Goal: Task Accomplishment & Management: Use online tool/utility

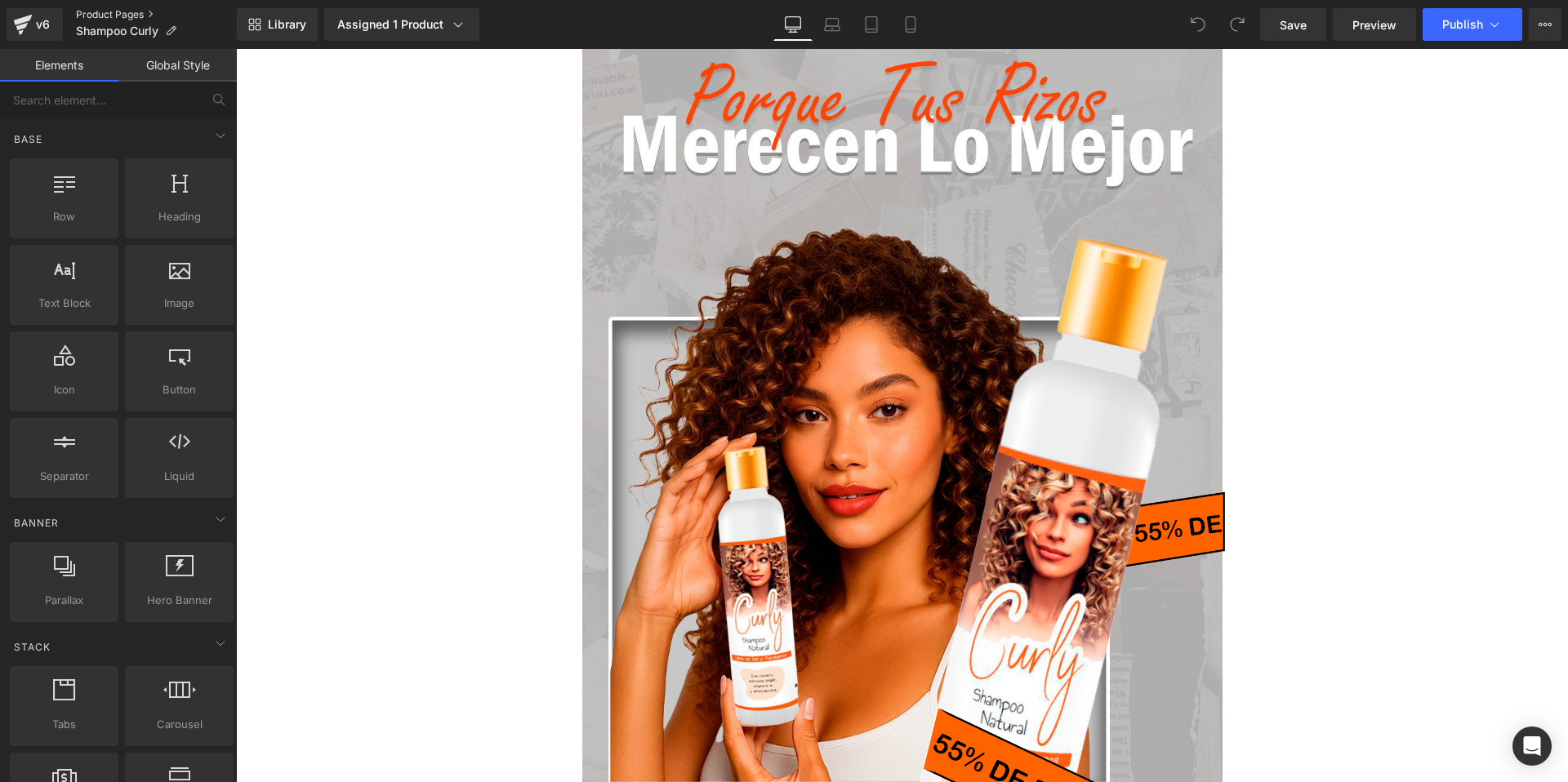
click at [108, 20] on link "Product Pages" at bounding box center [156, 15] width 160 height 13
click link "Product Pages"
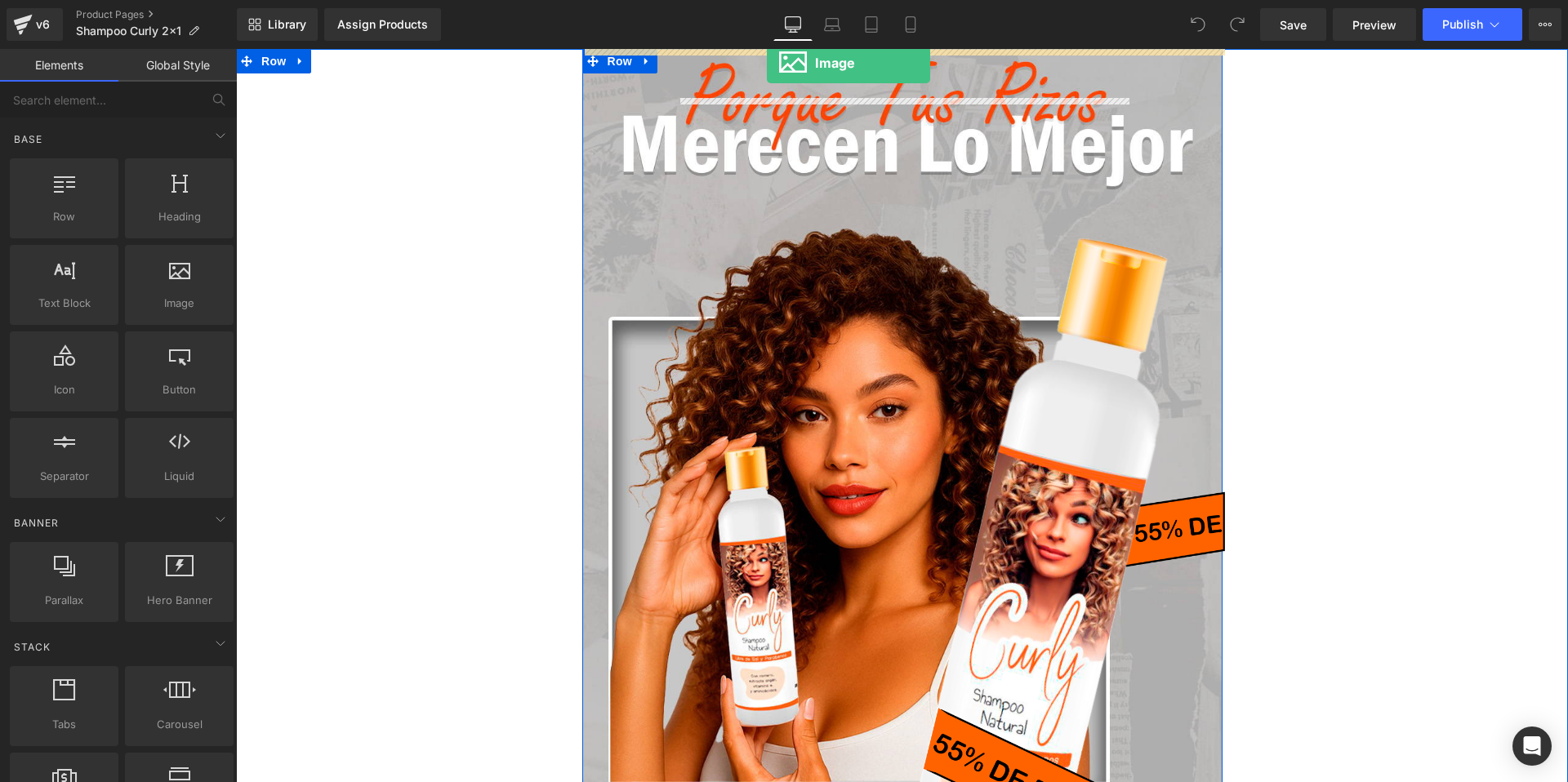
drag, startPoint x: 397, startPoint y: 346, endPoint x: 767, endPoint y: 62, distance: 466.4
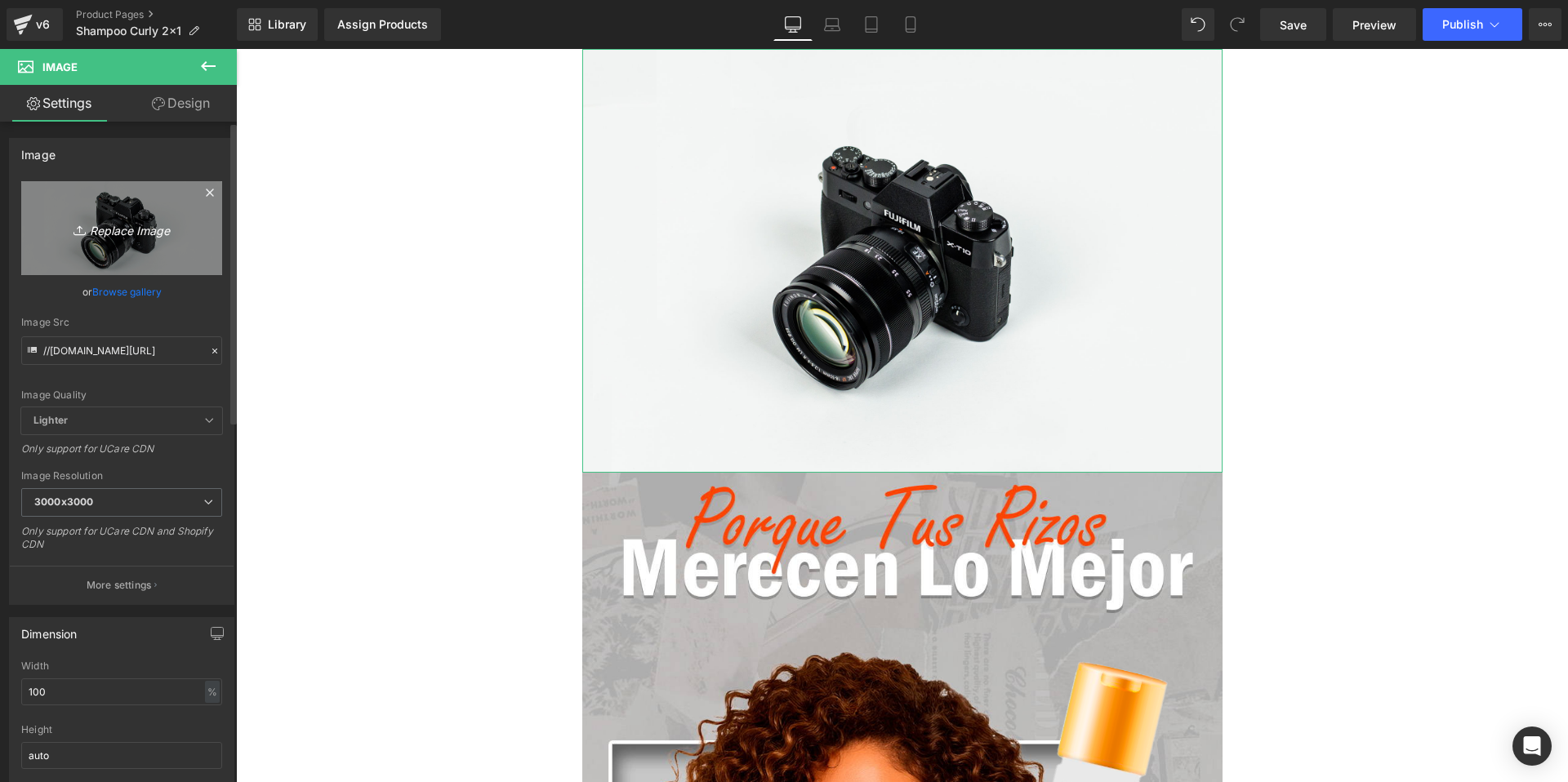
click at [134, 248] on link "Replace Image" at bounding box center [121, 229] width 201 height 94
type input "C:\fakepath\gempages_491648476346582138-fbbaf0a8-95de-4458-8fdf-52250e975581.we…"
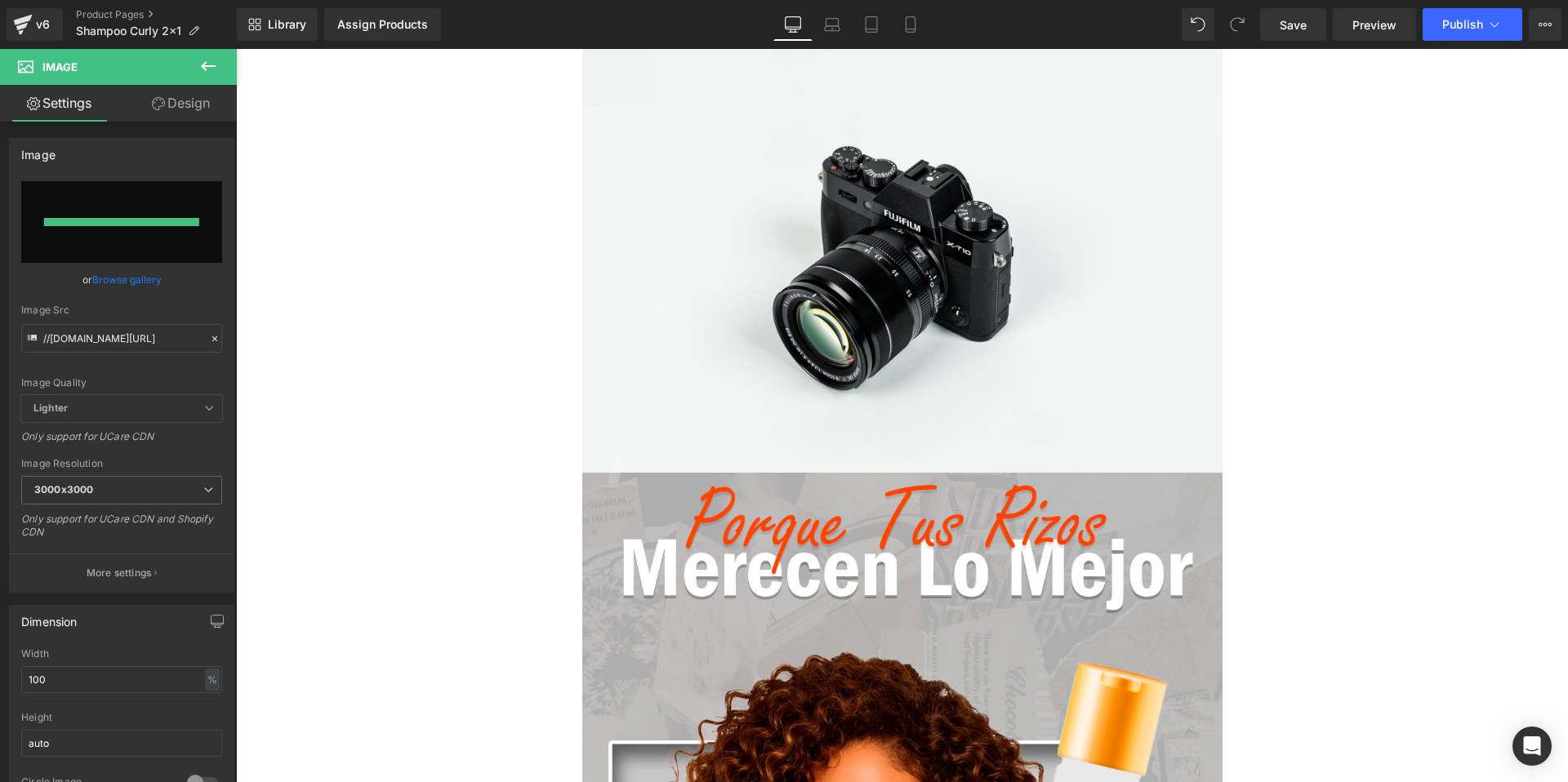
type input "https://ucarecdn.com/acb7b60a-ad0b-4cb6-8f39-d5cc1946b7d3/-/format/auto/-/previ…"
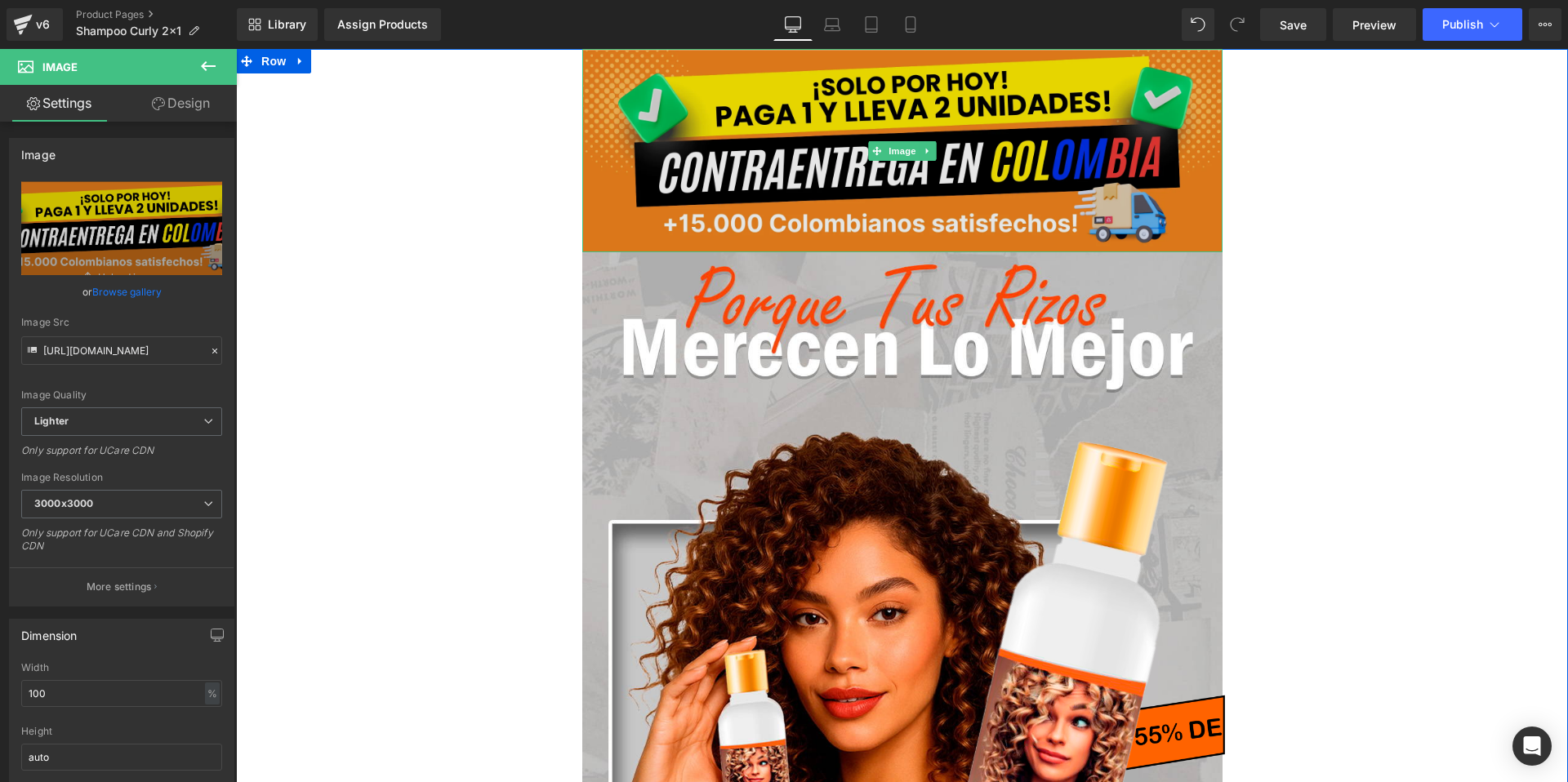
click at [814, 185] on img at bounding box center [902, 151] width 640 height 204
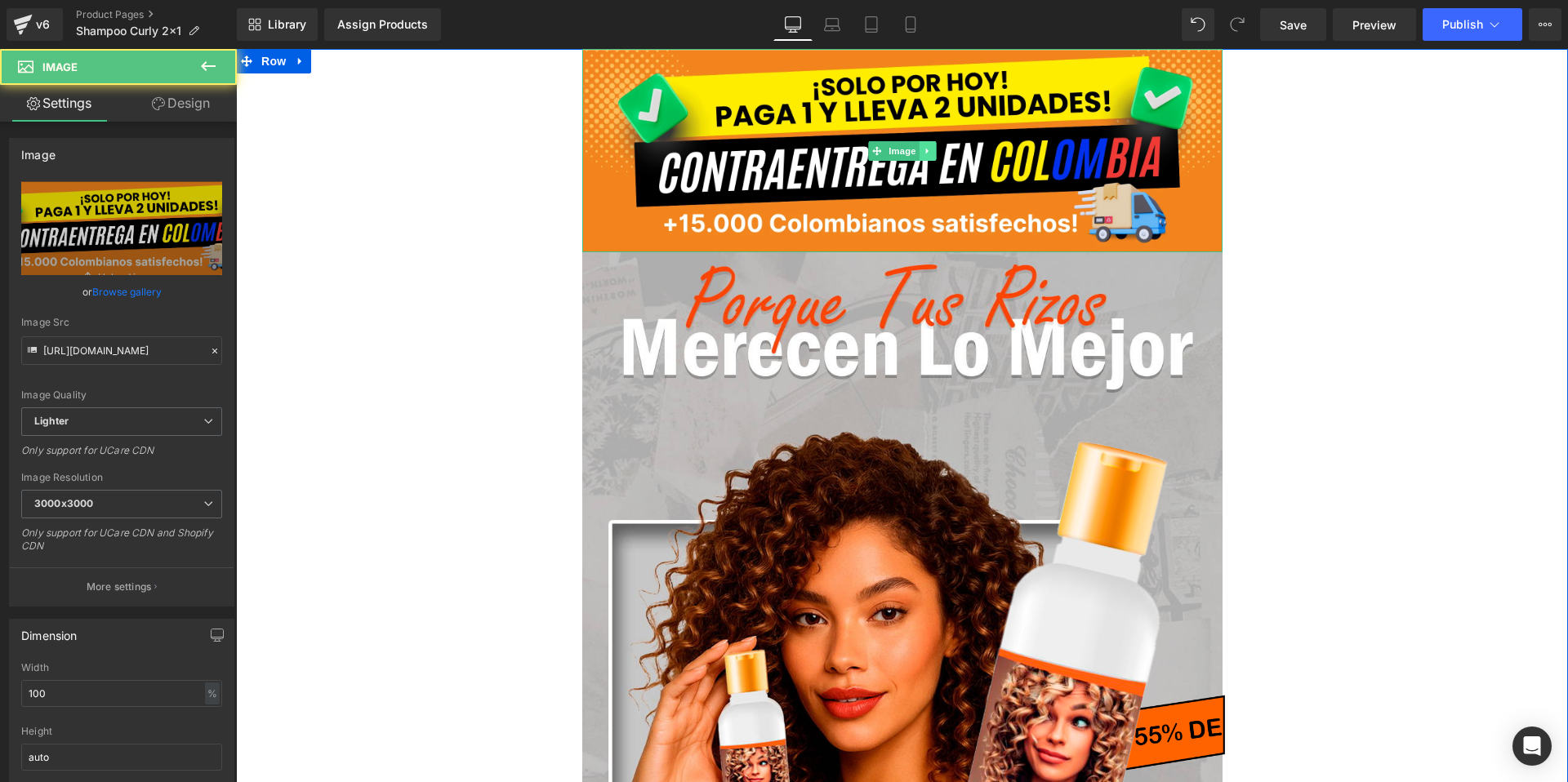
click at [935, 152] on link at bounding box center [927, 151] width 17 height 19
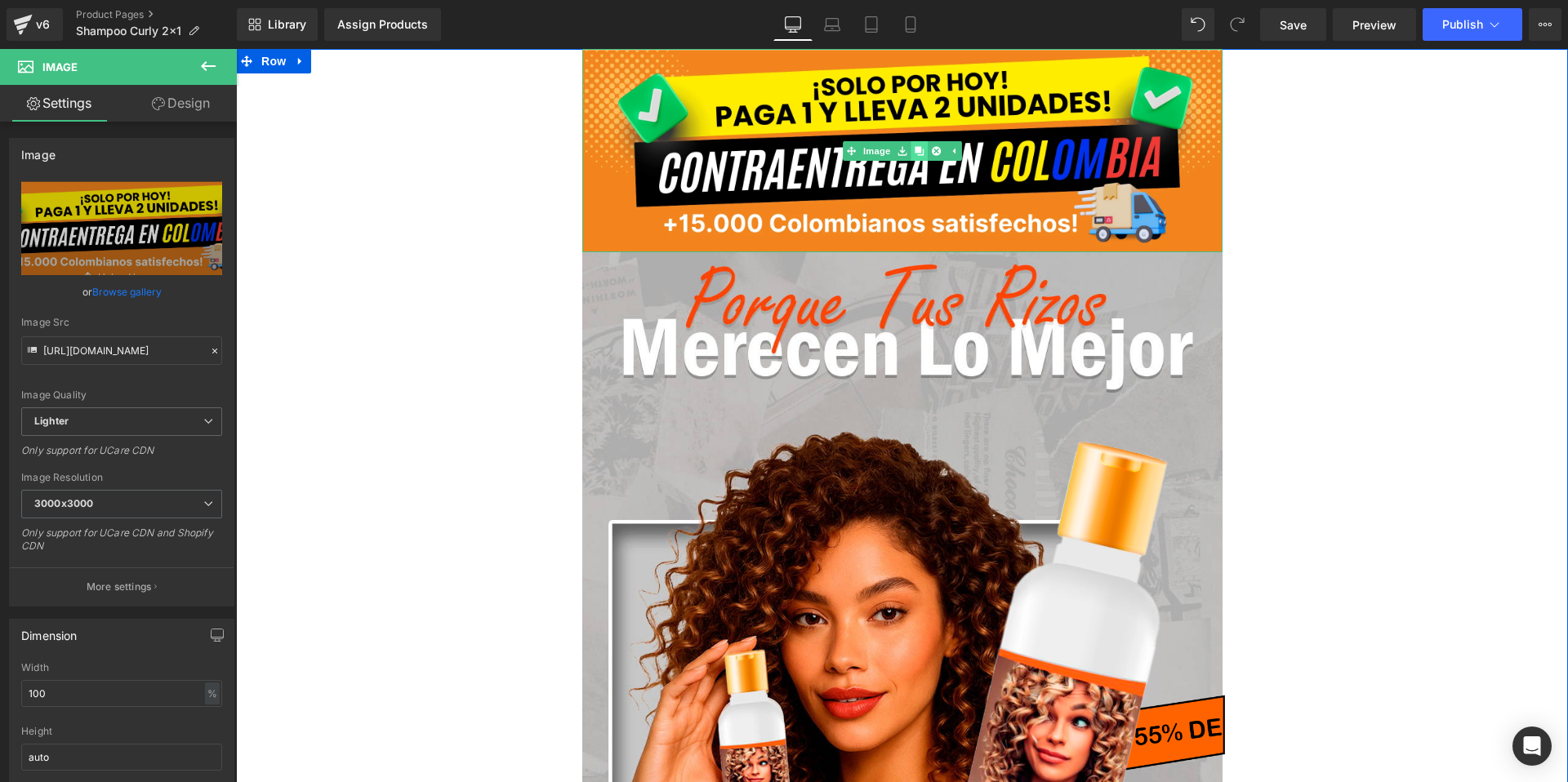
click at [919, 154] on icon at bounding box center [919, 151] width 9 height 10
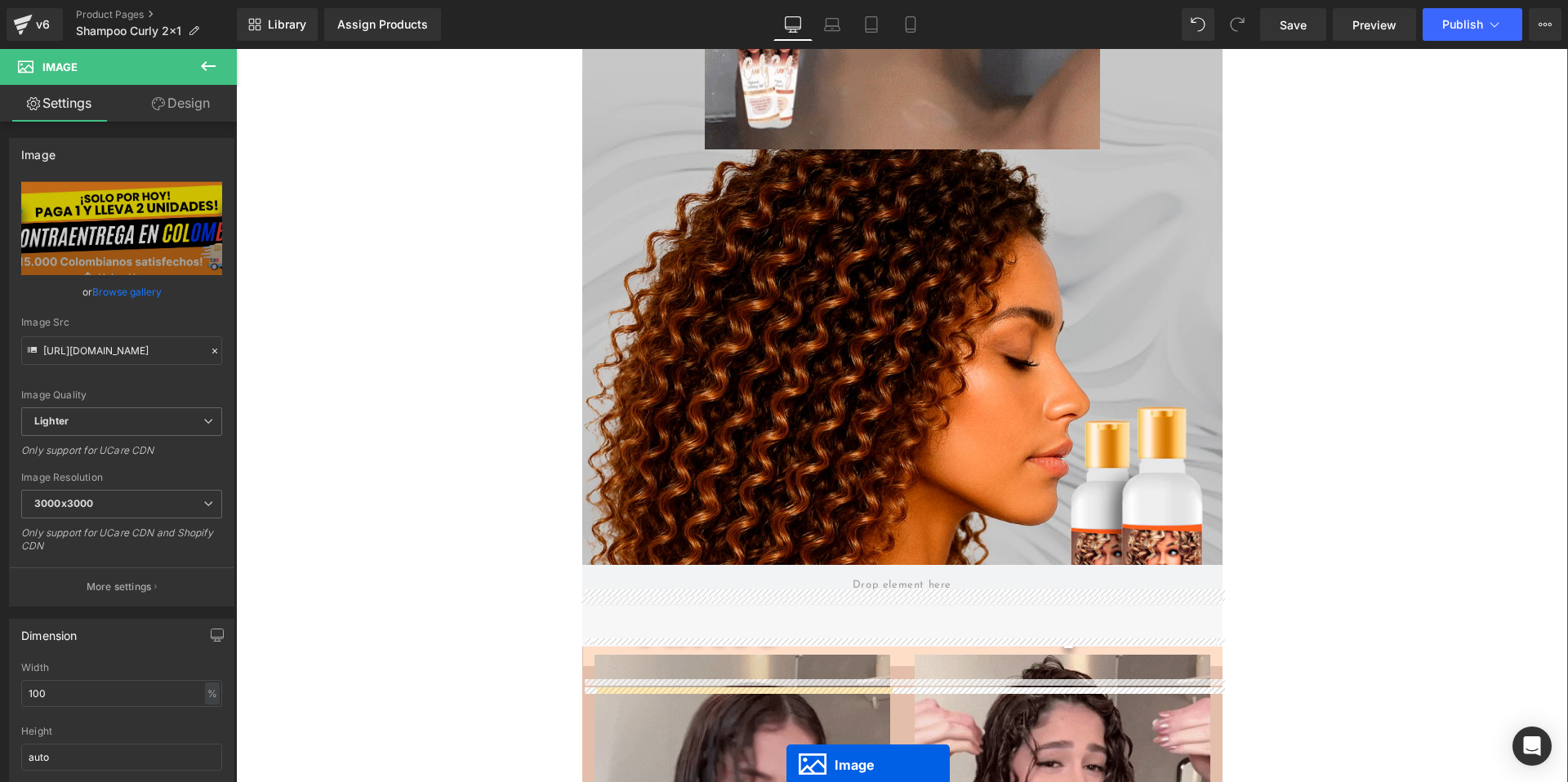
scroll to position [2319, 0]
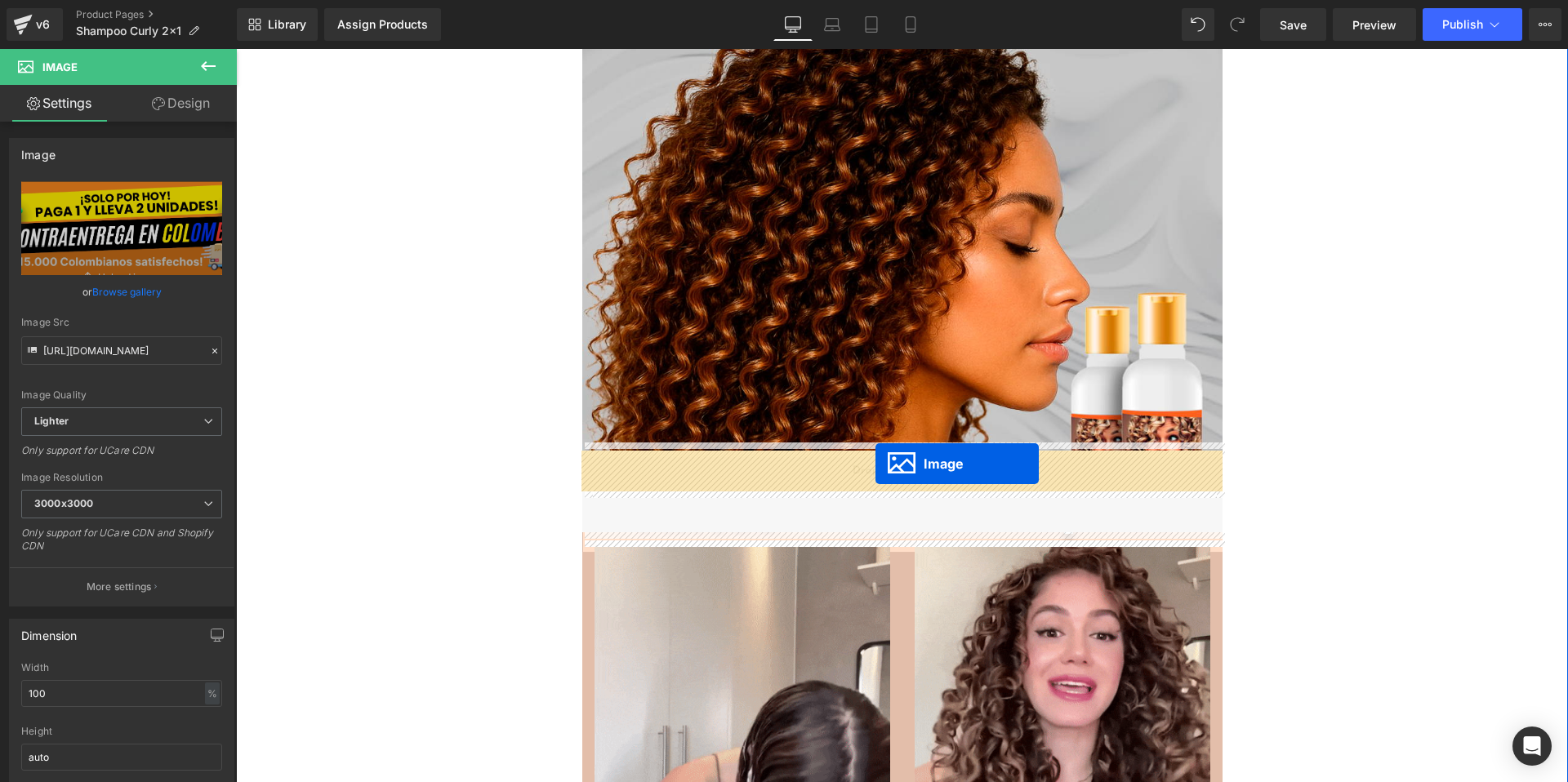
drag, startPoint x: 871, startPoint y: 348, endPoint x: 875, endPoint y: 464, distance: 116.1
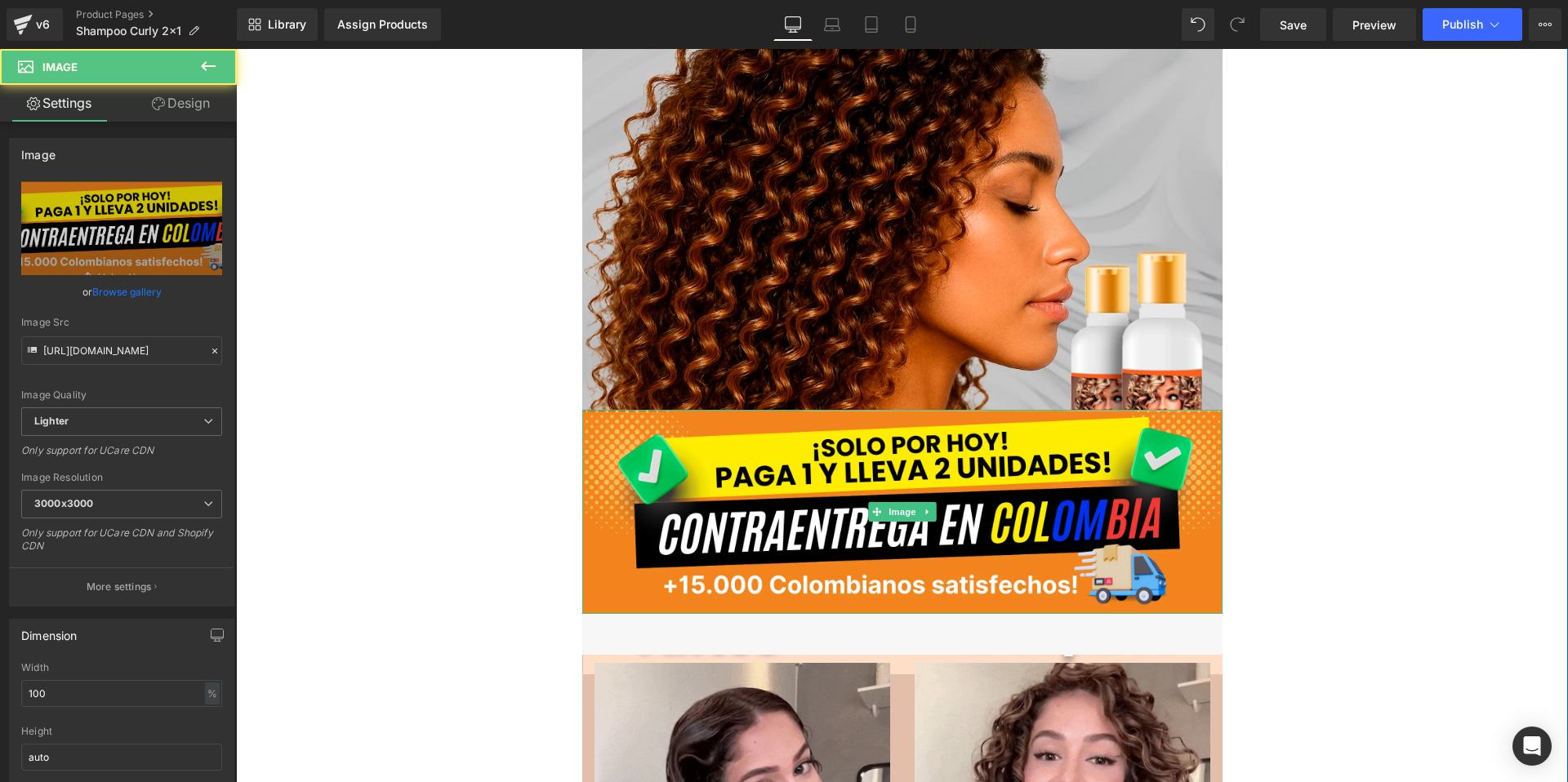
scroll to position [2279, 0]
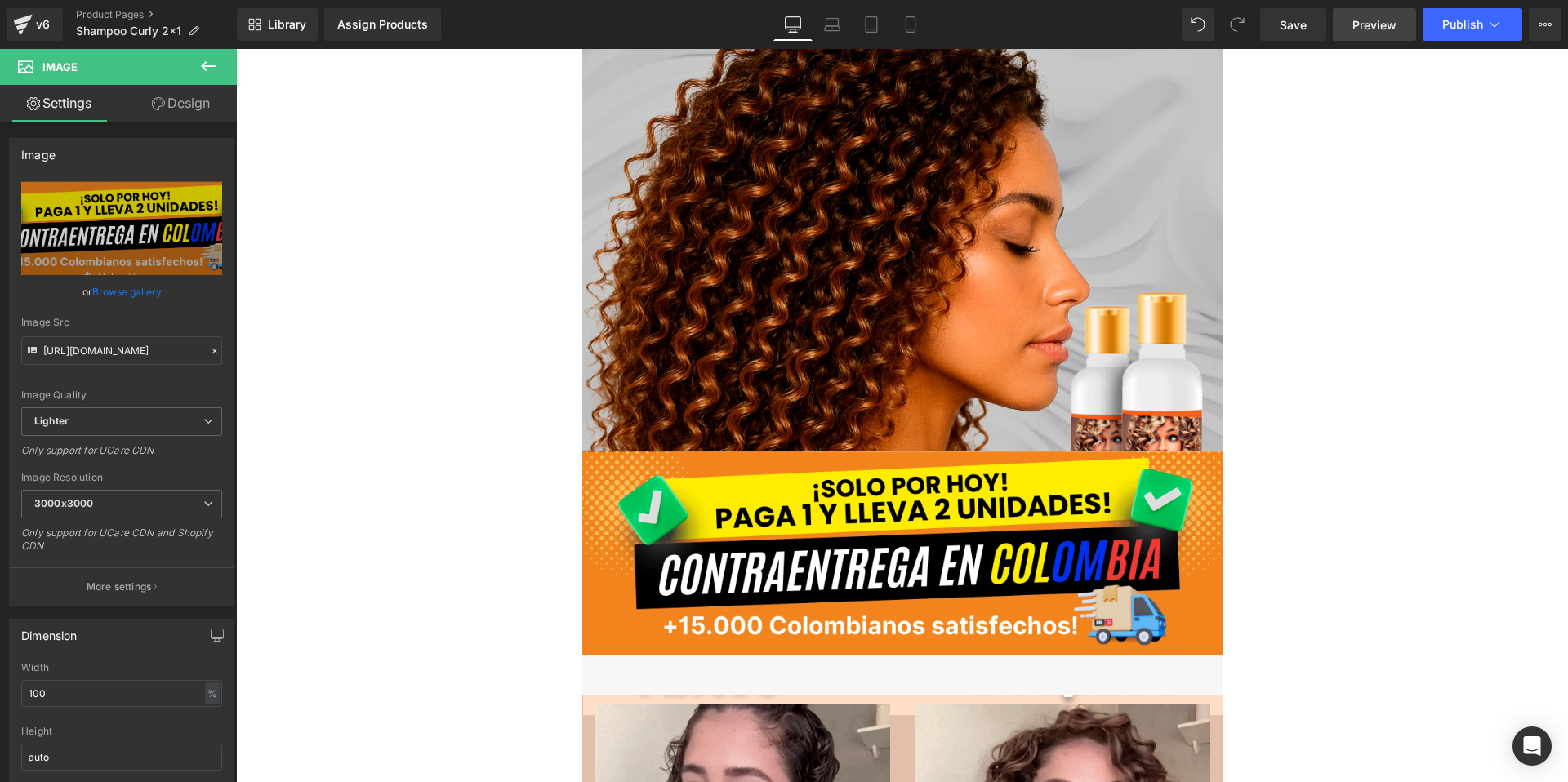
click at [1365, 34] on link "Preview" at bounding box center [1374, 25] width 84 height 33
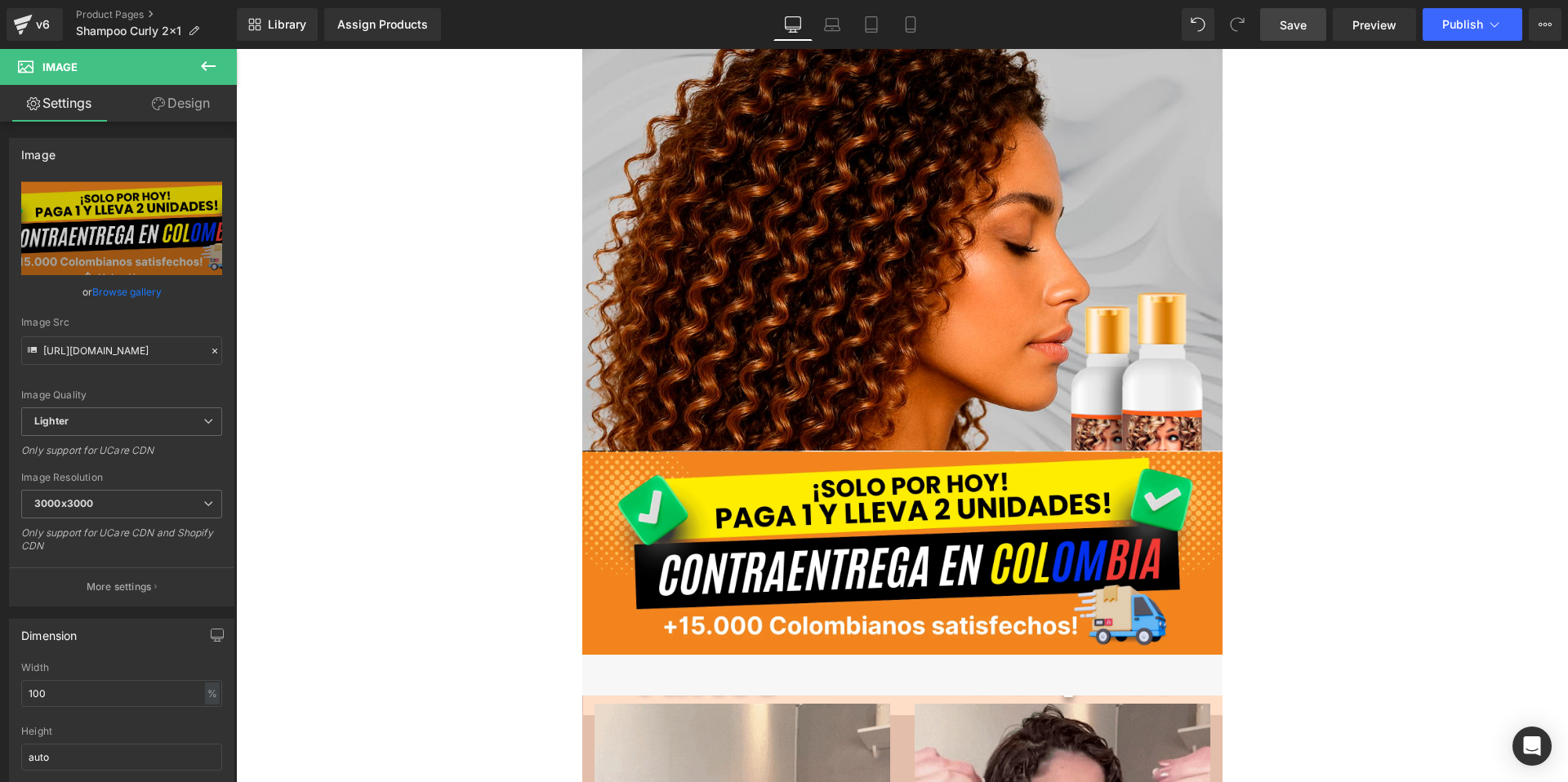
click at [1282, 25] on span "Save" at bounding box center [1293, 25] width 27 height 17
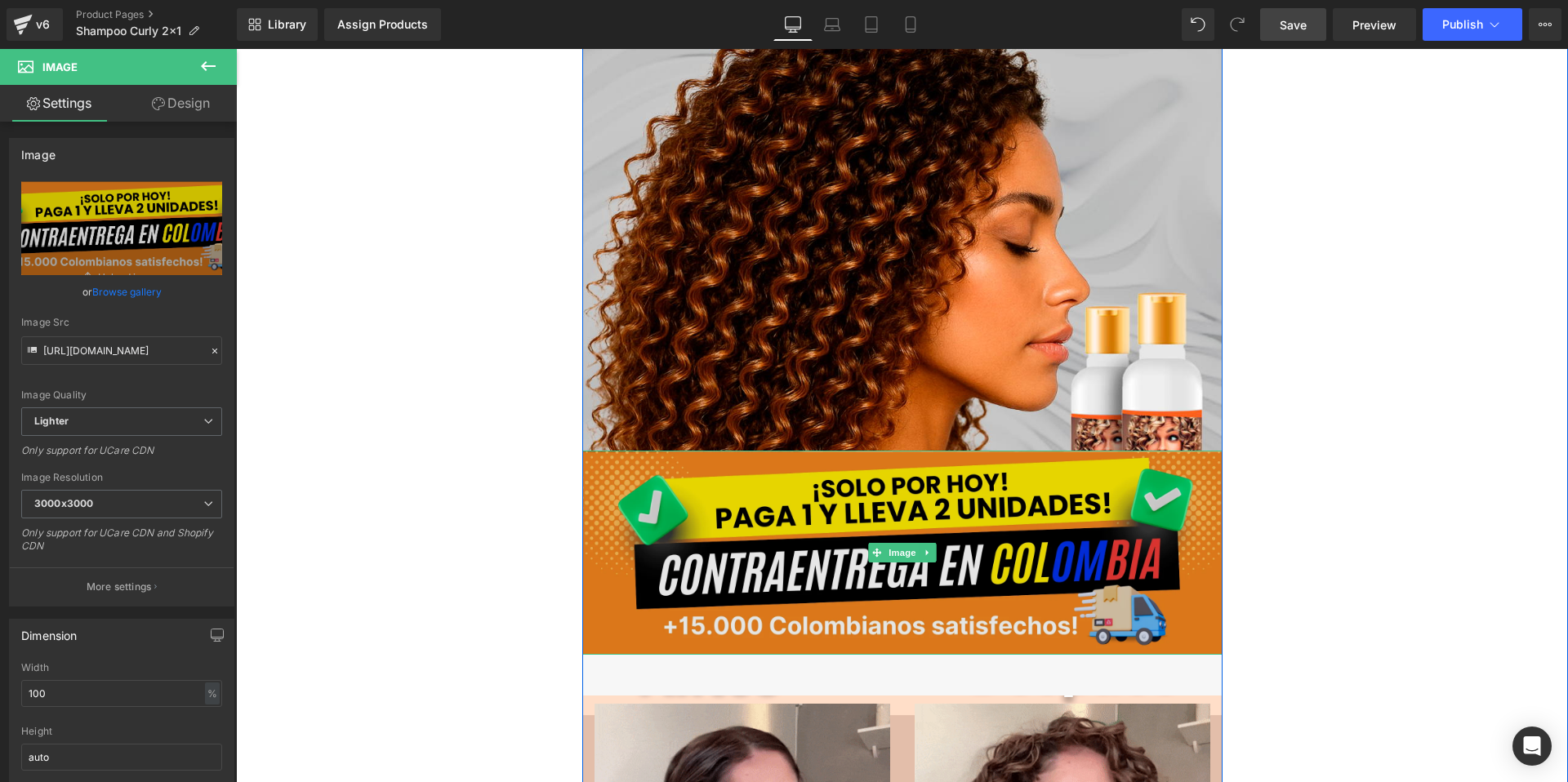
click at [758, 522] on img at bounding box center [902, 552] width 640 height 204
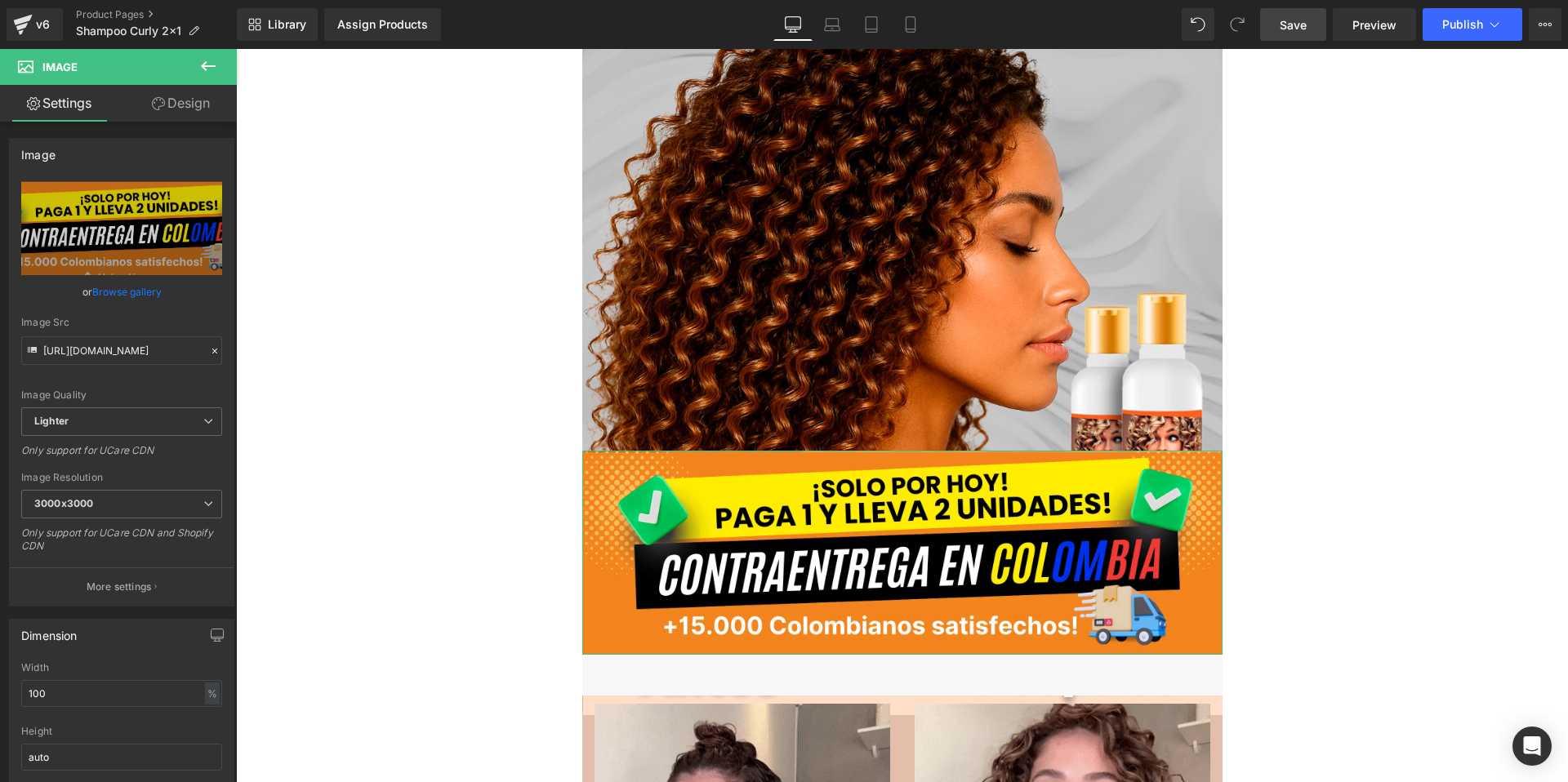
click at [177, 117] on link "Design" at bounding box center [181, 103] width 118 height 37
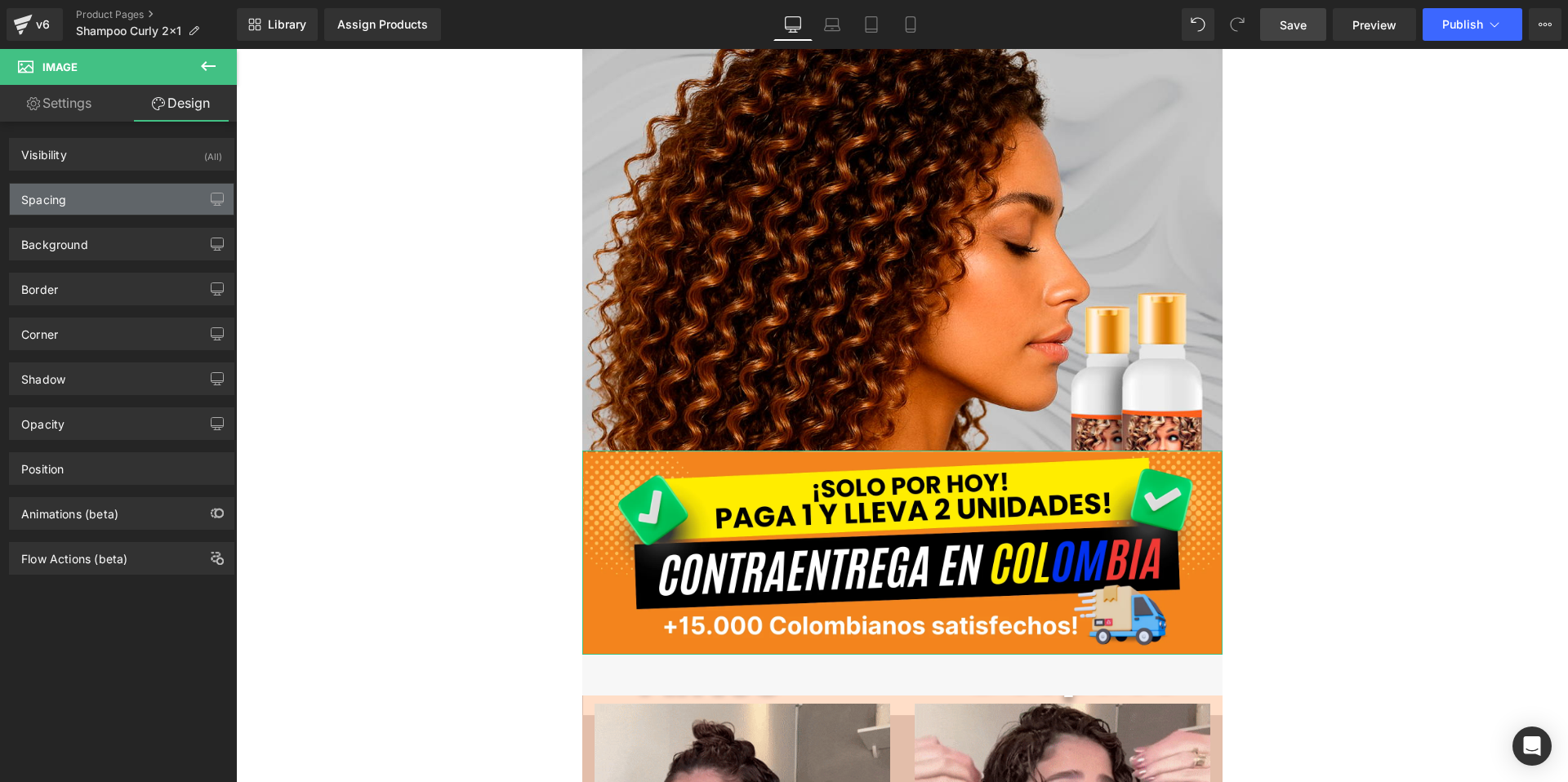
click at [122, 186] on div "Spacing" at bounding box center [121, 199] width 224 height 31
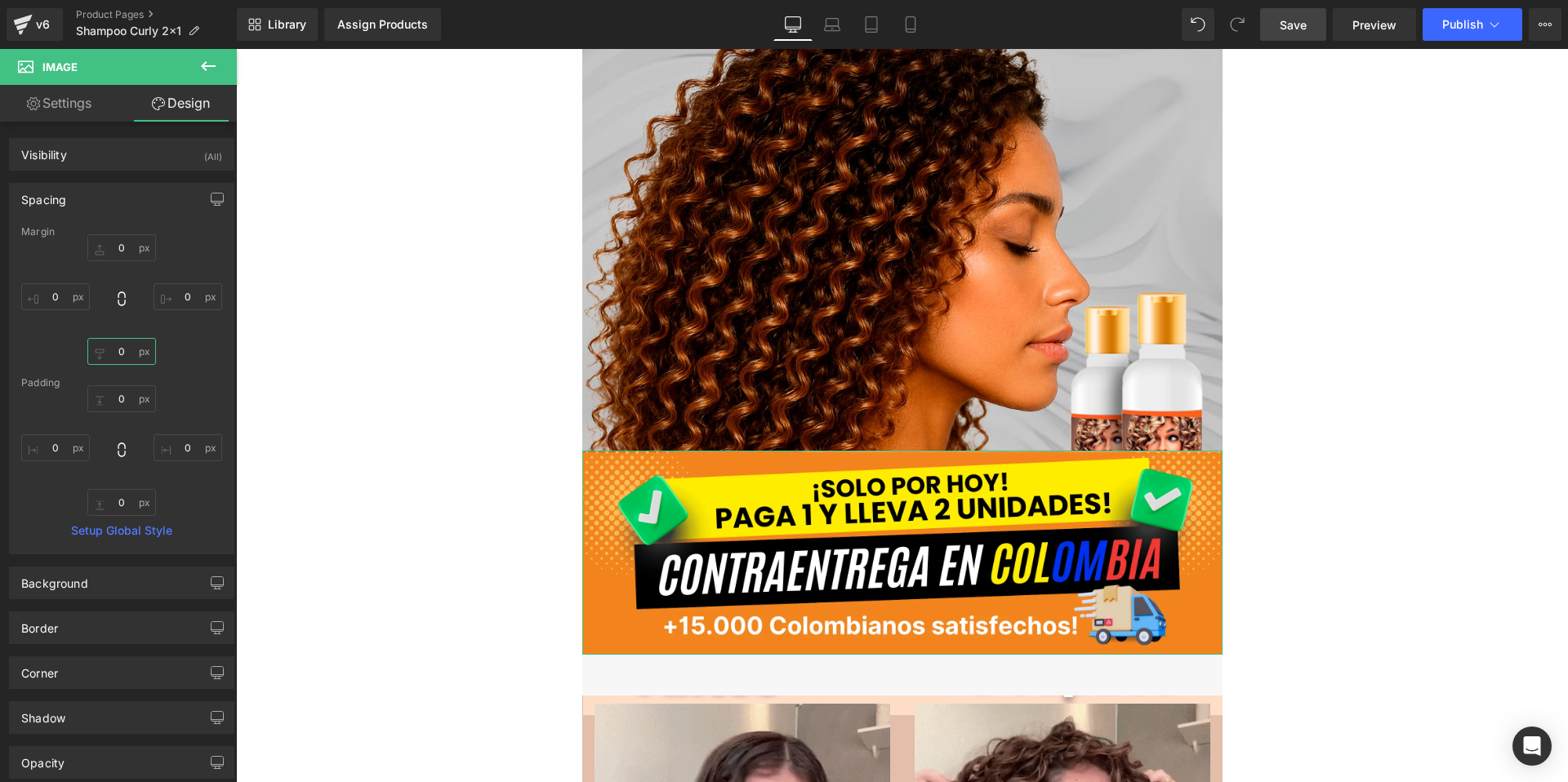
click at [121, 360] on input "0" at bounding box center [121, 352] width 68 height 27
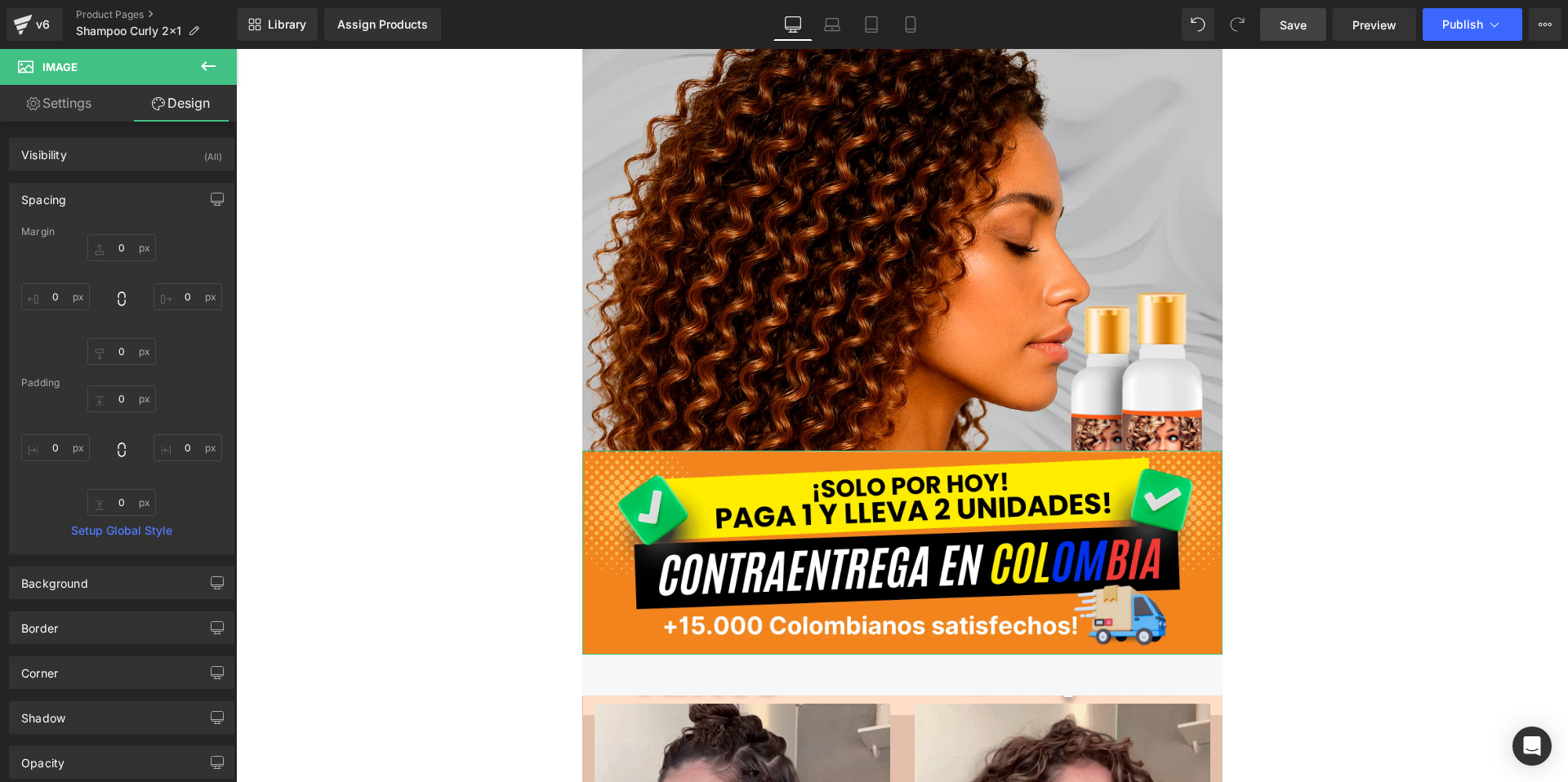
click at [121, 232] on div "Margin" at bounding box center [121, 232] width 201 height 12
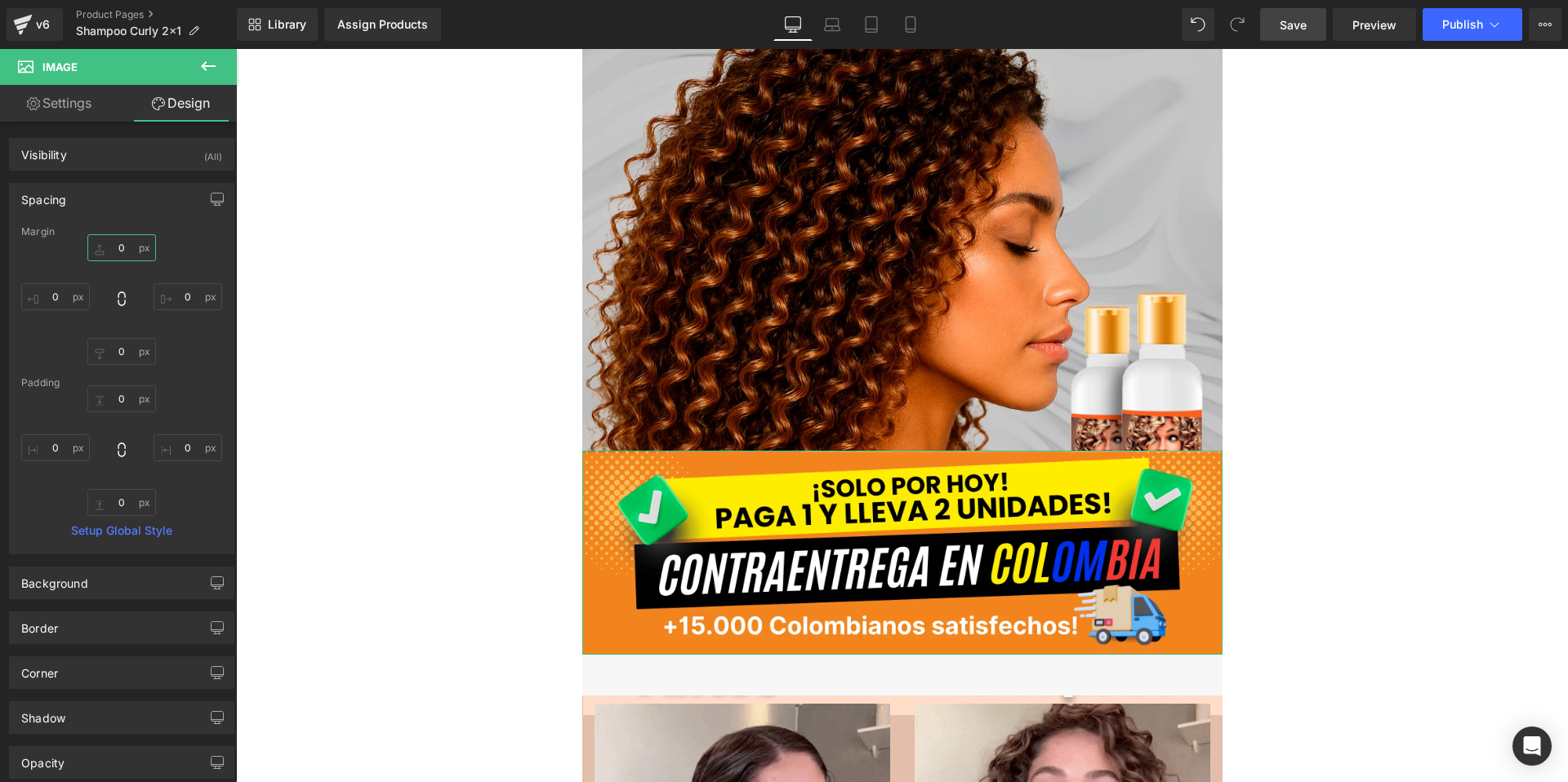
click at [125, 249] on input "0" at bounding box center [121, 248] width 68 height 27
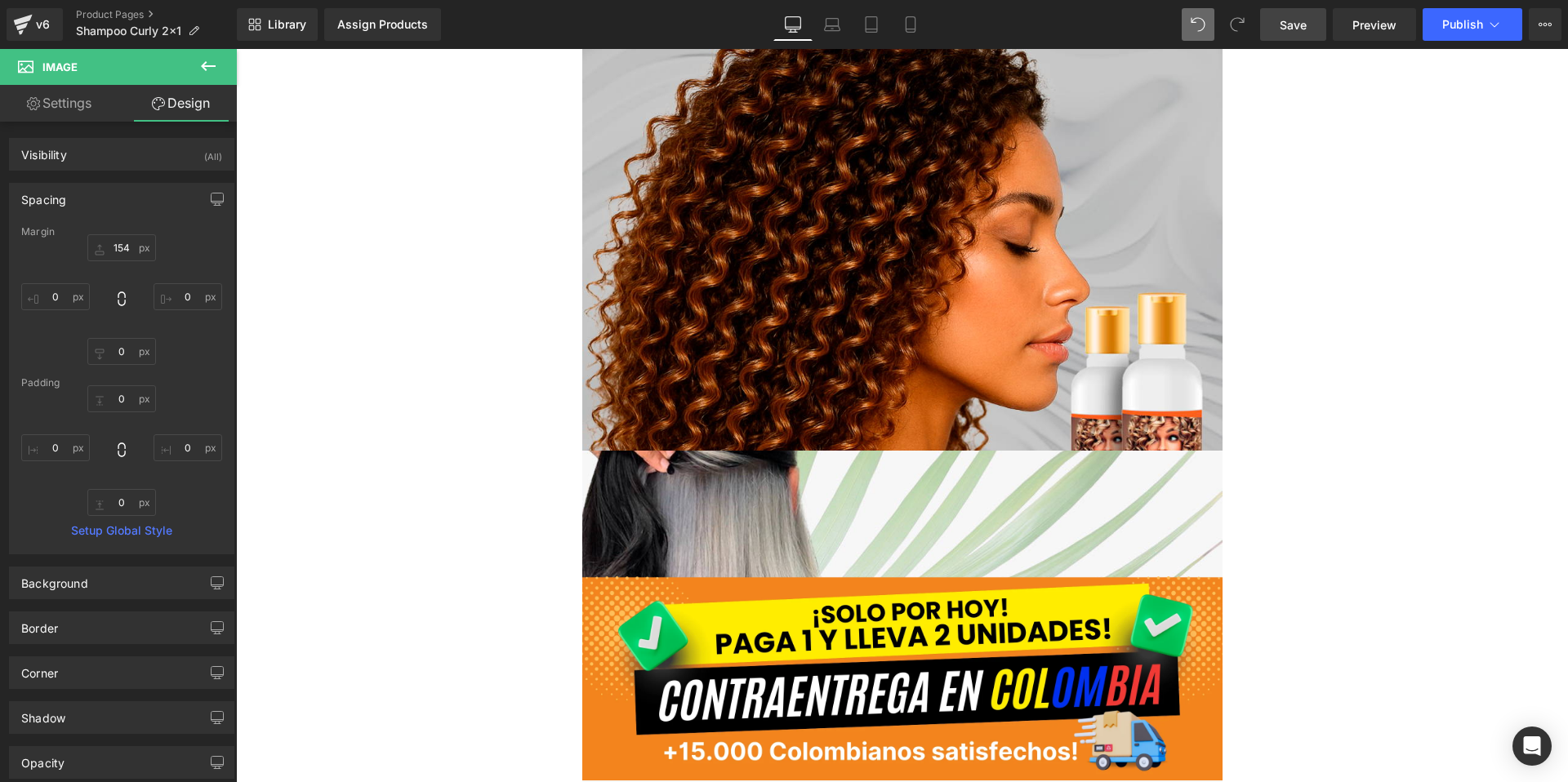
type input "0"
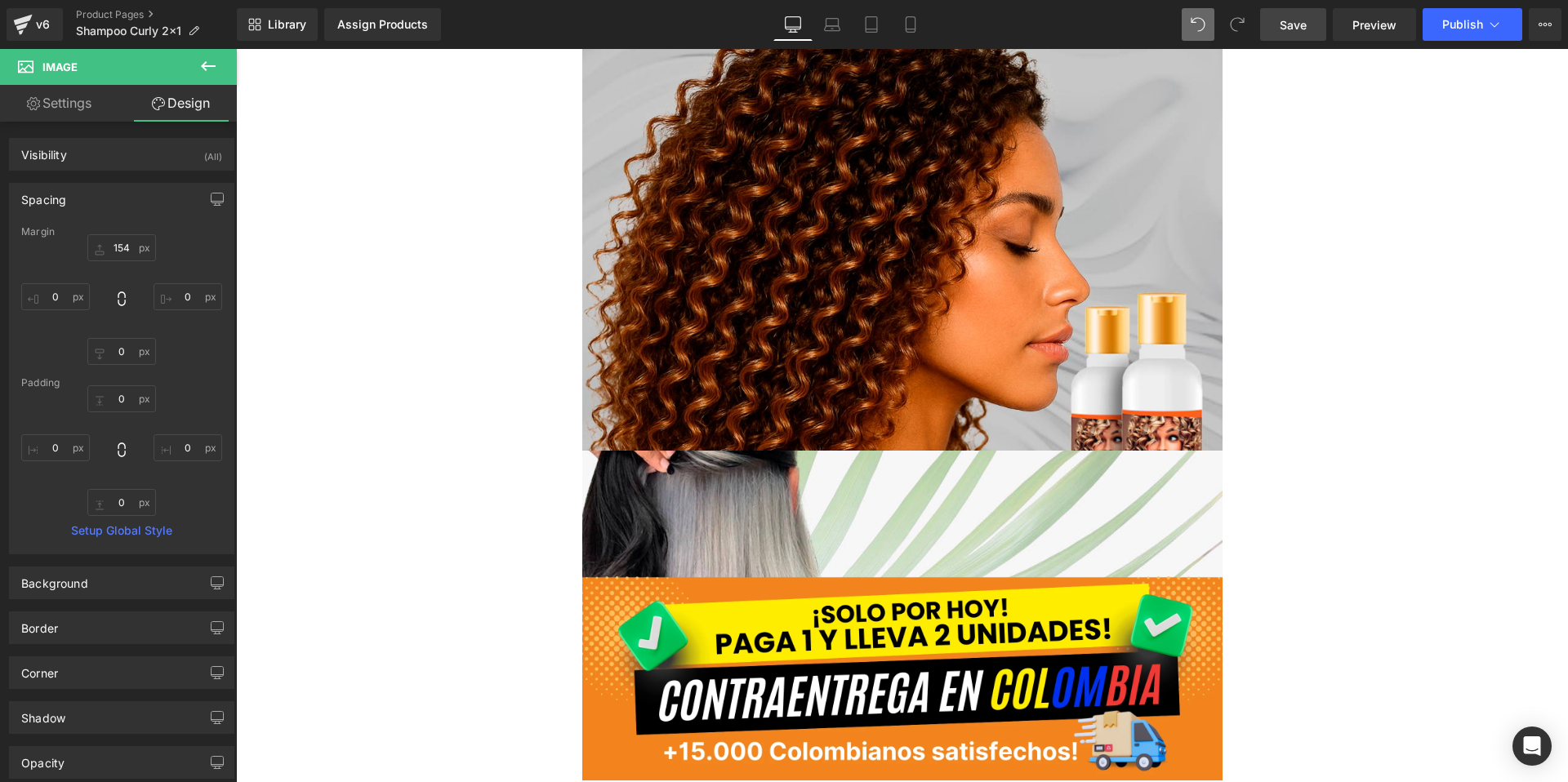
type input "0"
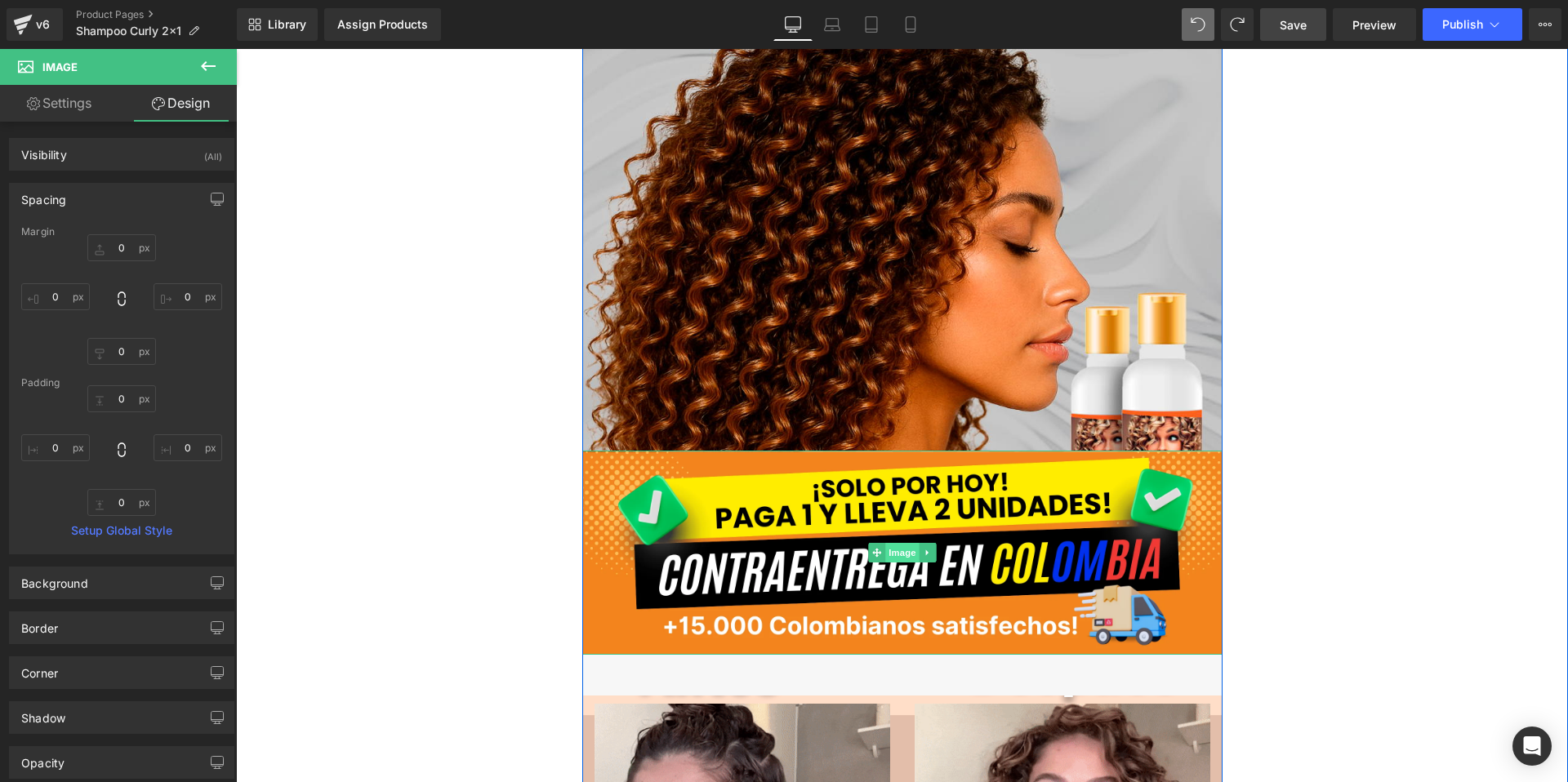
click at [900, 544] on span "Image" at bounding box center [902, 552] width 35 height 19
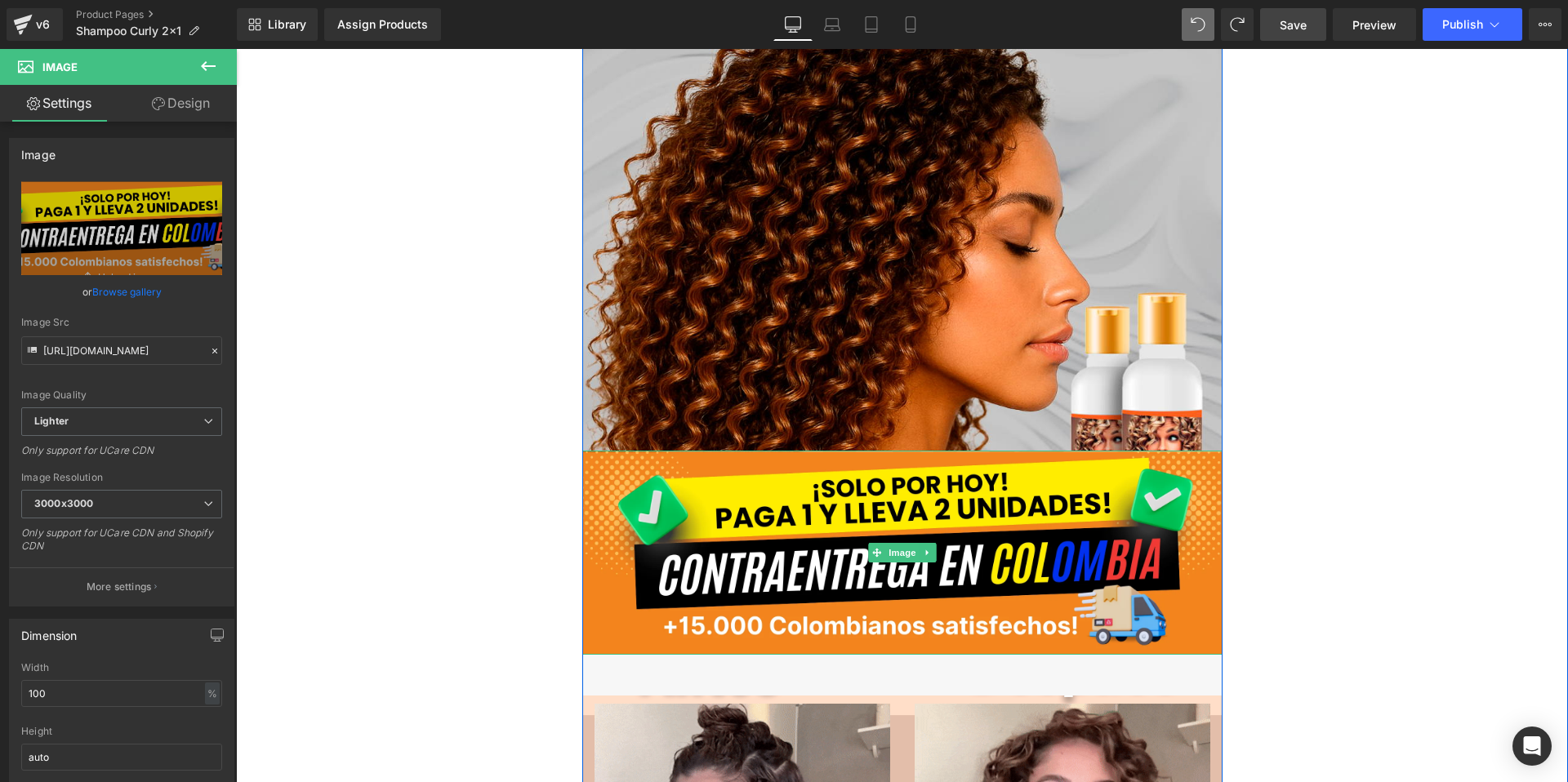
click at [926, 552] on icon at bounding box center [926, 553] width 3 height 6
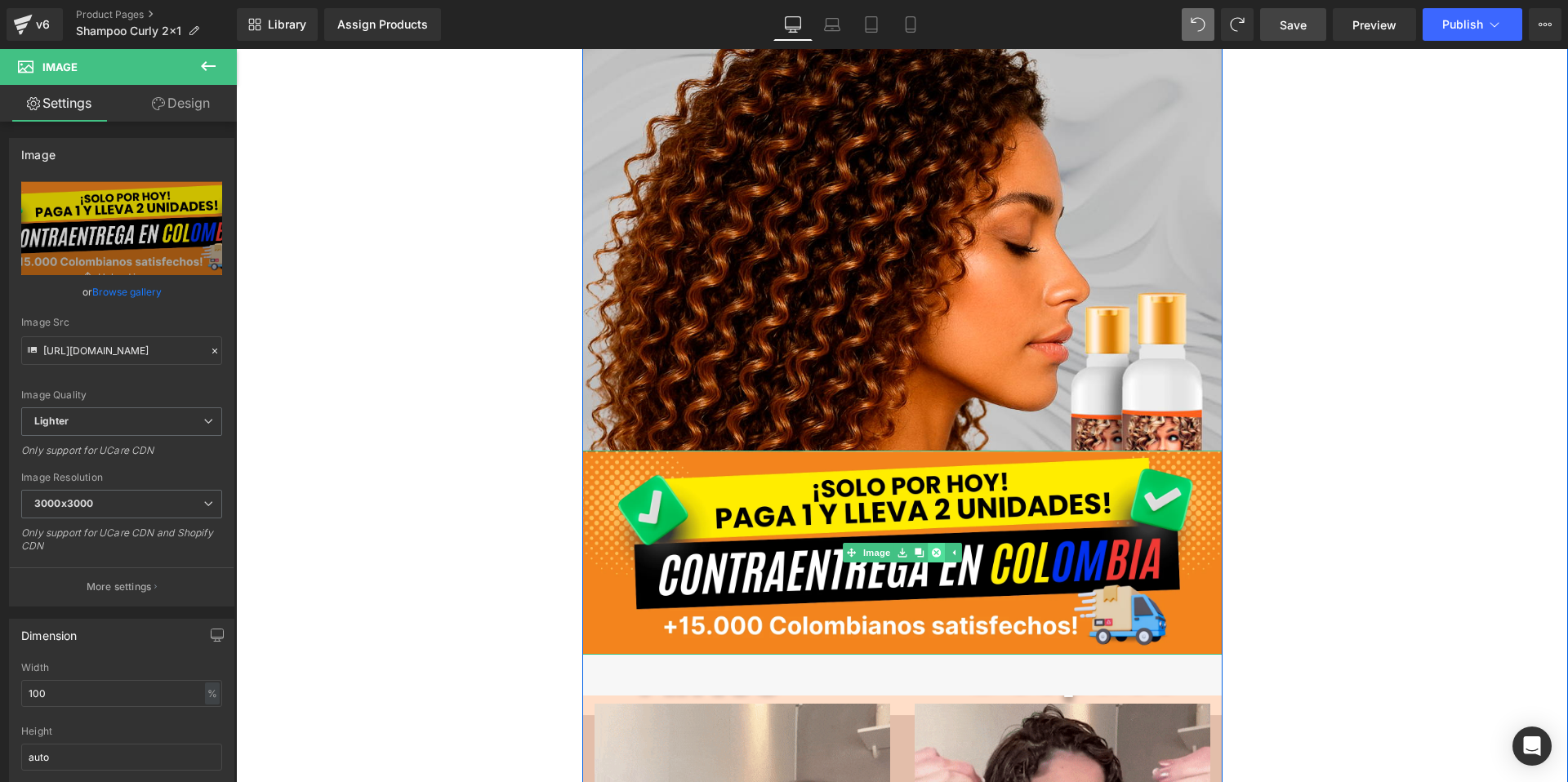
click at [939, 555] on icon at bounding box center [935, 551] width 9 height 9
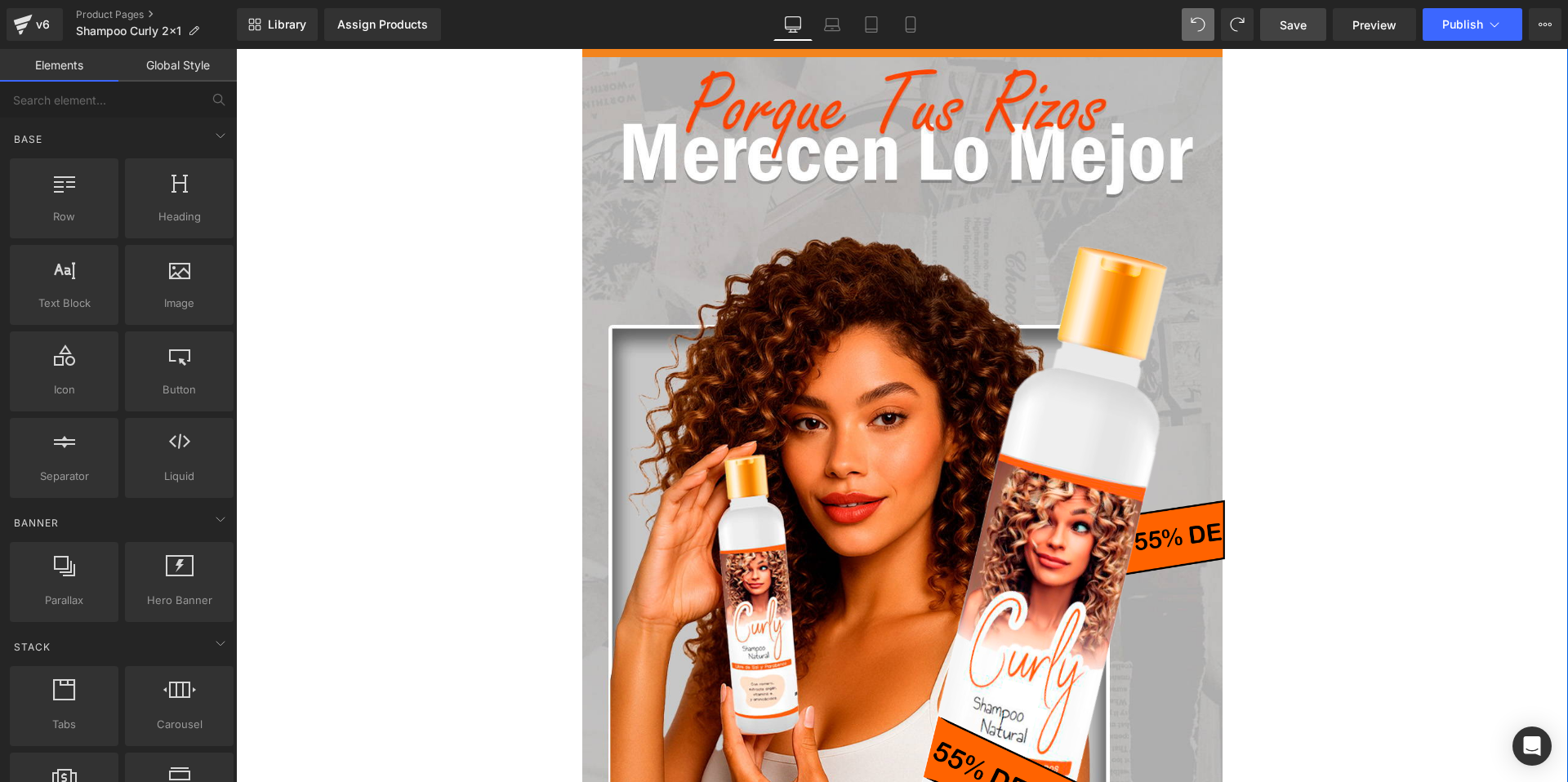
scroll to position [0, 0]
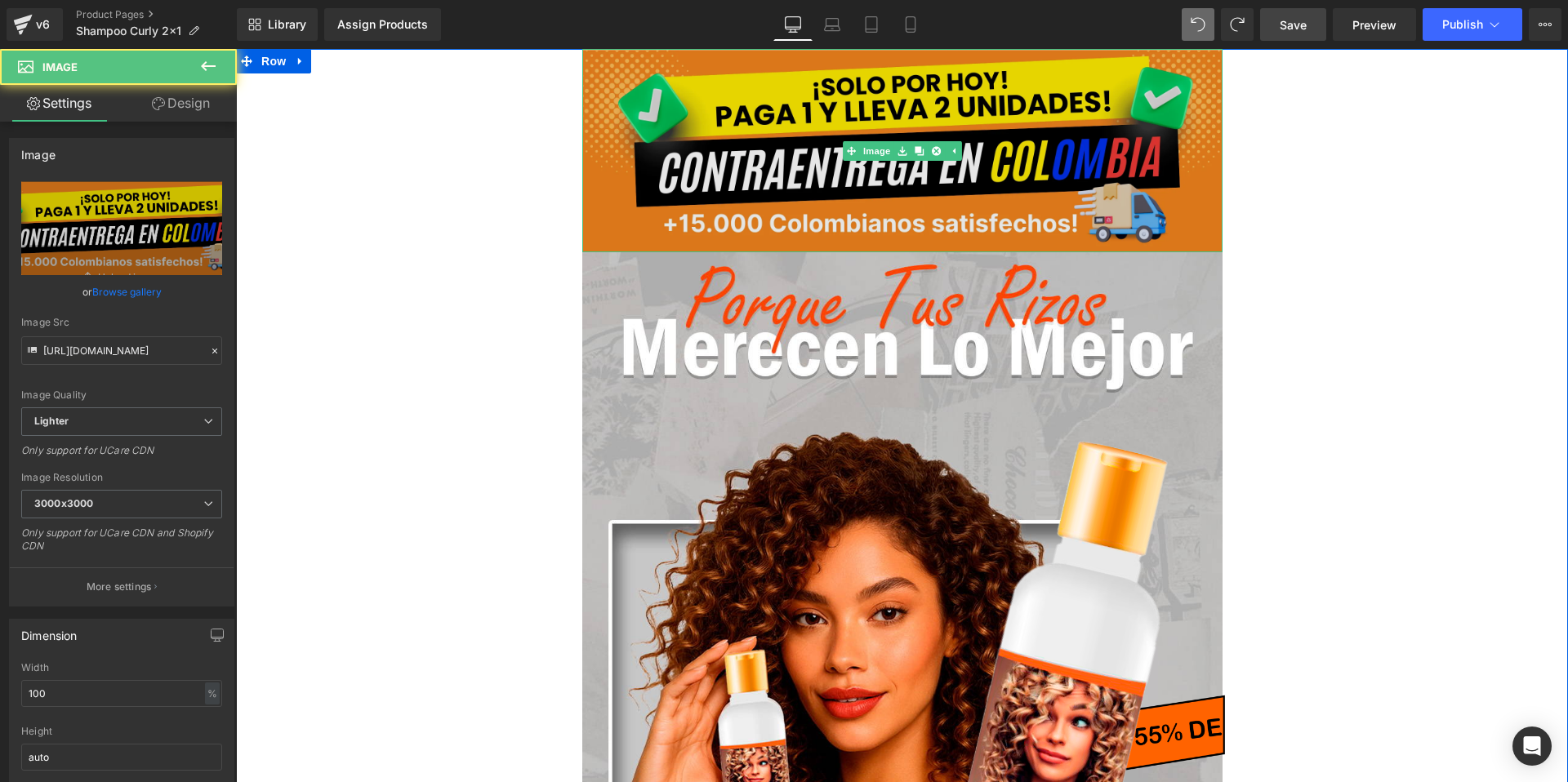
click at [776, 139] on img at bounding box center [902, 151] width 640 height 204
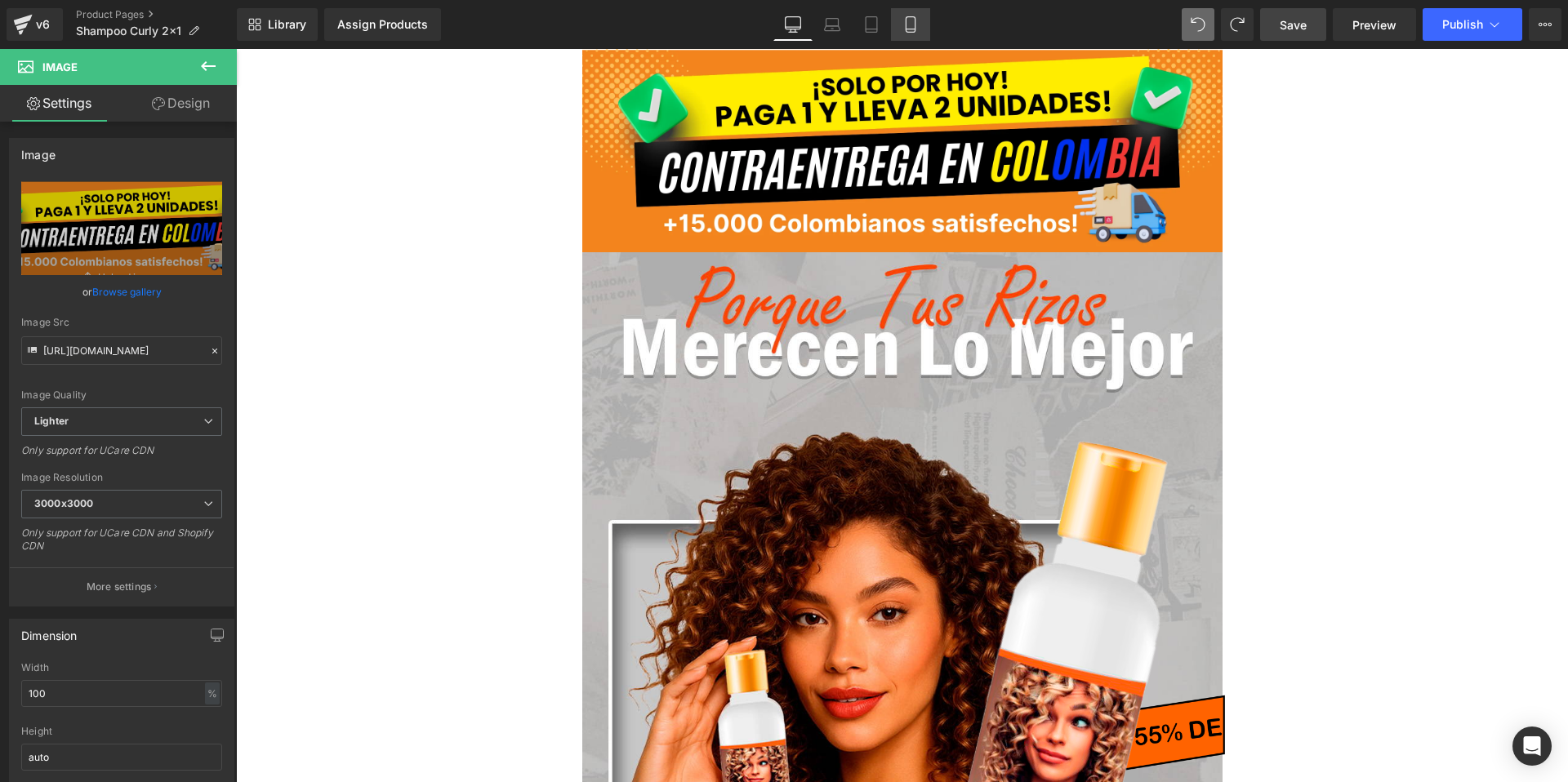
click at [912, 30] on icon at bounding box center [910, 24] width 16 height 16
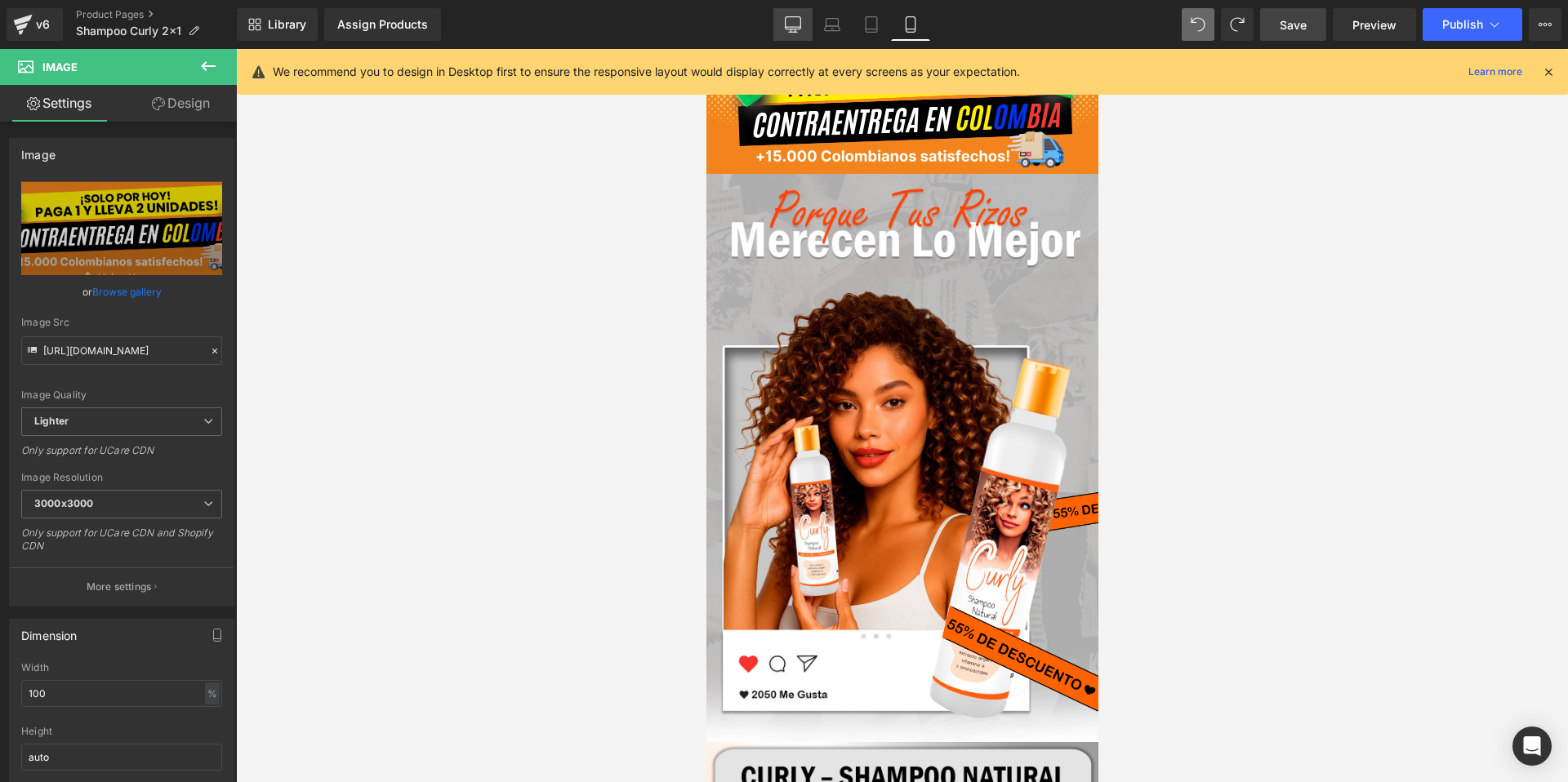
click at [776, 27] on link "Desktop" at bounding box center [793, 25] width 39 height 33
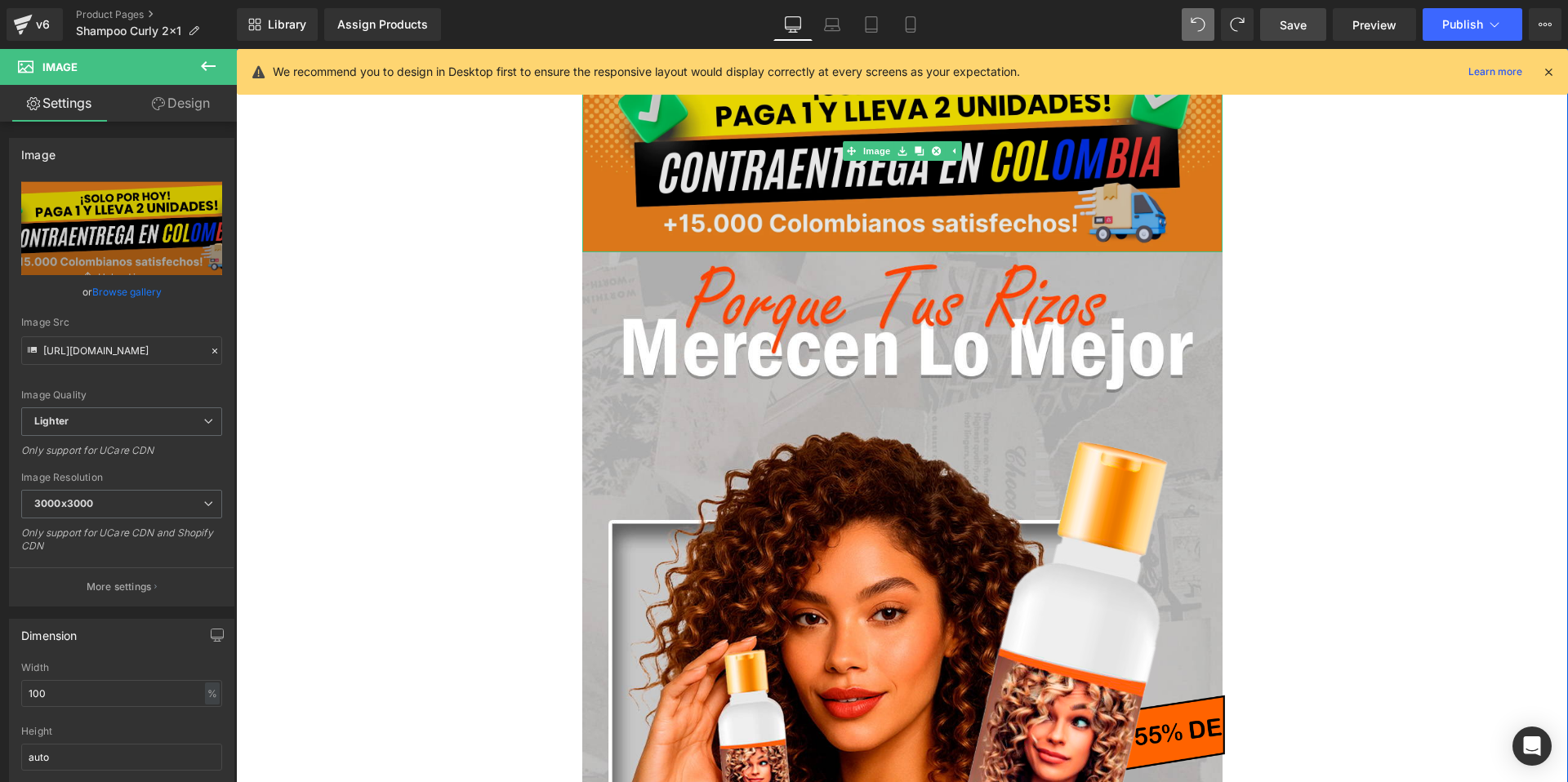
click at [771, 180] on img at bounding box center [902, 151] width 640 height 204
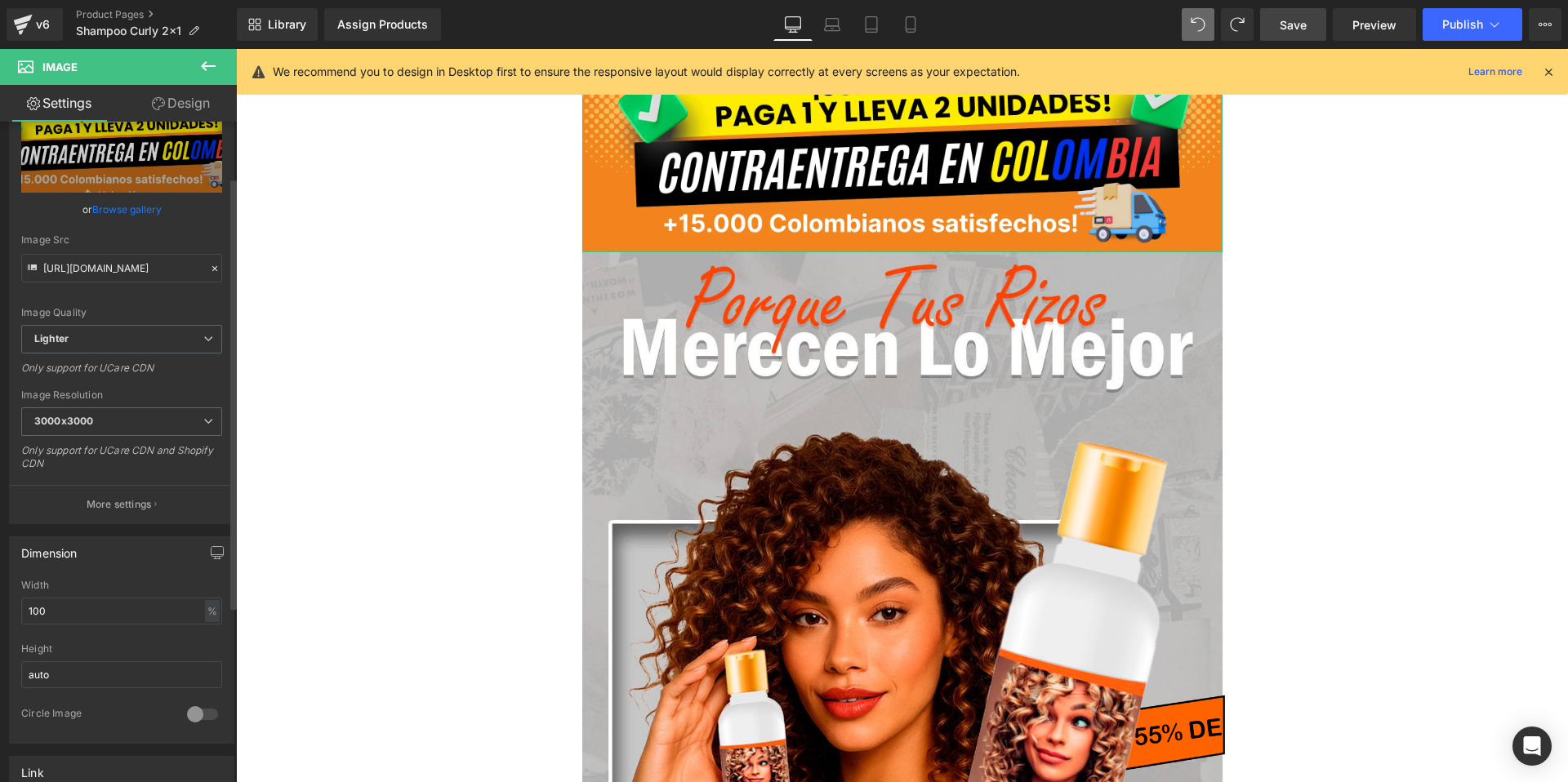
scroll to position [81, 0]
click at [183, 98] on link "Design" at bounding box center [181, 103] width 118 height 37
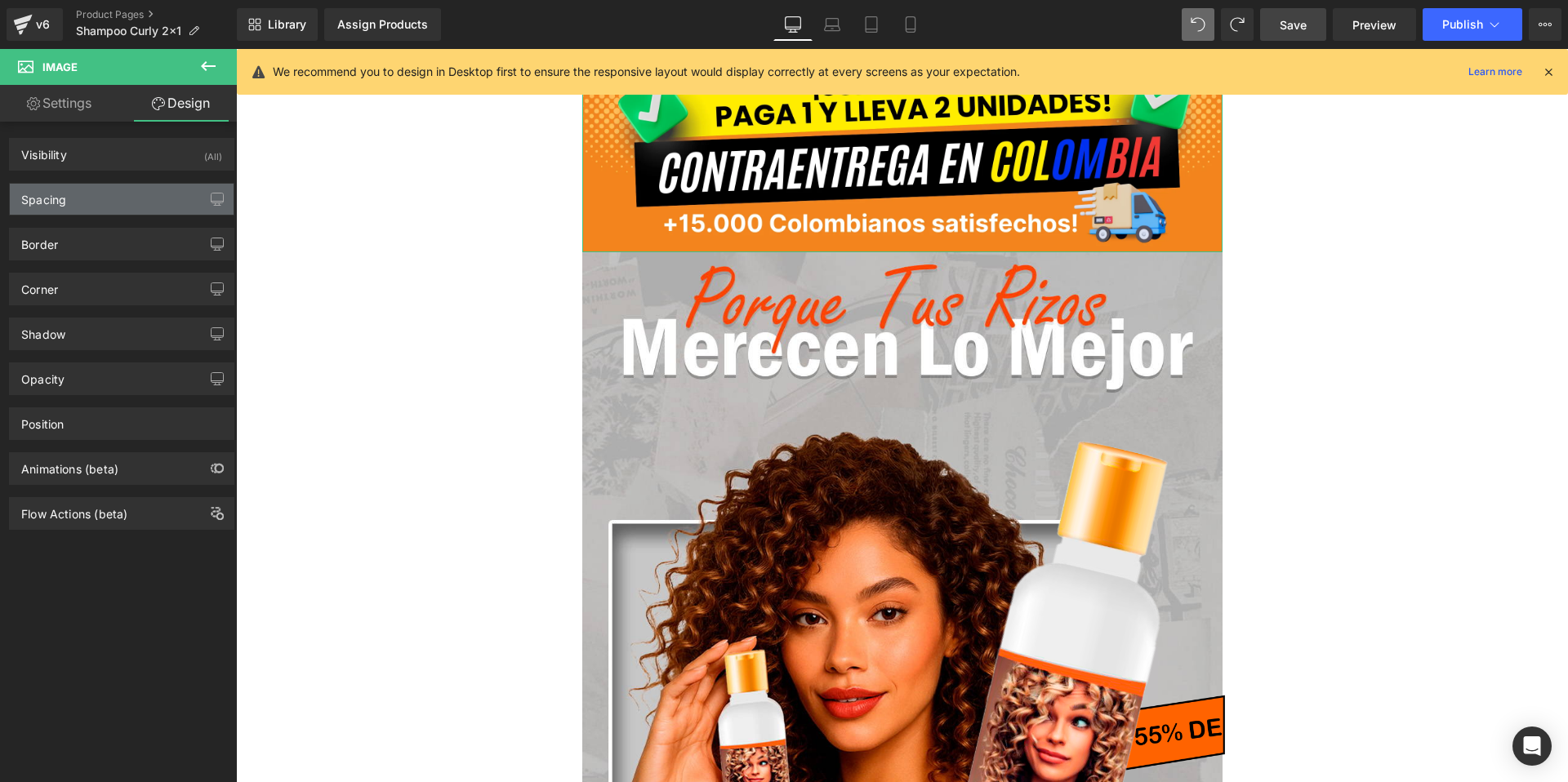
type input "0"
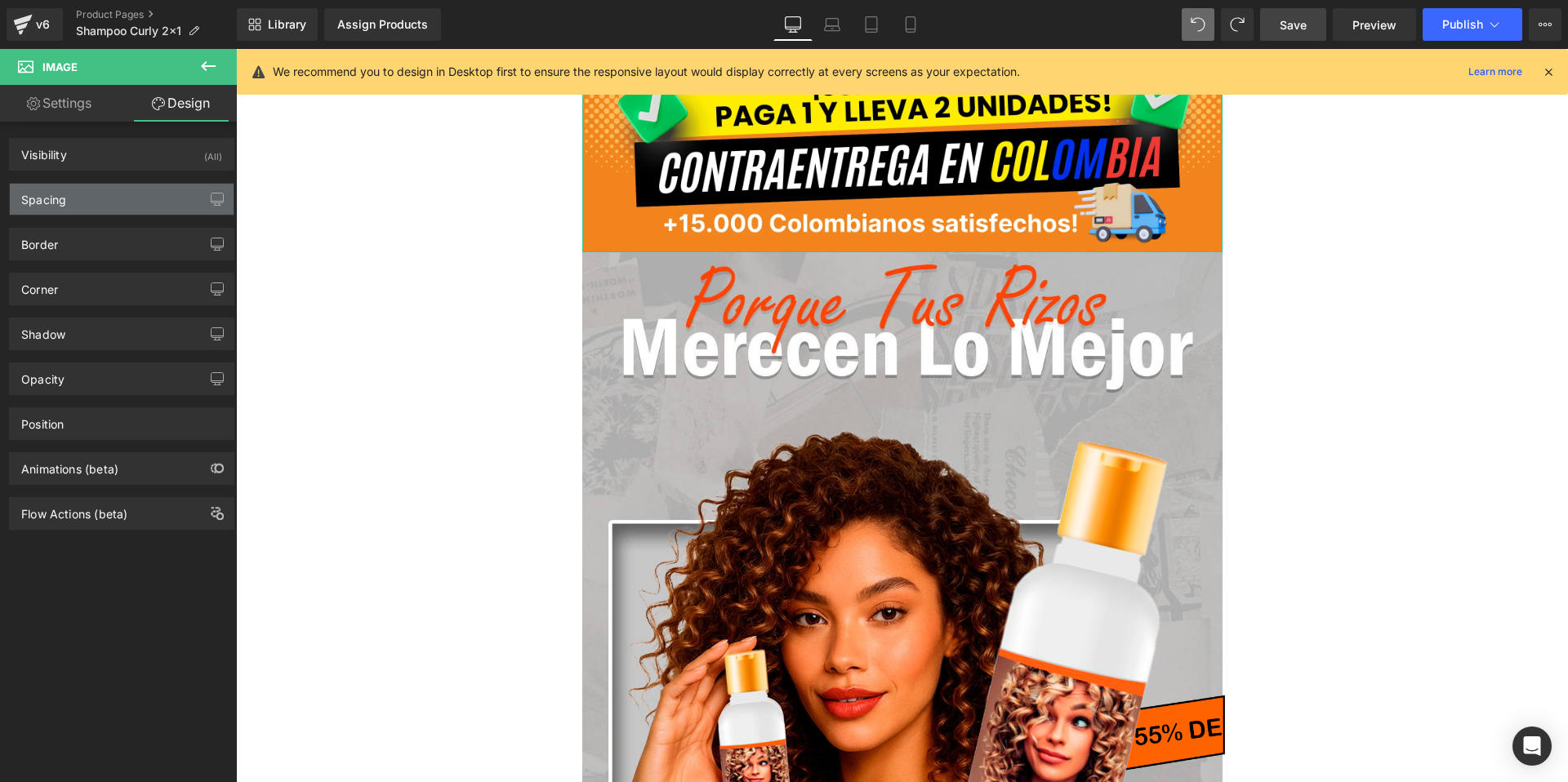
type input "0"
click at [118, 192] on div "Spacing" at bounding box center [121, 199] width 224 height 31
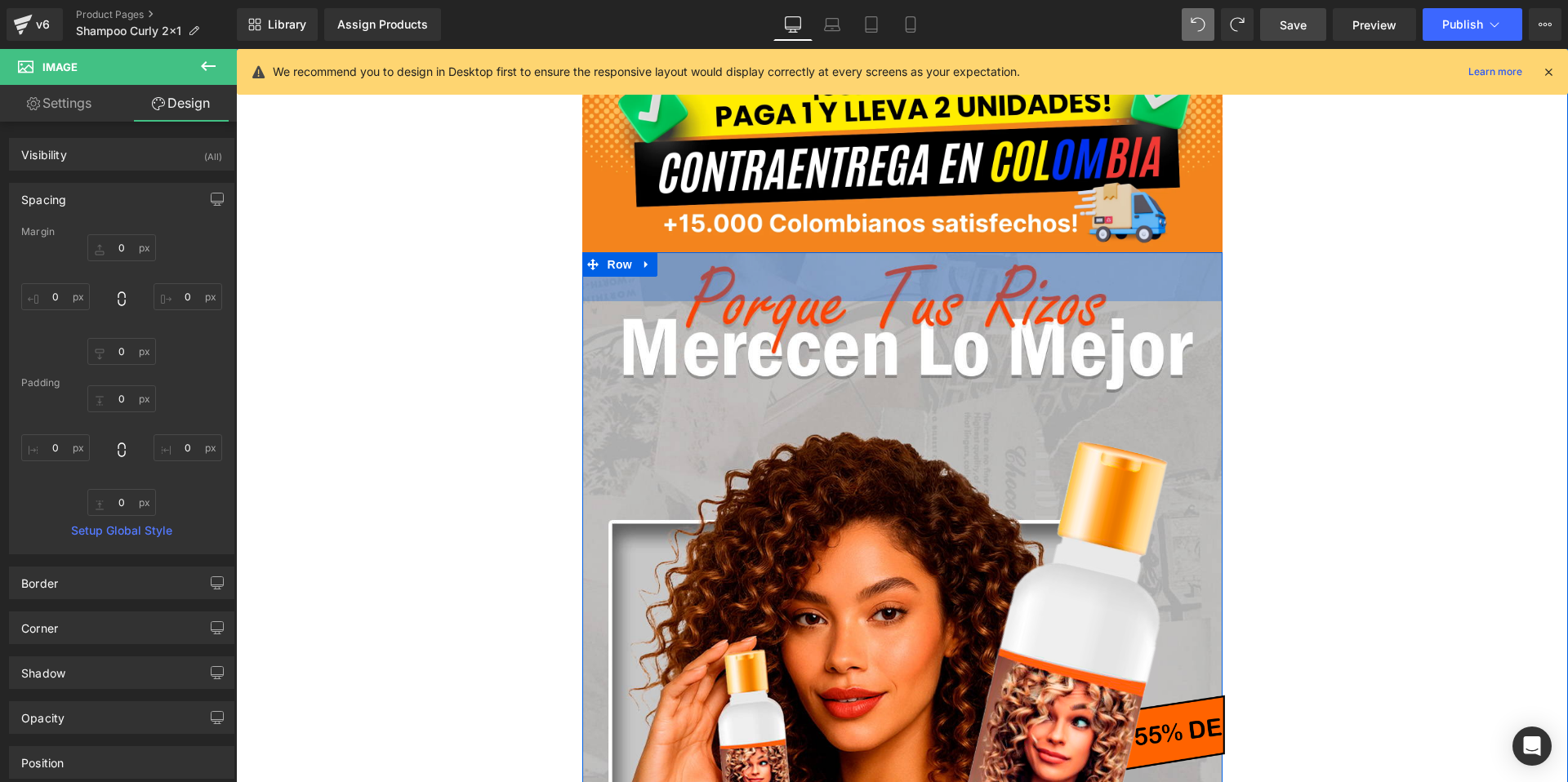
click at [682, 293] on div "60px" at bounding box center [902, 277] width 640 height 49
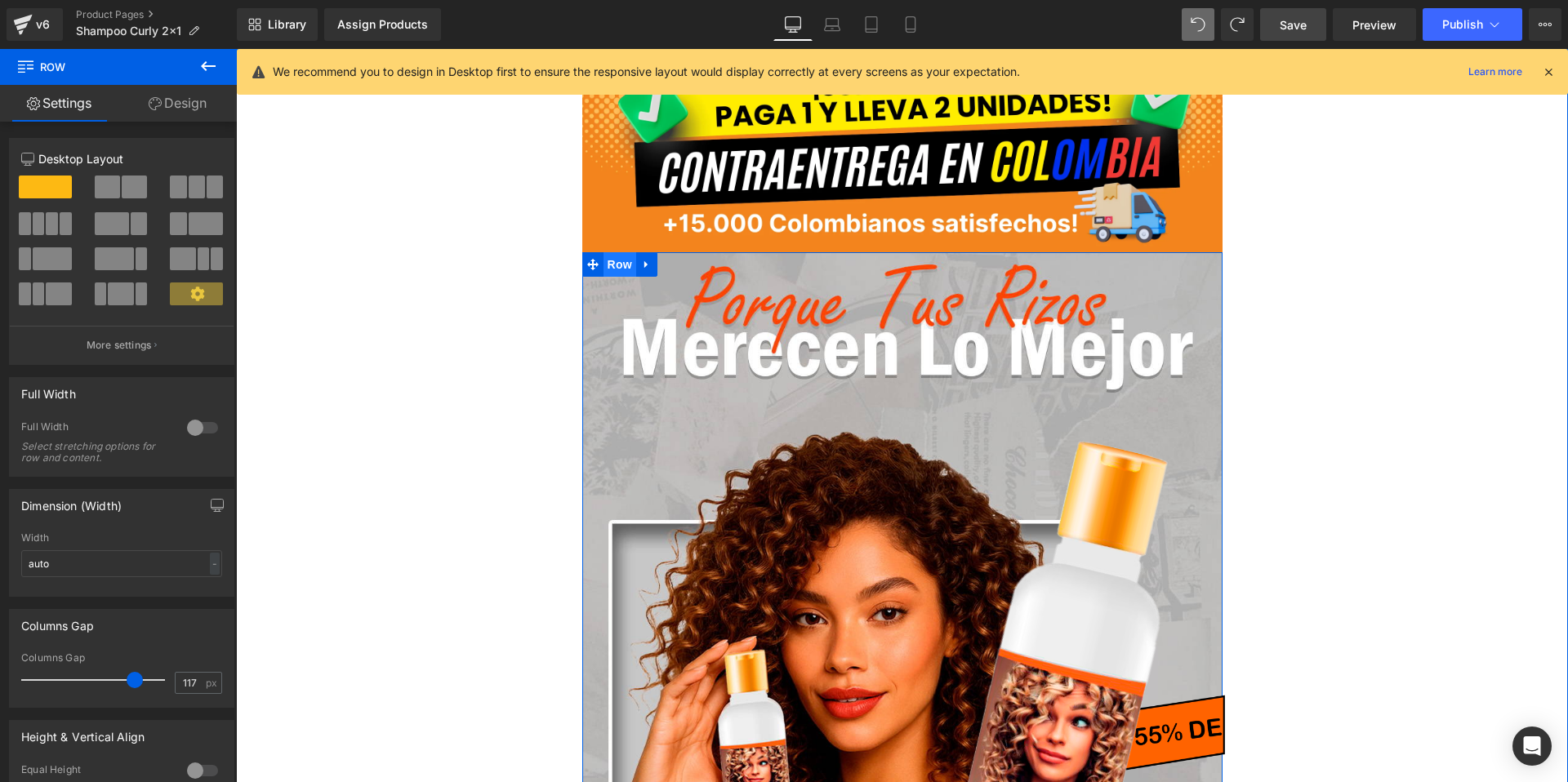
click at [618, 268] on span "Row" at bounding box center [620, 265] width 33 height 25
click at [175, 101] on link "Design" at bounding box center [177, 103] width 118 height 37
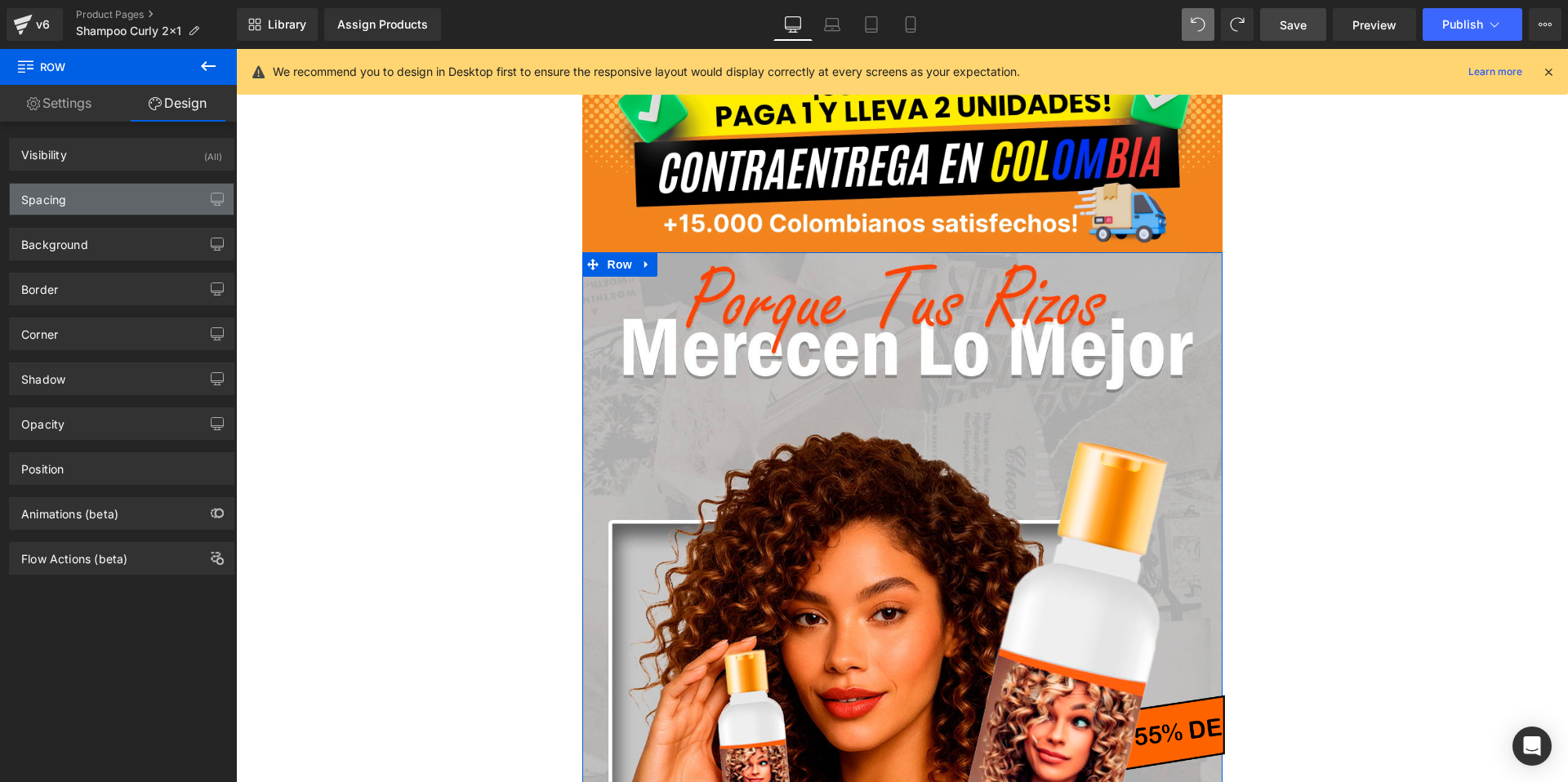
click at [95, 209] on div "Spacing" at bounding box center [121, 199] width 224 height 31
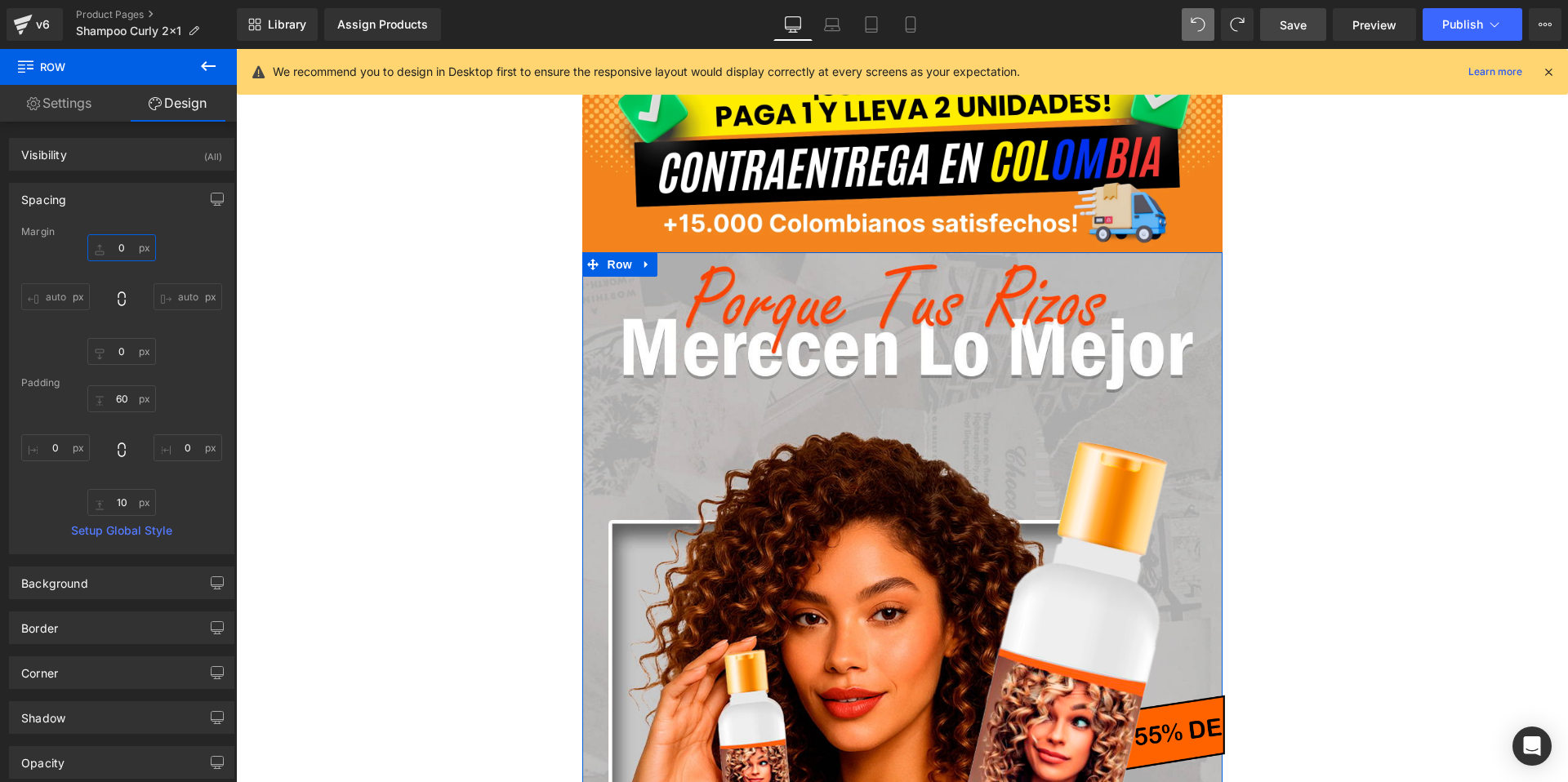
click at [120, 254] on input "0" at bounding box center [121, 248] width 68 height 27
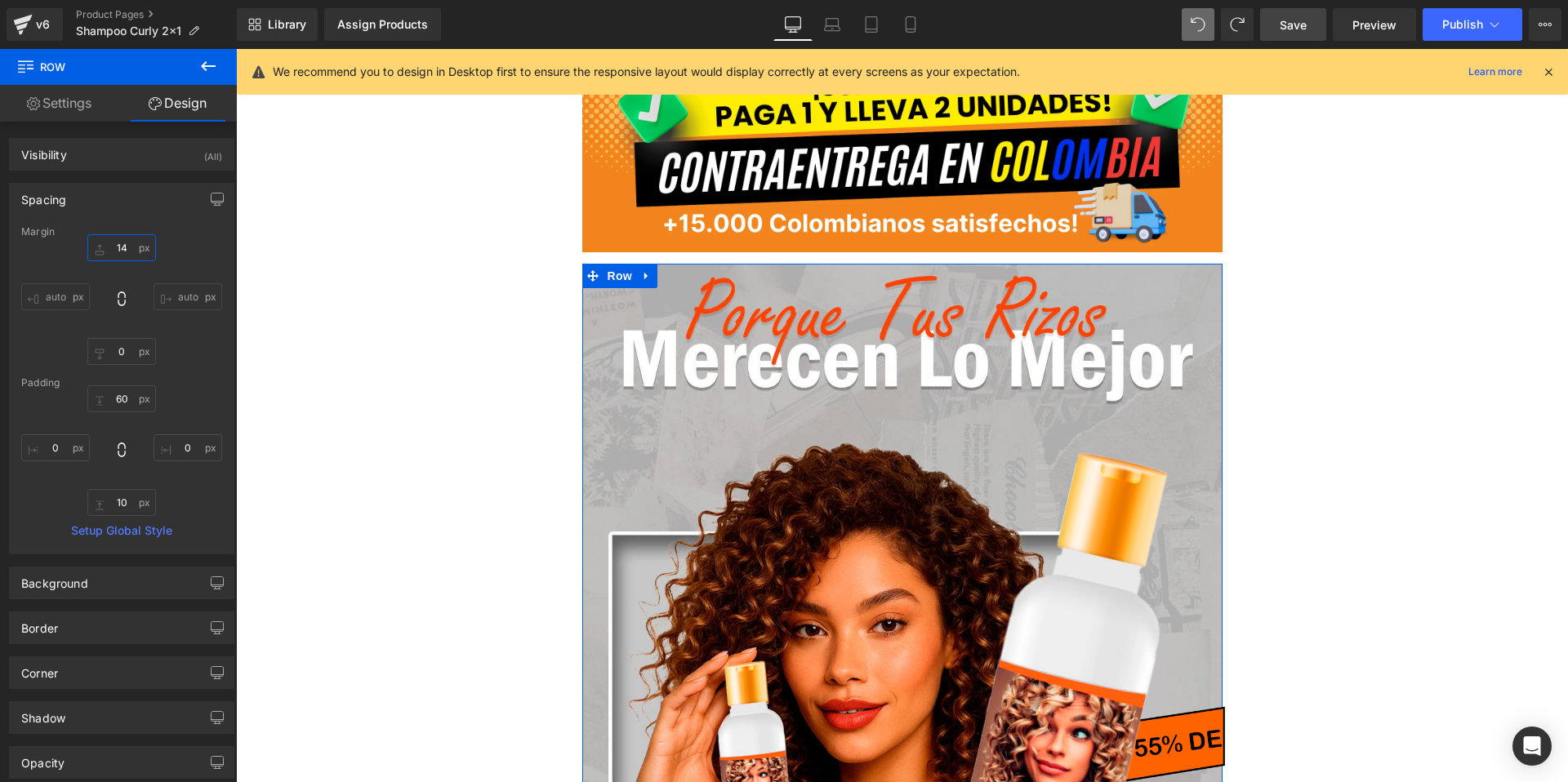
type input "15"
click at [1451, 20] on span "Publish" at bounding box center [1462, 25] width 41 height 13
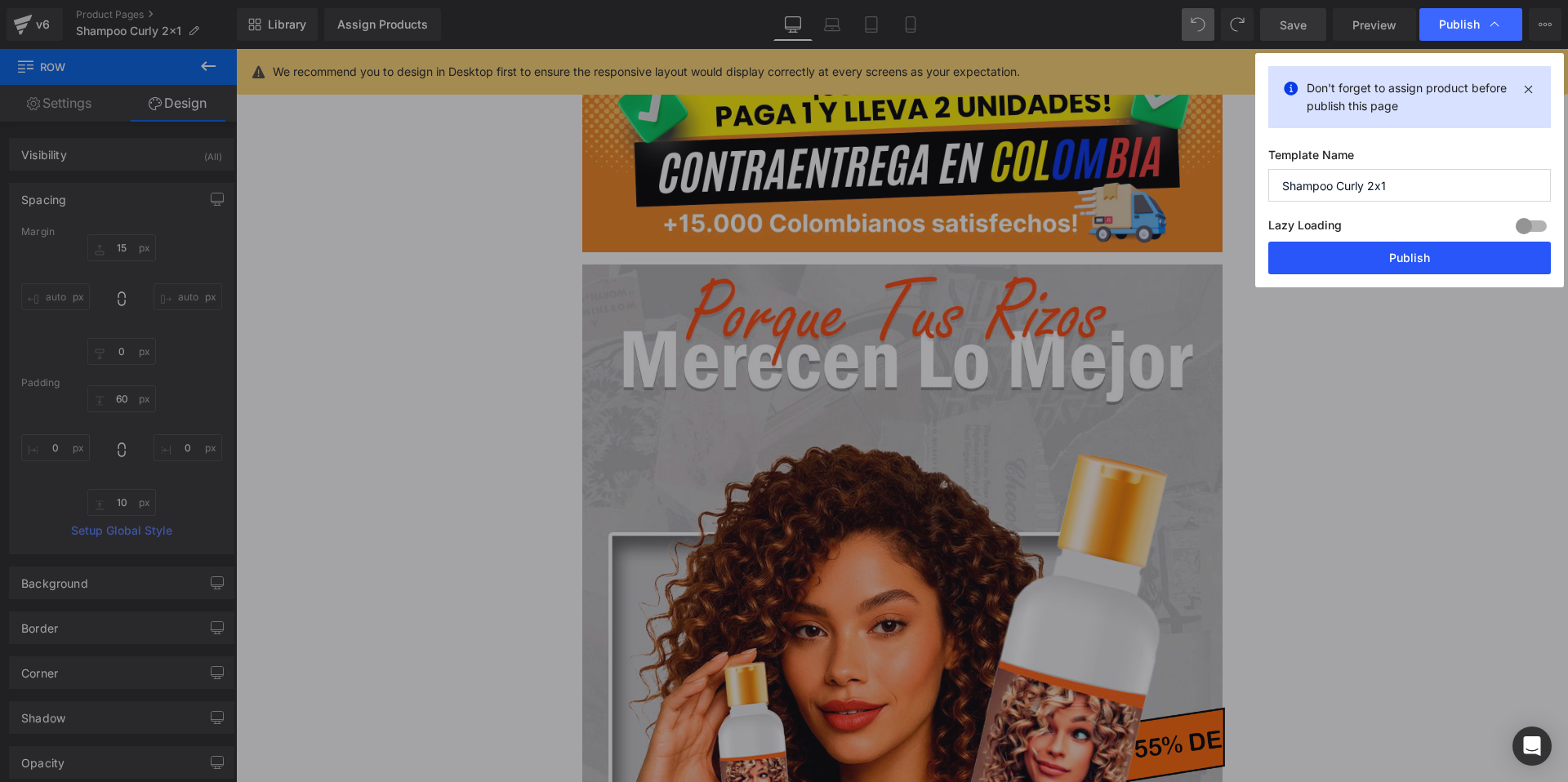
click at [1384, 248] on button "Publish" at bounding box center [1409, 258] width 282 height 33
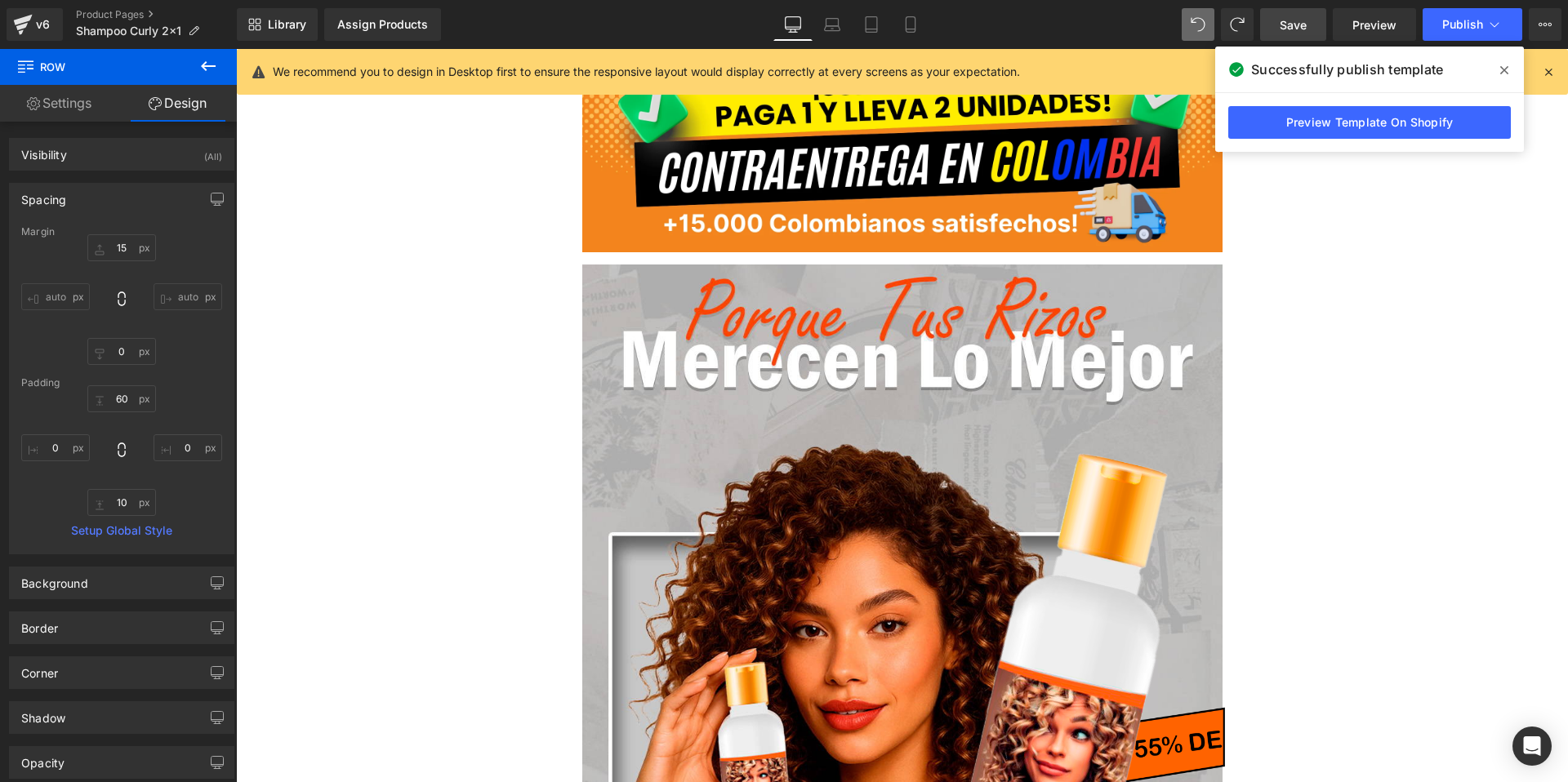
click at [1503, 68] on icon at bounding box center [1504, 70] width 9 height 9
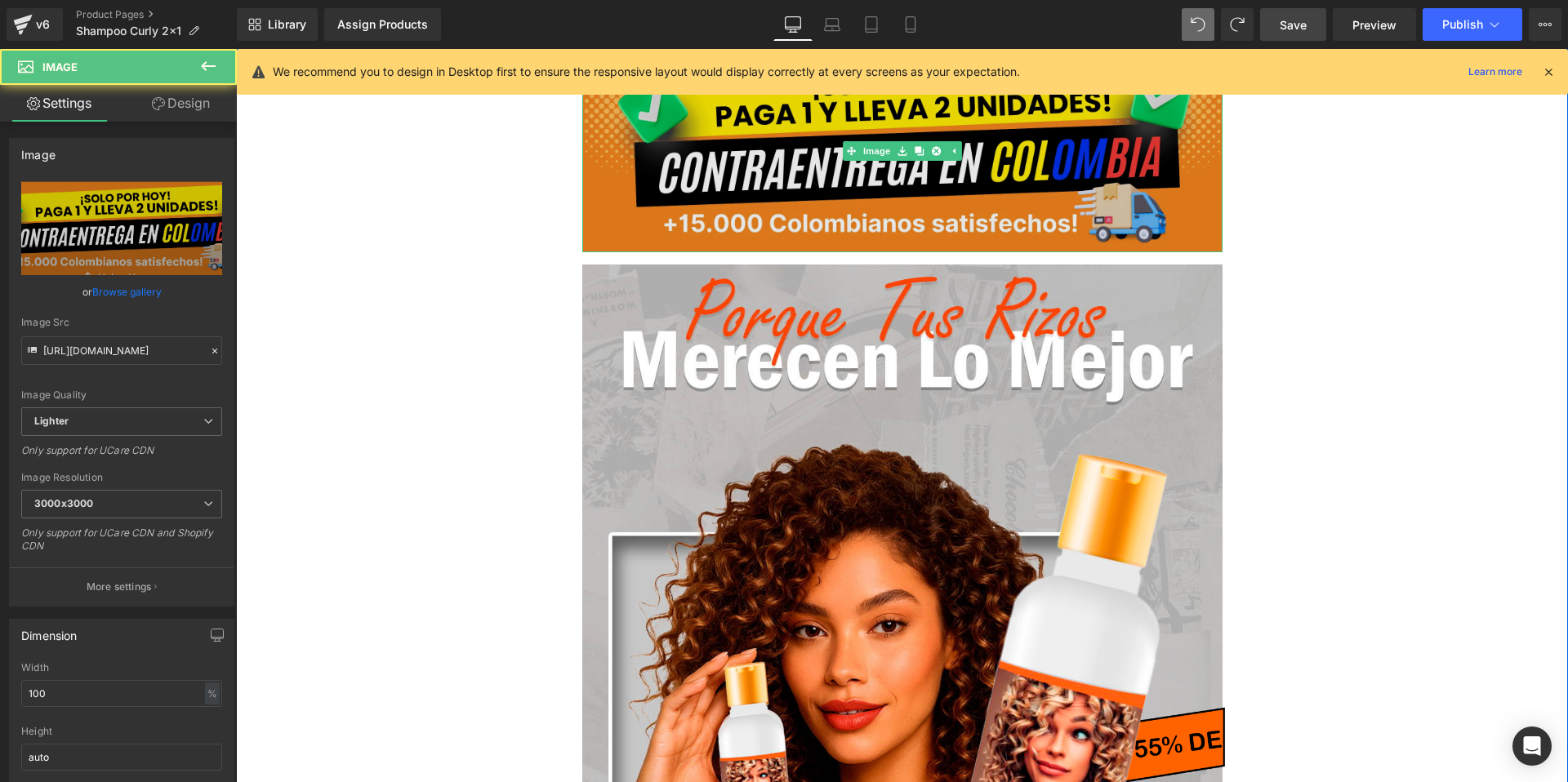
click at [842, 183] on img at bounding box center [902, 151] width 640 height 204
click at [797, 232] on img at bounding box center [902, 151] width 640 height 204
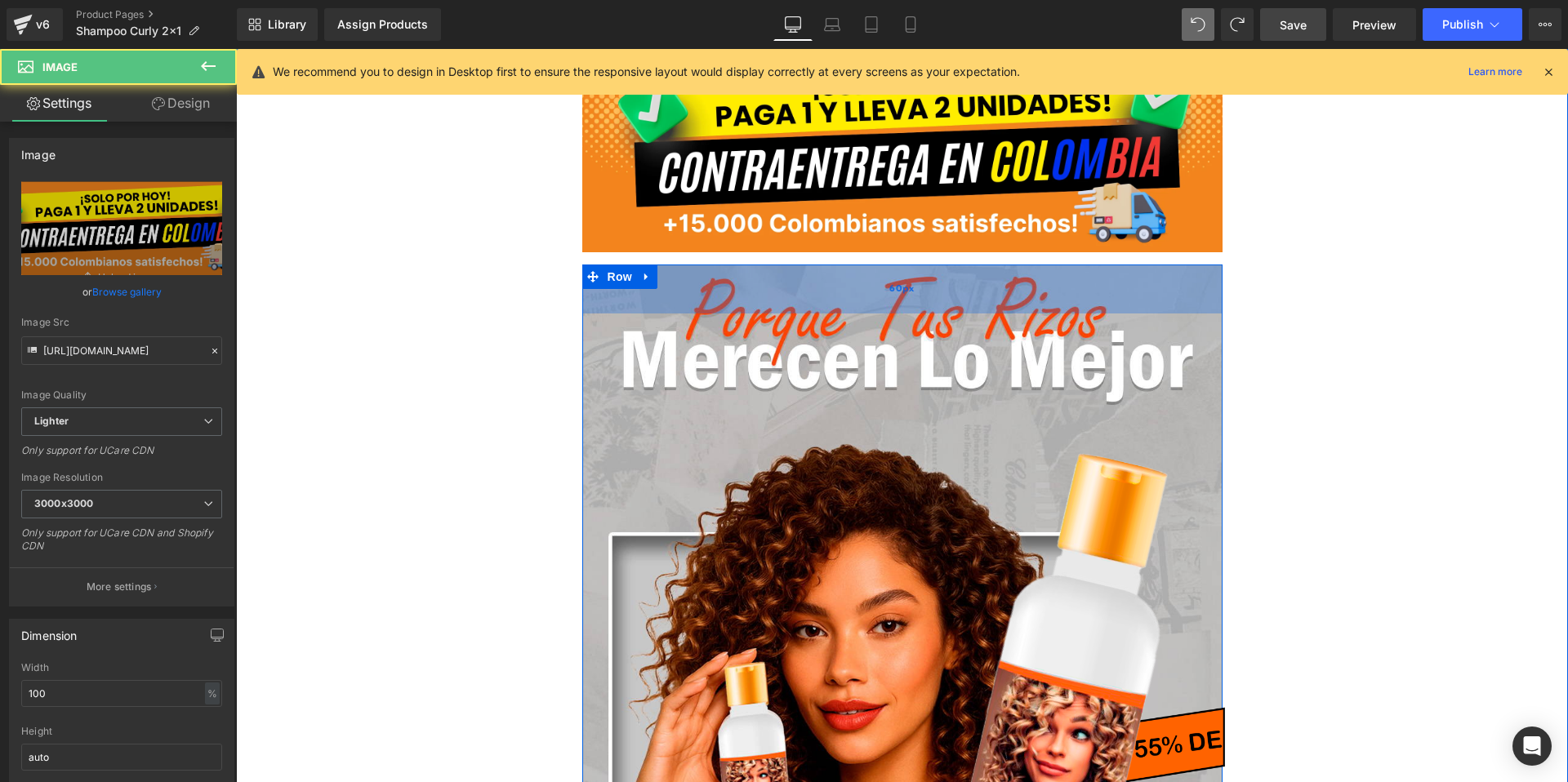
drag, startPoint x: 739, startPoint y: 287, endPoint x: 735, endPoint y: 267, distance: 20.4
click at [739, 287] on div "60px" at bounding box center [902, 288] width 640 height 49
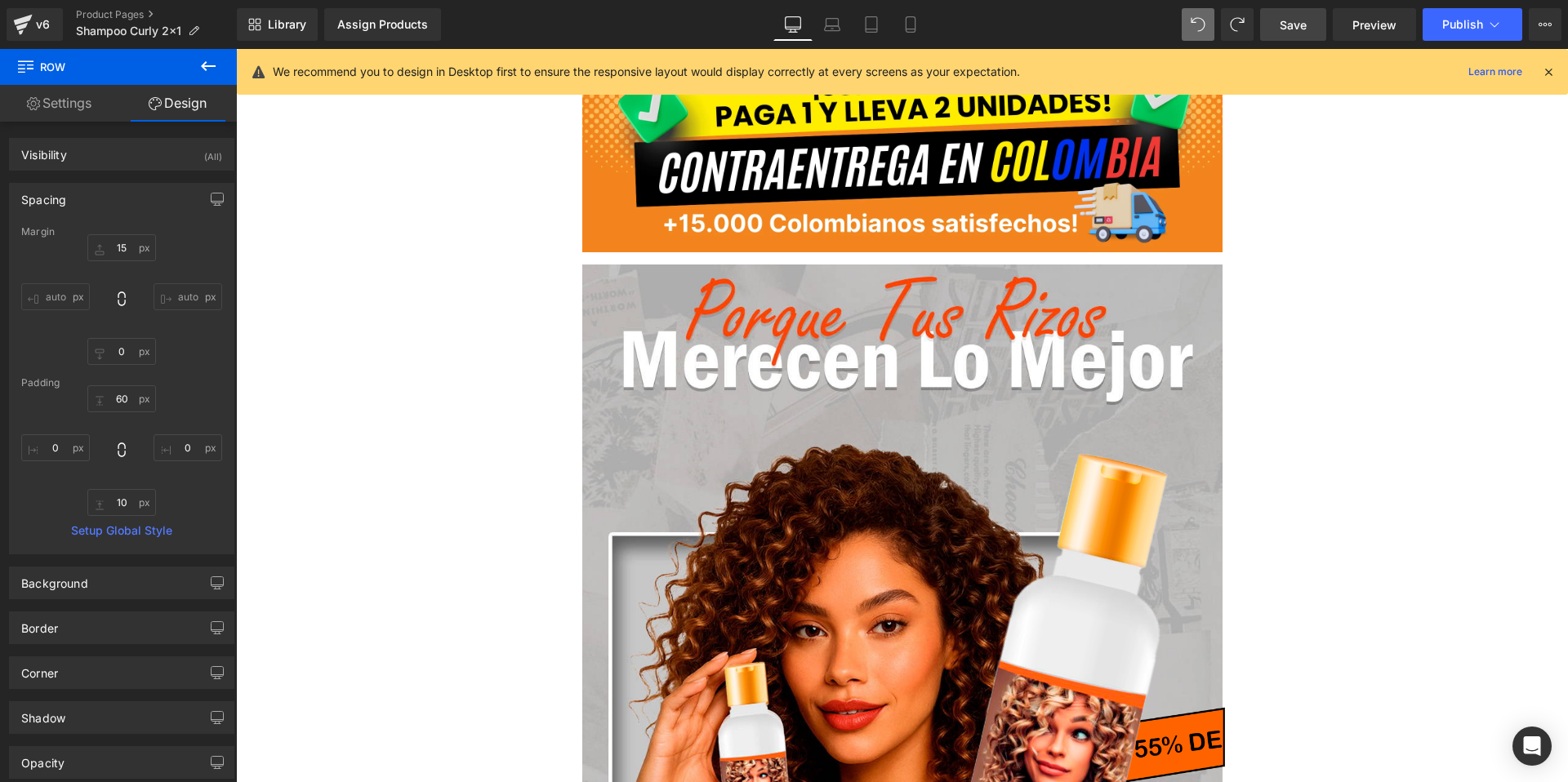
type input "15"
type input "0"
type input "60"
type input "0"
type input "10"
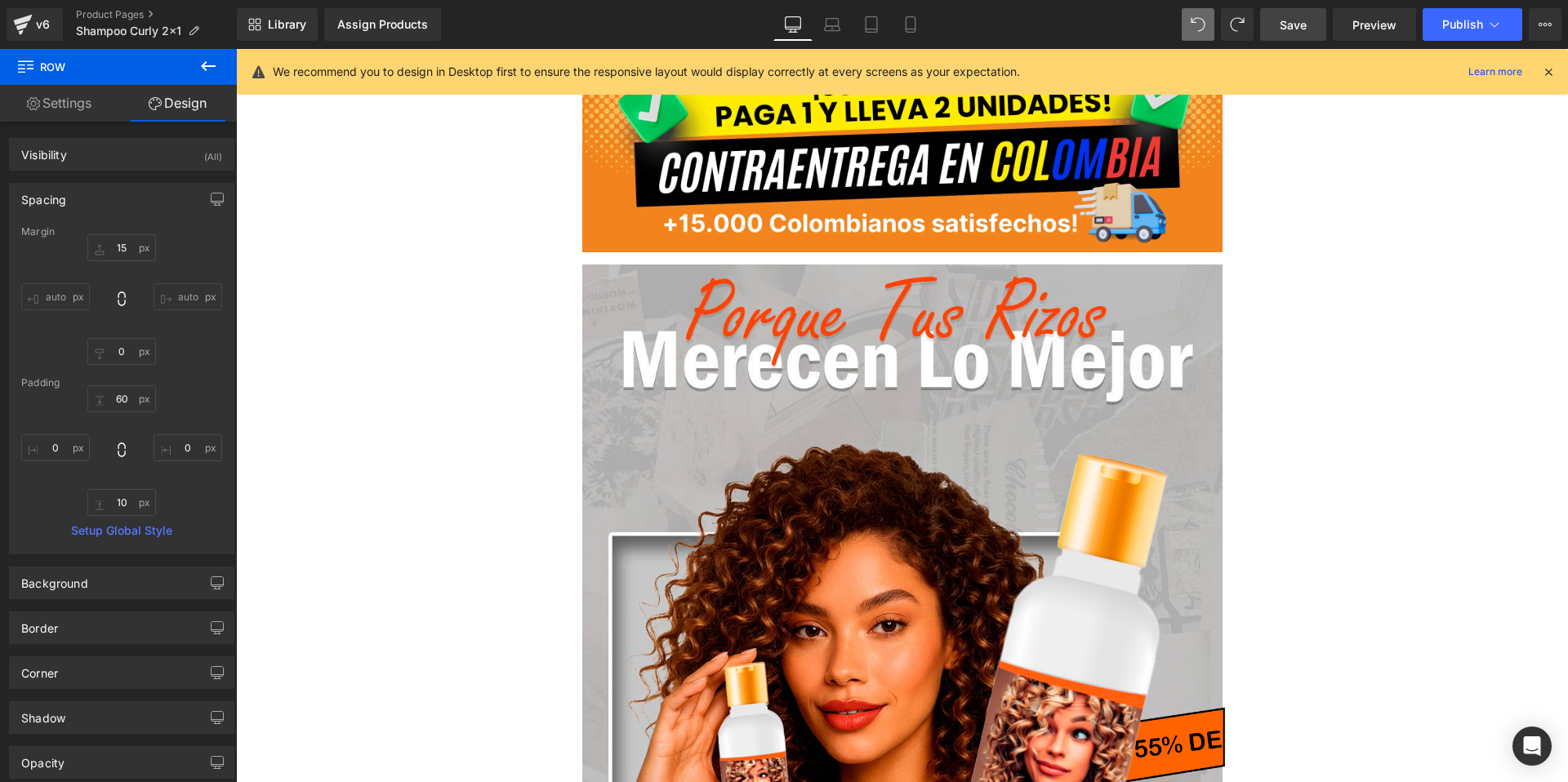
type input "0"
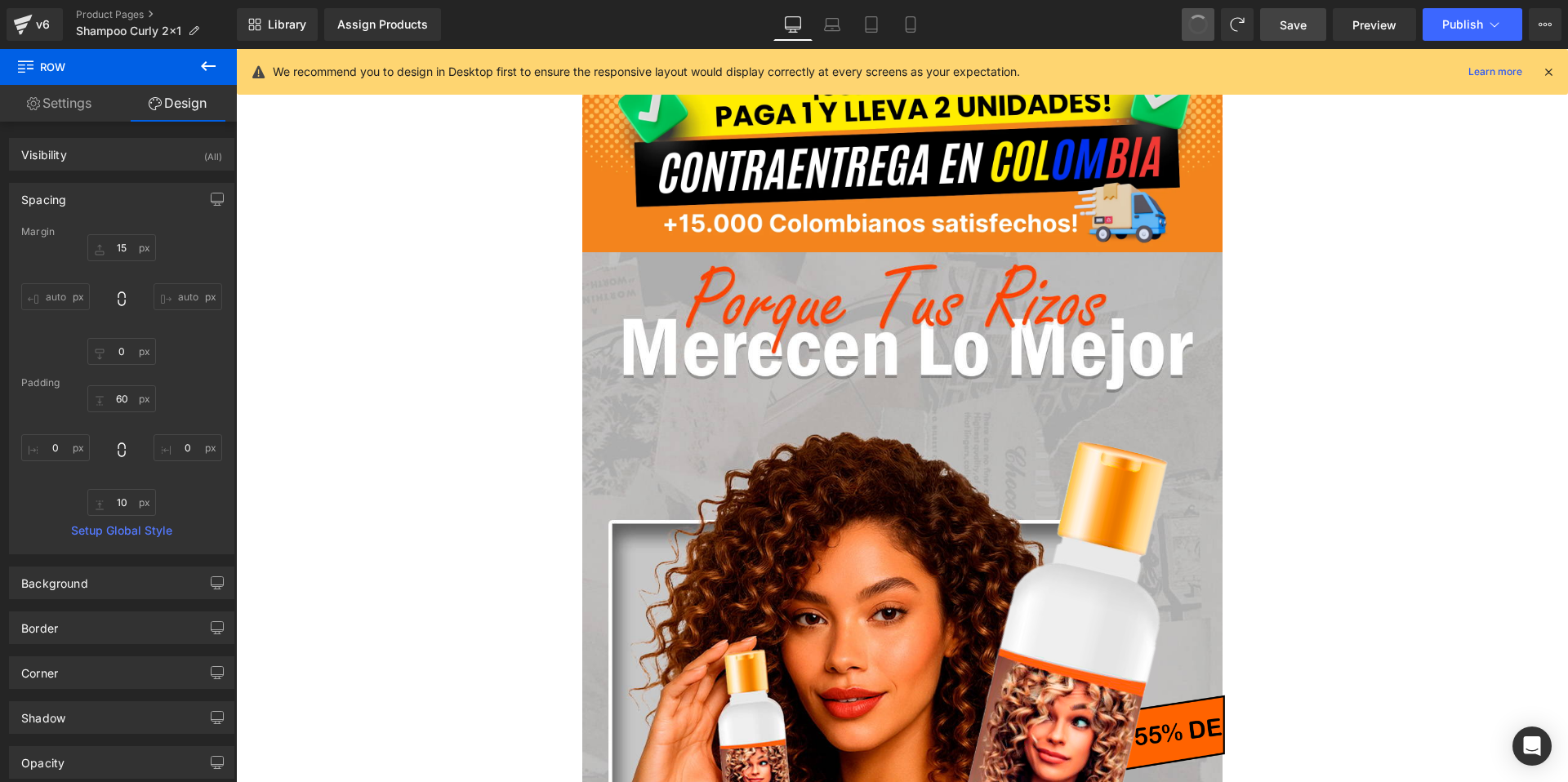
type input "0"
type input "60"
type input "0"
type input "10"
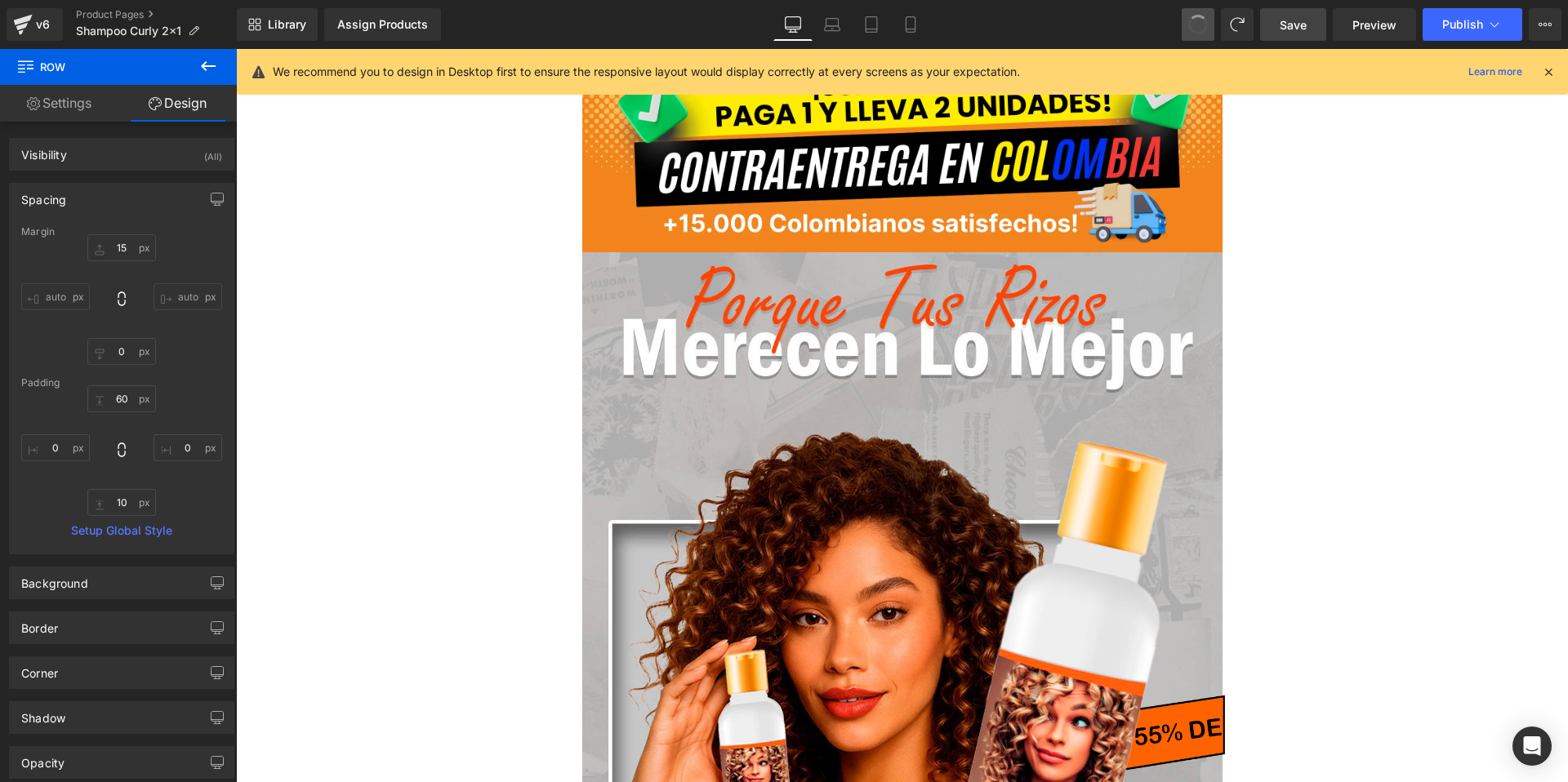
type input "0"
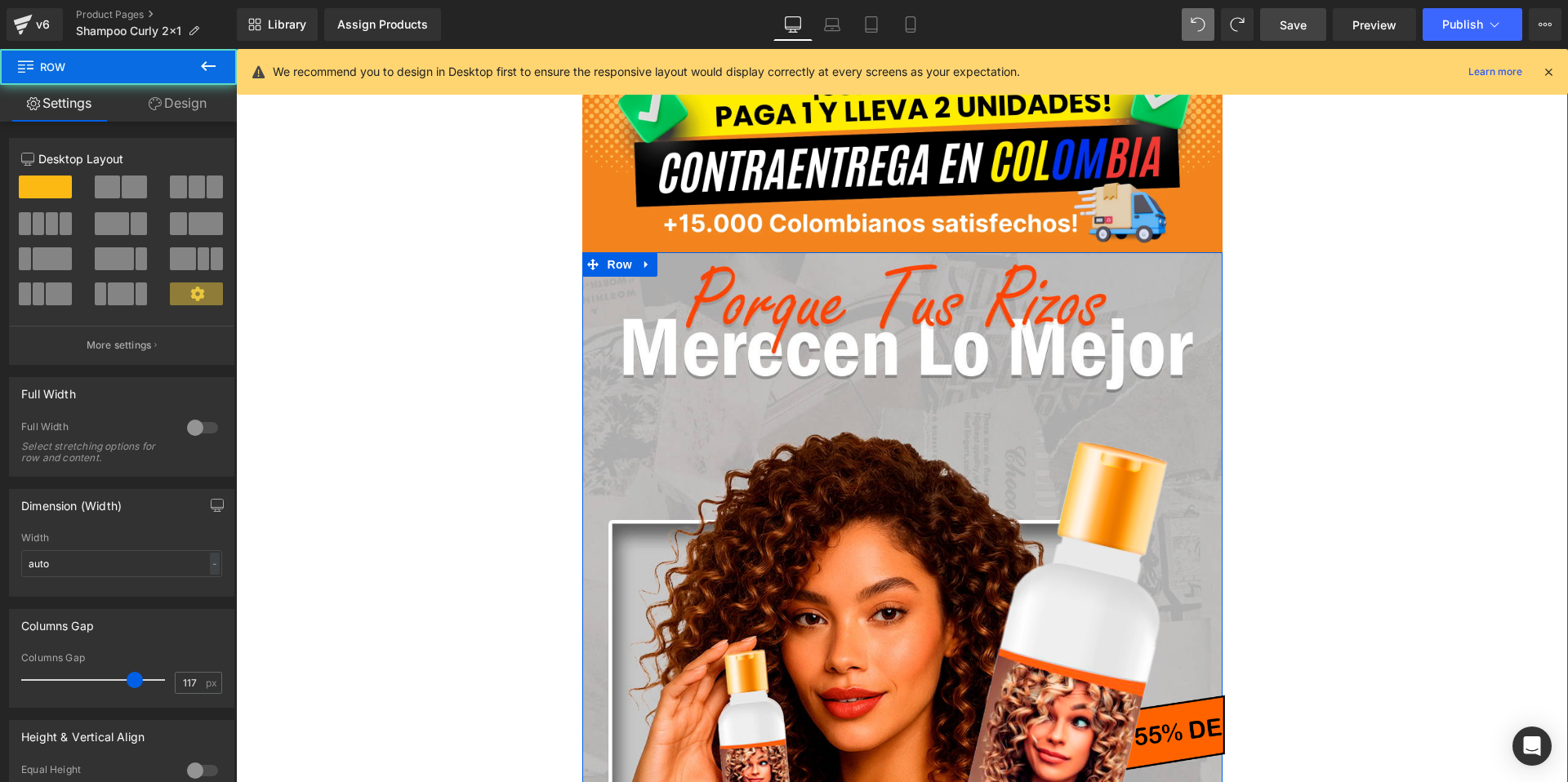
click at [856, 328] on div "Image" at bounding box center [902, 724] width 640 height 846
click at [723, 311] on div "Image" at bounding box center [902, 724] width 640 height 846
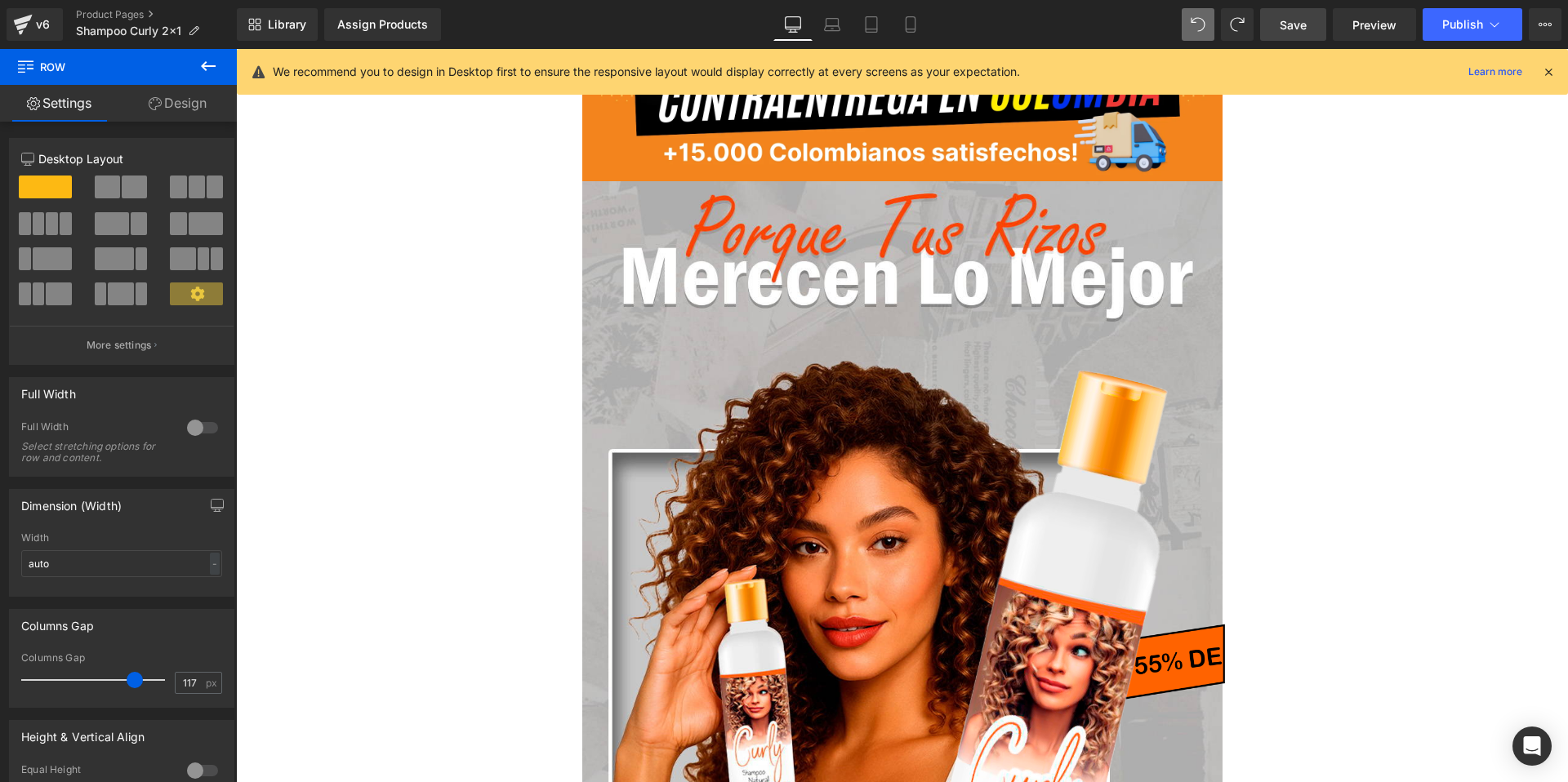
scroll to position [0, 0]
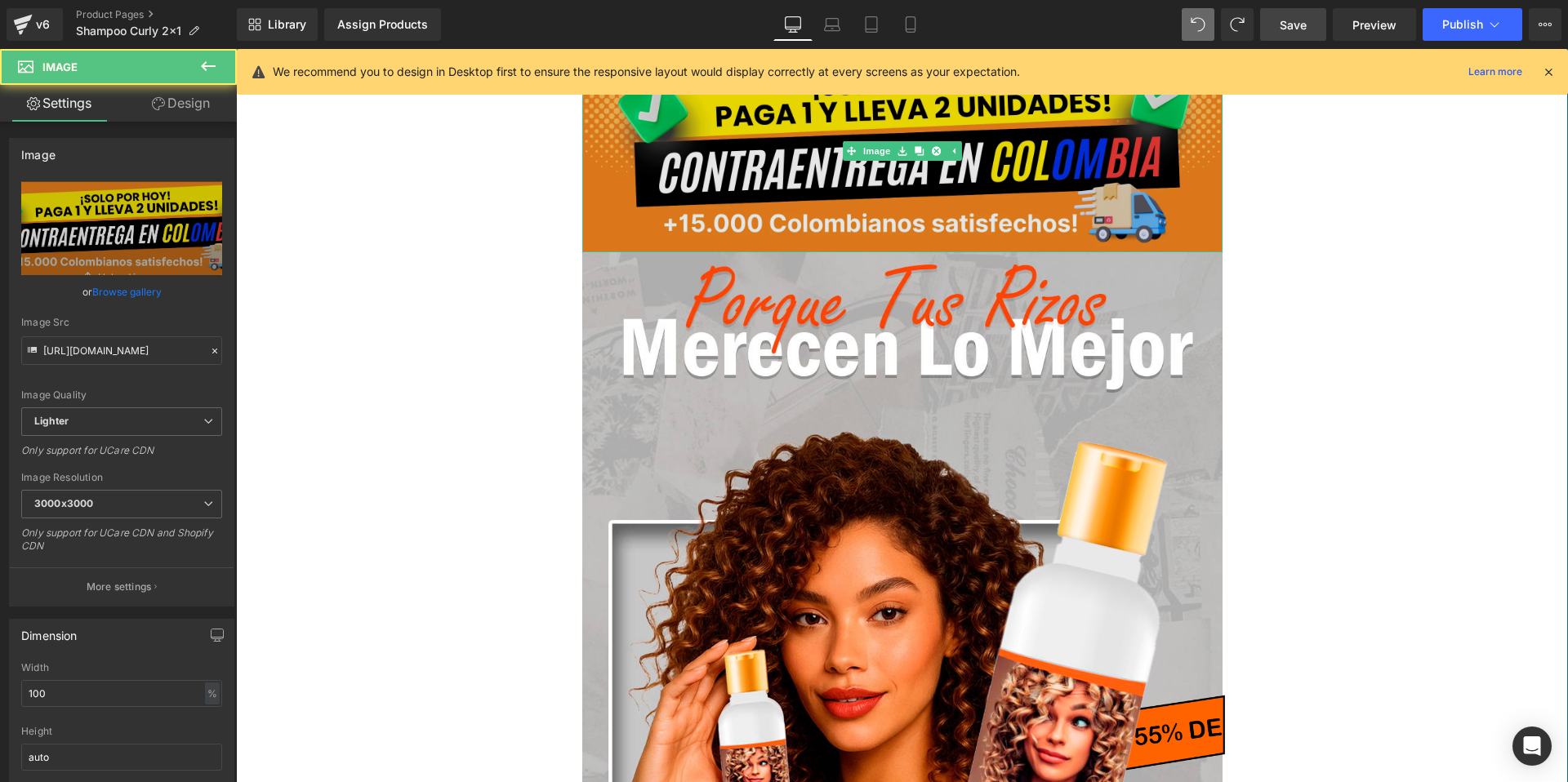
click at [758, 160] on img at bounding box center [902, 151] width 640 height 204
click at [958, 153] on link at bounding box center [953, 151] width 17 height 19
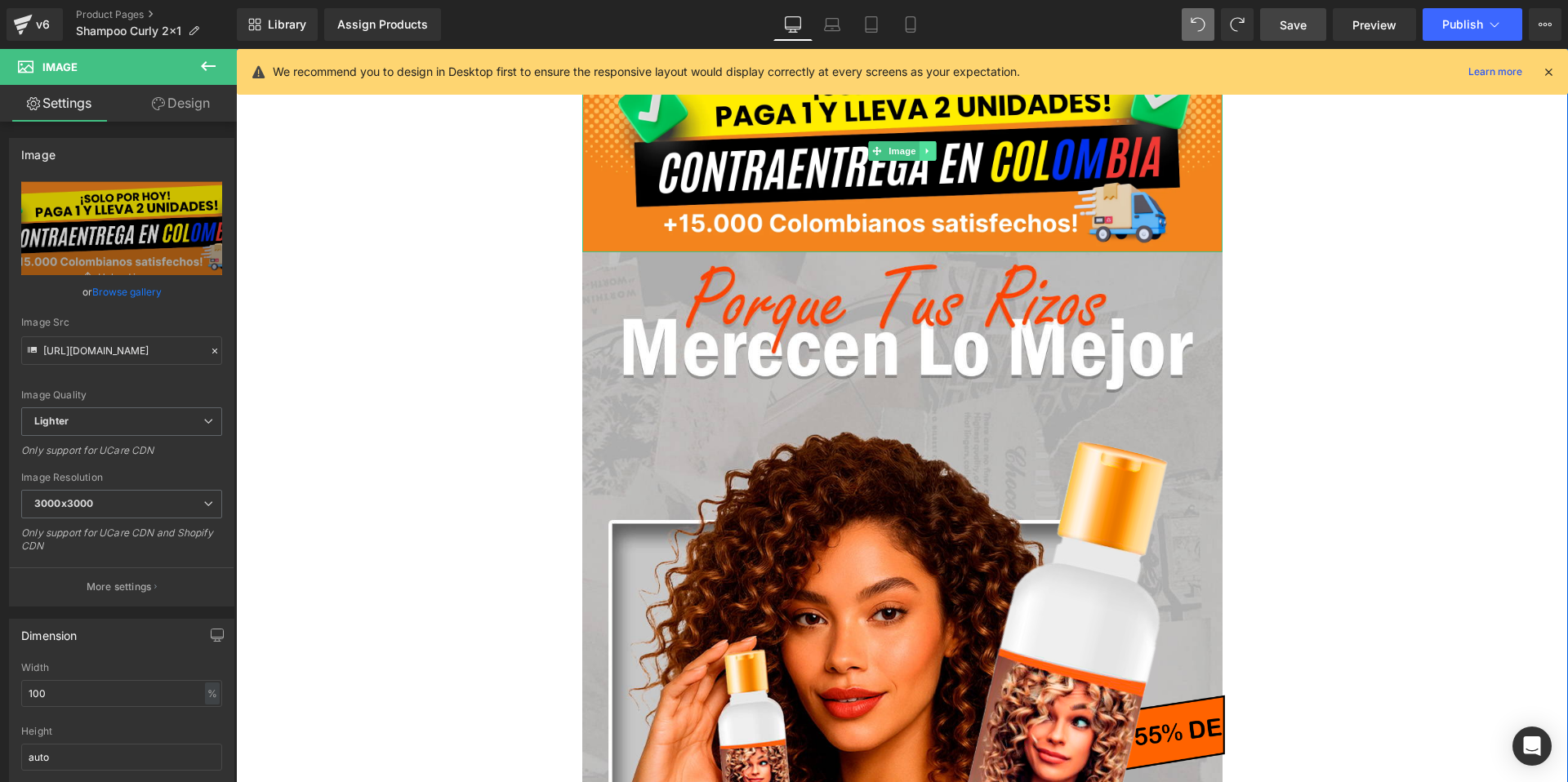
click at [921, 153] on link at bounding box center [927, 151] width 17 height 19
click at [940, 153] on icon at bounding box center [935, 150] width 9 height 9
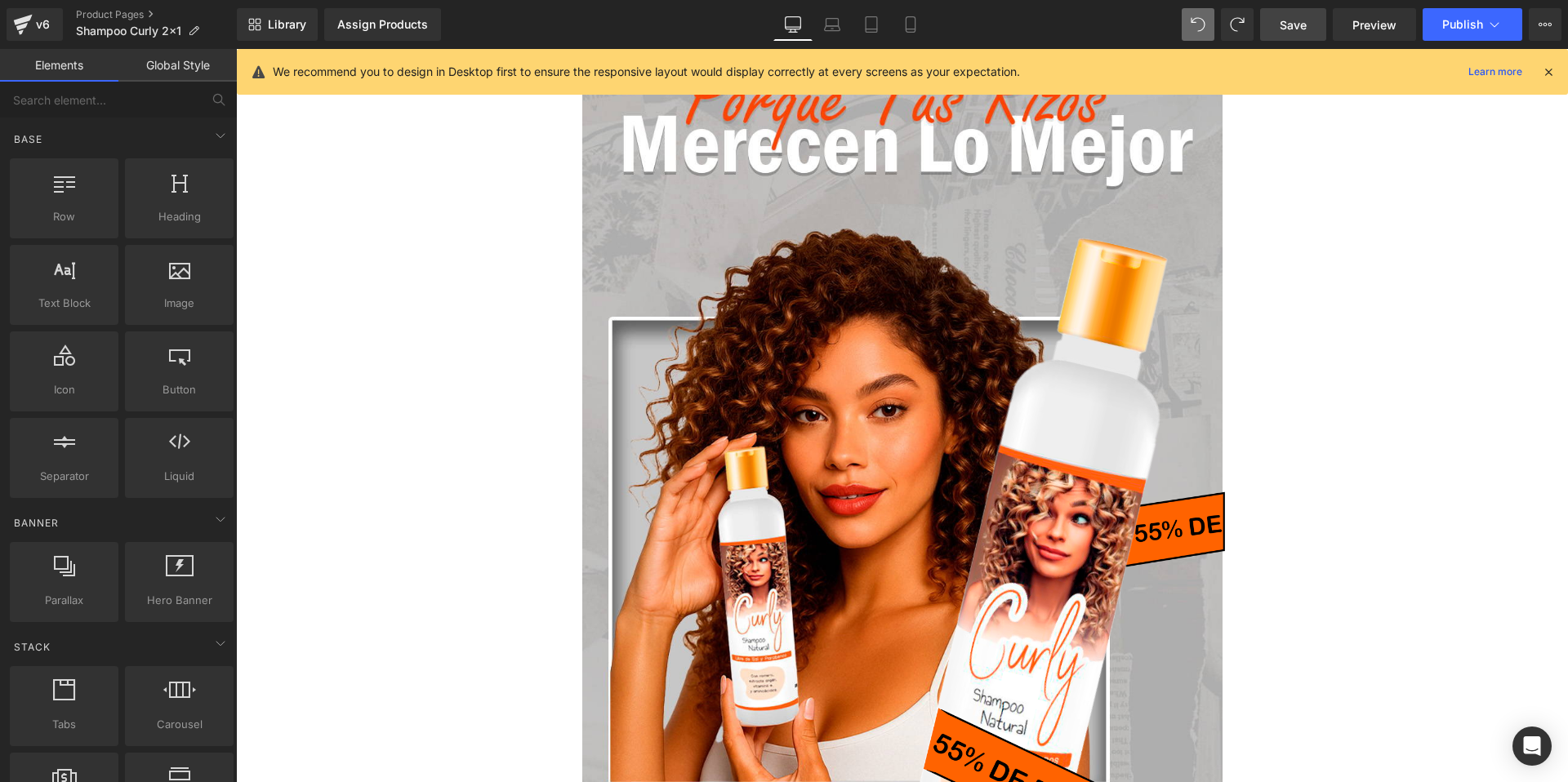
click at [1548, 73] on icon at bounding box center [1548, 71] width 14 height 14
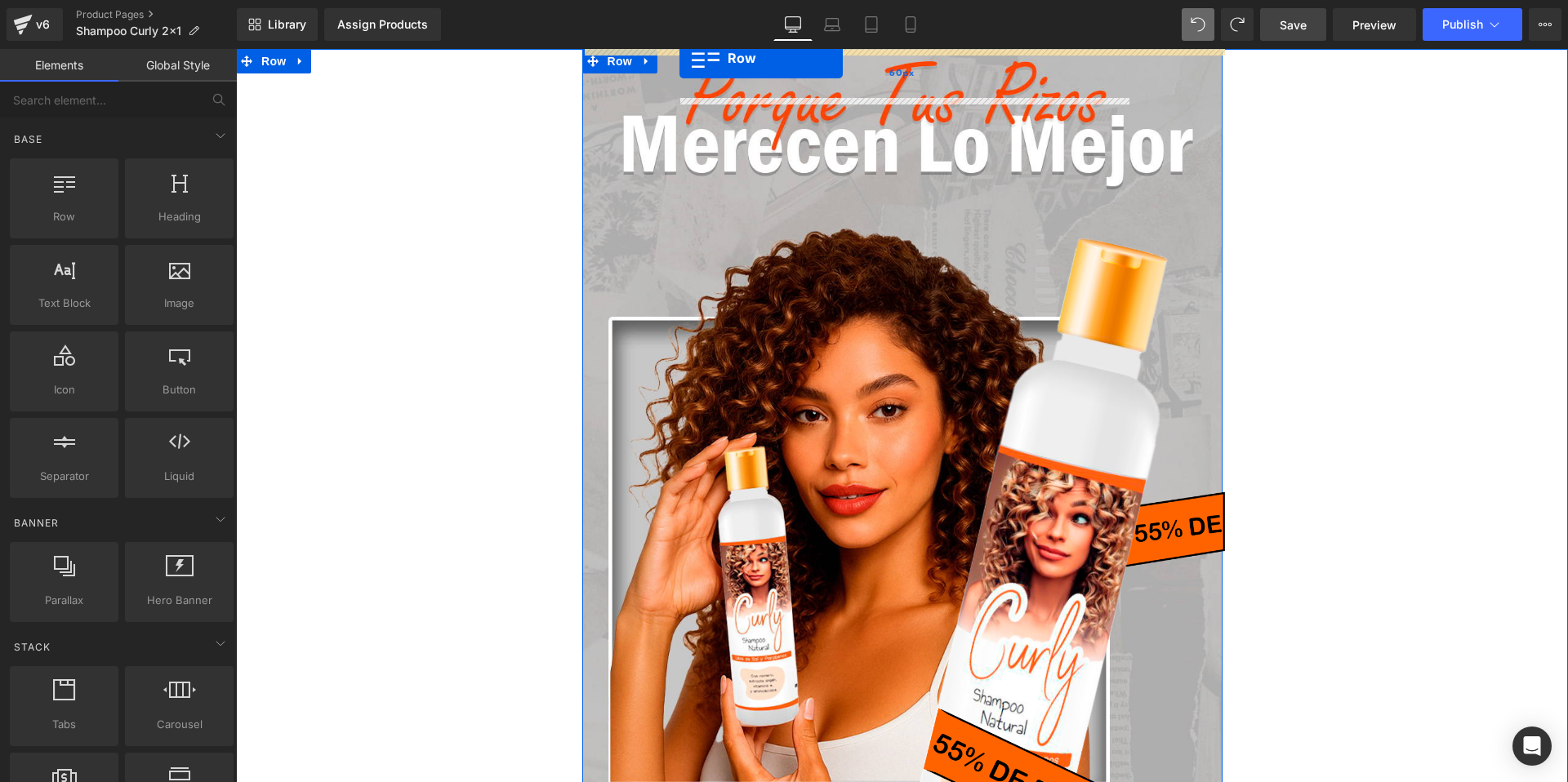
drag, startPoint x: 299, startPoint y: 272, endPoint x: 679, endPoint y: 58, distance: 436.1
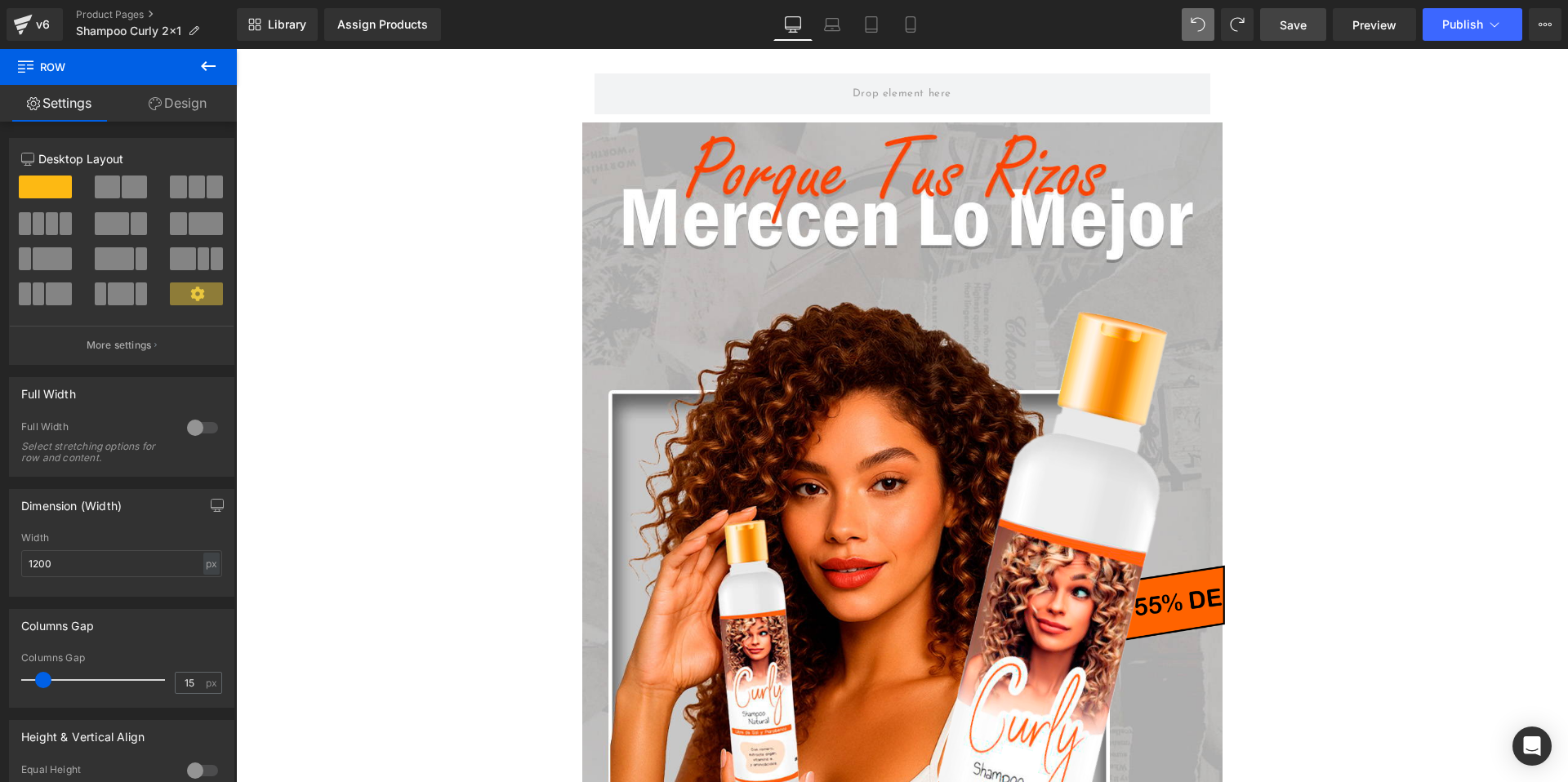
click at [211, 63] on icon at bounding box center [208, 66] width 19 height 19
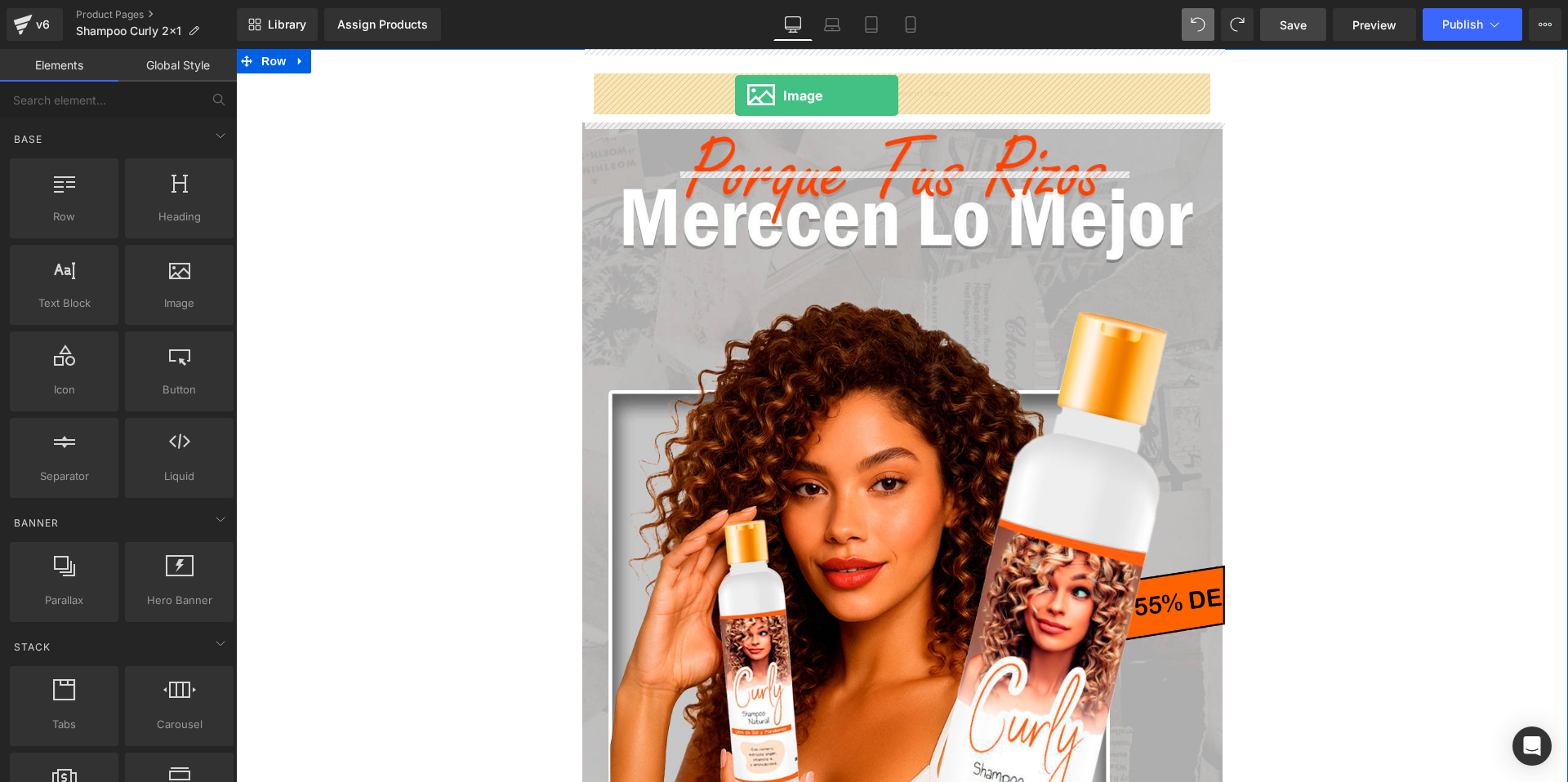
drag, startPoint x: 402, startPoint y: 322, endPoint x: 735, endPoint y: 95, distance: 403.0
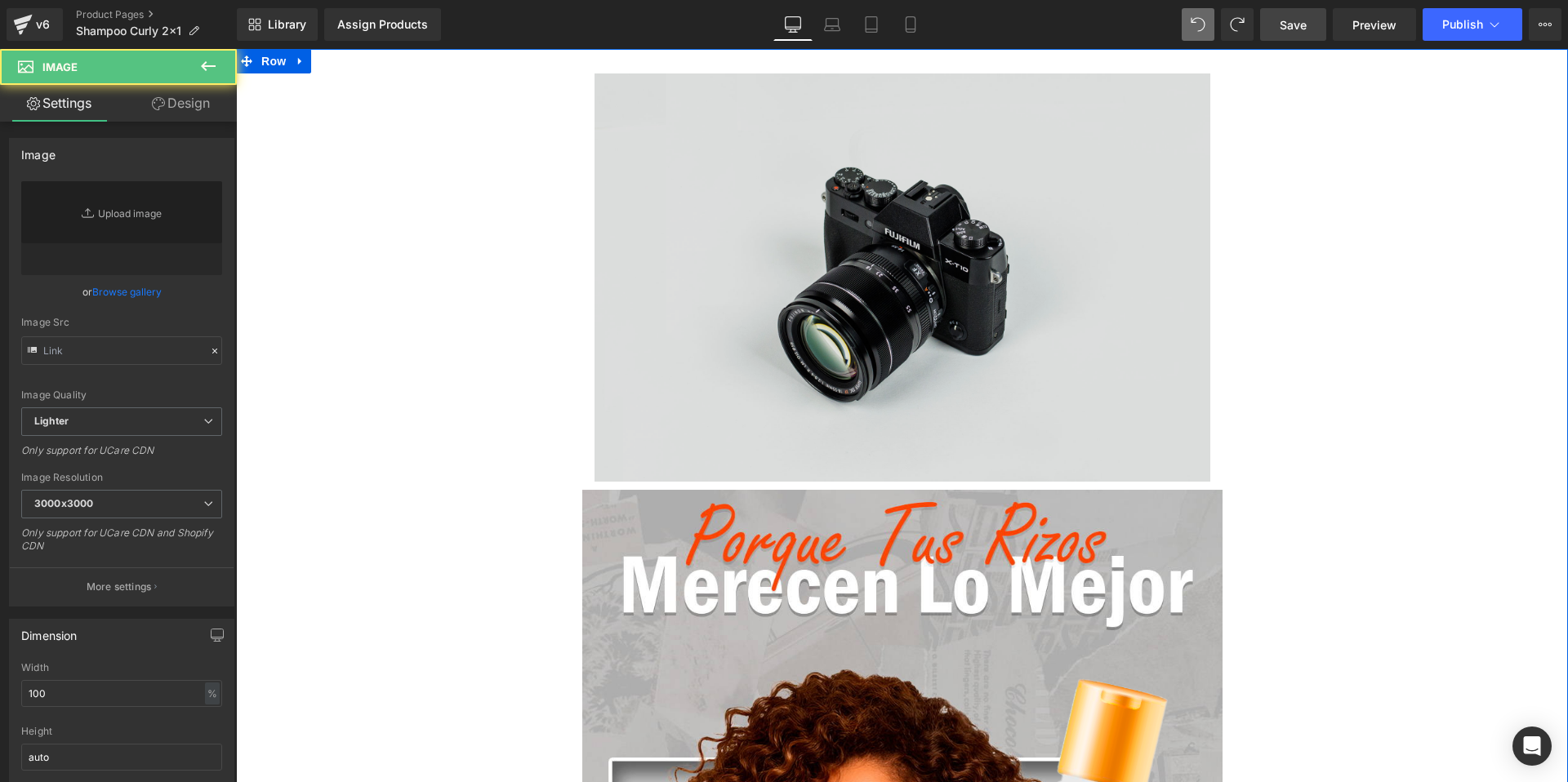
type input "//d1um8515vdn9kb.cloudfront.net/images/parallax.jpg"
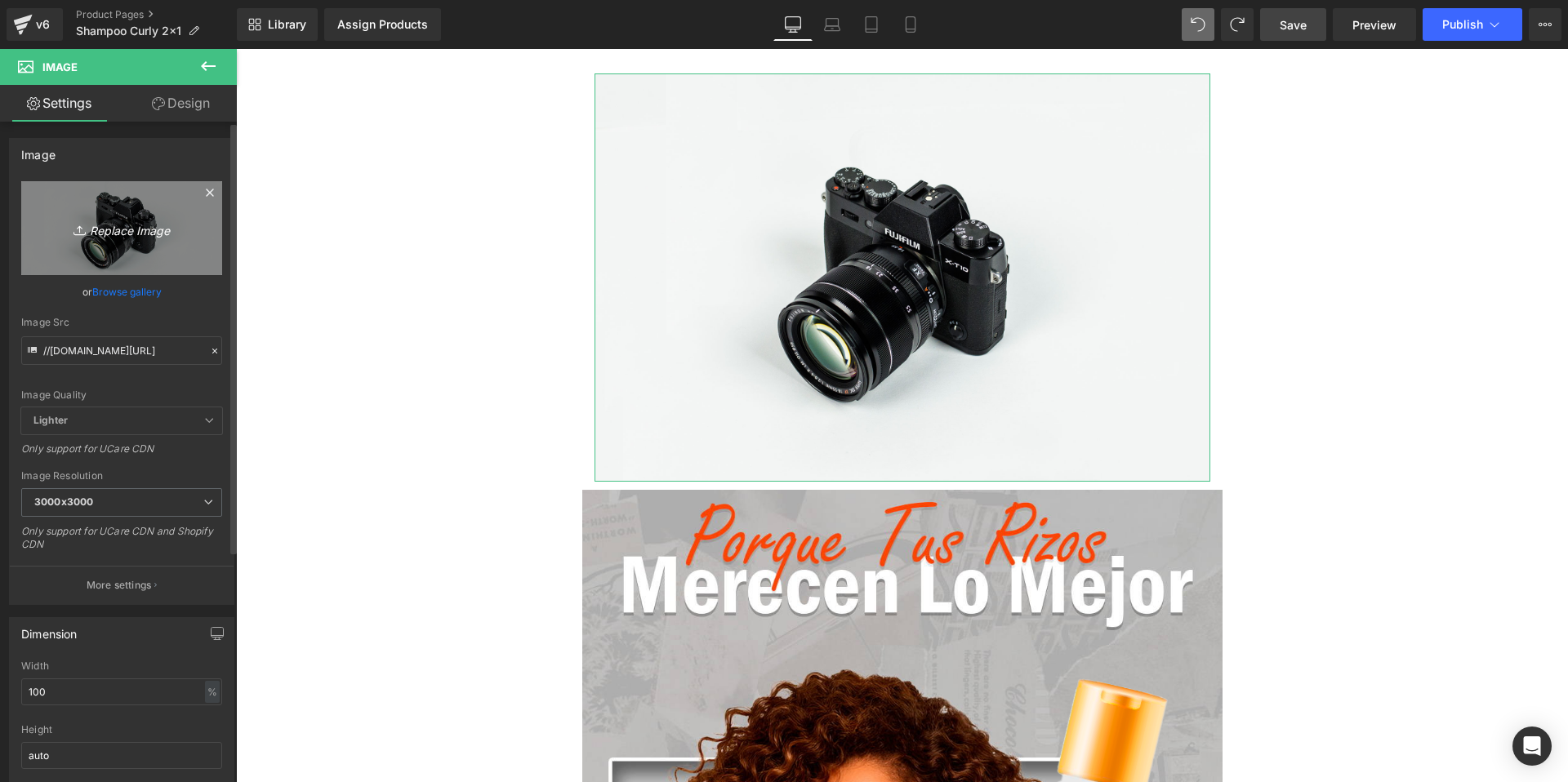
click at [127, 238] on link "Replace Image" at bounding box center [121, 229] width 201 height 94
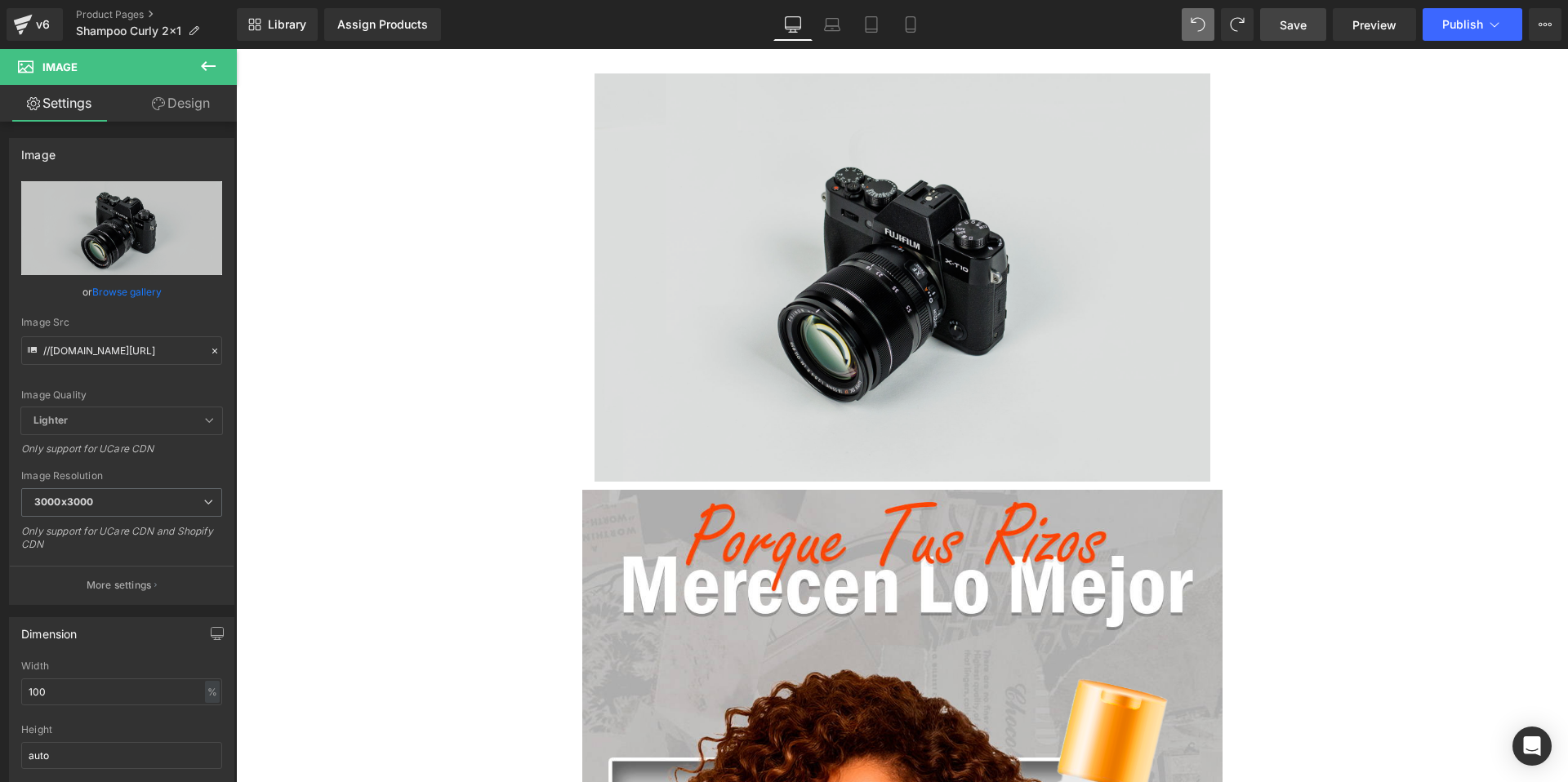
type input "C:\fakepath\gempages_491648476346582138-fbbaf0a8-95de-4458-8fdf-52250e975581.we…"
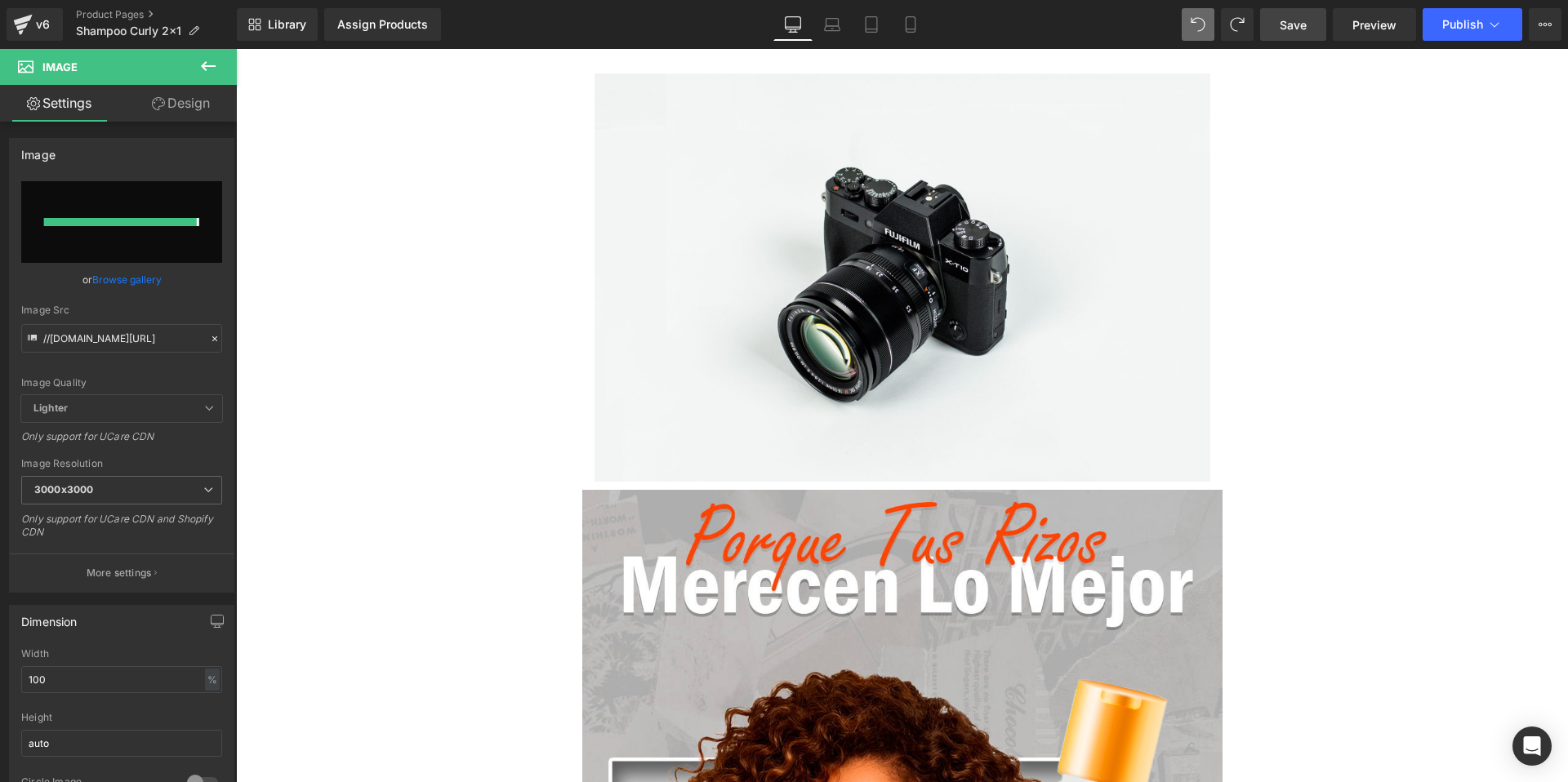
type input "https://ucarecdn.com/c9cd482e-8fe6-4da5-81ca-9da32bffec3d/-/format/auto/-/previ…"
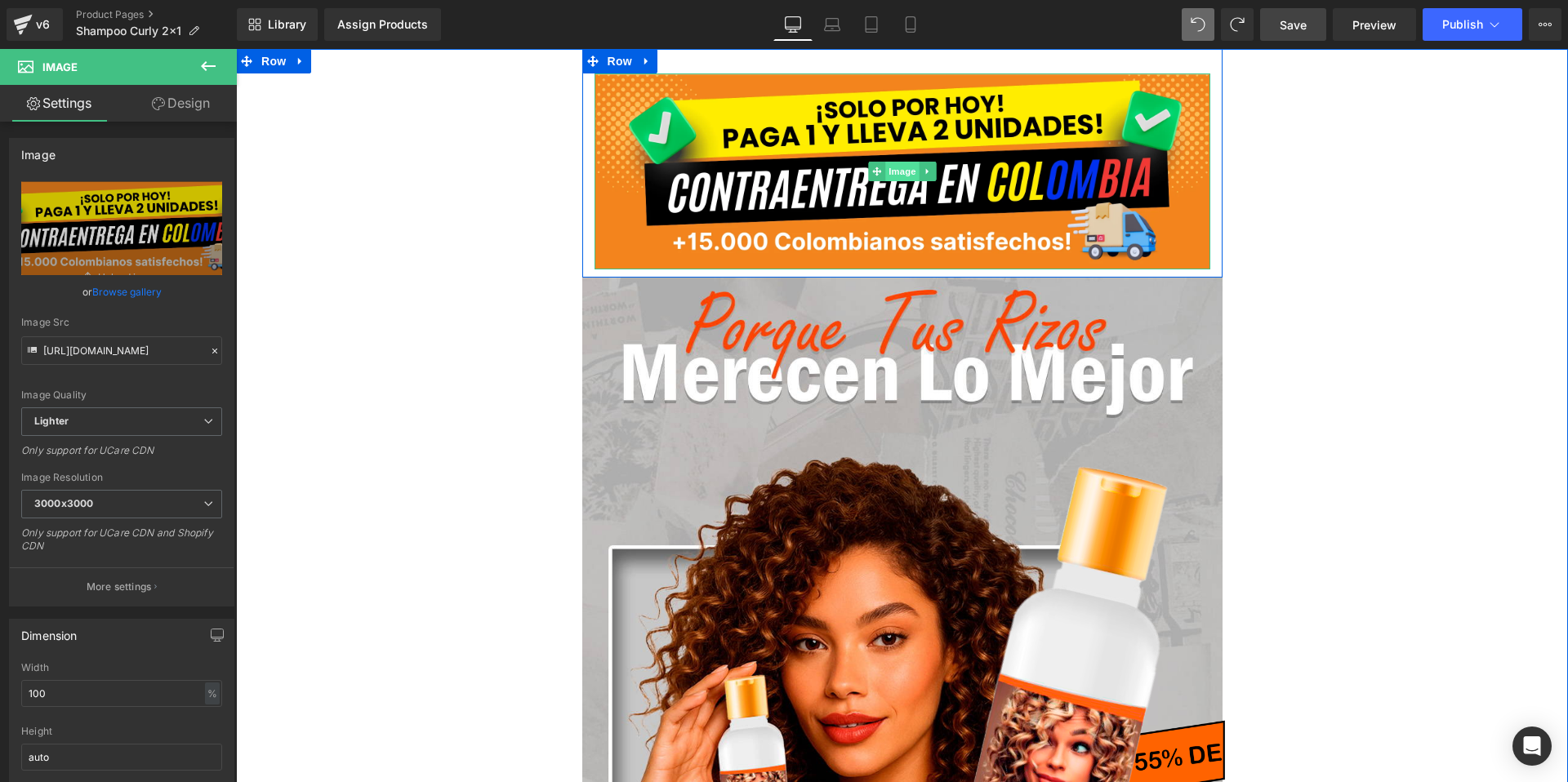
click at [901, 174] on span "Image" at bounding box center [902, 171] width 35 height 19
click at [618, 61] on span "Row" at bounding box center [620, 61] width 33 height 25
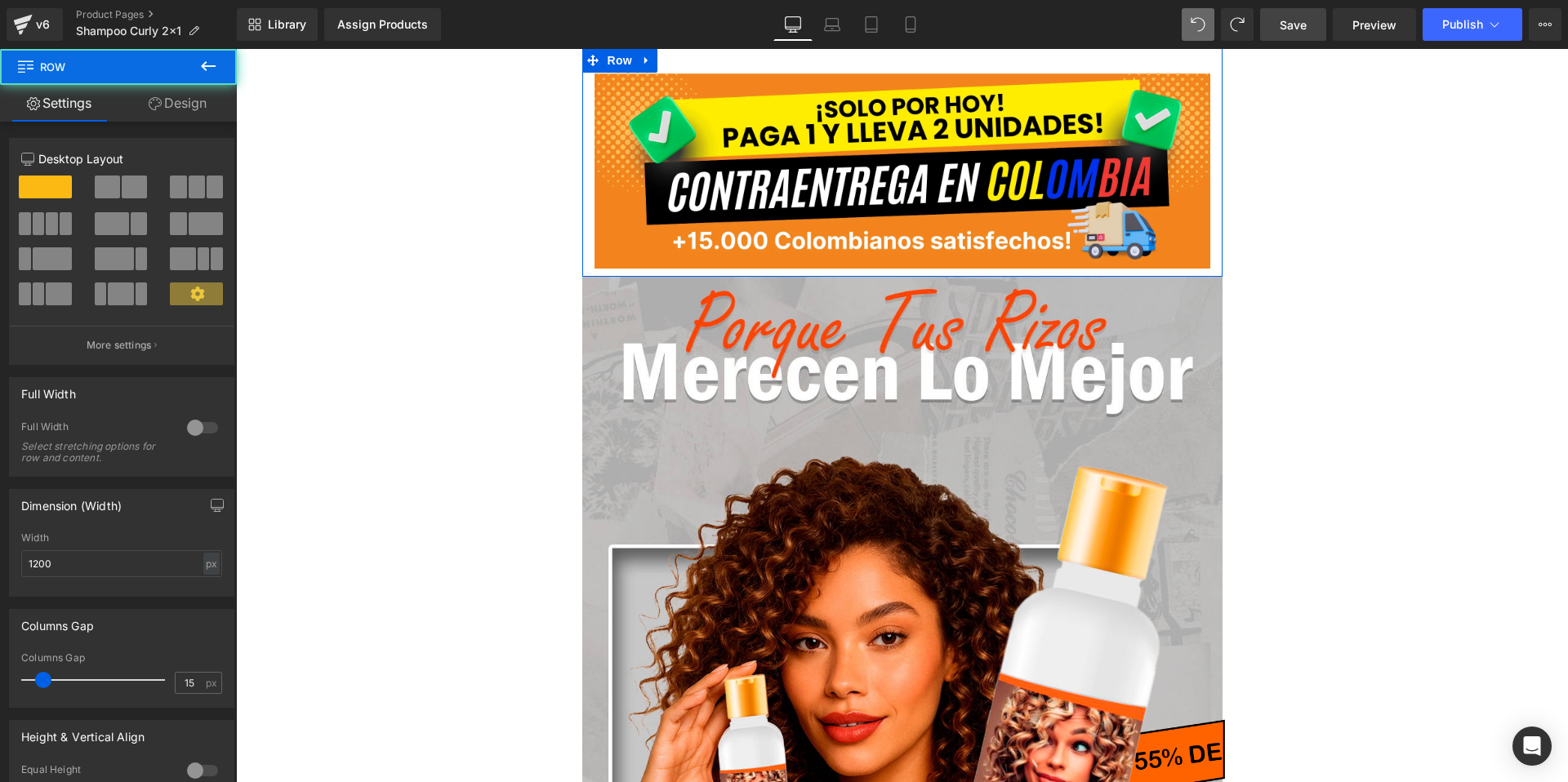
click at [188, 108] on link "Design" at bounding box center [177, 103] width 118 height 37
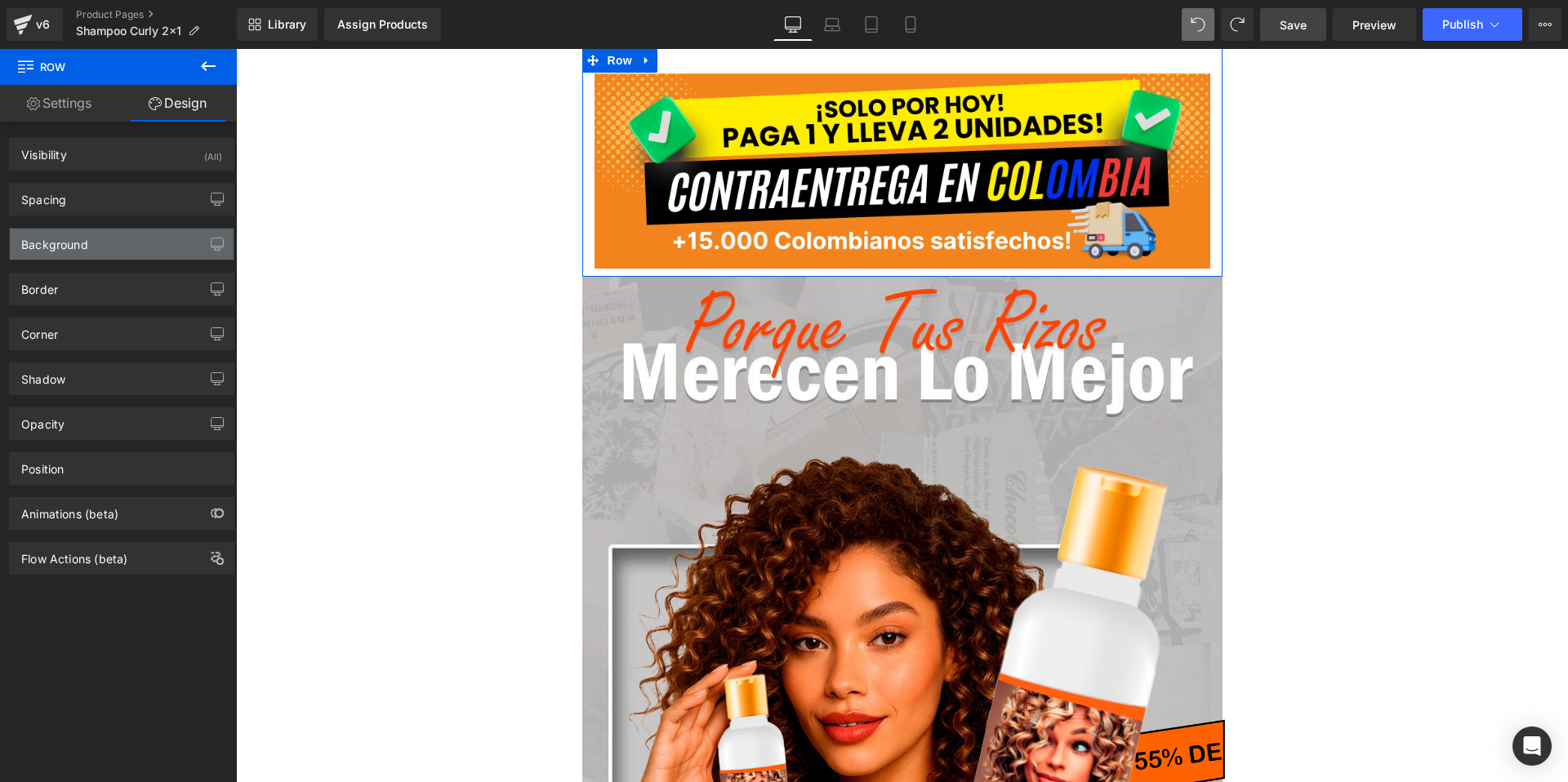
click at [79, 253] on div "Background" at bounding box center [121, 244] width 224 height 31
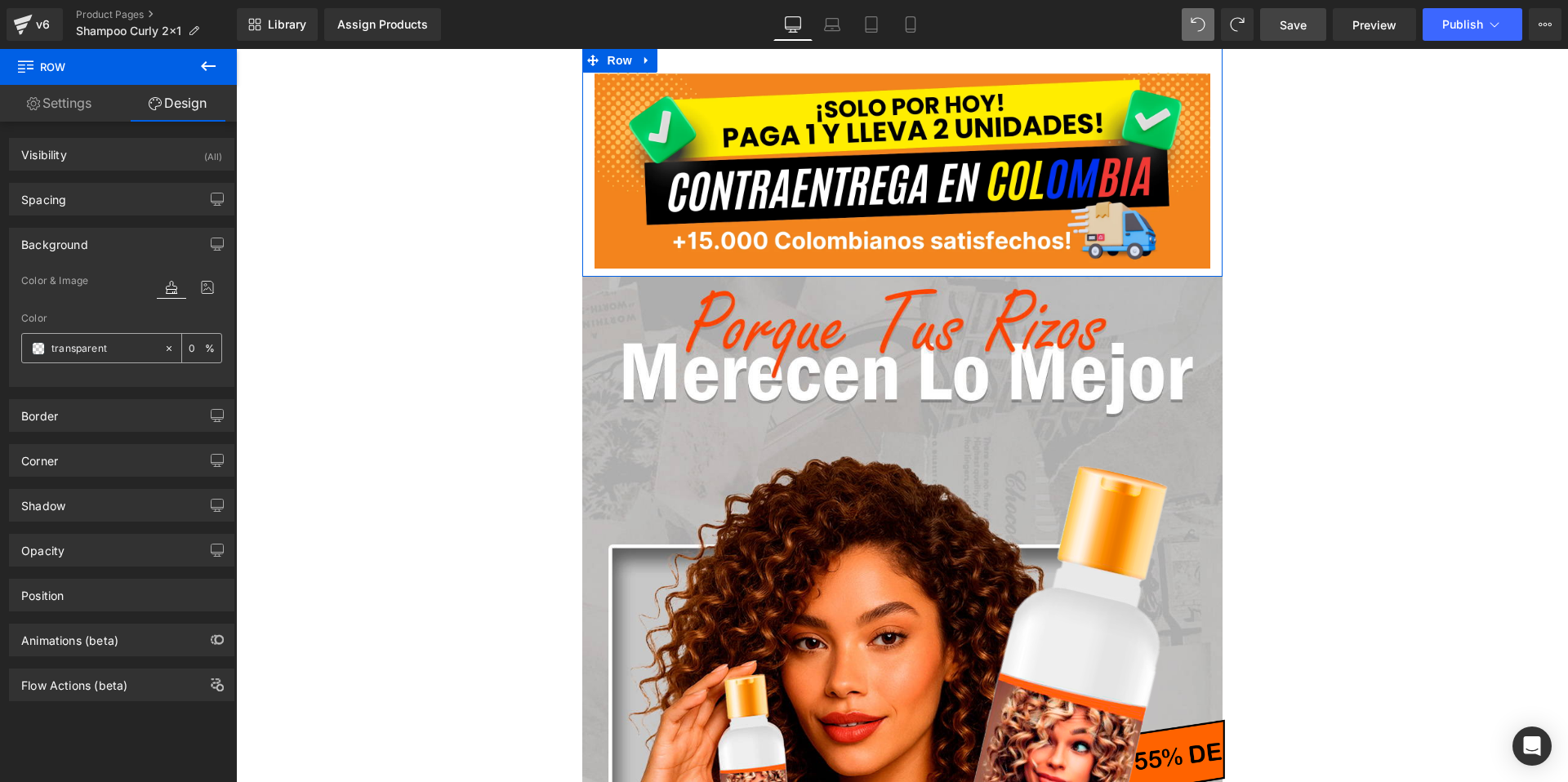
click at [42, 348] on span at bounding box center [38, 349] width 13 height 13
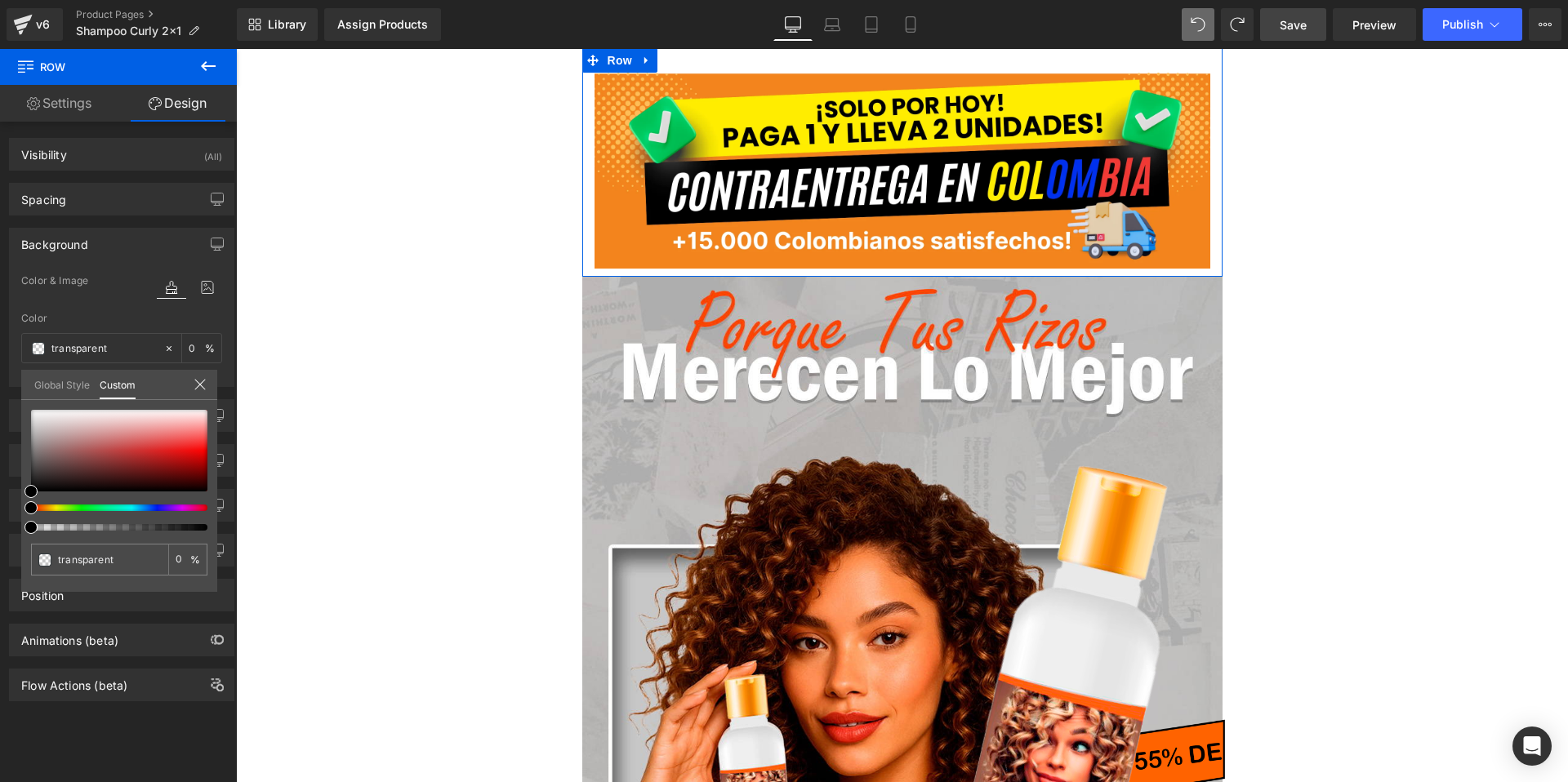
type input "#000000"
type input "100"
type input "#000000"
type input "100"
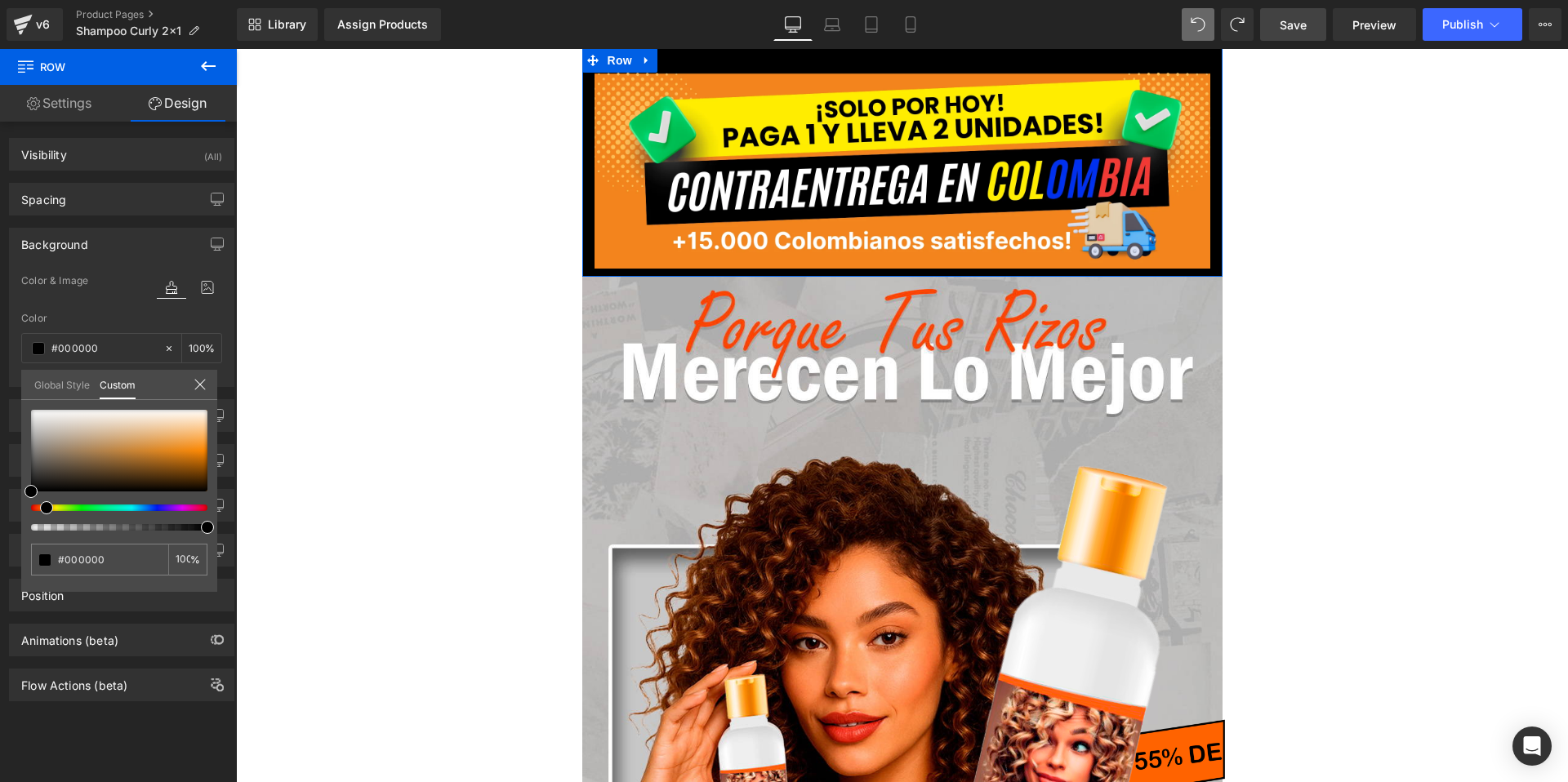
drag, startPoint x: 30, startPoint y: 508, endPoint x: 40, endPoint y: 510, distance: 10.2
click at [40, 510] on span at bounding box center [47, 508] width 13 height 13
type input "#f18b17"
click at [188, 450] on div at bounding box center [119, 451] width 177 height 82
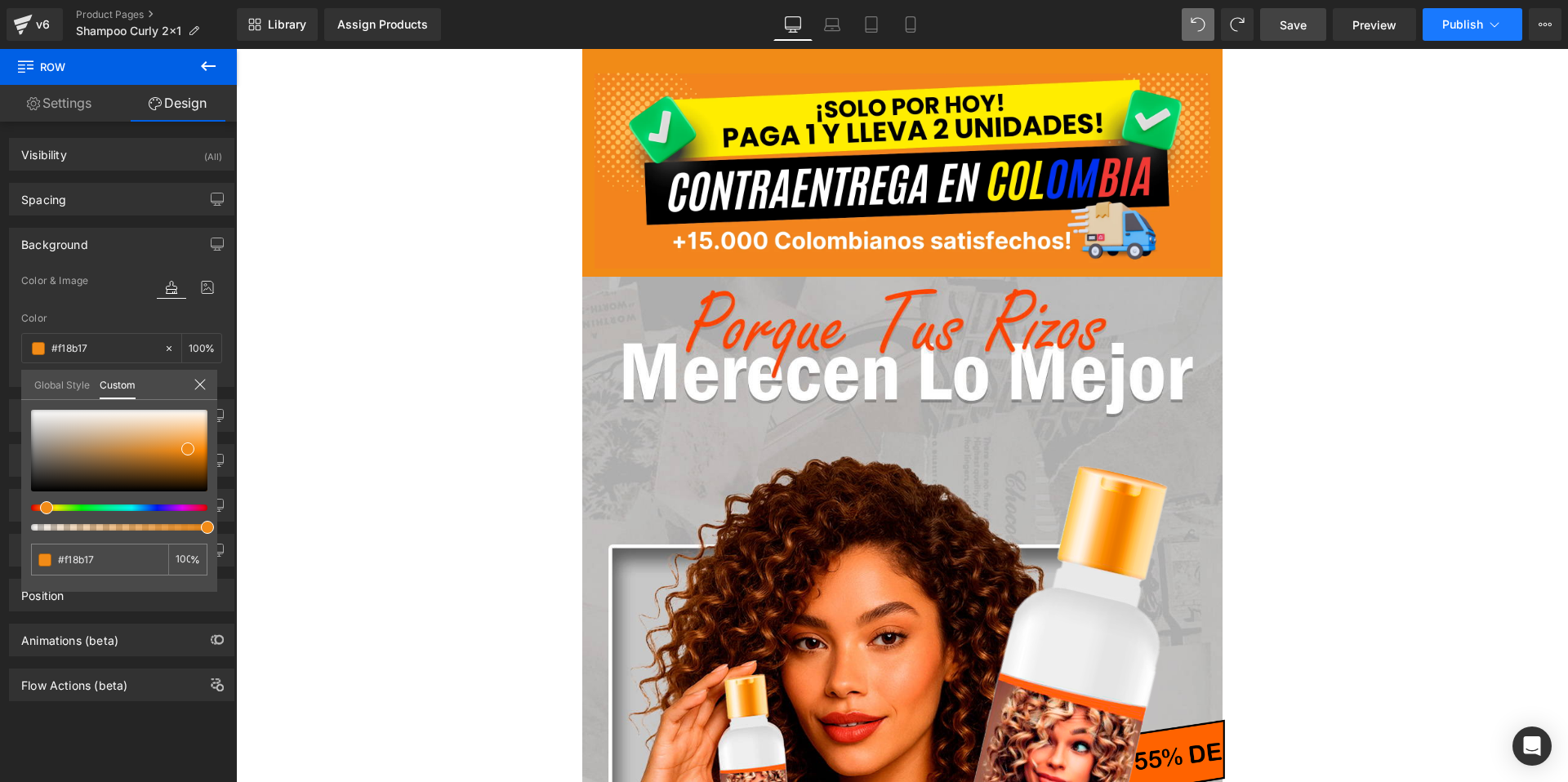
click at [1467, 26] on span "Publish" at bounding box center [1462, 25] width 41 height 13
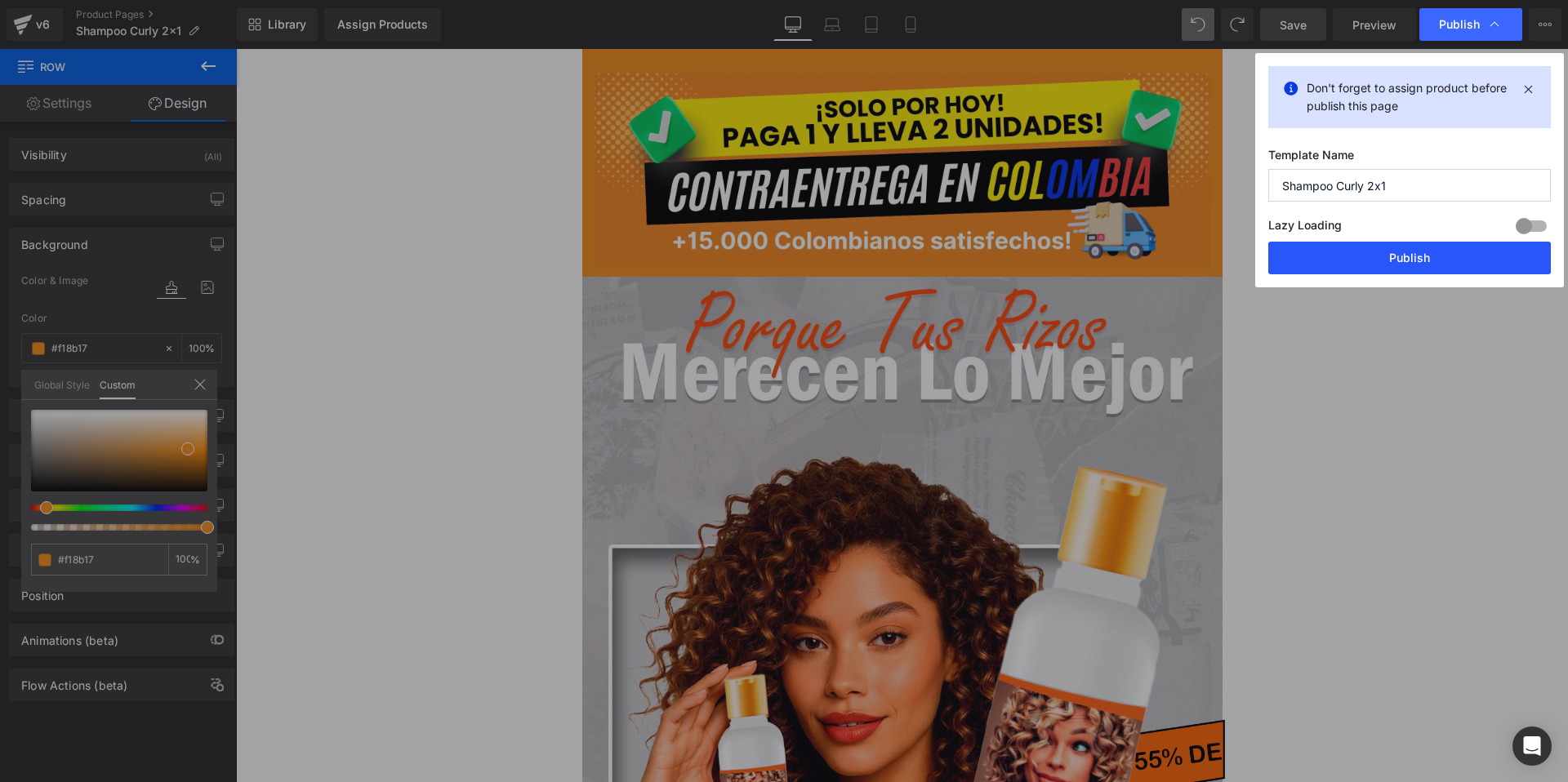
click at [1331, 252] on button "Publish" at bounding box center [1409, 258] width 282 height 33
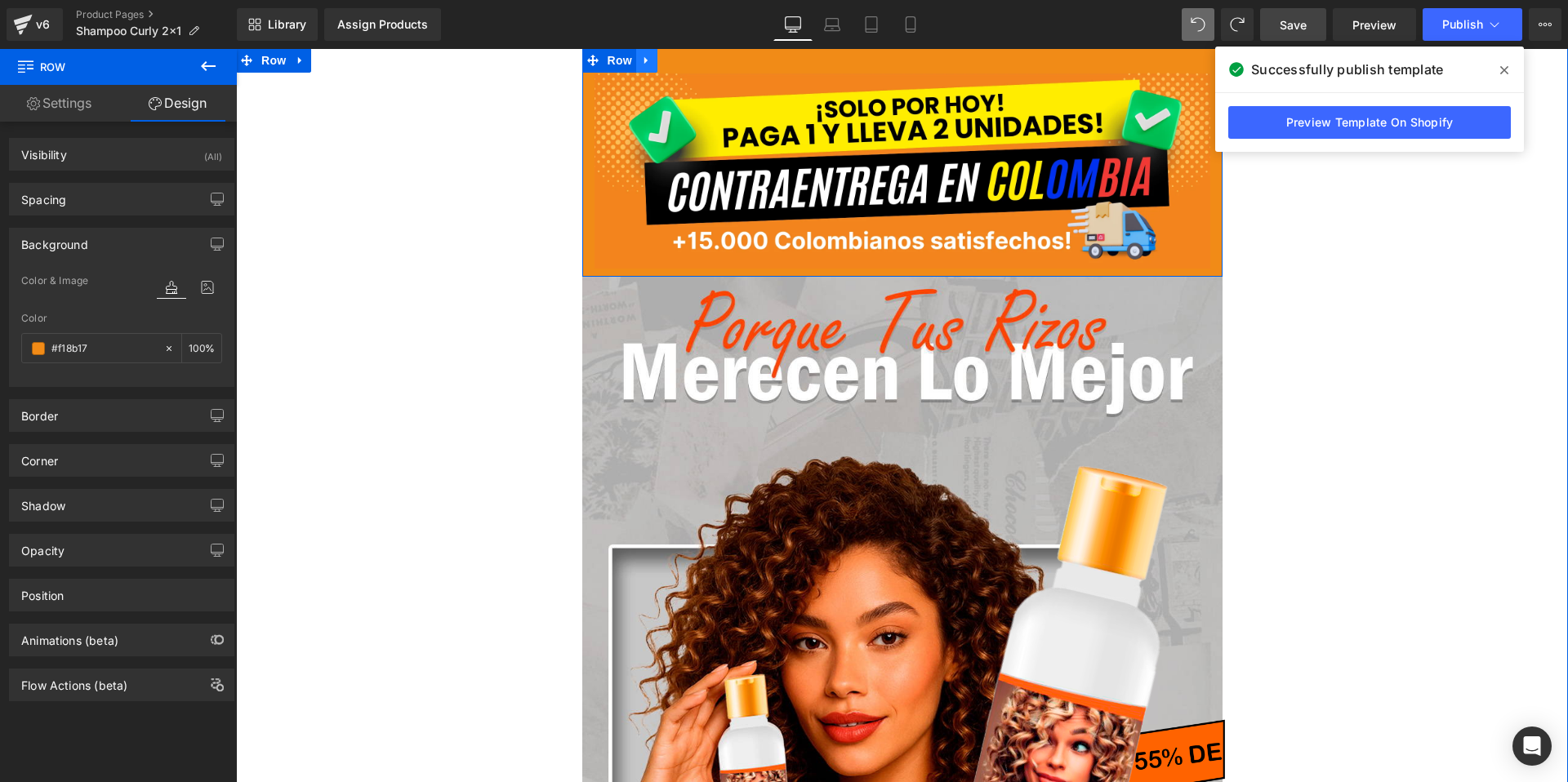
click at [645, 58] on icon at bounding box center [646, 61] width 3 height 8
click at [685, 62] on icon at bounding box center [689, 61] width 12 height 12
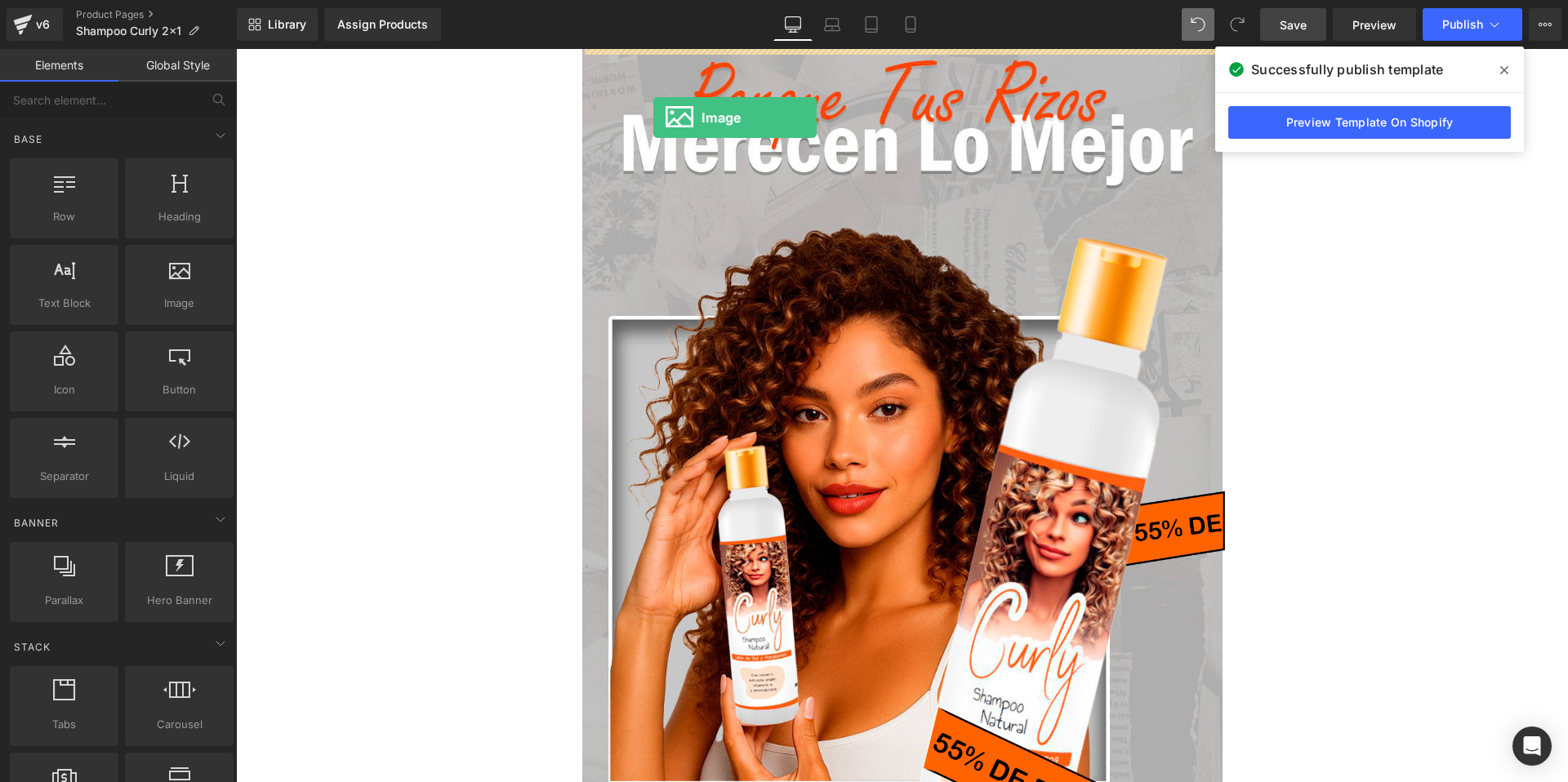
scroll to position [0, 0]
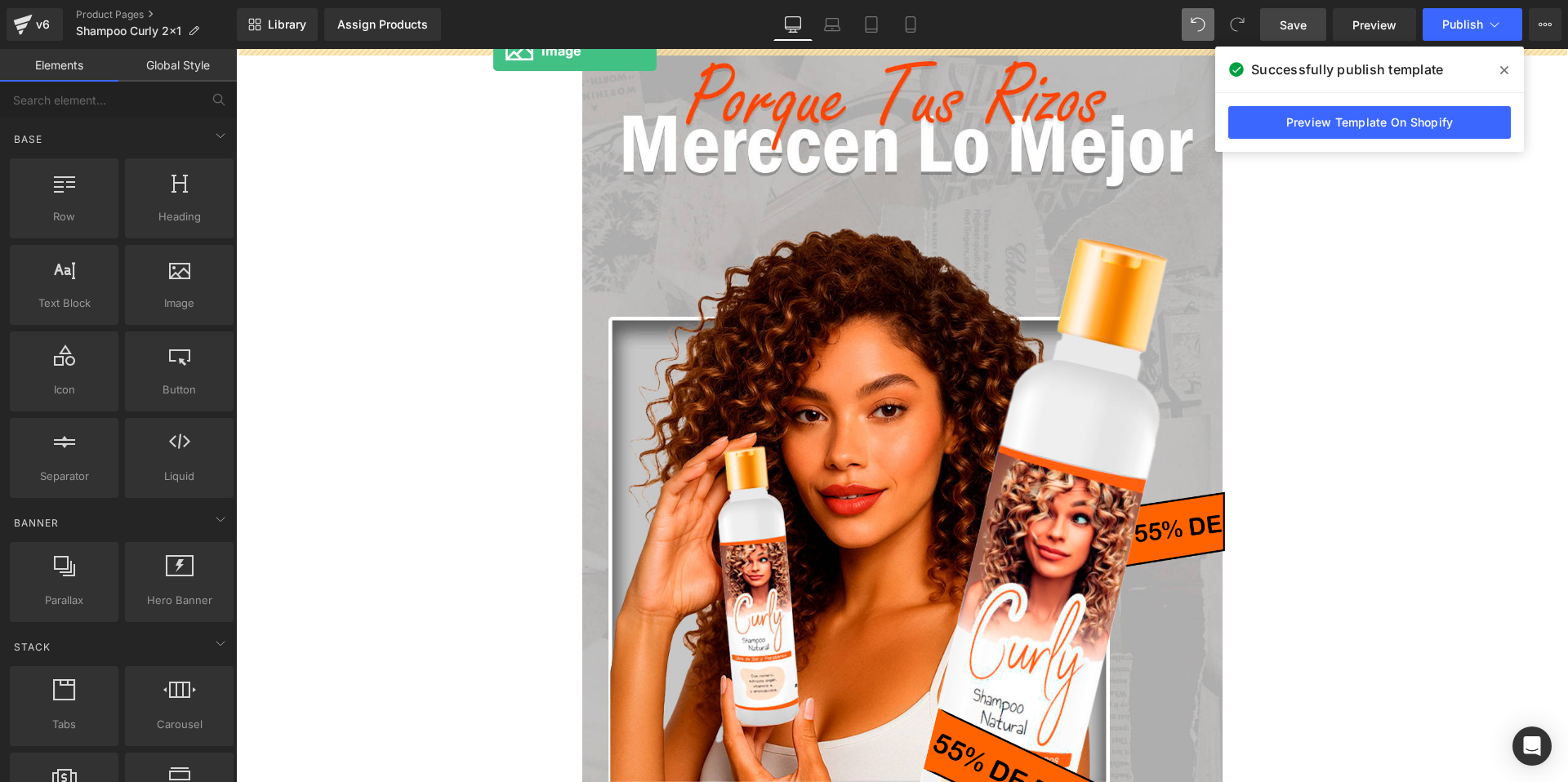
drag, startPoint x: 135, startPoint y: 316, endPoint x: 492, endPoint y: 46, distance: 447.6
click at [492, 46] on div "Image You are previewing how the will restyle your page. You can not edit Eleme…" at bounding box center [784, 404] width 1568 height 810
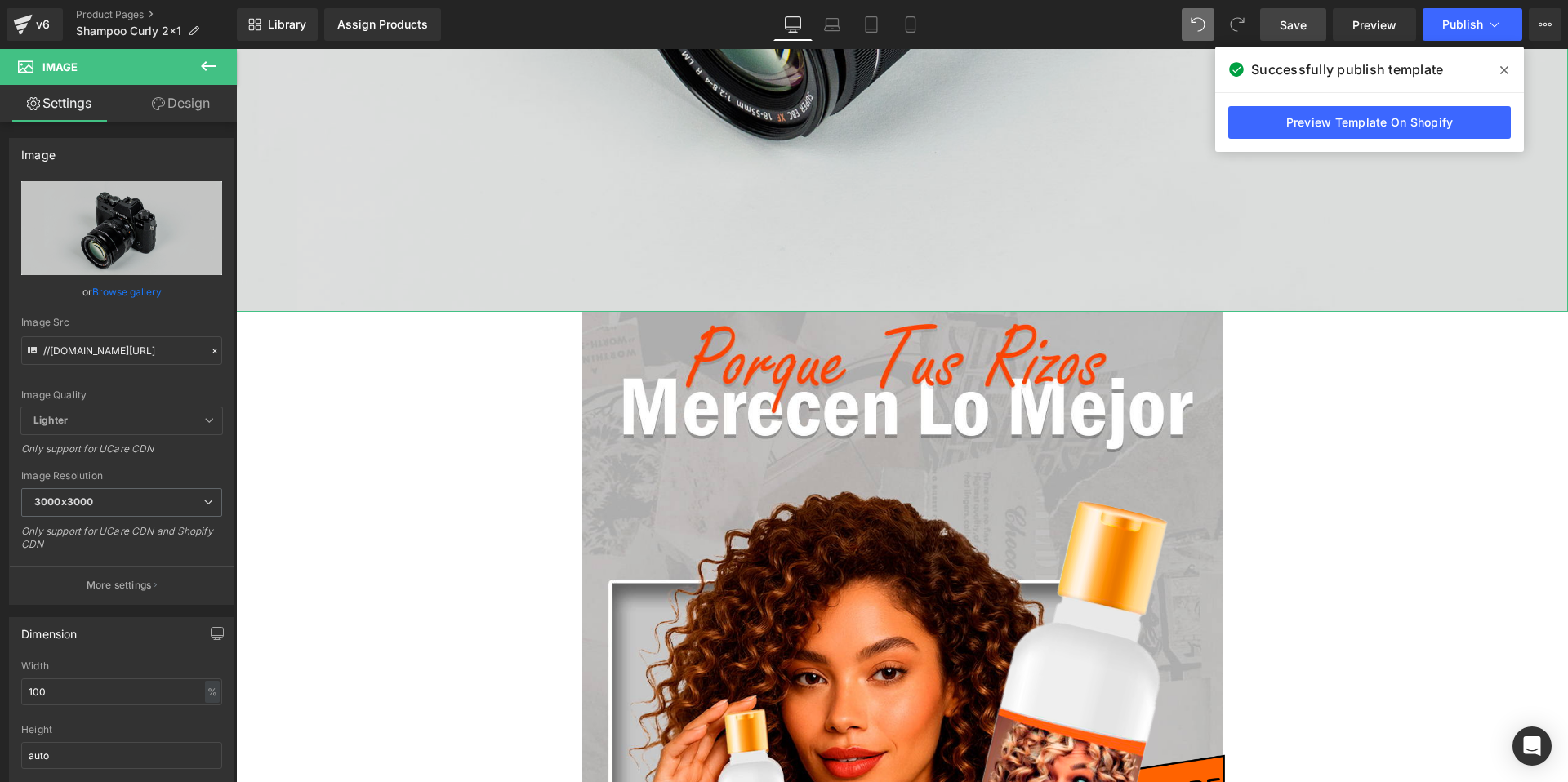
scroll to position [654, 0]
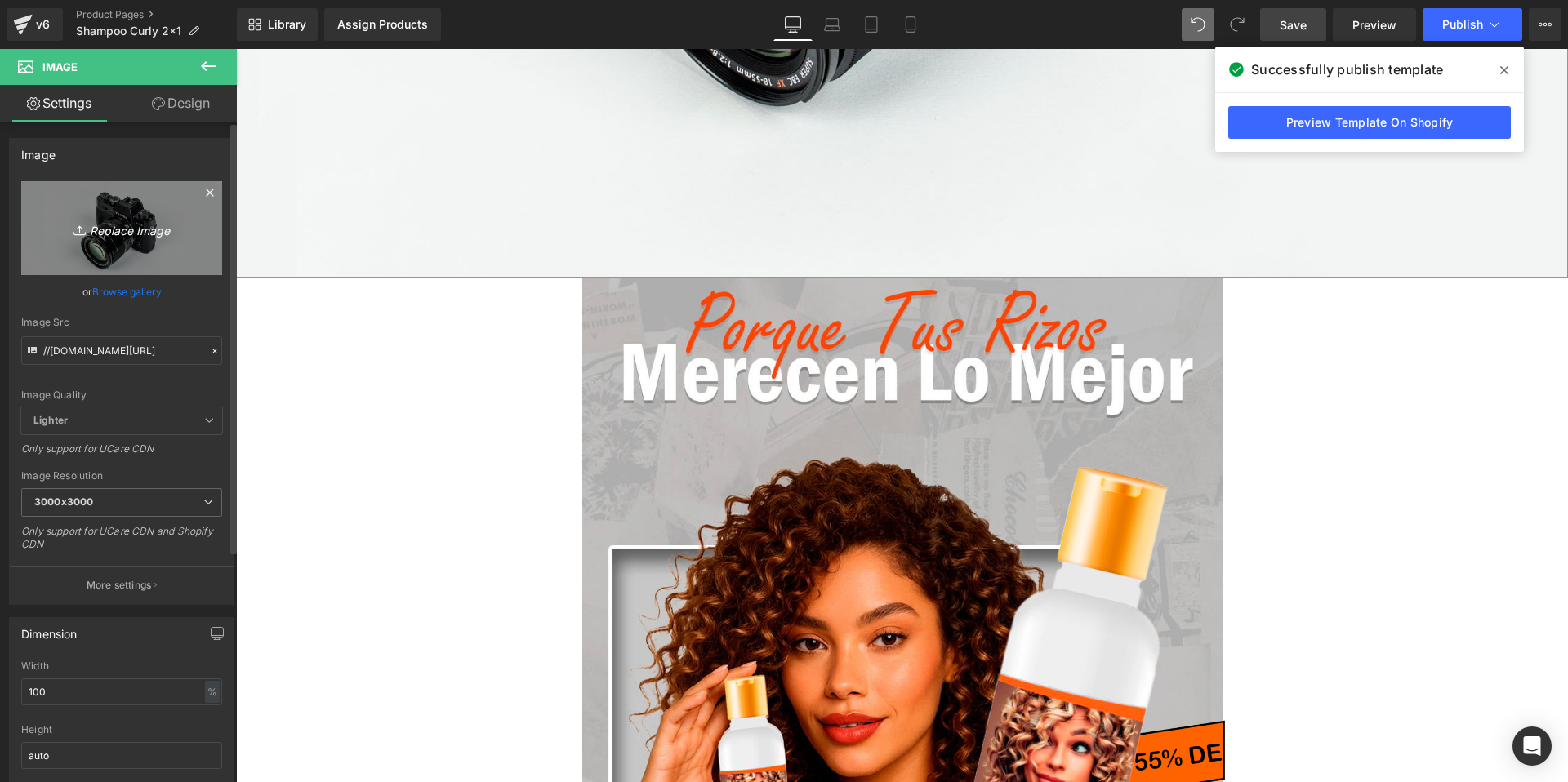
click at [113, 225] on icon "Replace Image" at bounding box center [122, 228] width 131 height 20
type input "C:\fakepath\gempages_491648476346582138-fbbaf0a8-95de-4458-8fdf-52250e975581.we…"
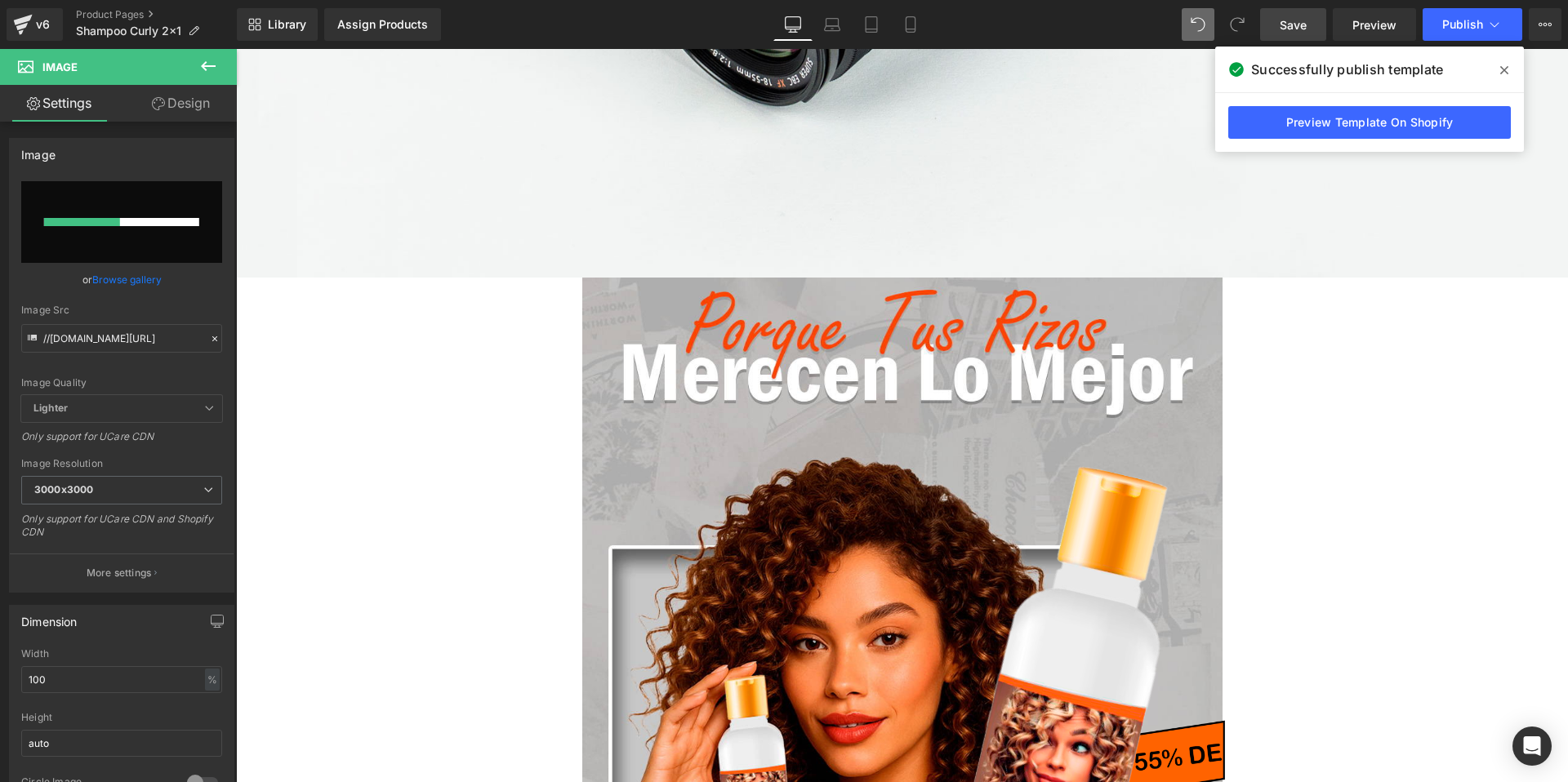
click at [1499, 69] on span at bounding box center [1504, 70] width 26 height 26
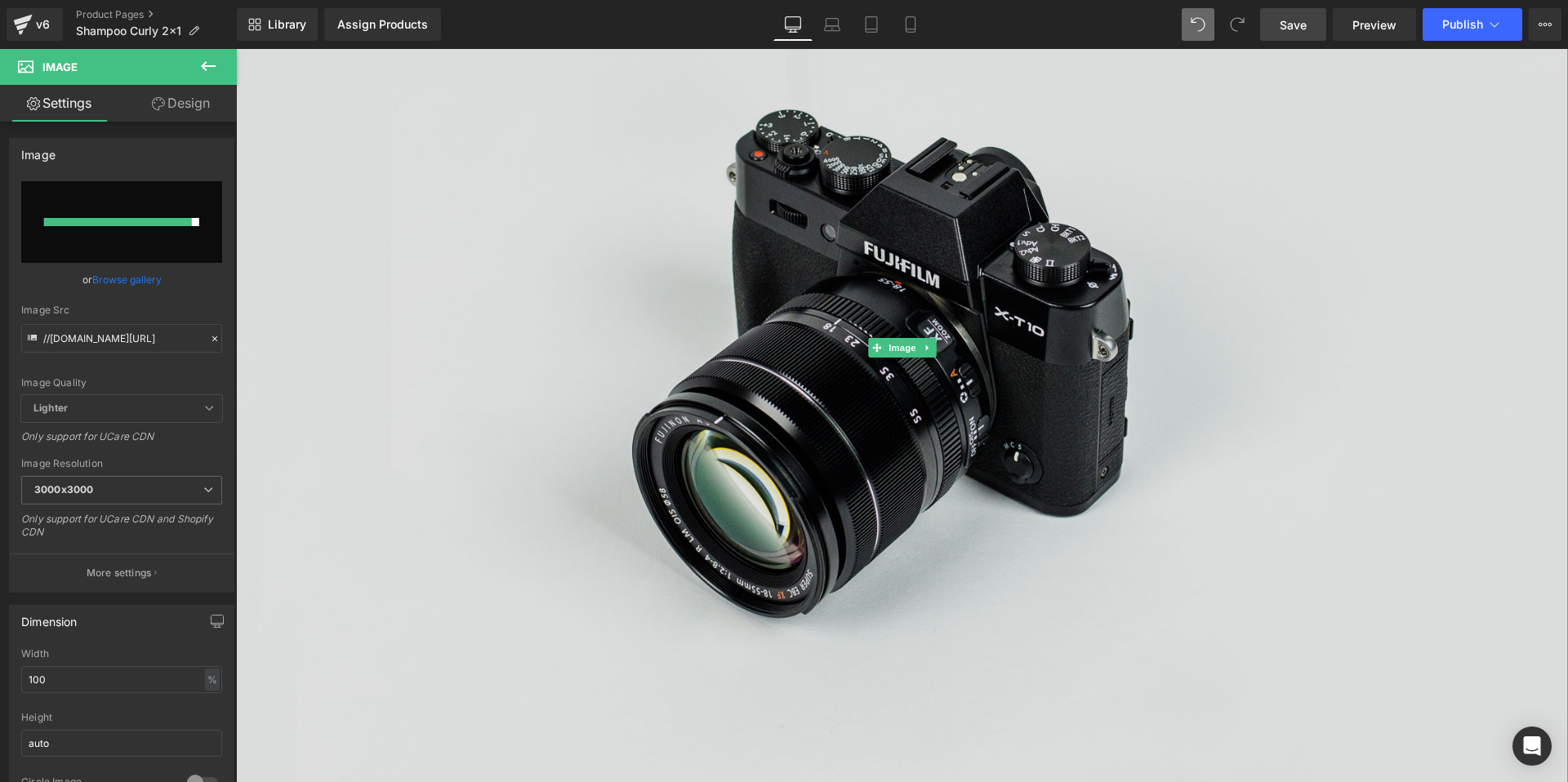
scroll to position [140, 0]
click at [1143, 348] on img at bounding box center [902, 350] width 1332 height 883
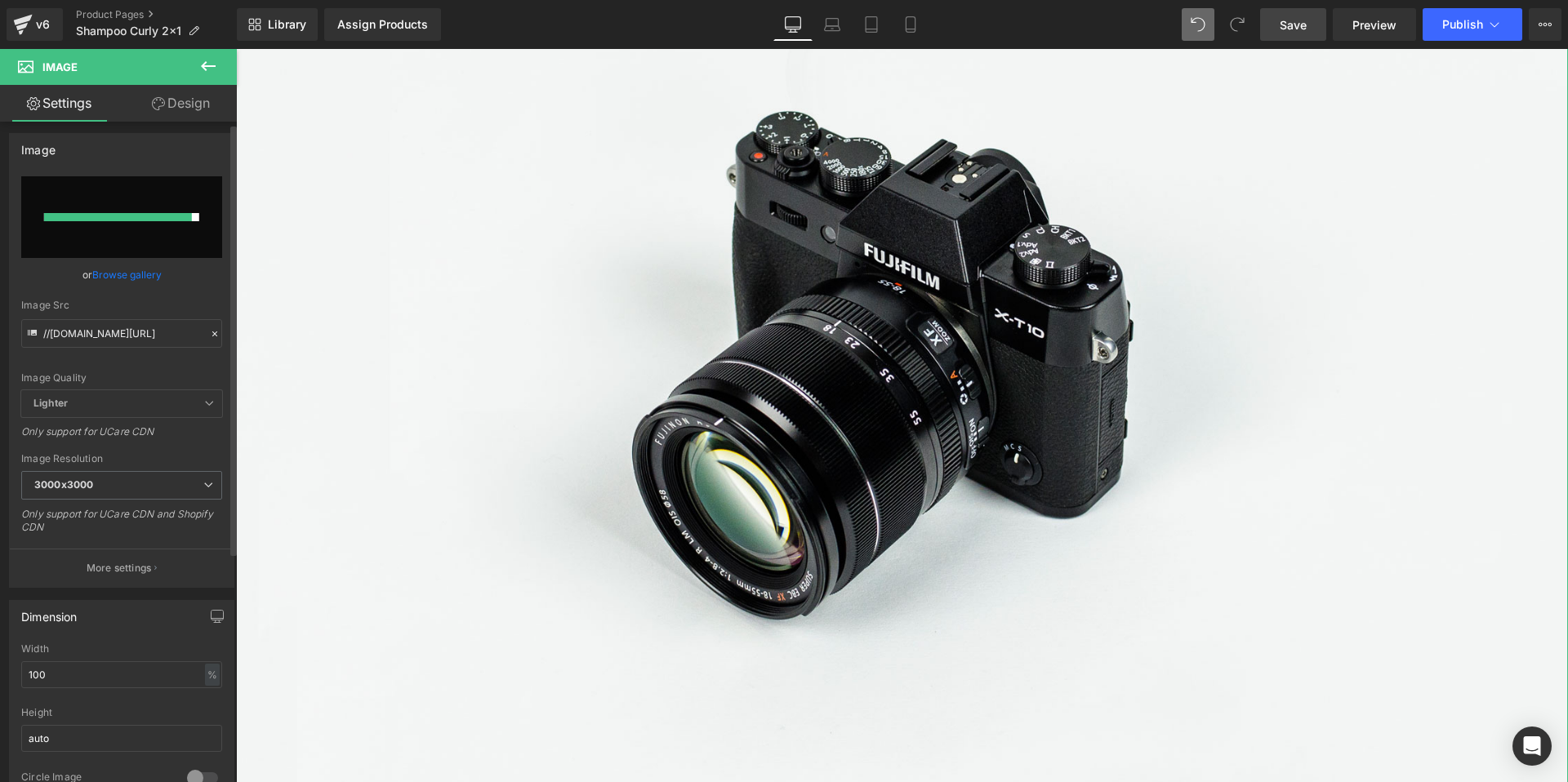
scroll to position [0, 0]
click at [214, 63] on icon at bounding box center [208, 66] width 19 height 19
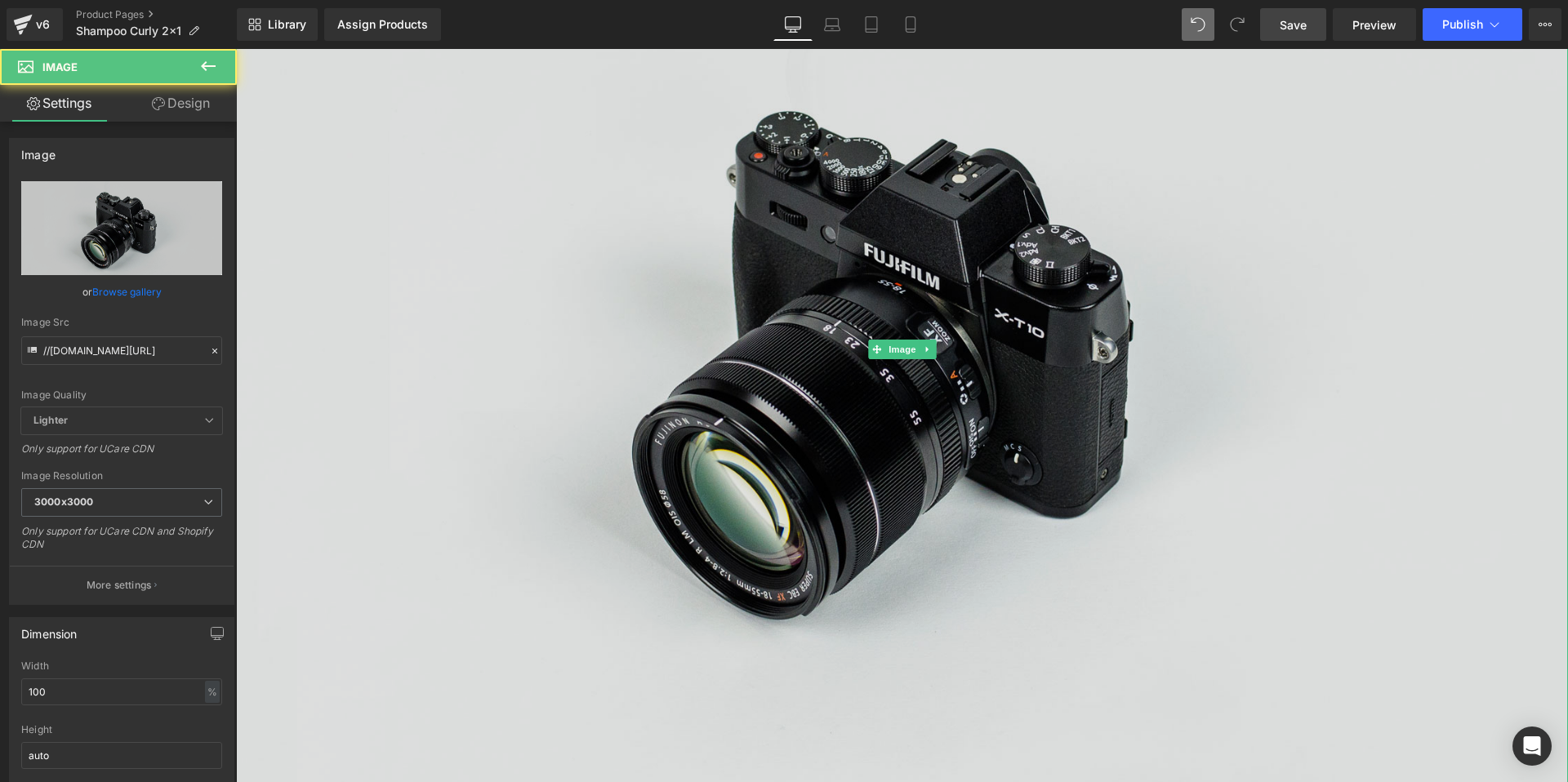
click at [506, 200] on img at bounding box center [902, 350] width 1332 height 883
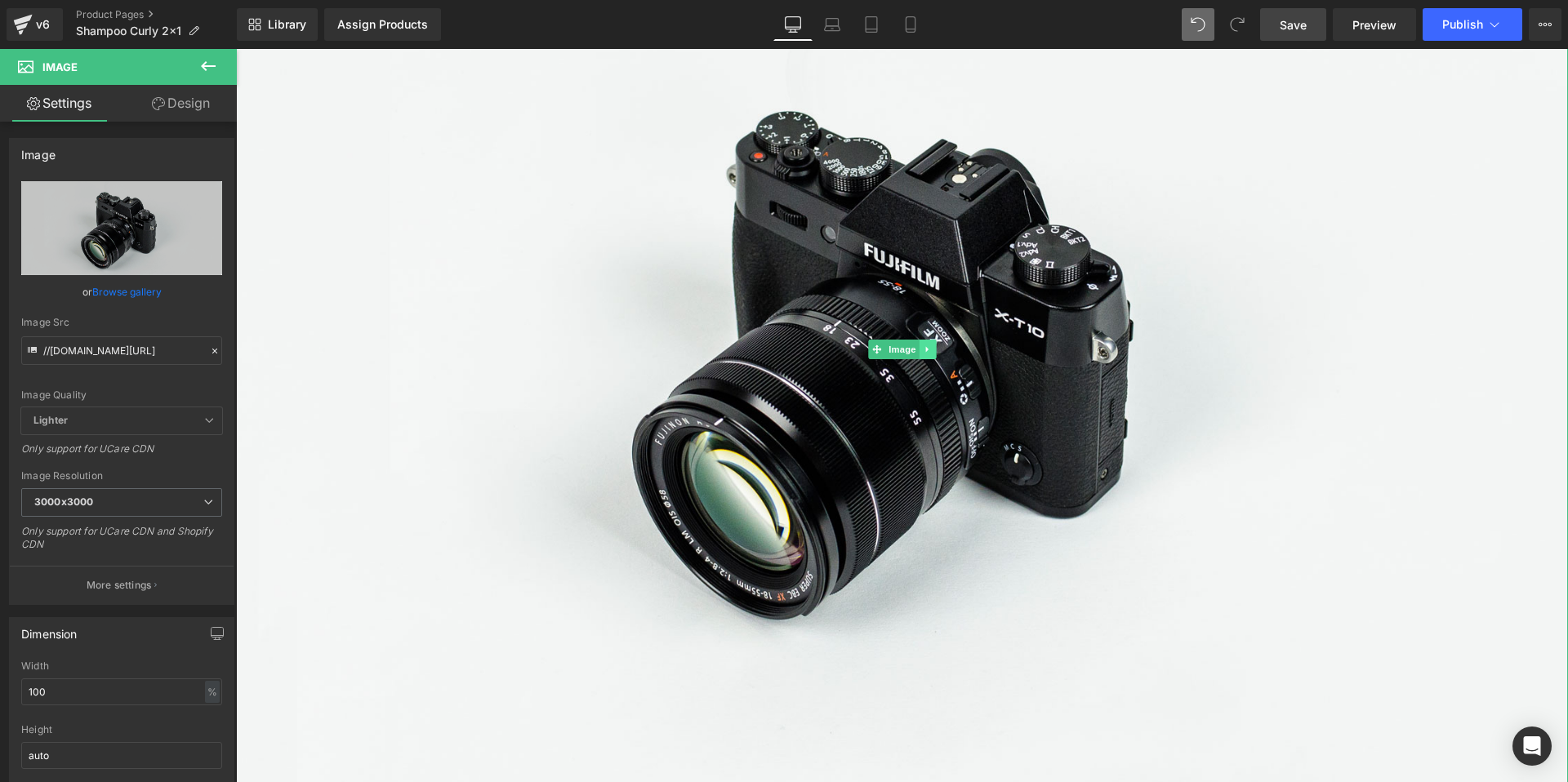
click at [927, 349] on icon at bounding box center [926, 350] width 3 height 6
click at [940, 353] on icon at bounding box center [935, 350] width 9 height 10
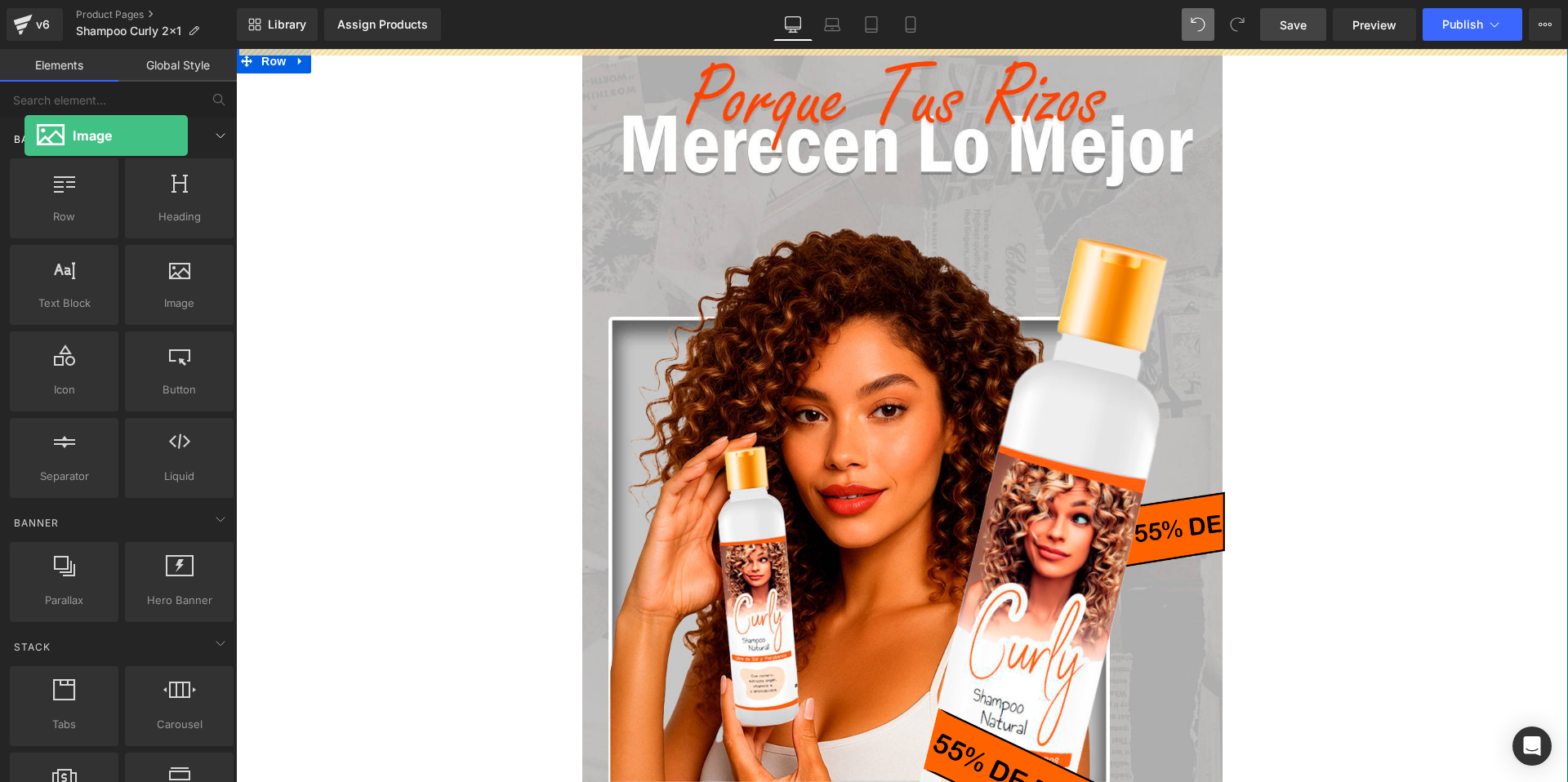
drag, startPoint x: 170, startPoint y: 292, endPoint x: 25, endPoint y: 135, distance: 213.7
click at [25, 135] on div "Base Row rows, columns, layouts, div Heading headings, titles, h1,h2,h3,h4,h5,h…" at bounding box center [122, 309] width 231 height 384
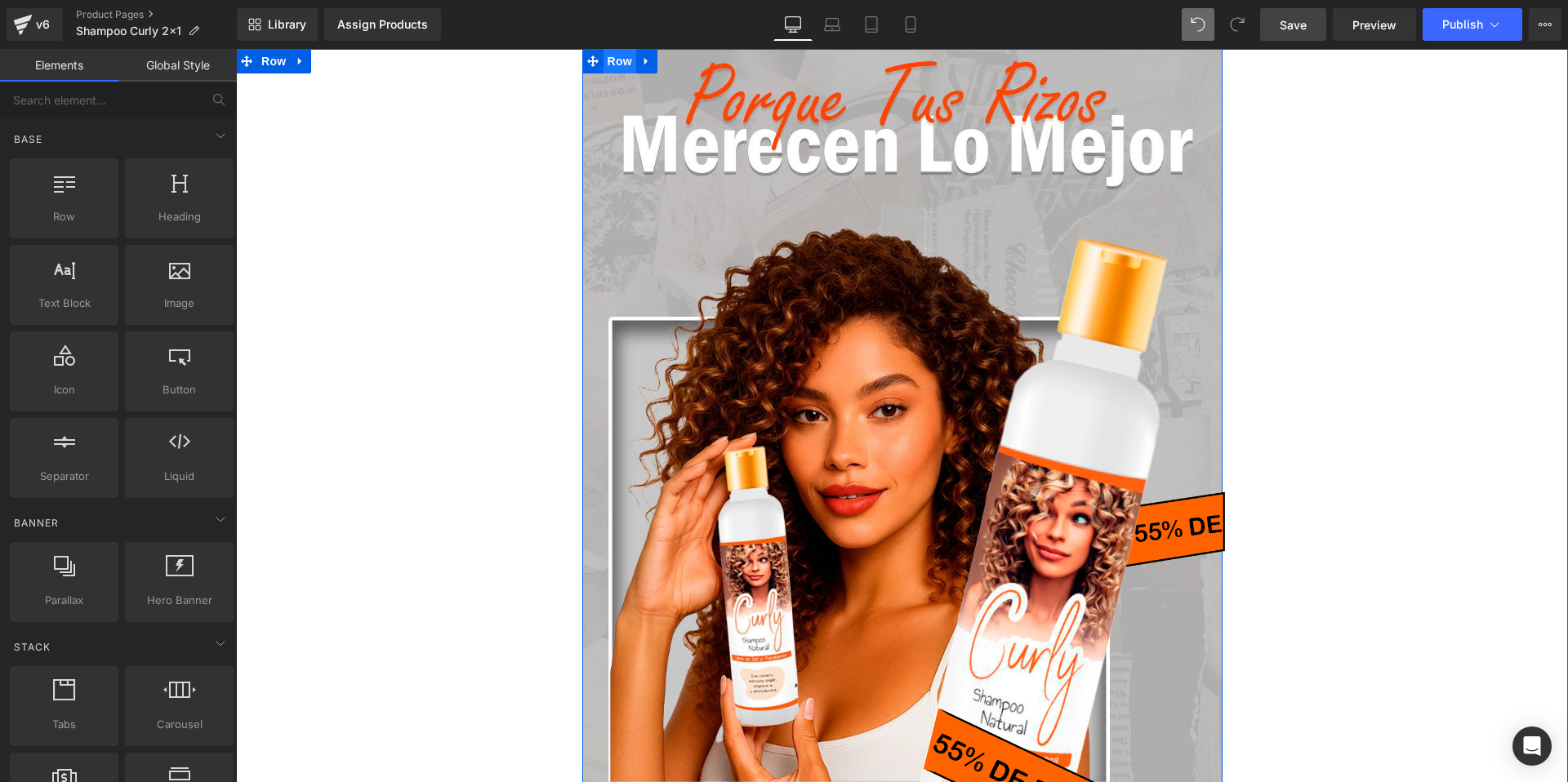
click at [616, 61] on span "Row" at bounding box center [620, 61] width 33 height 25
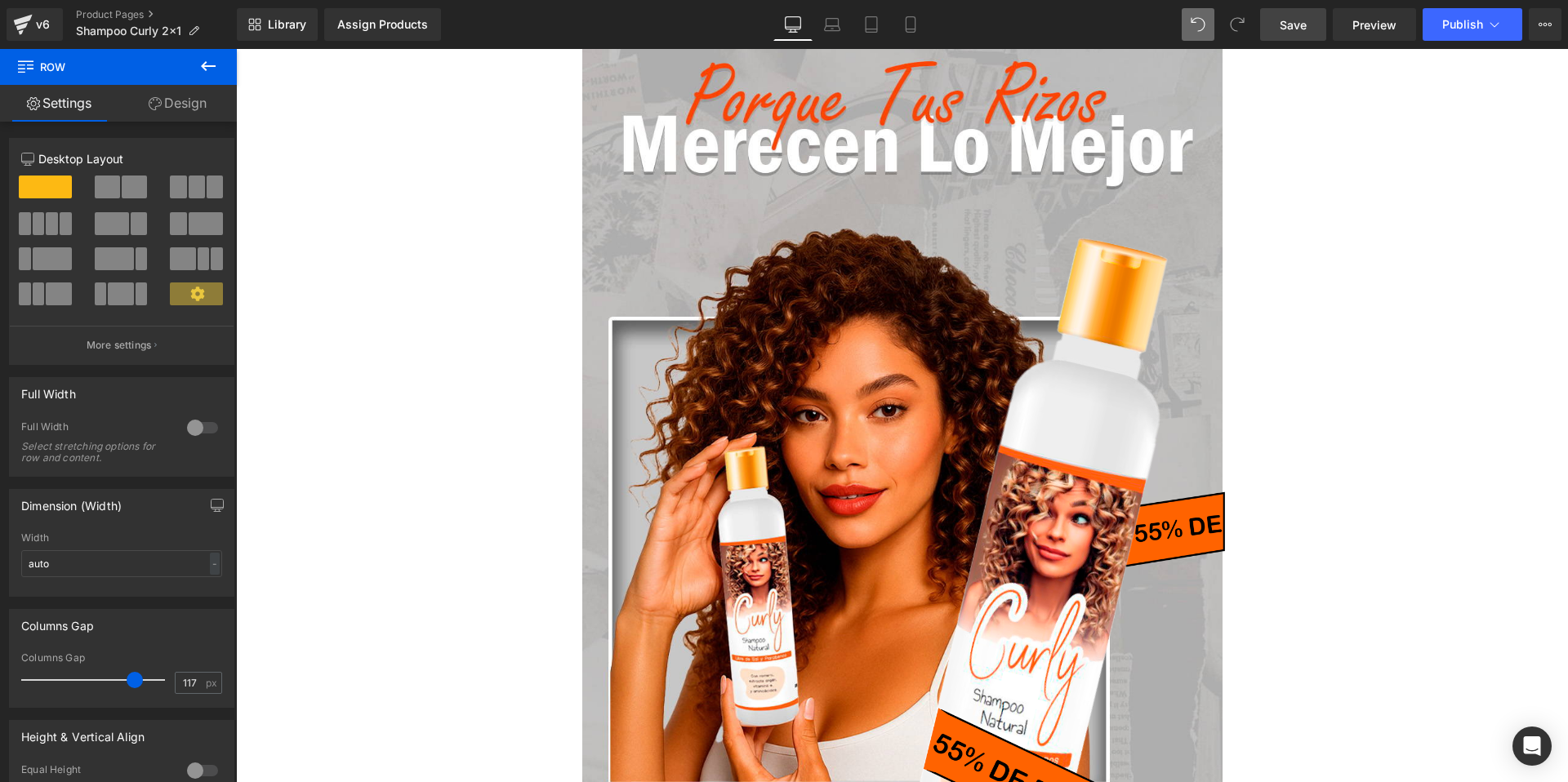
click at [208, 64] on icon at bounding box center [208, 66] width 19 height 19
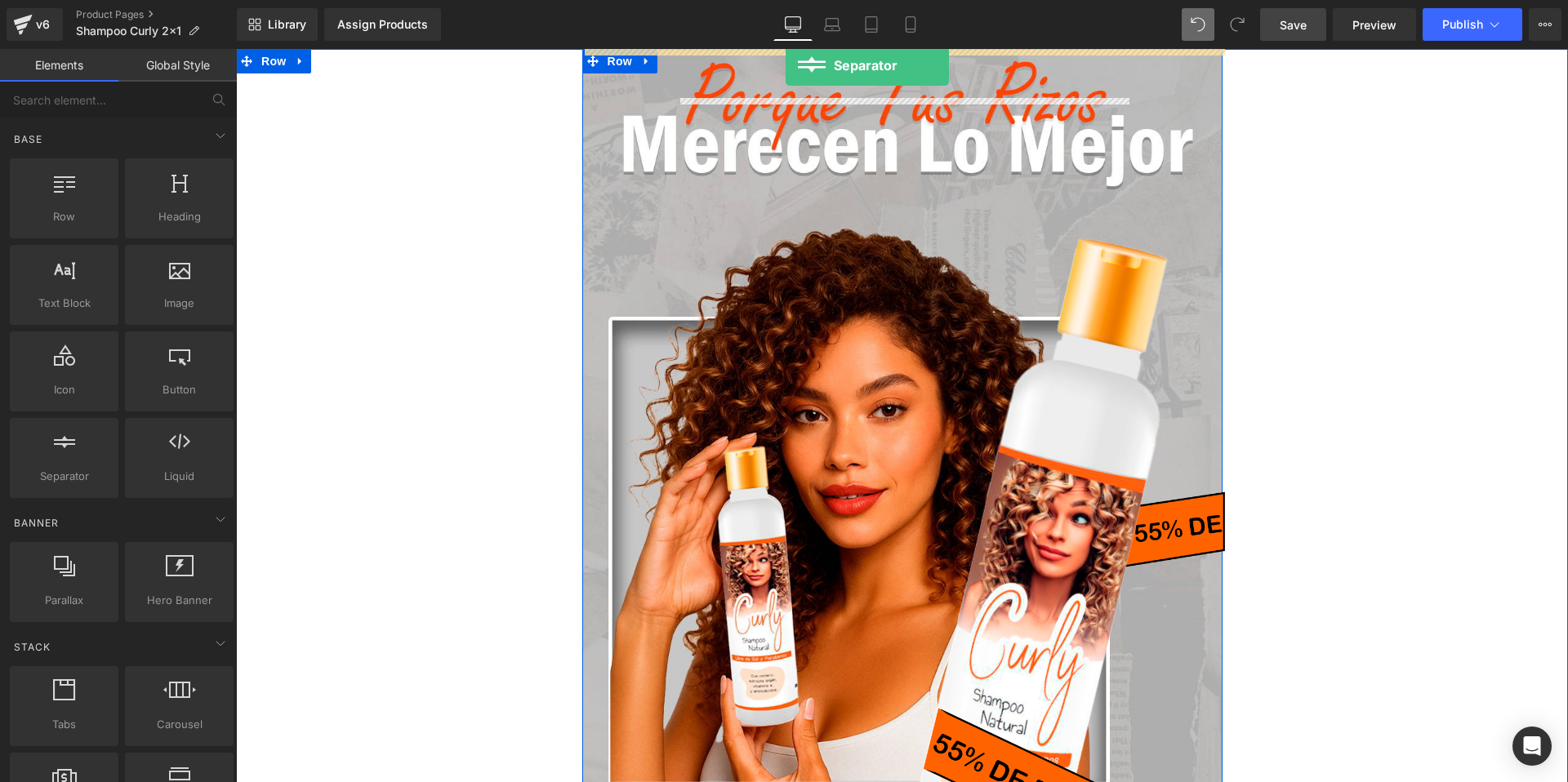
drag, startPoint x: 306, startPoint y: 501, endPoint x: 786, endPoint y: 65, distance: 648.5
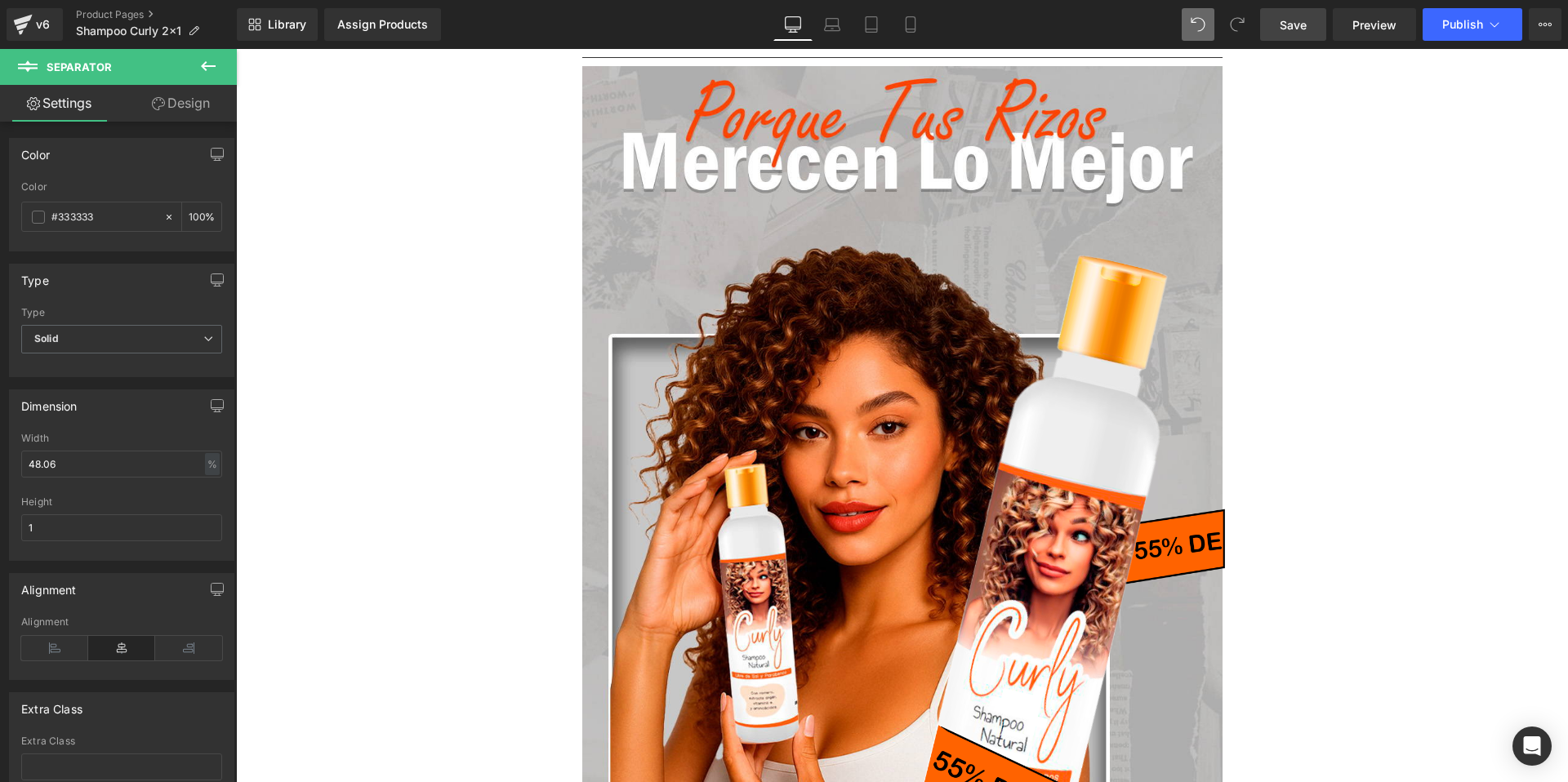
click at [209, 72] on icon at bounding box center [208, 66] width 19 height 19
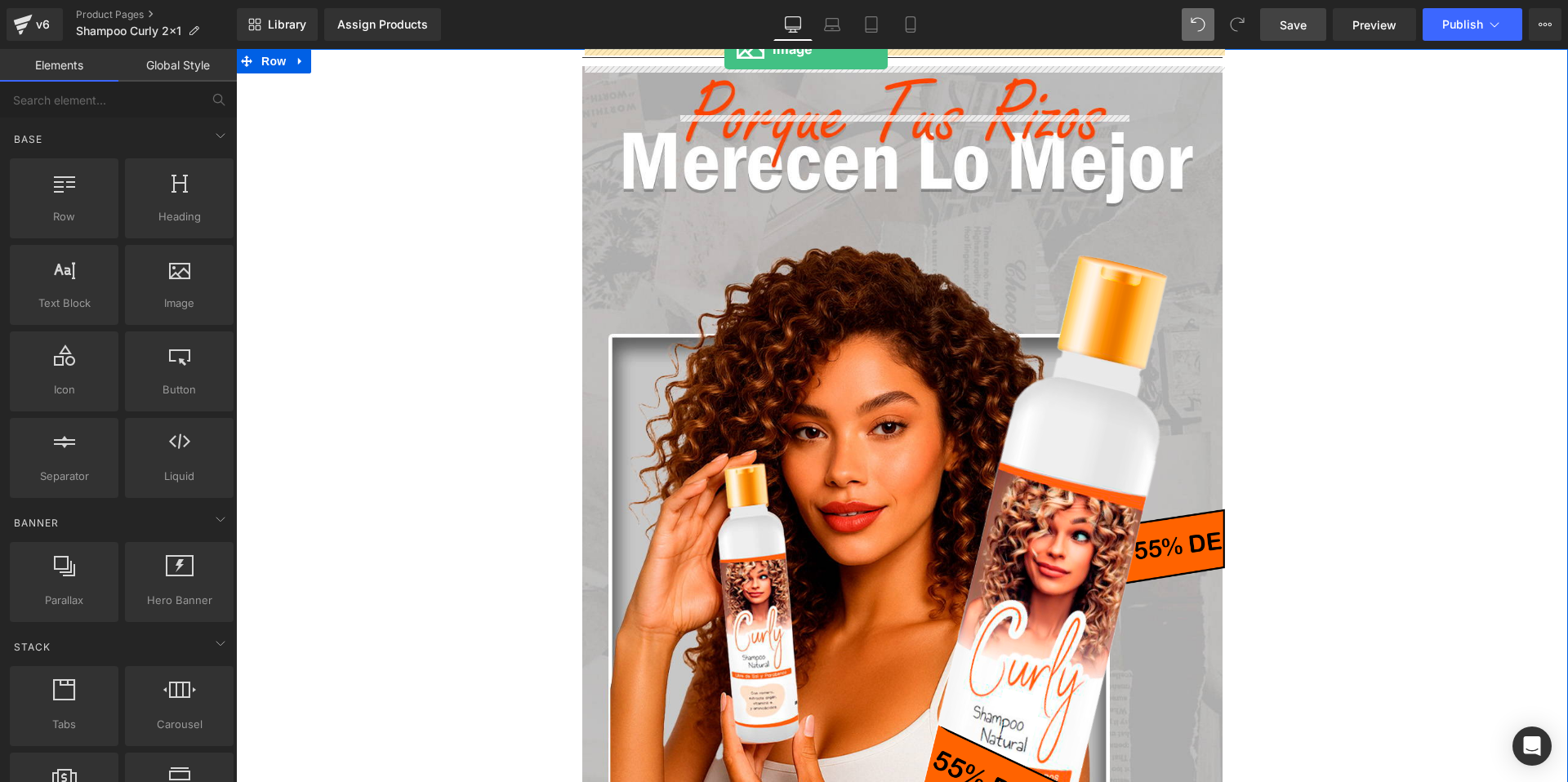
drag, startPoint x: 164, startPoint y: 287, endPoint x: 684, endPoint y: 45, distance: 573.6
click at [684, 45] on div "Image You are previewing how the will restyle your page. You can not edit Eleme…" at bounding box center [784, 404] width 1568 height 810
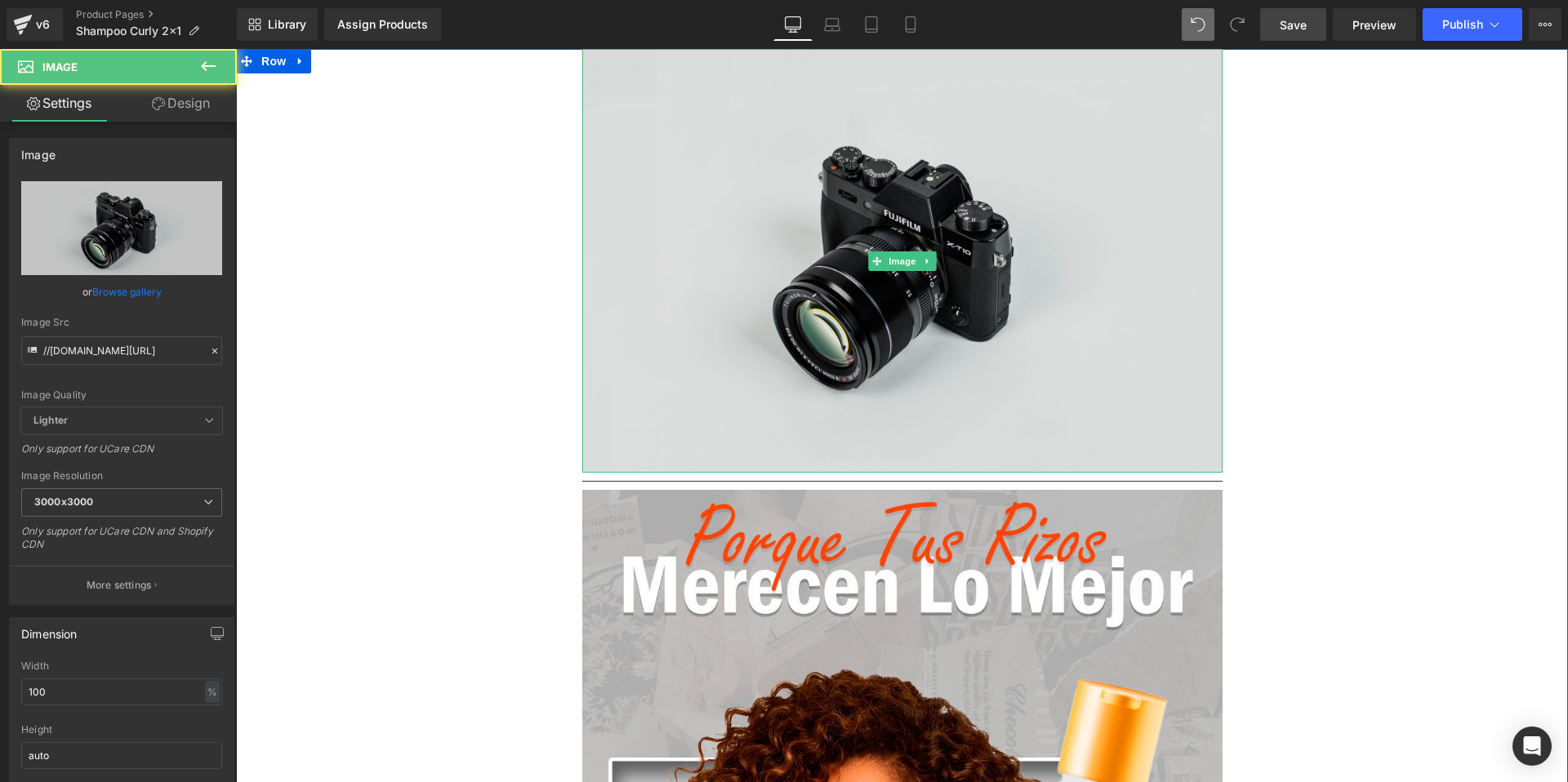
click at [745, 204] on img at bounding box center [902, 260] width 640 height 424
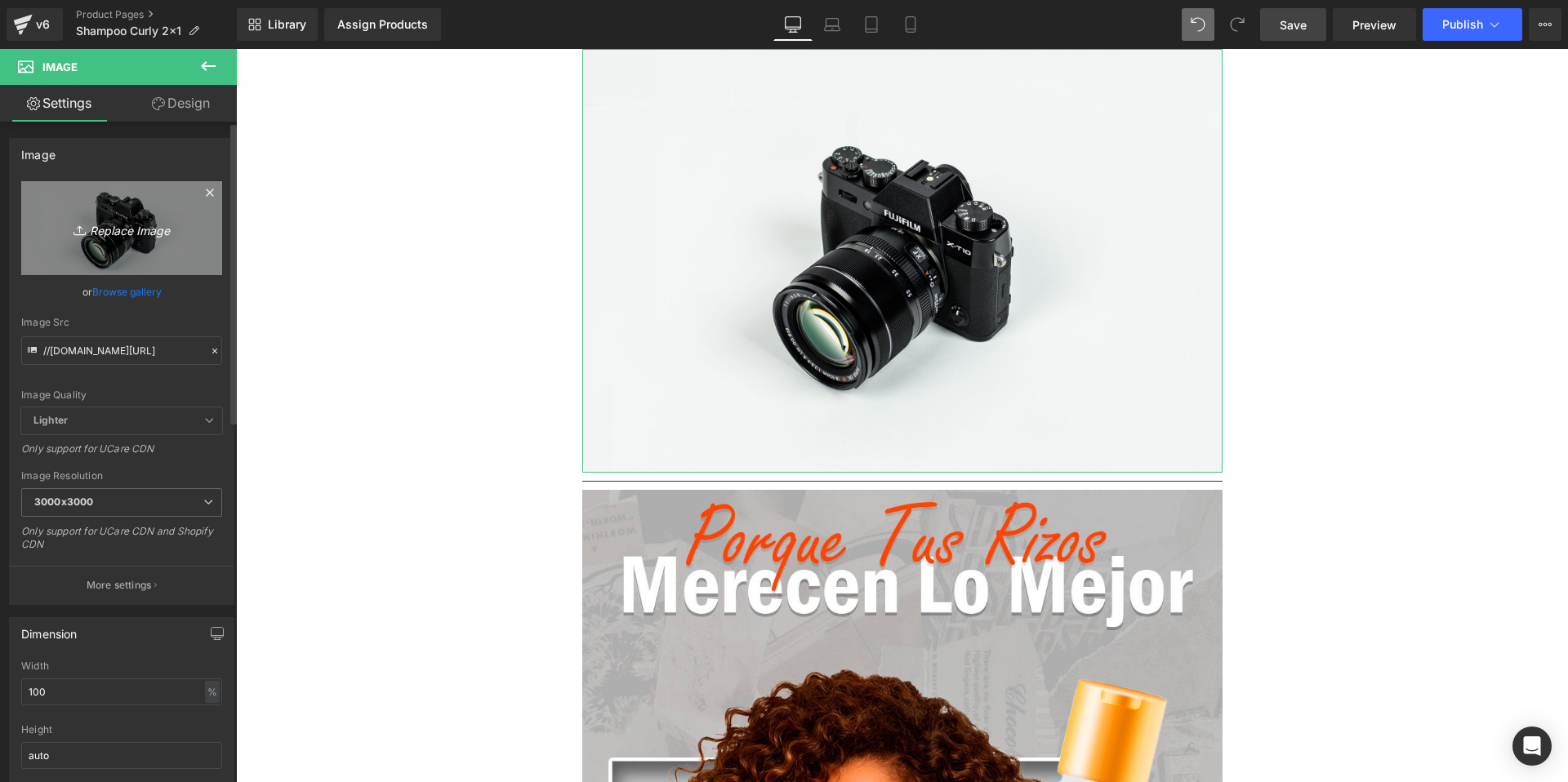
click at [135, 232] on icon "Replace Image" at bounding box center [122, 228] width 131 height 20
type input "C:\fakepath\gempages_491648476346582138-fbbaf0a8-95de-4458-8fdf-52250e975581.we…"
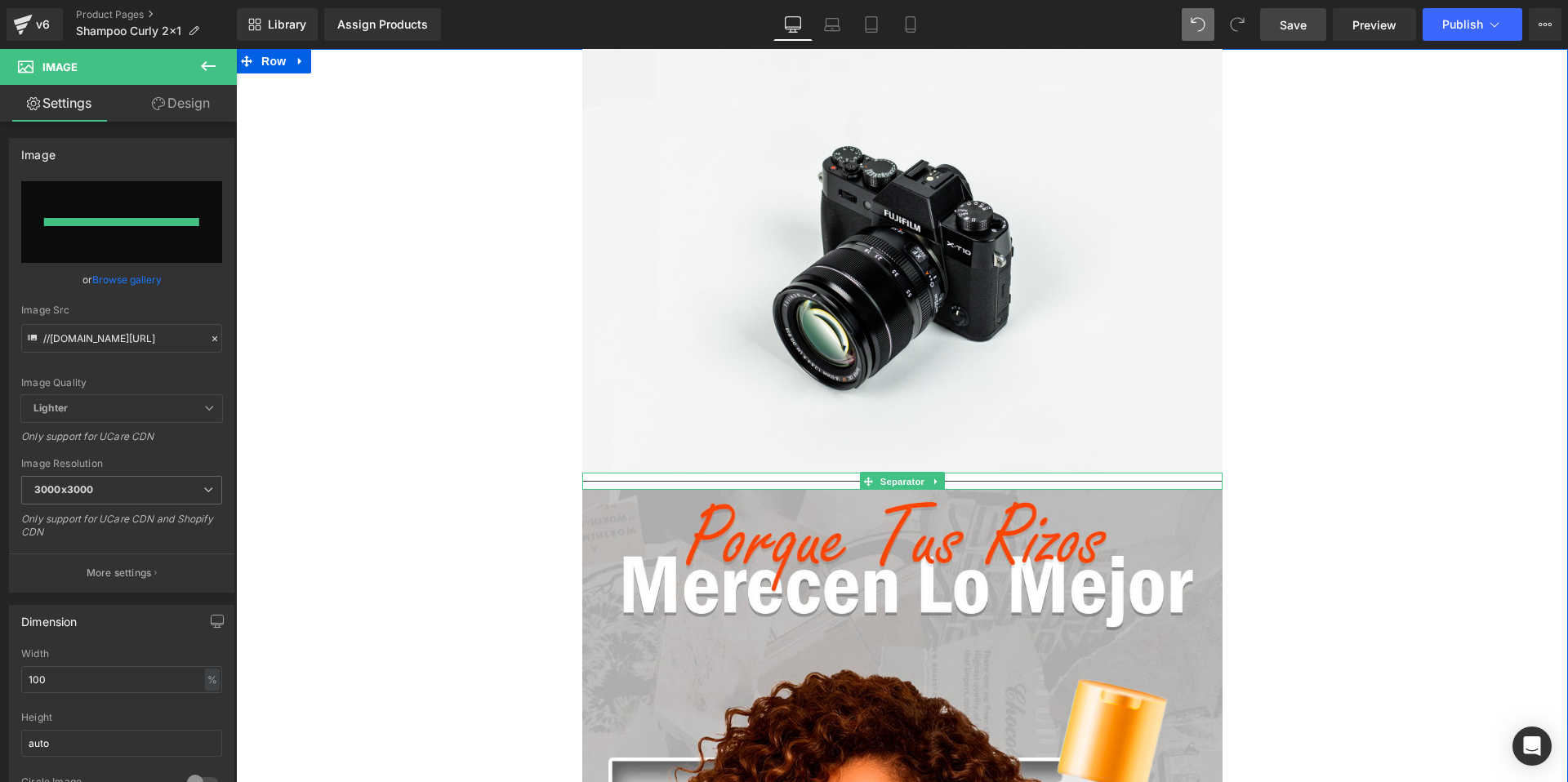
type input "https://ucarecdn.com/84577991-d828-43c1-8920-4e76ce02ddee/-/format/auto/-/previ…"
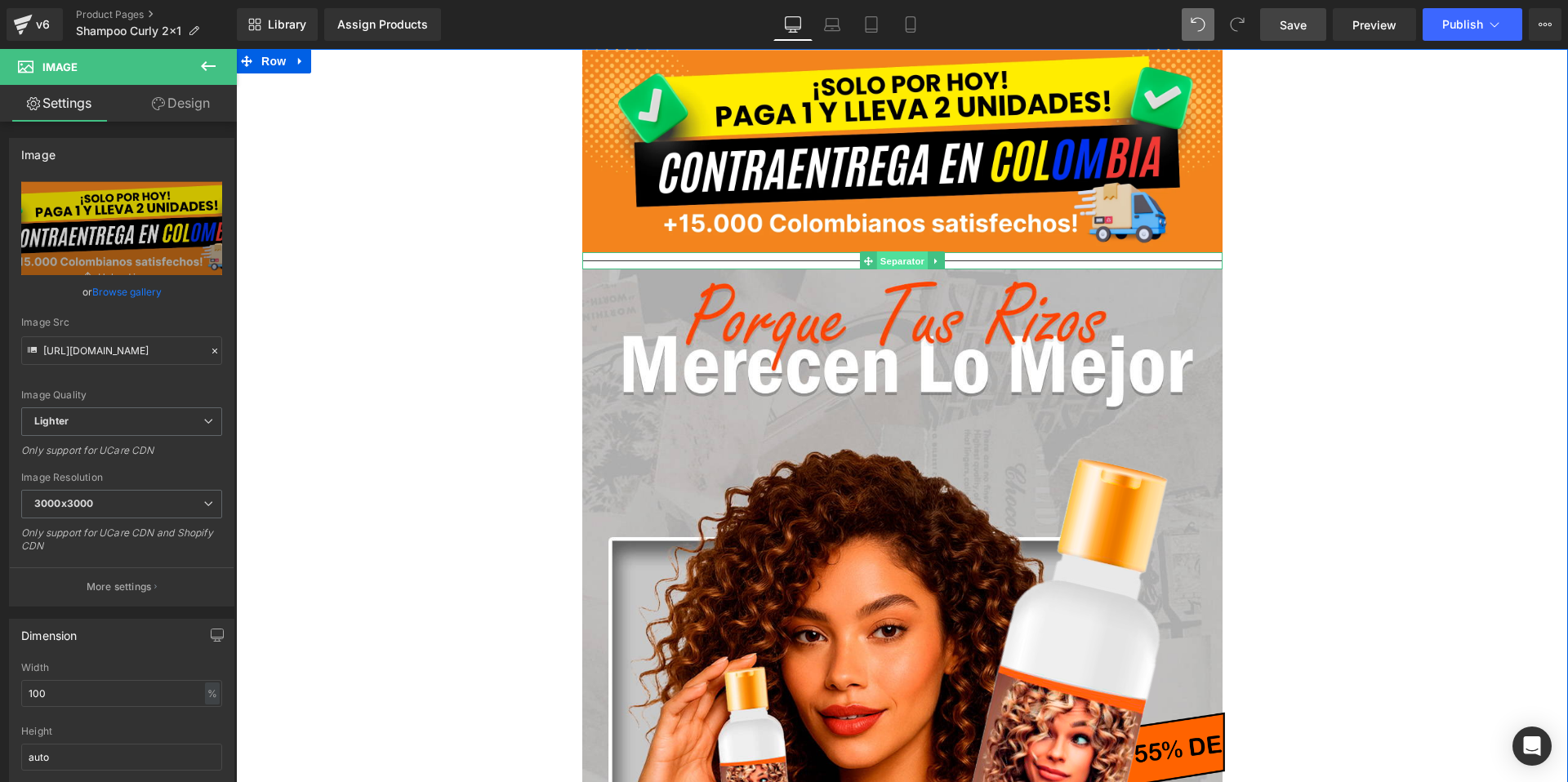
click at [894, 260] on span "Separator" at bounding box center [901, 261] width 51 height 19
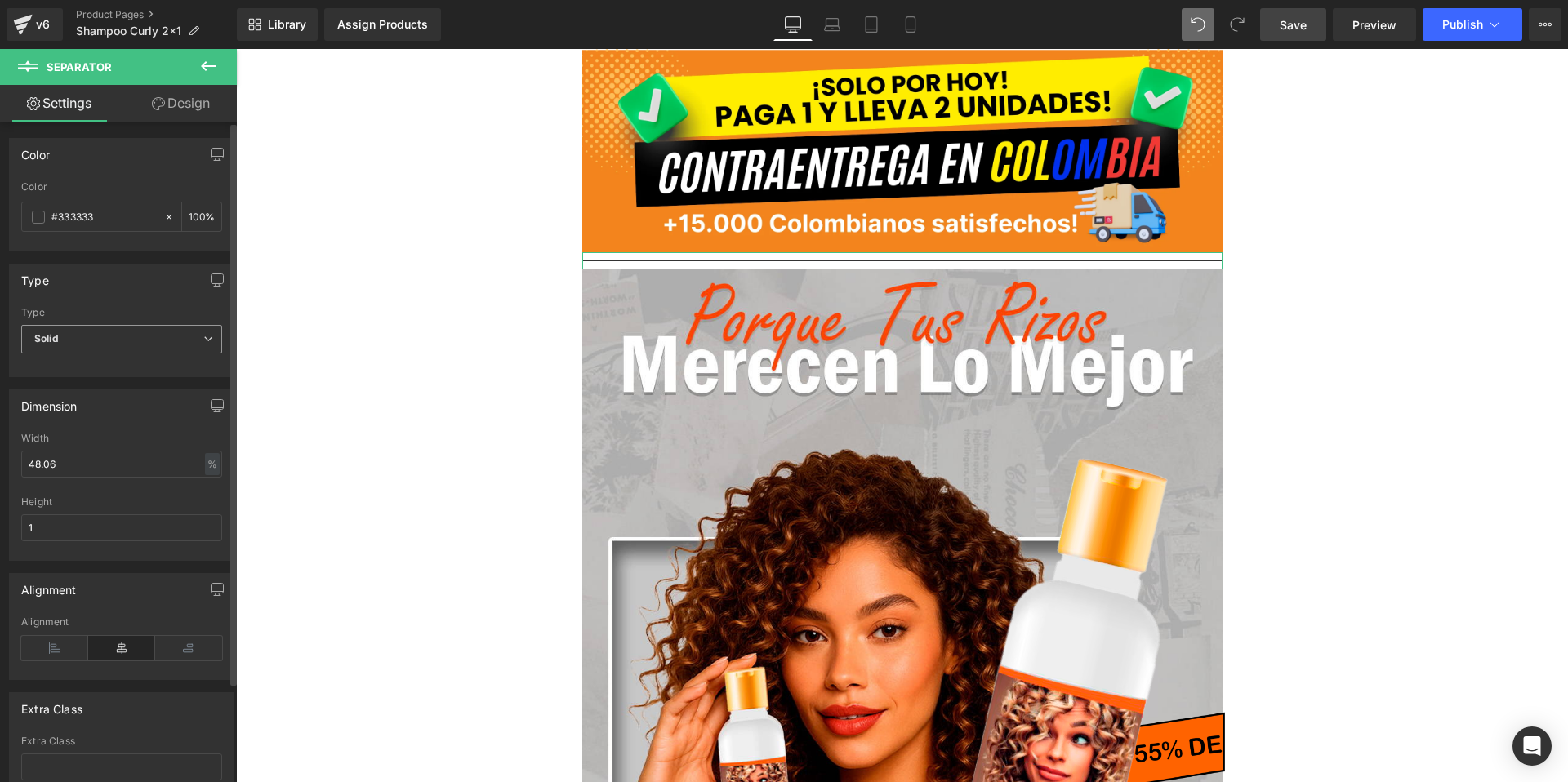
click at [159, 351] on span "Solid" at bounding box center [121, 339] width 201 height 29
click at [114, 416] on li "Dotted" at bounding box center [118, 418] width 194 height 25
click at [85, 219] on input "#333333" at bounding box center [104, 217] width 105 height 18
click at [38, 218] on span at bounding box center [38, 217] width 13 height 13
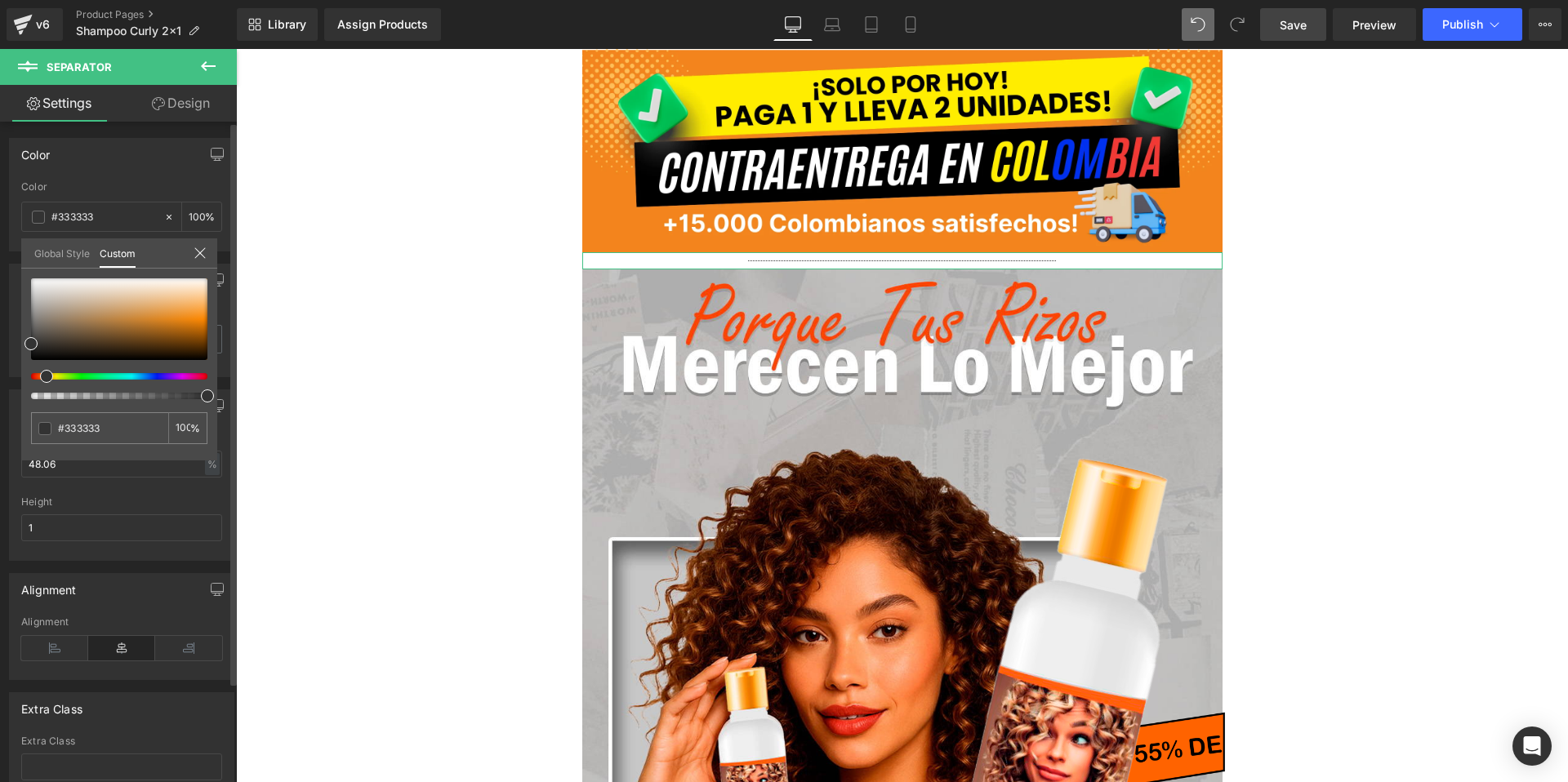
drag, startPoint x: 32, startPoint y: 379, endPoint x: 183, endPoint y: 330, distance: 158.8
click at [41, 378] on span at bounding box center [47, 377] width 13 height 13
type input "#f89525"
click at [196, 314] on div at bounding box center [119, 319] width 177 height 82
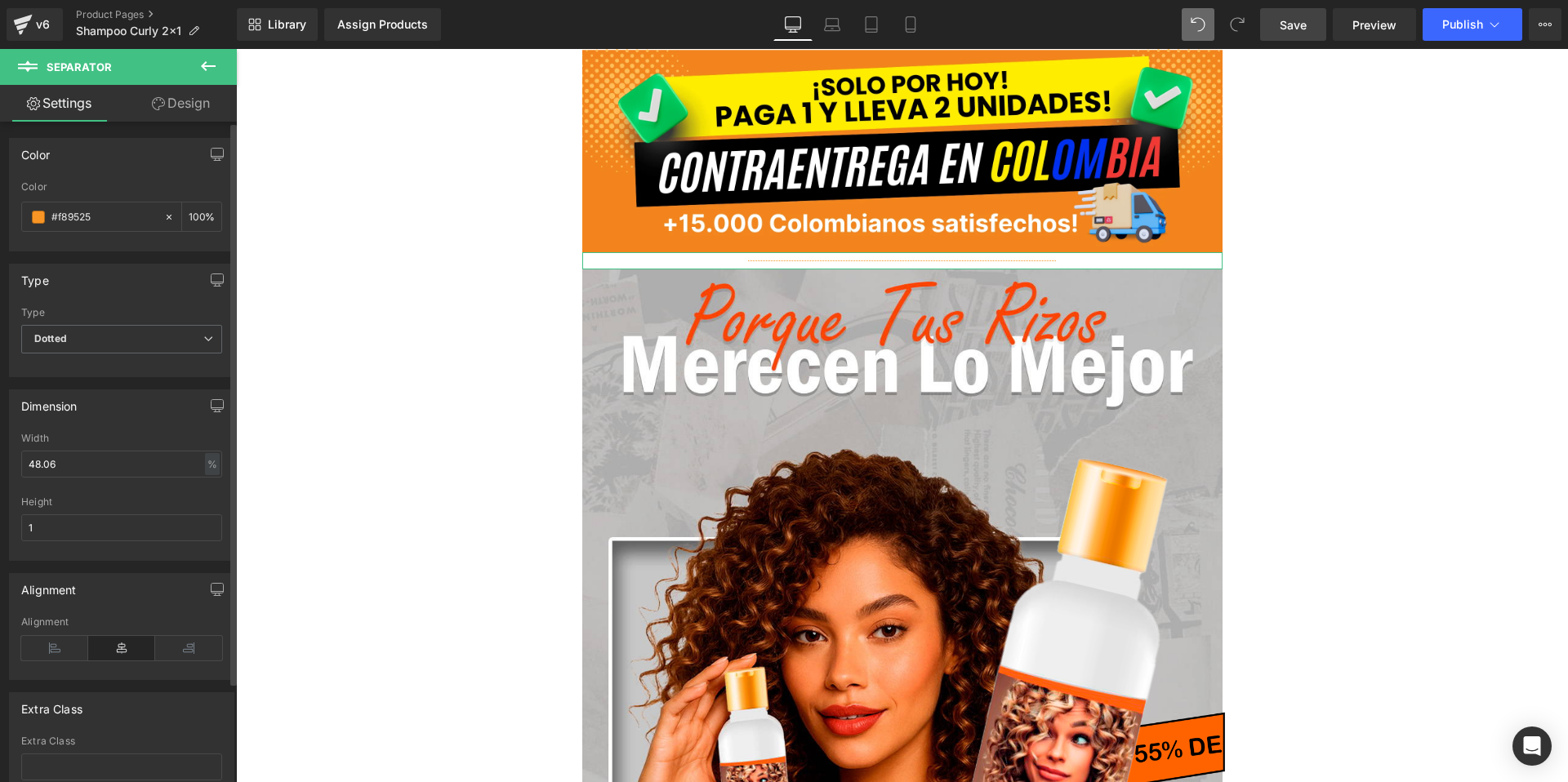
drag, startPoint x: 184, startPoint y: 100, endPoint x: 206, endPoint y: 136, distance: 42.2
click at [184, 100] on link "Design" at bounding box center [181, 103] width 118 height 37
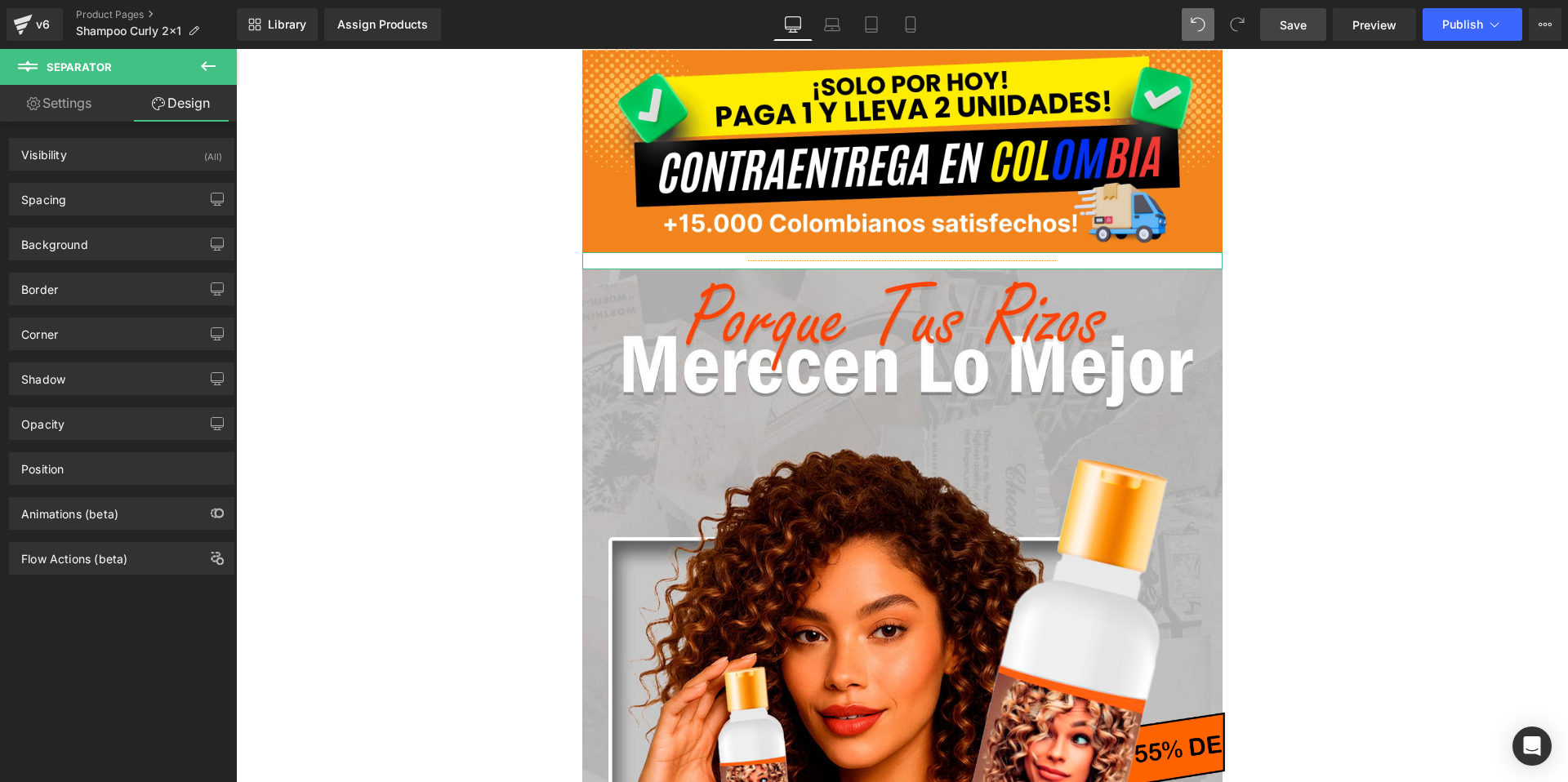
click at [97, 108] on link "Settings" at bounding box center [59, 103] width 118 height 37
type input "100"
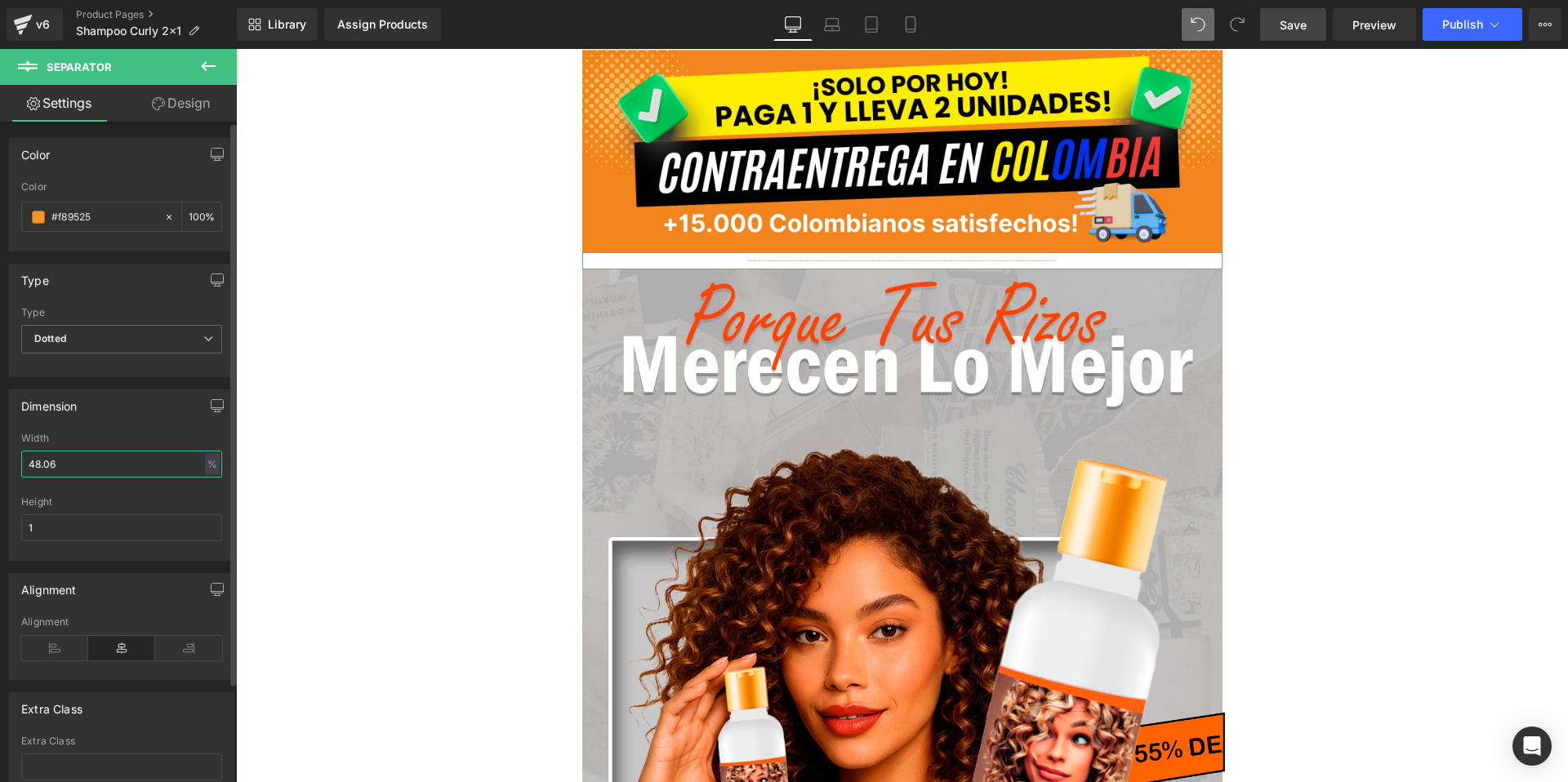
drag, startPoint x: 73, startPoint y: 468, endPoint x: 27, endPoint y: 468, distance: 46.0
click at [27, 468] on input "48.06" at bounding box center [121, 464] width 201 height 27
type input "3"
click at [73, 539] on input "1" at bounding box center [121, 528] width 201 height 27
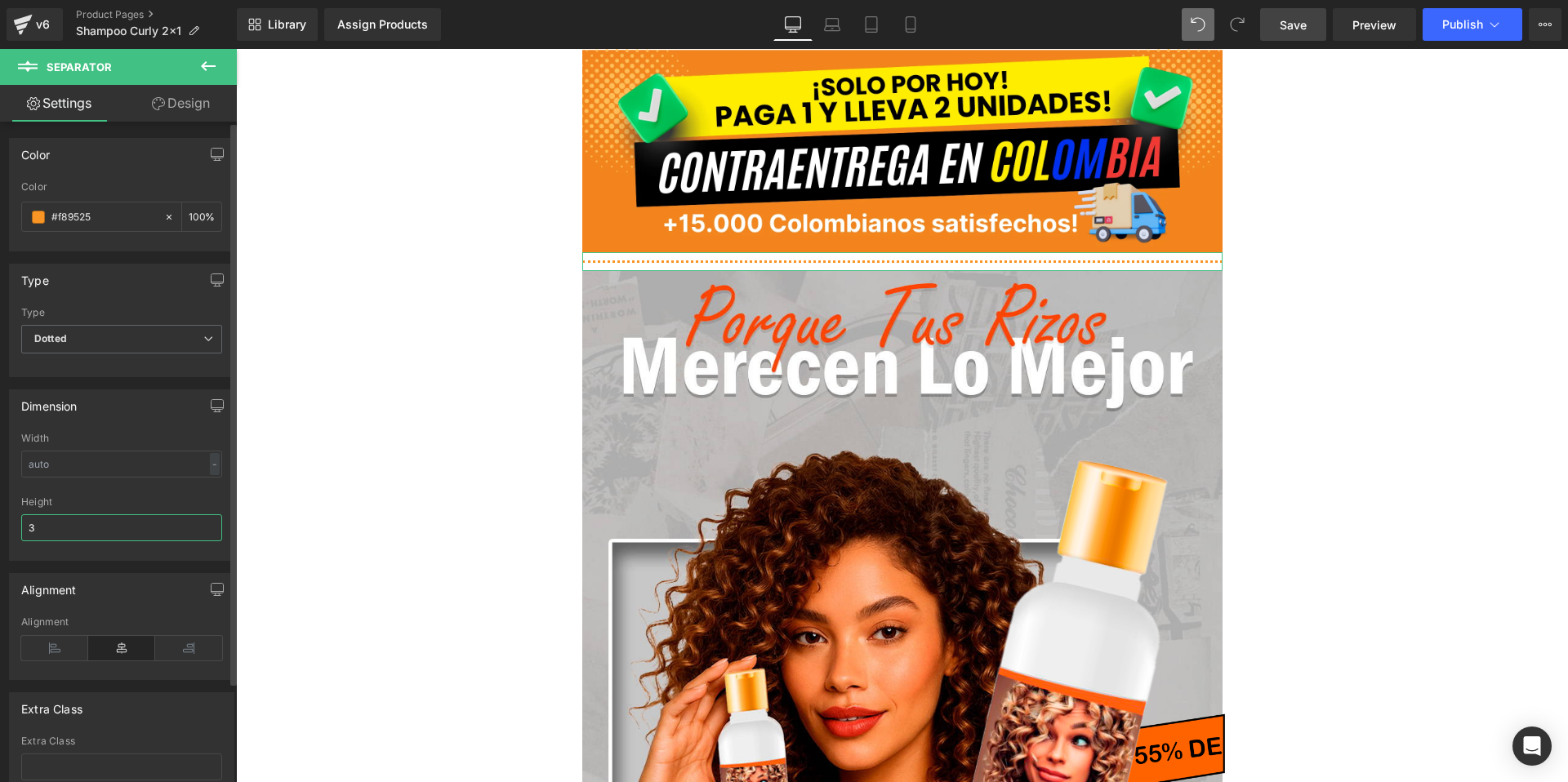
type input "3"
click at [171, 497] on div "Height" at bounding box center [121, 502] width 201 height 12
click at [159, 499] on div "Height" at bounding box center [121, 502] width 201 height 12
click at [114, 337] on span "Dotted" at bounding box center [121, 339] width 201 height 29
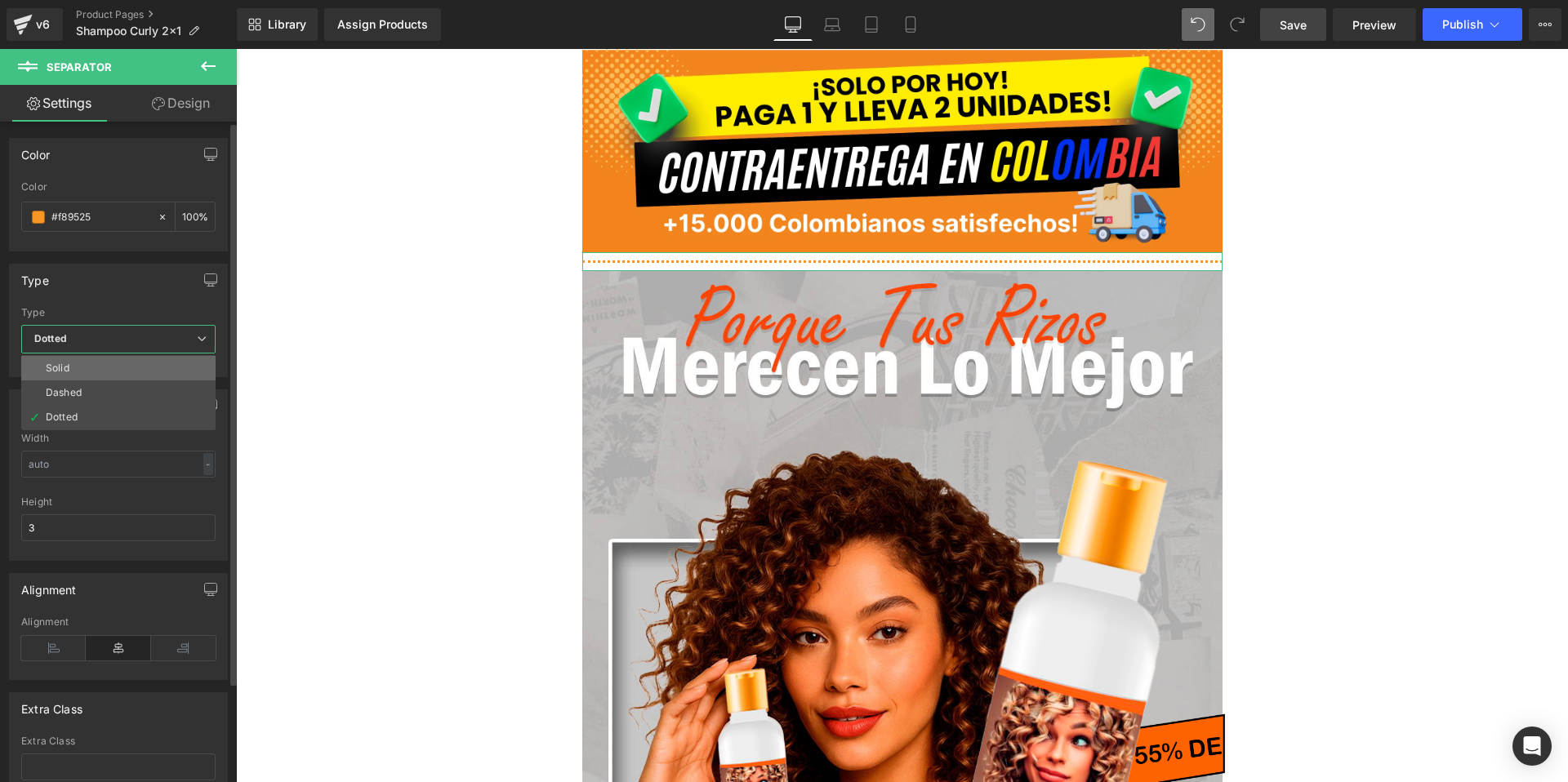
click at [108, 370] on li "Solid" at bounding box center [118, 369] width 194 height 25
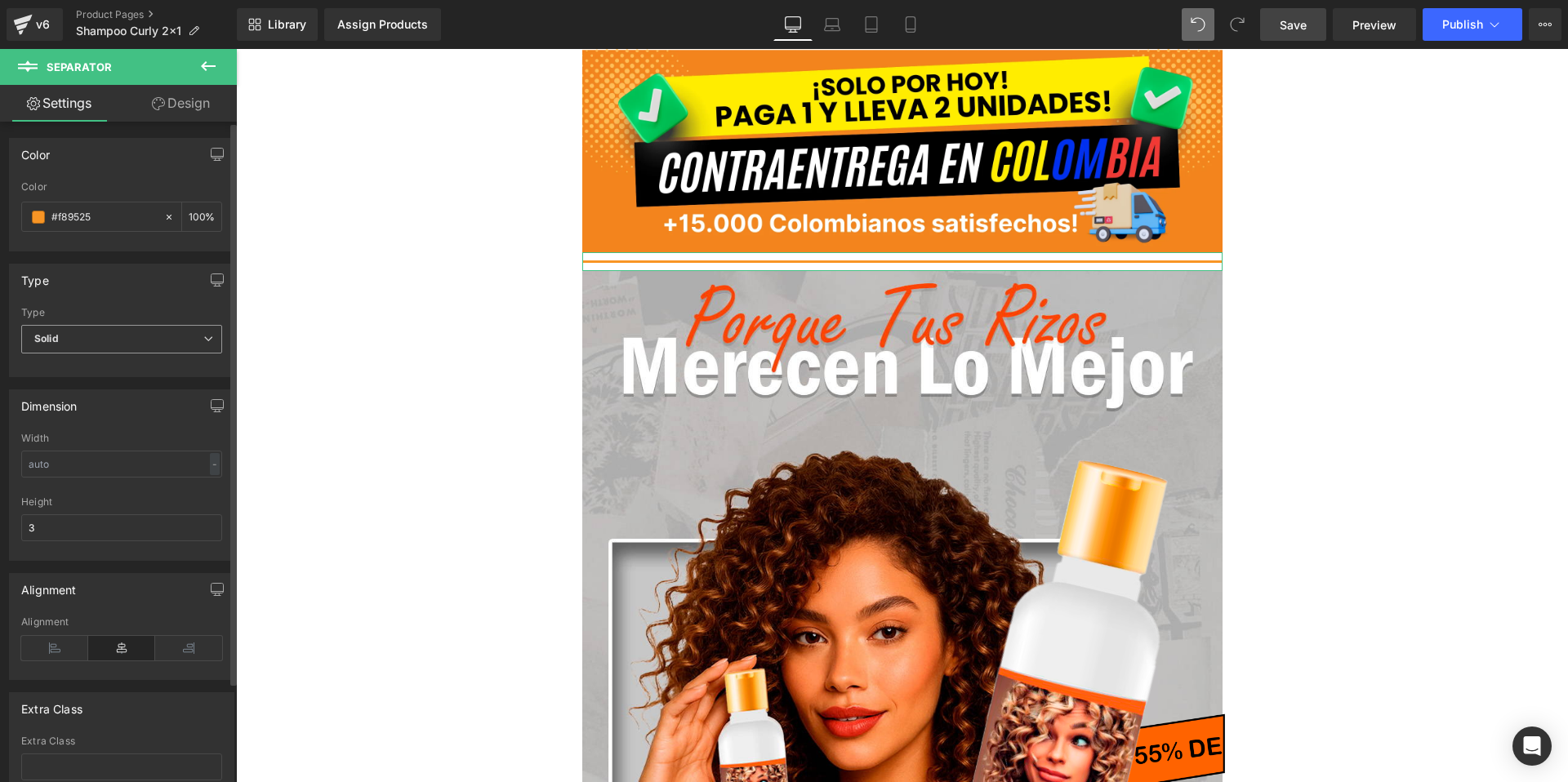
click at [142, 332] on span "Solid" at bounding box center [121, 339] width 201 height 29
click at [108, 389] on li "Dashed" at bounding box center [118, 393] width 194 height 25
drag, startPoint x: 142, startPoint y: 330, endPoint x: 139, endPoint y: 355, distance: 25.2
click at [142, 330] on span "Dashed" at bounding box center [121, 339] width 201 height 29
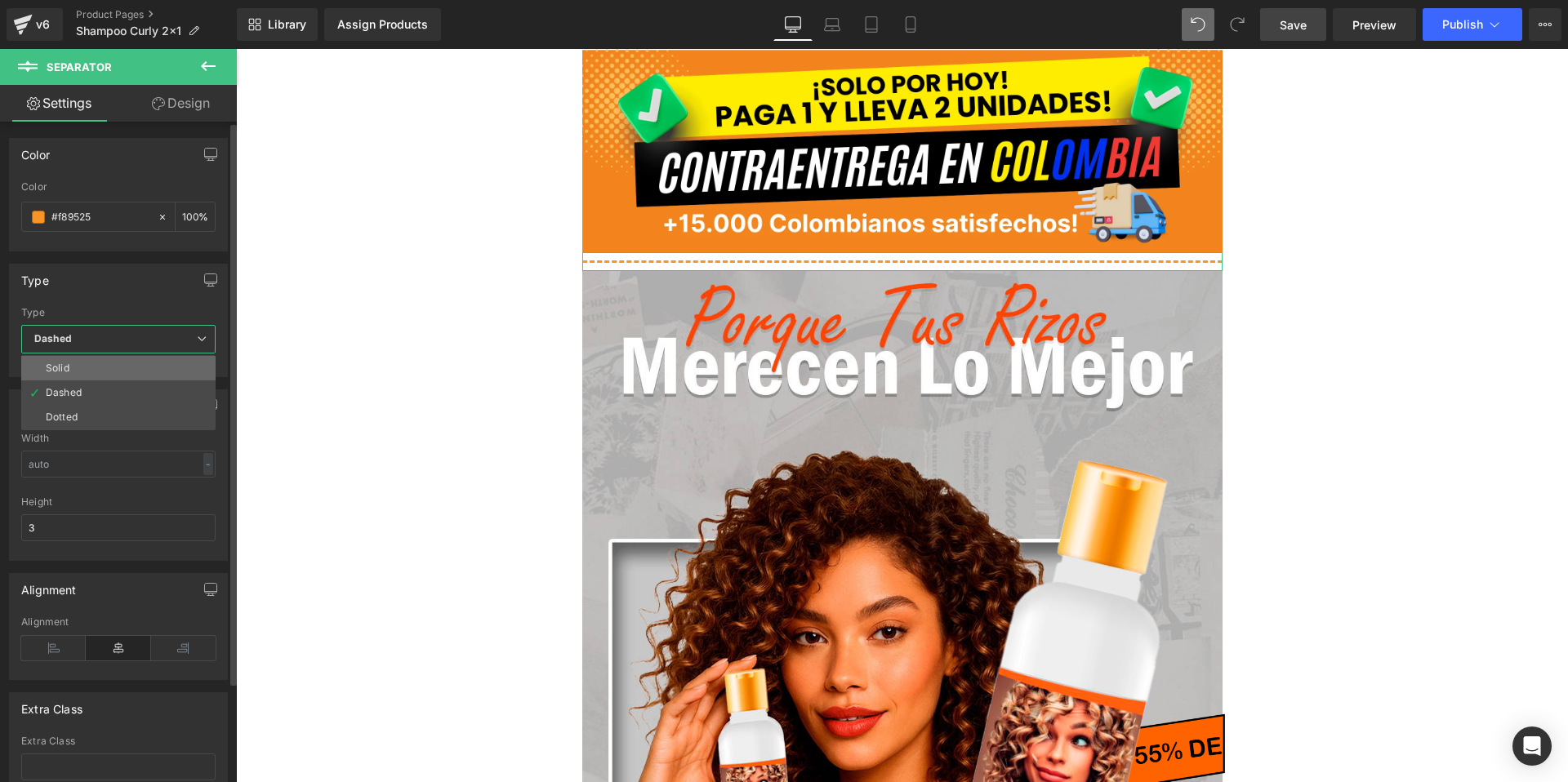
click at [115, 364] on li "Solid" at bounding box center [118, 369] width 194 height 25
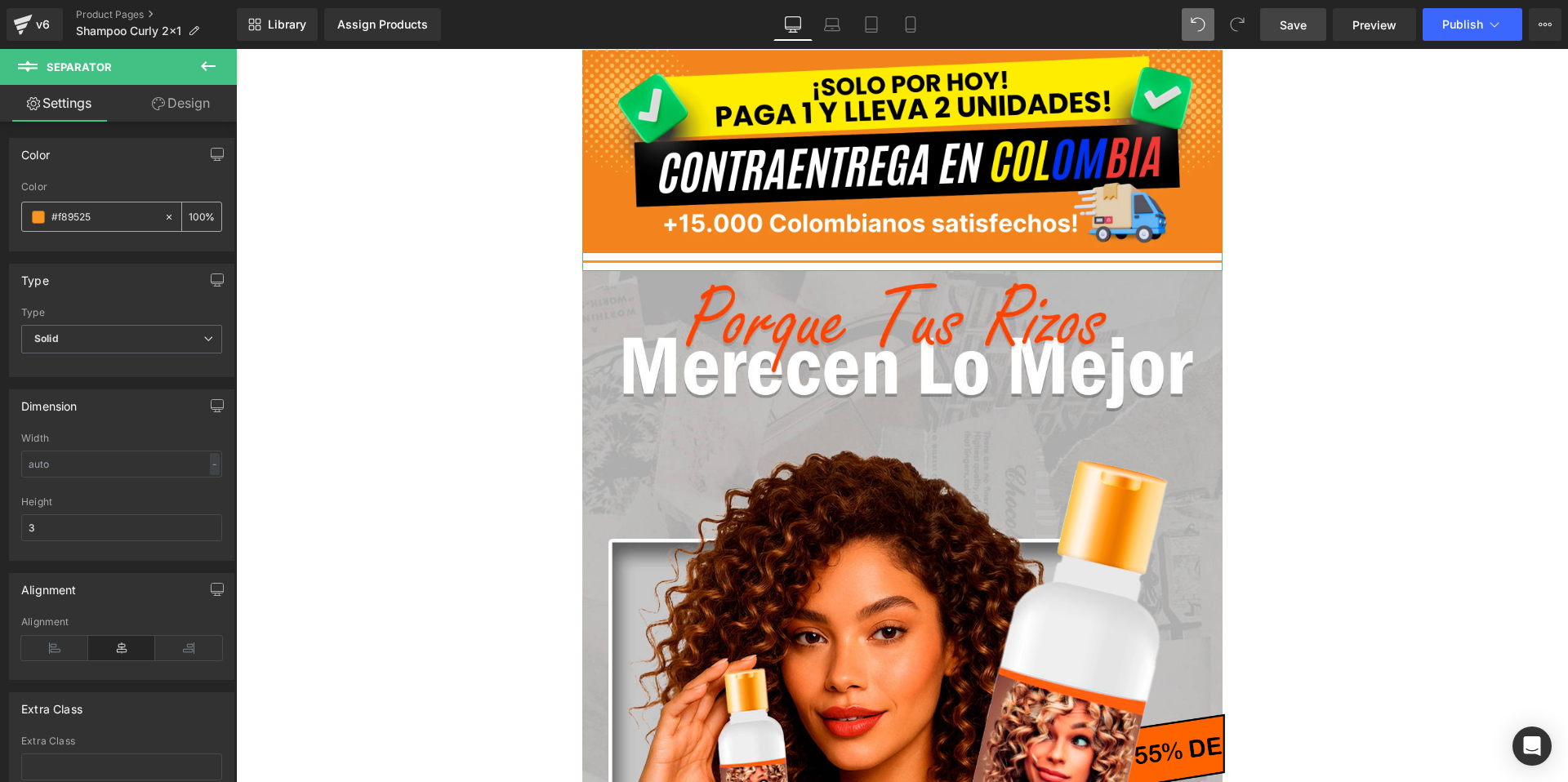
click at [114, 212] on input "#f89525" at bounding box center [104, 217] width 105 height 18
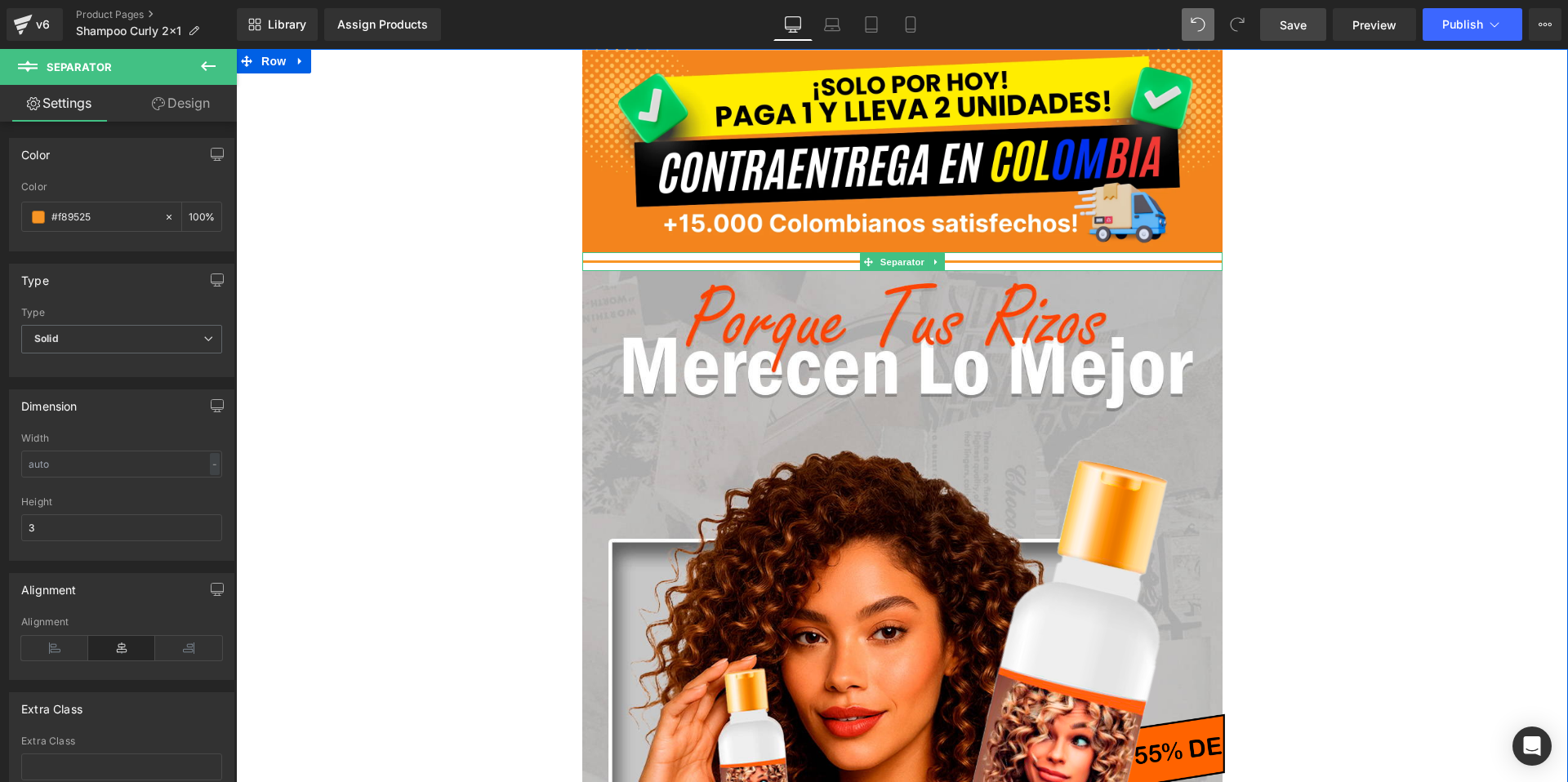
click at [635, 261] on hr at bounding box center [902, 265] width 640 height 11
click at [901, 263] on span "Separator" at bounding box center [901, 262] width 51 height 19
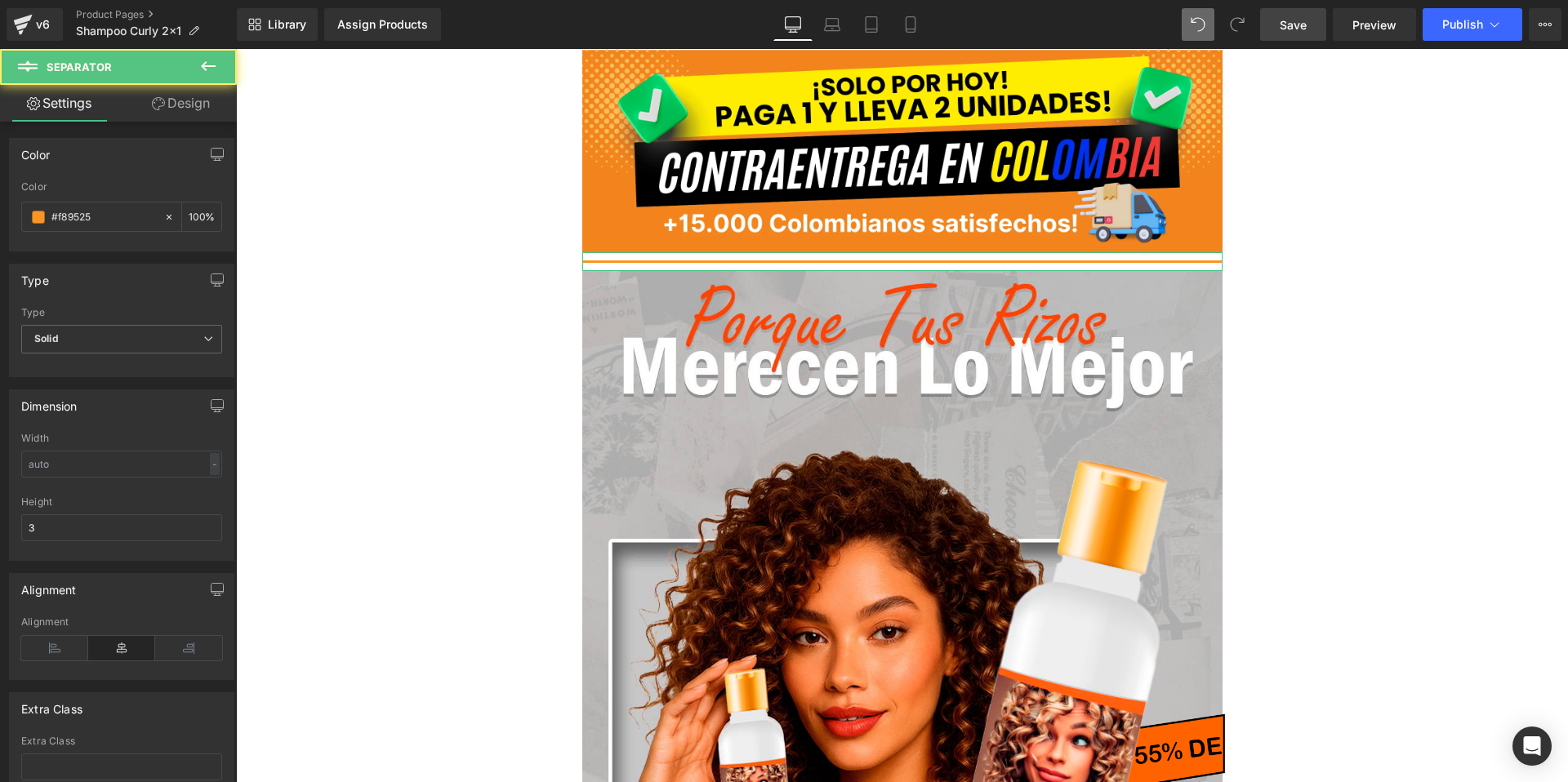
click at [186, 108] on link "Design" at bounding box center [181, 103] width 118 height 37
type input "0"
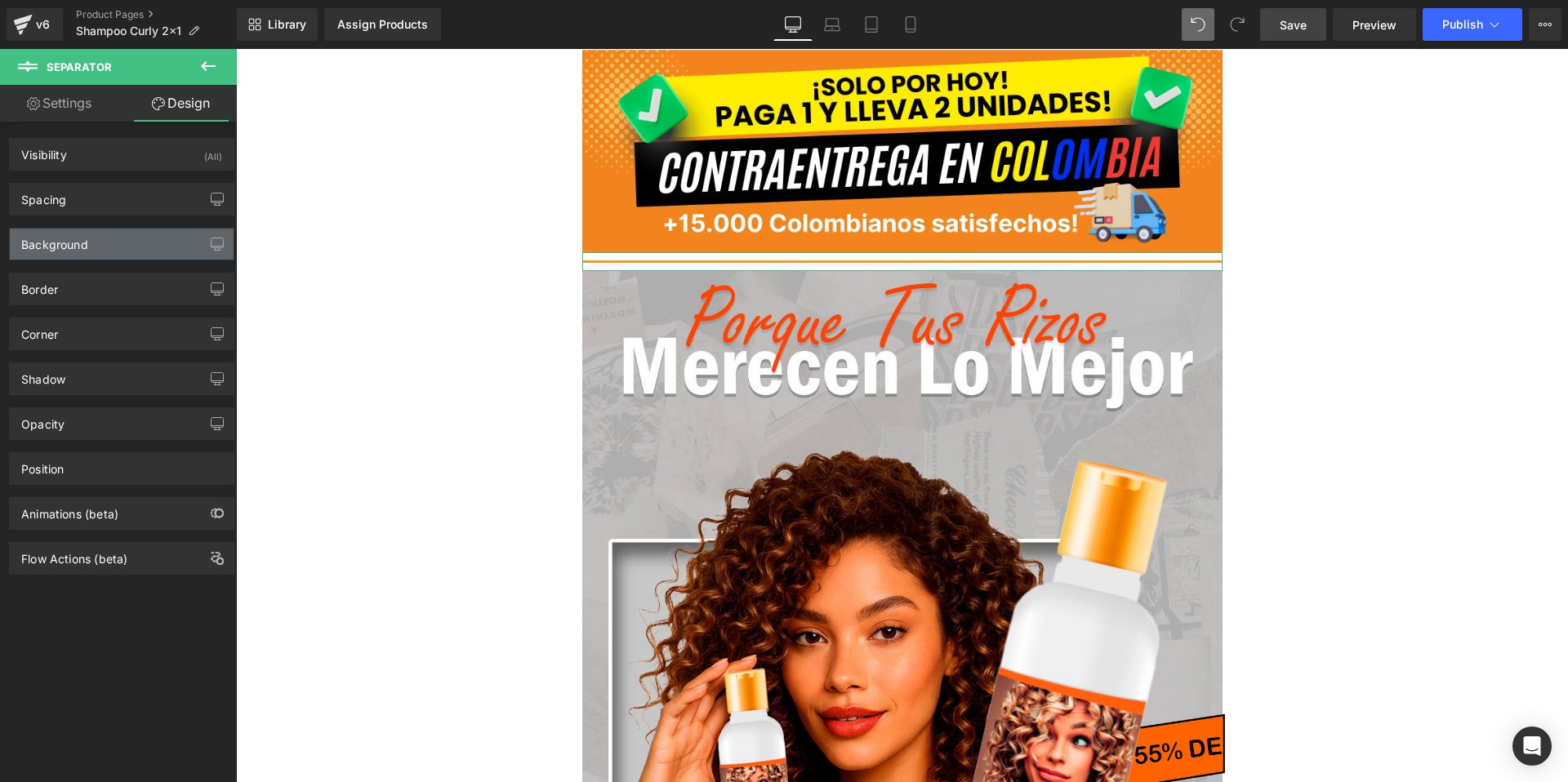
drag, startPoint x: 90, startPoint y: 241, endPoint x: 105, endPoint y: 250, distance: 17.5
click at [92, 242] on div "Background" at bounding box center [121, 244] width 224 height 31
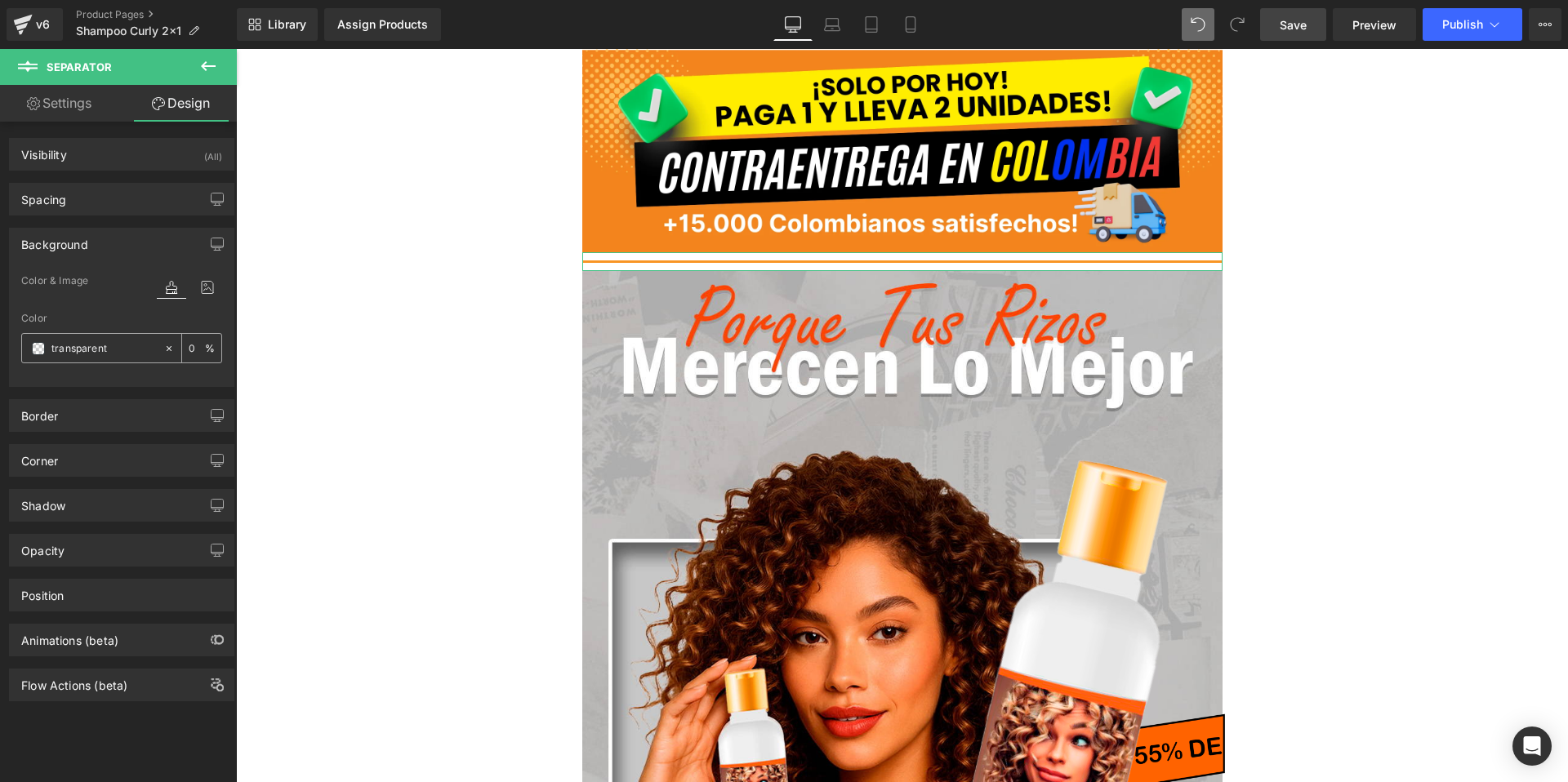
click at [100, 346] on input "transparent" at bounding box center [104, 349] width 105 height 18
paste input "#f89525"
type input "#f89525"
type input "100"
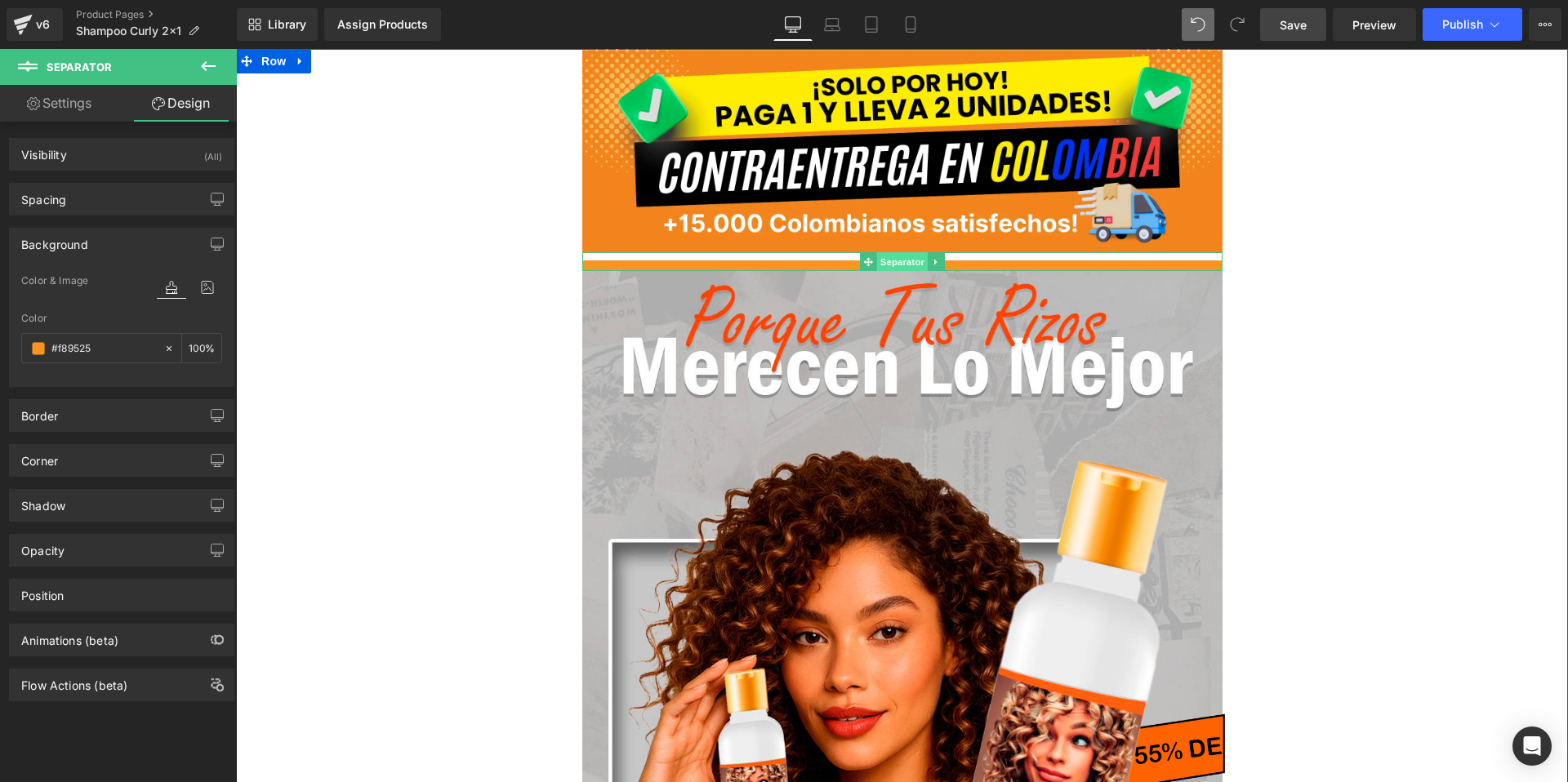
click at [902, 264] on span "Separator" at bounding box center [901, 262] width 51 height 19
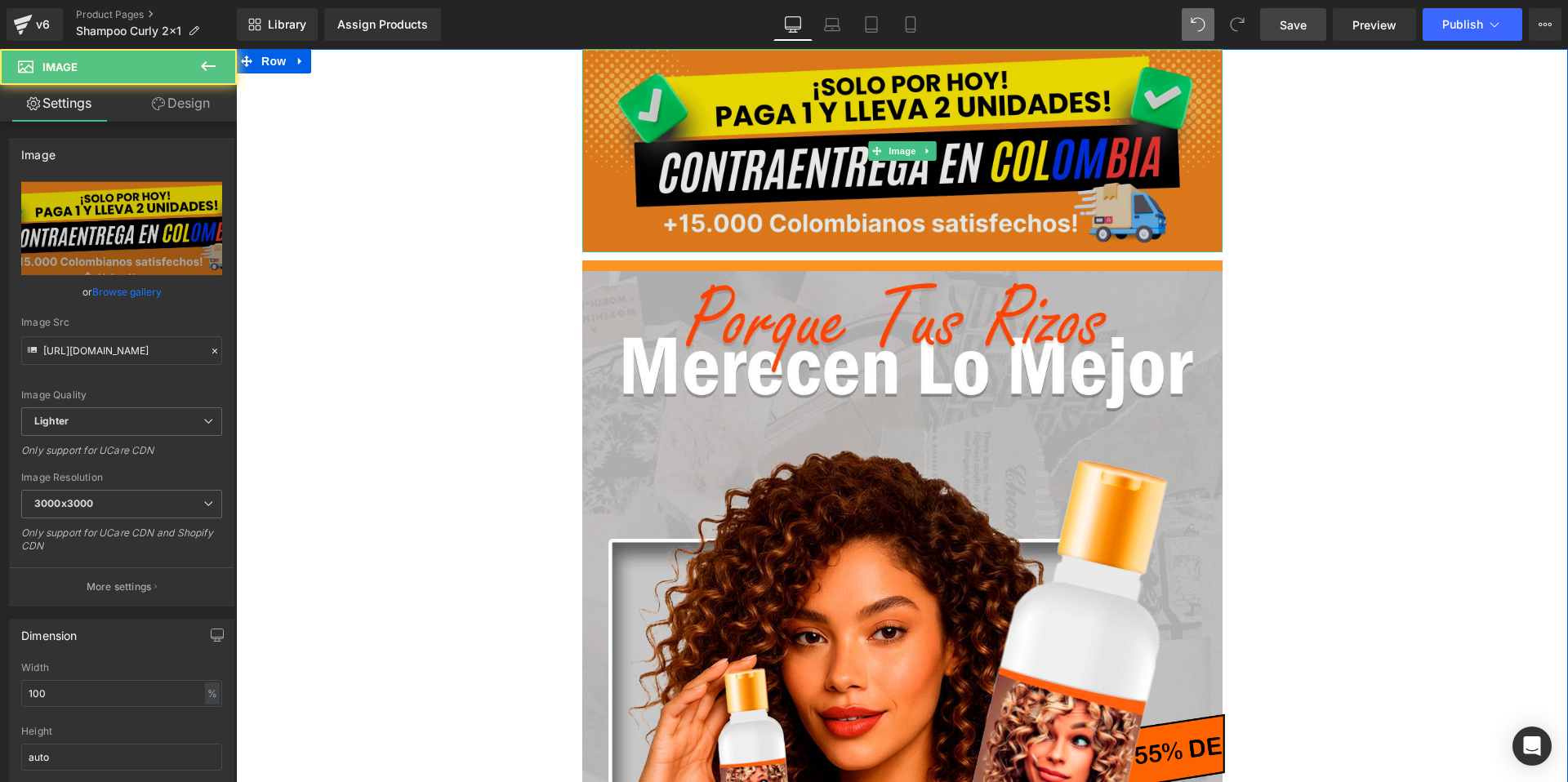
click at [674, 232] on img at bounding box center [902, 151] width 640 height 204
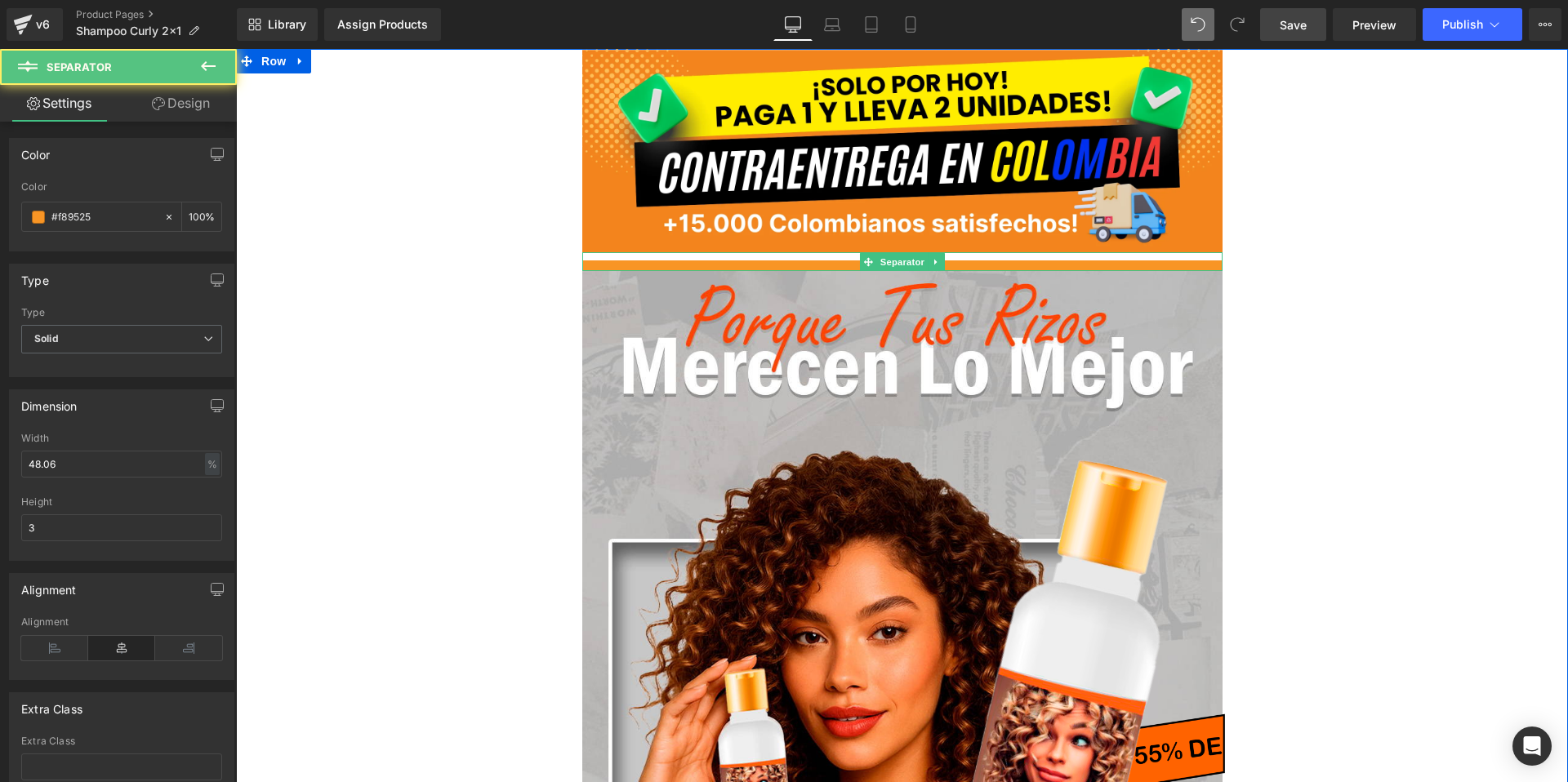
click at [631, 258] on div at bounding box center [902, 262] width 640 height 19
click at [652, 257] on div at bounding box center [902, 262] width 640 height 19
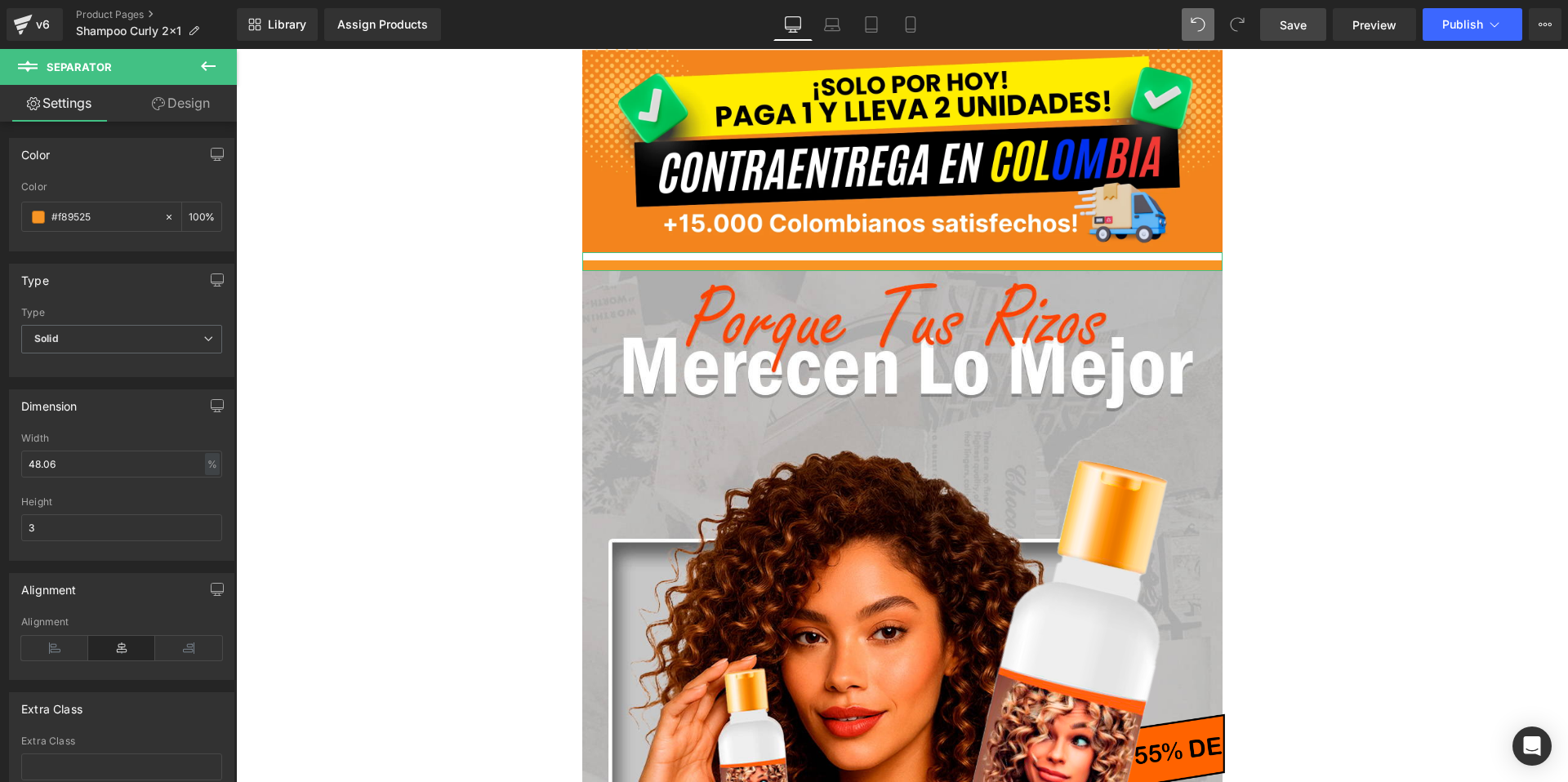
click at [160, 99] on icon at bounding box center [159, 104] width 13 height 13
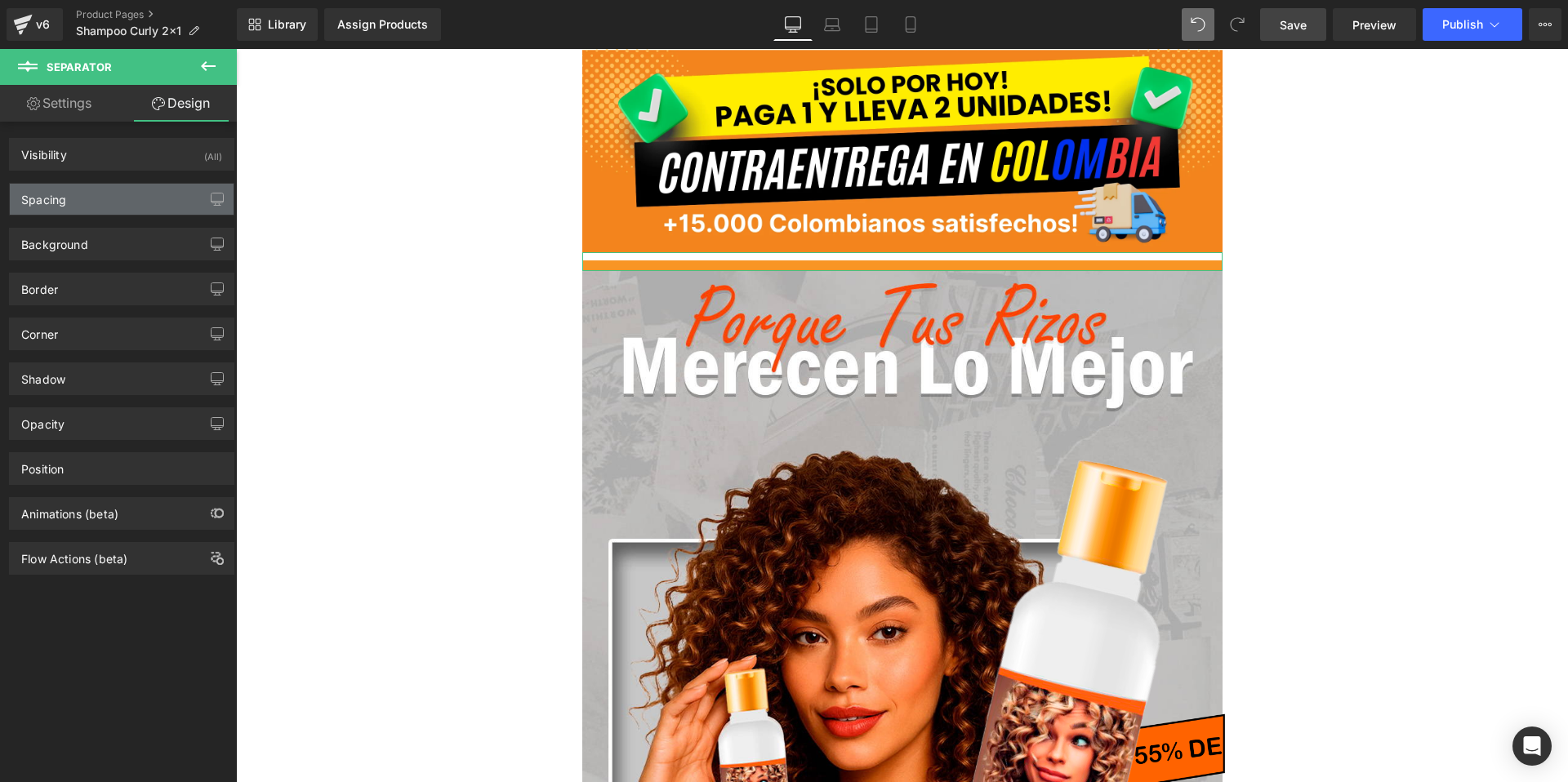
click at [130, 199] on div "Spacing" at bounding box center [121, 199] width 224 height 31
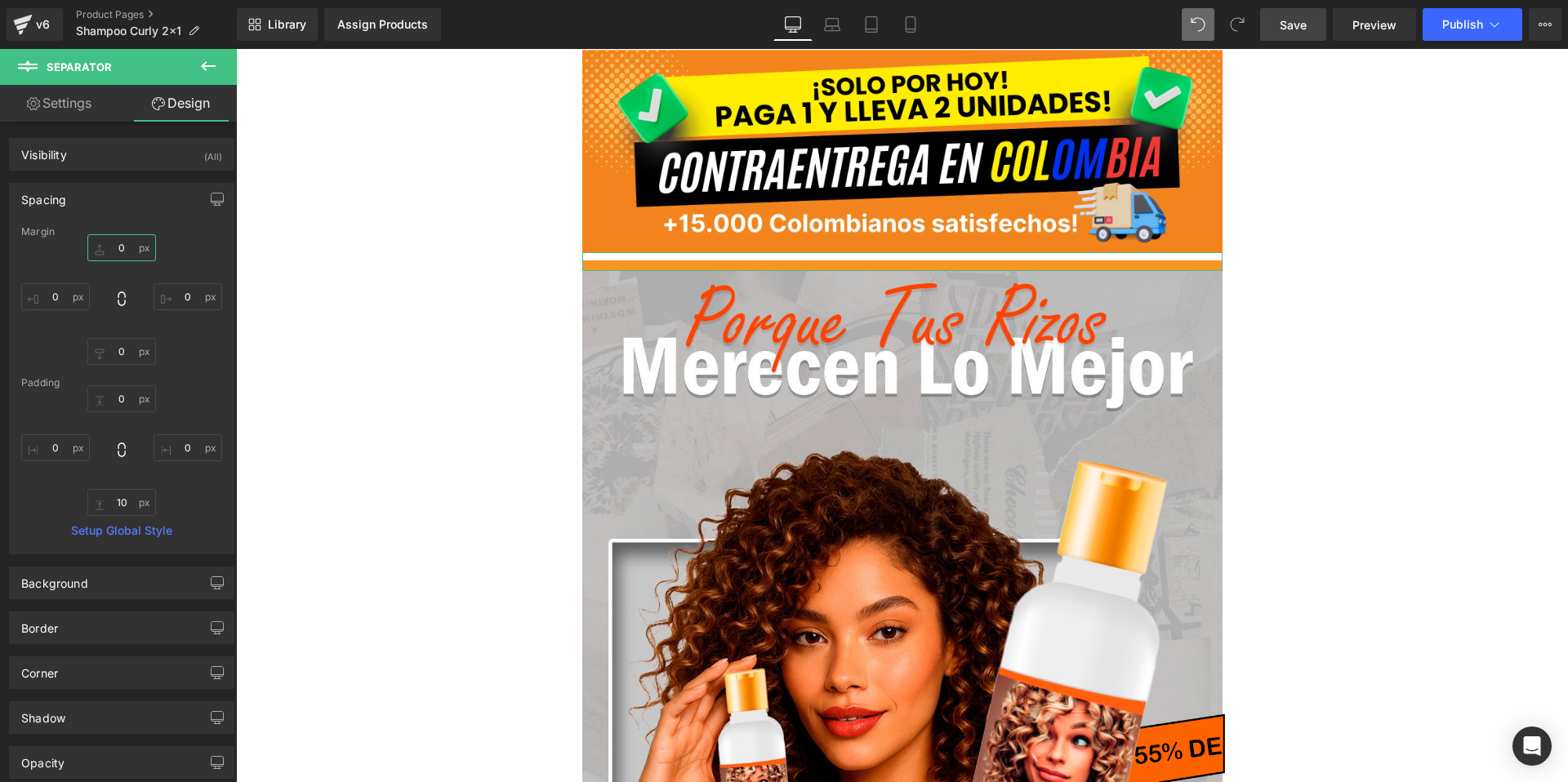
click at [117, 250] on input "0" at bounding box center [121, 248] width 68 height 27
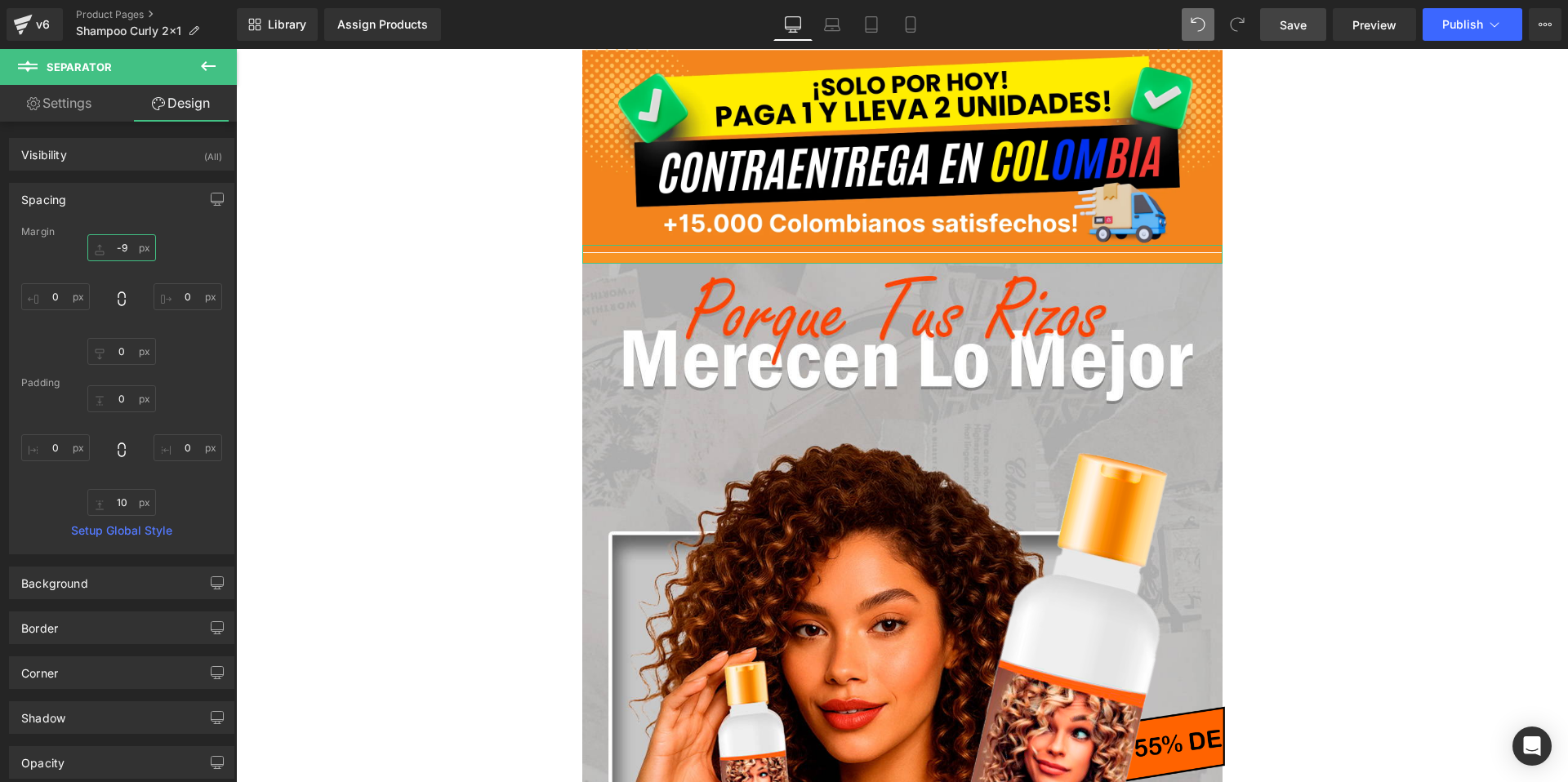
type input "-10"
click at [1441, 5] on div "Library Assign Products Product Preview No product match your search. Please tr…" at bounding box center [903, 24] width 1332 height 49
click at [1446, 27] on span "Publish" at bounding box center [1462, 25] width 41 height 13
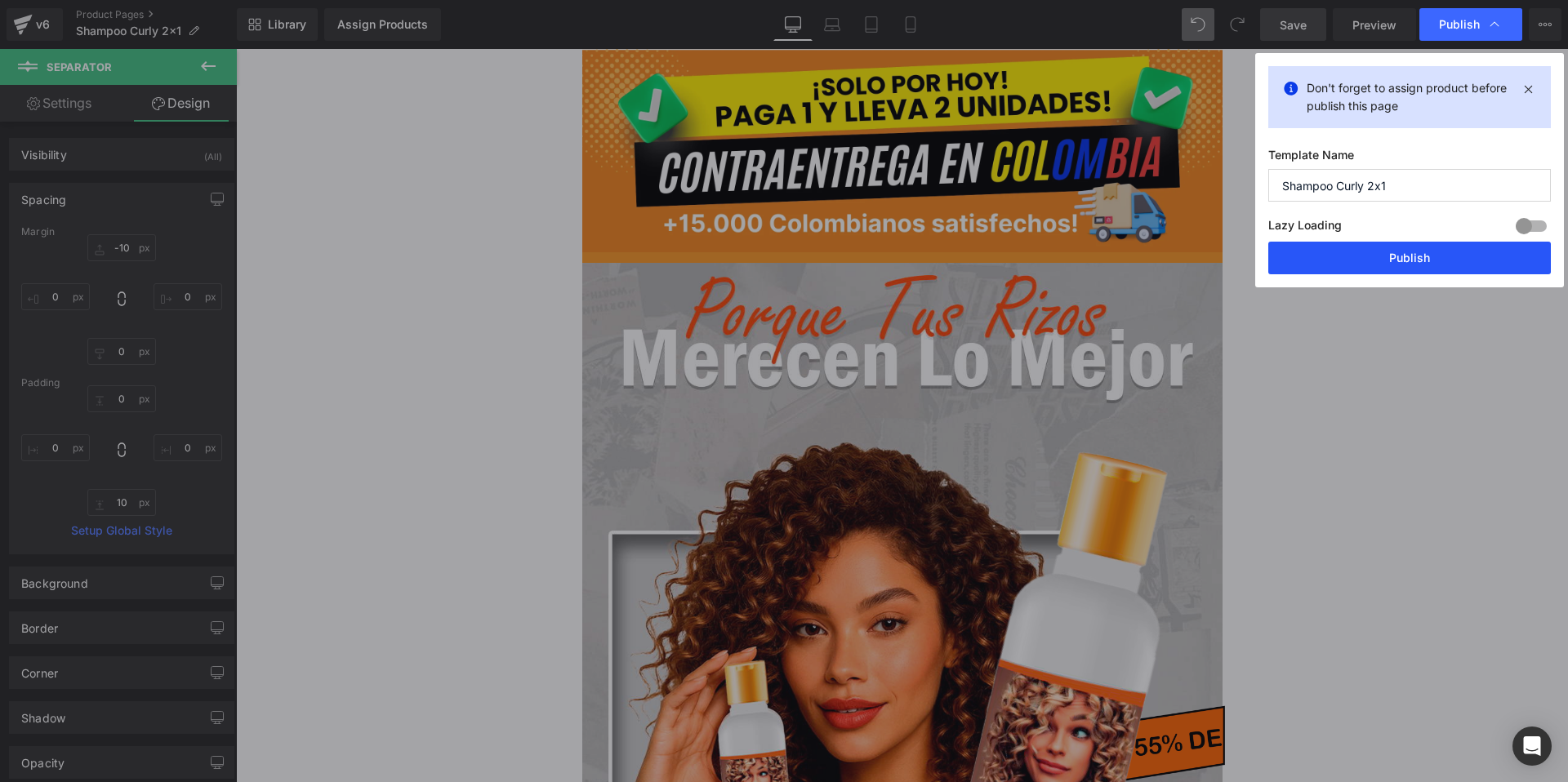
click at [1374, 267] on button "Publish" at bounding box center [1409, 258] width 282 height 33
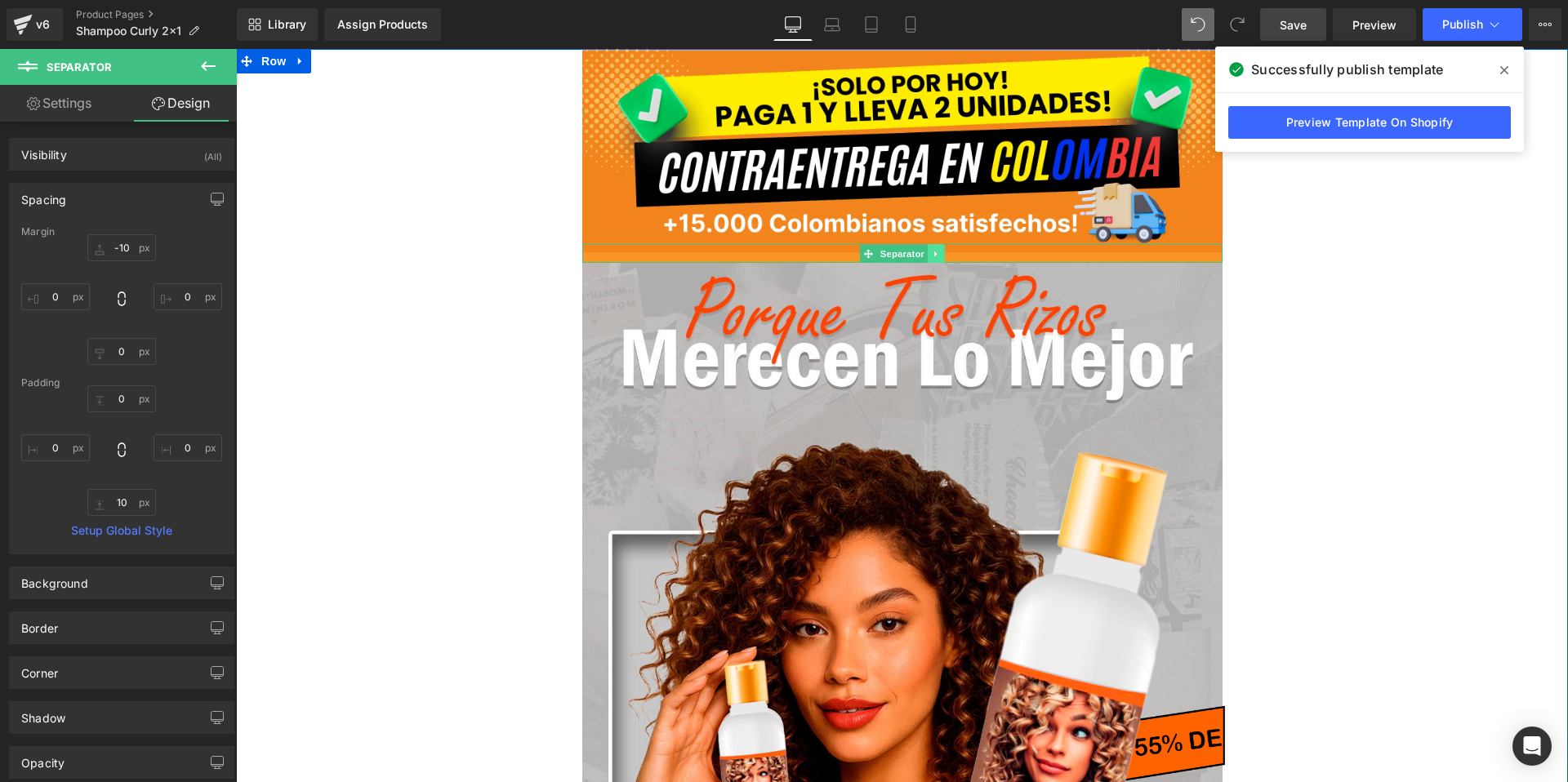
click at [939, 254] on icon at bounding box center [936, 254] width 9 height 10
click at [944, 257] on icon at bounding box center [943, 253] width 9 height 9
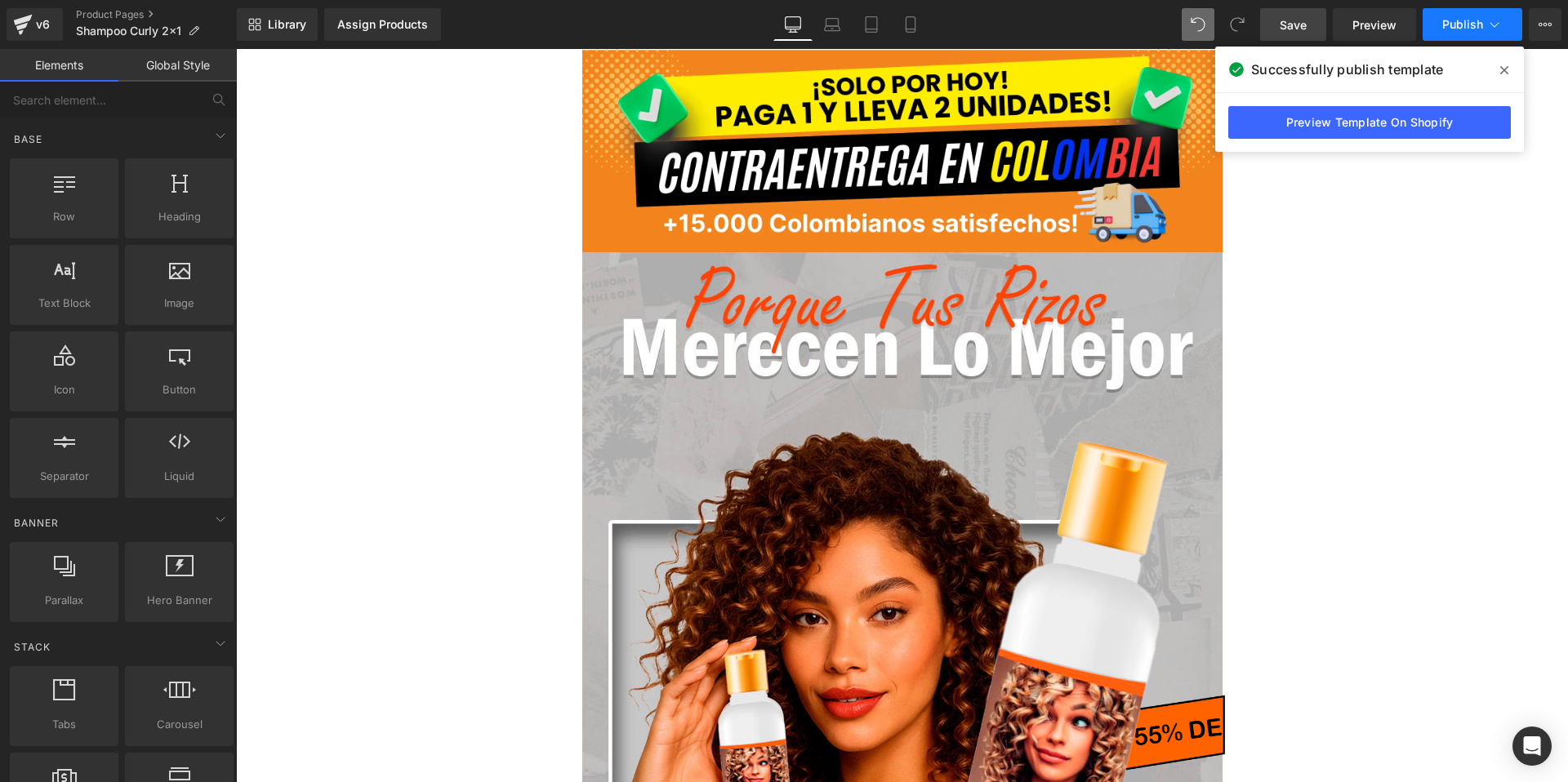
click at [1449, 32] on button "Publish" at bounding box center [1473, 25] width 100 height 33
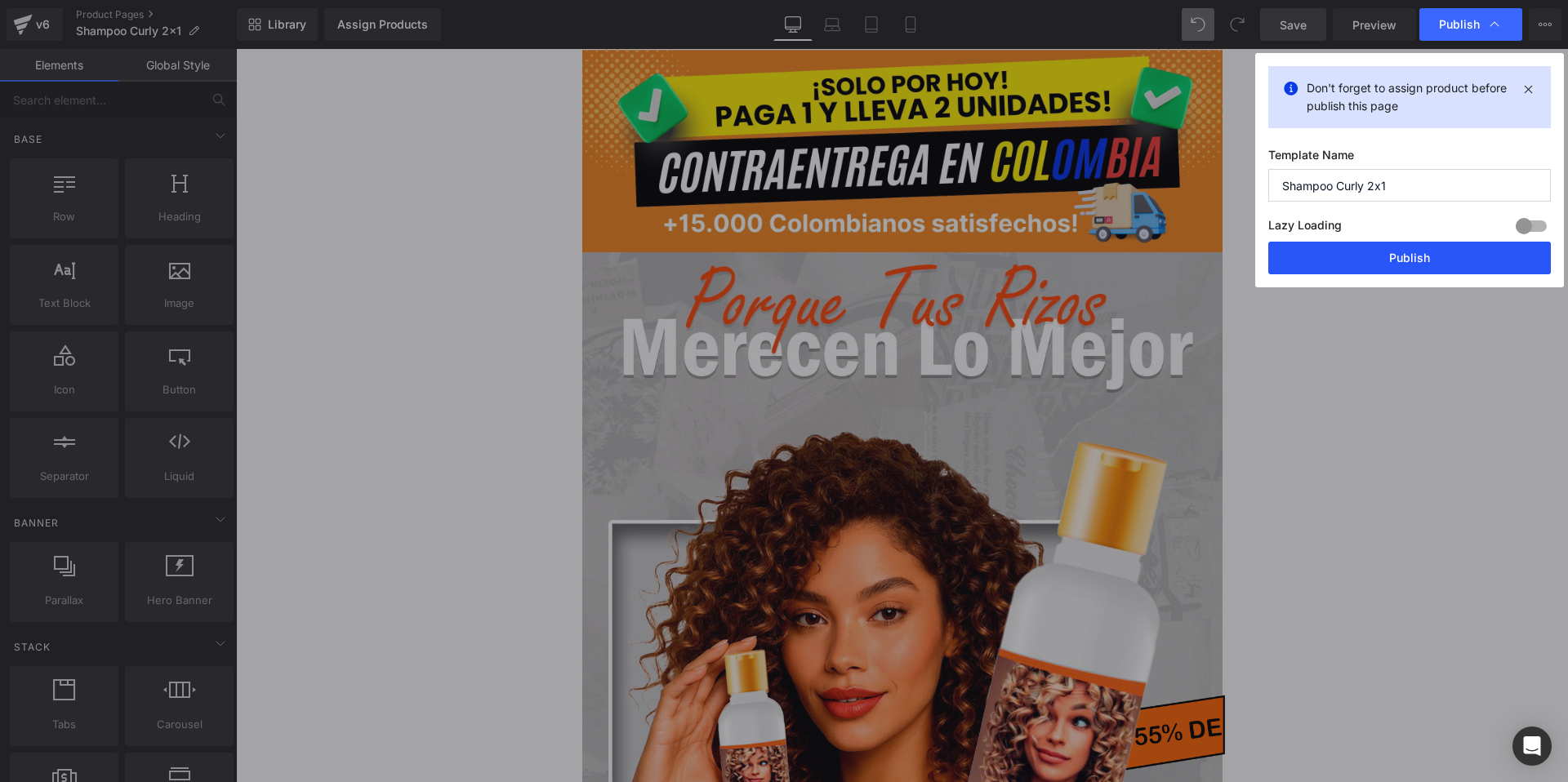
click at [1429, 251] on button "Publish" at bounding box center [1409, 258] width 282 height 33
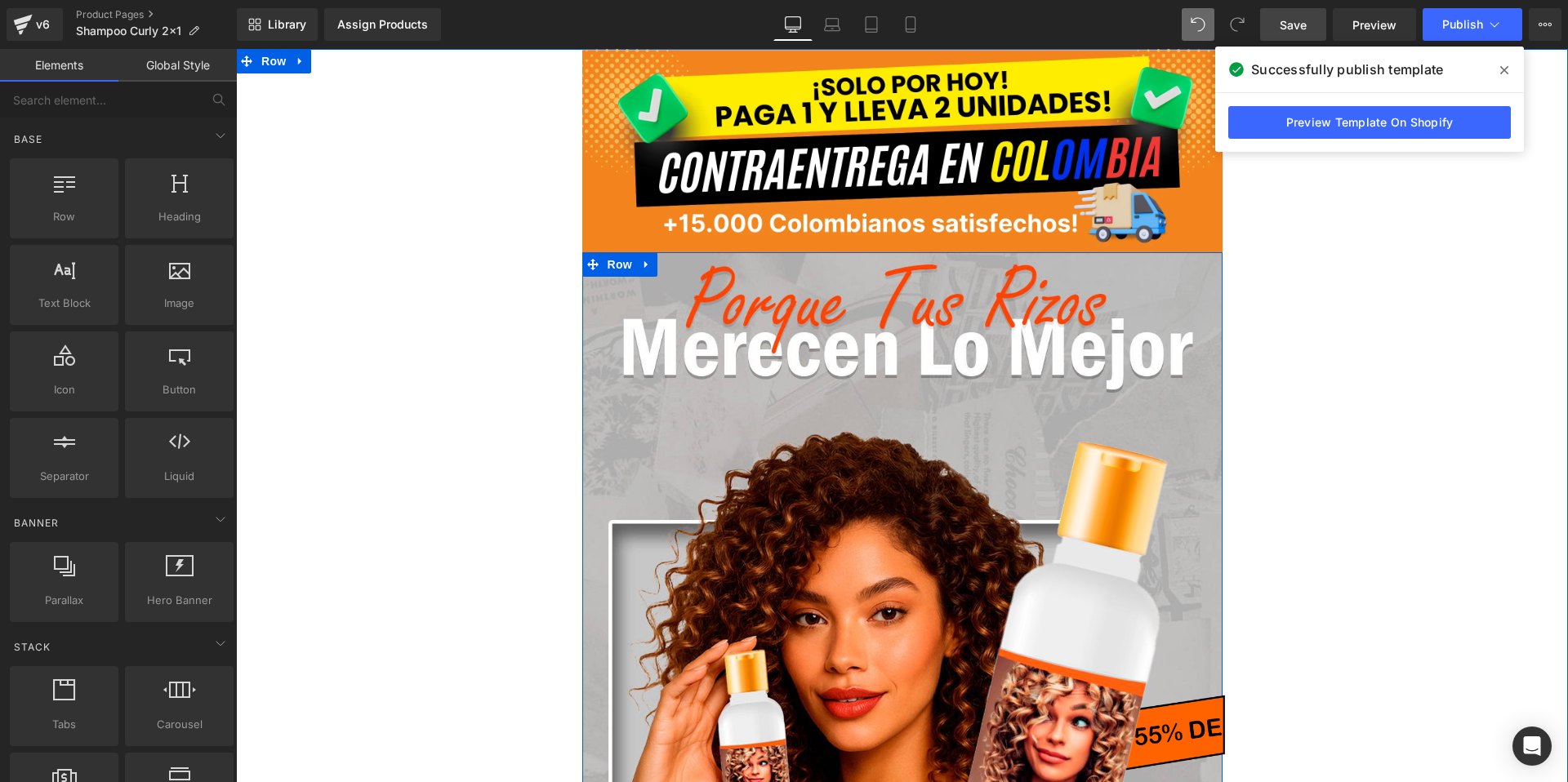
click at [829, 382] on div "Image" at bounding box center [902, 724] width 640 height 846
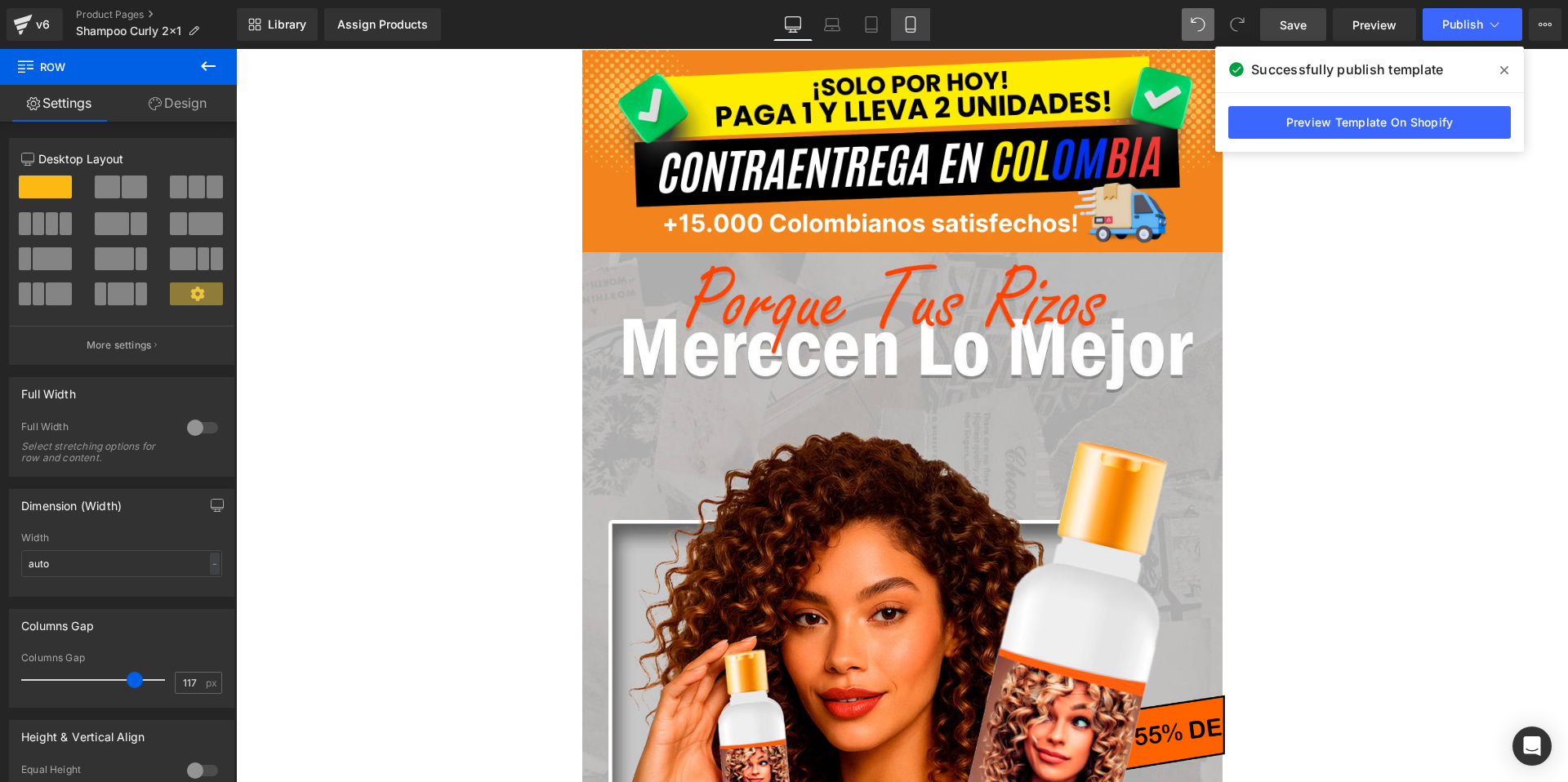
click at [908, 34] on link "Mobile" at bounding box center [910, 25] width 39 height 33
type input "100"
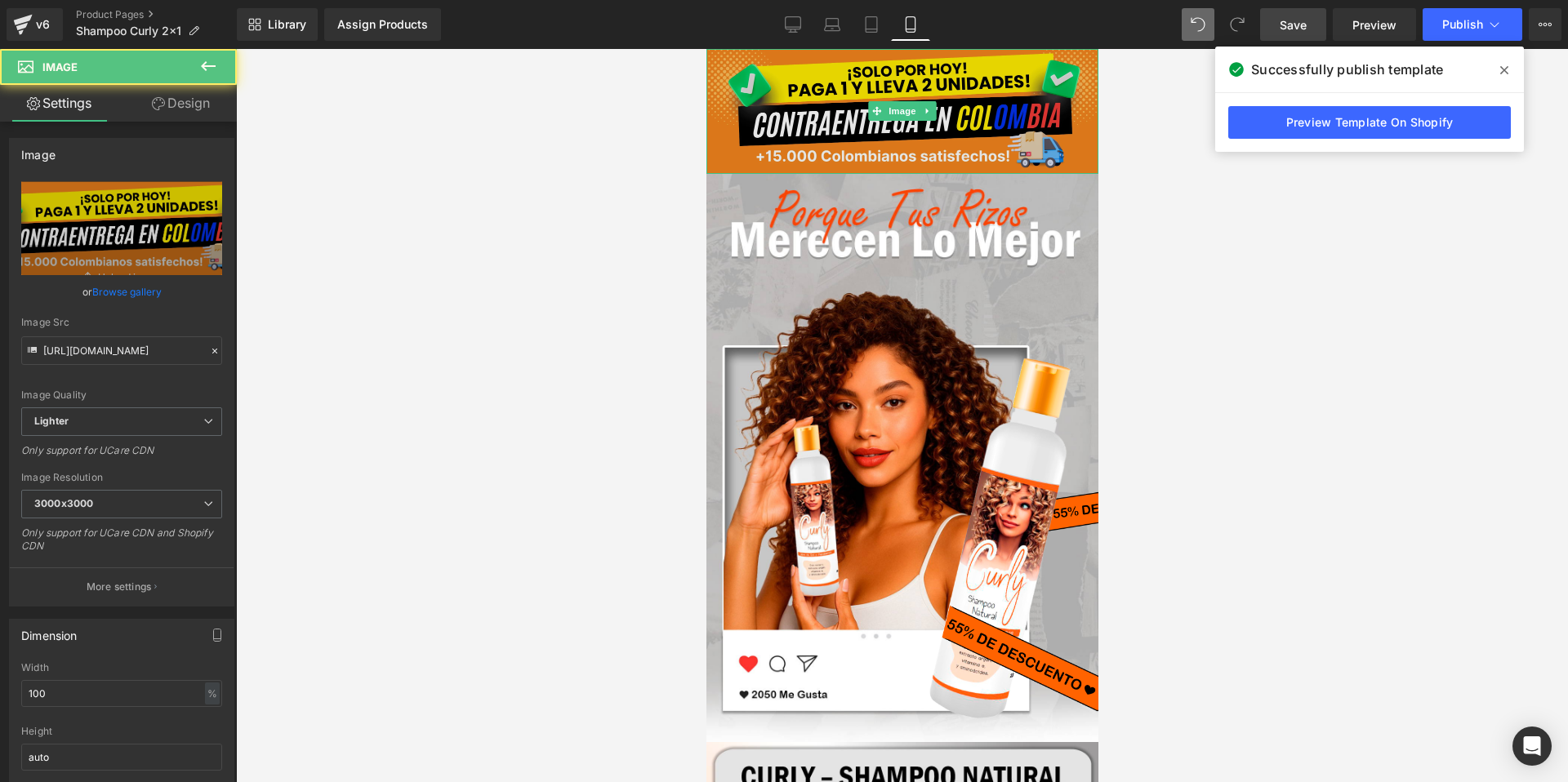
click at [903, 144] on img at bounding box center [901, 111] width 392 height 125
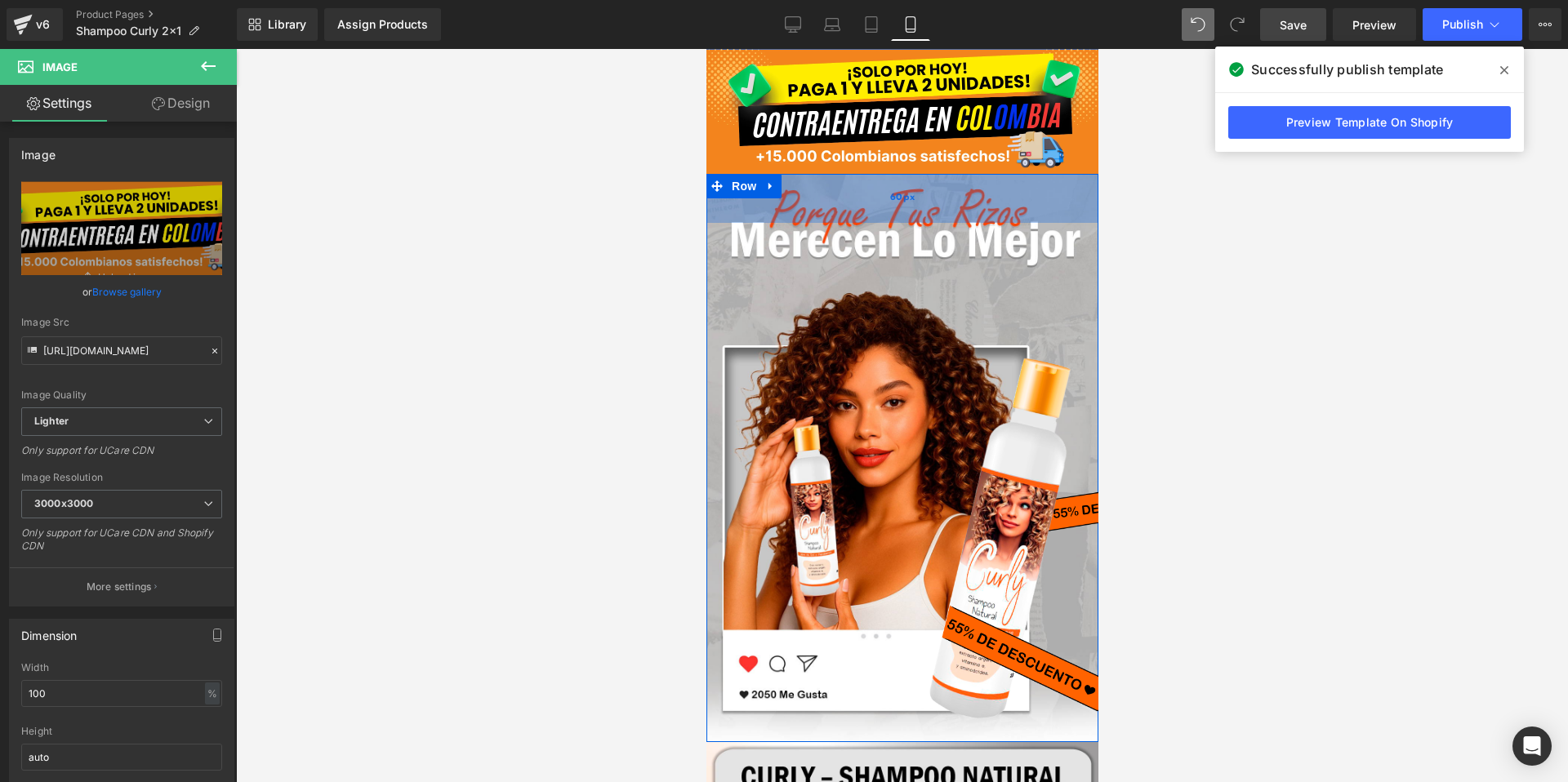
click at [902, 208] on div "60px" at bounding box center [901, 198] width 392 height 49
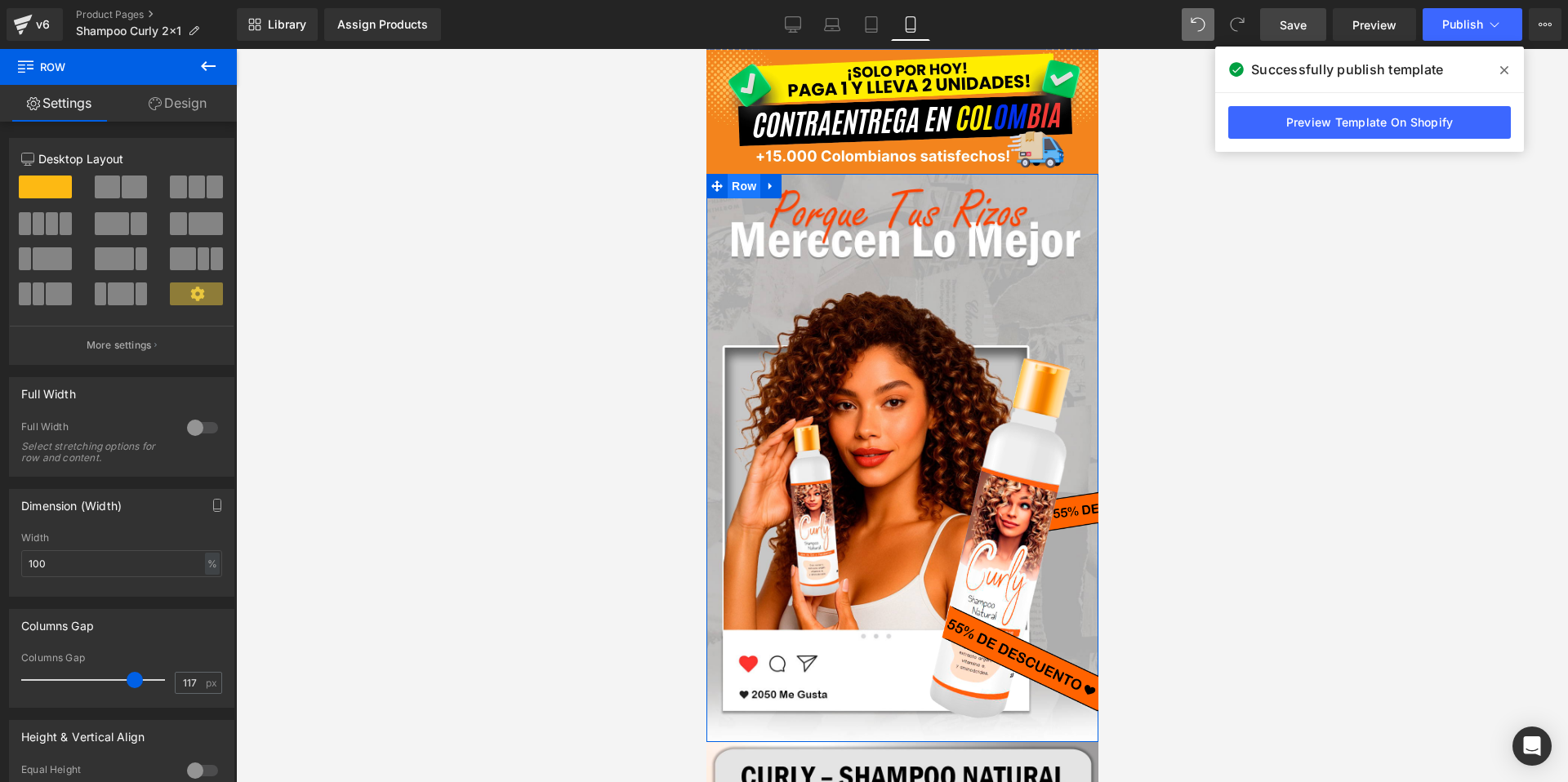
click at [744, 188] on span "Row" at bounding box center [744, 186] width 33 height 25
click at [183, 100] on link "Design" at bounding box center [177, 103] width 118 height 37
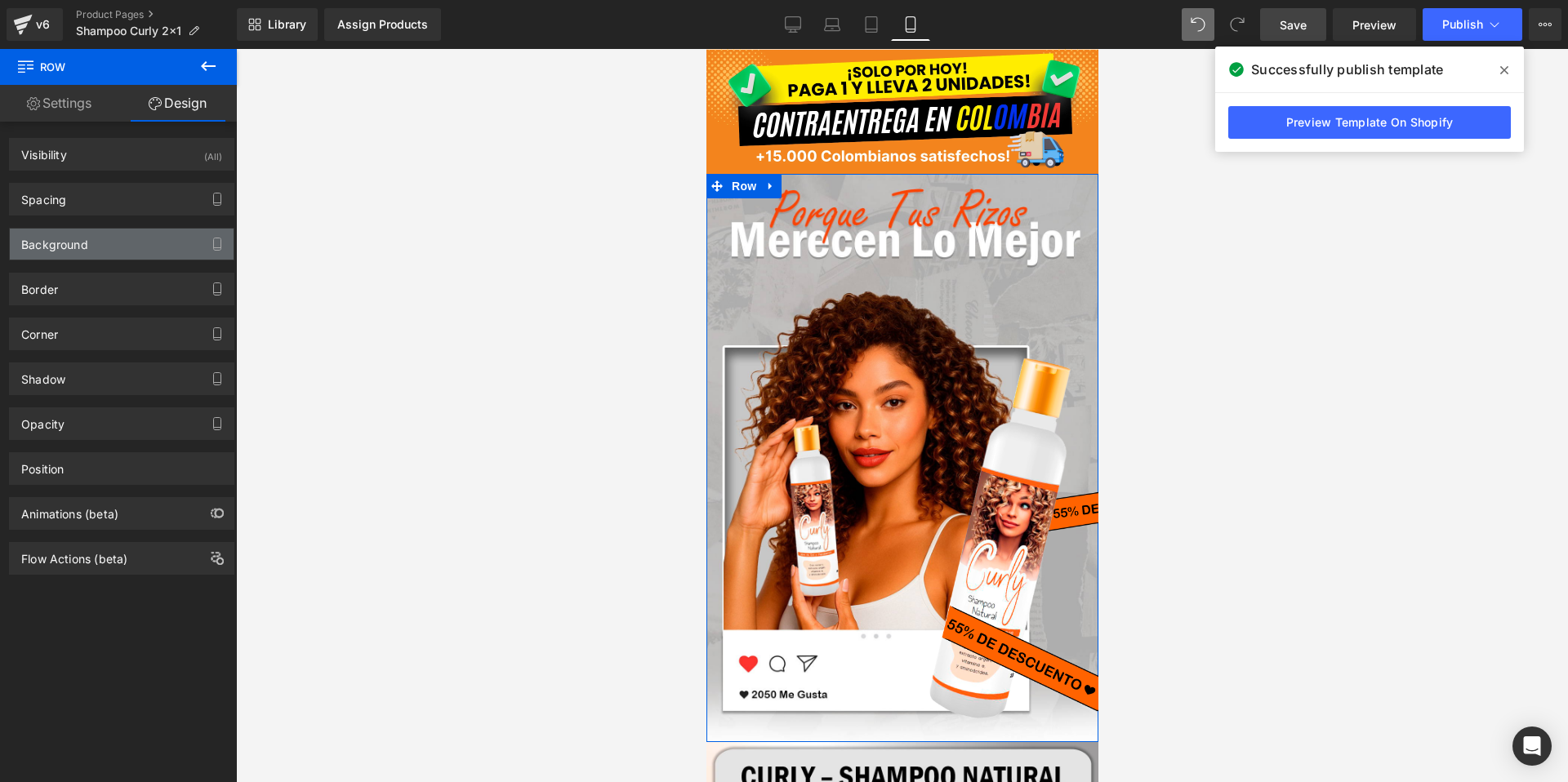
type input "0"
type input "60"
type input "0"
type input "10"
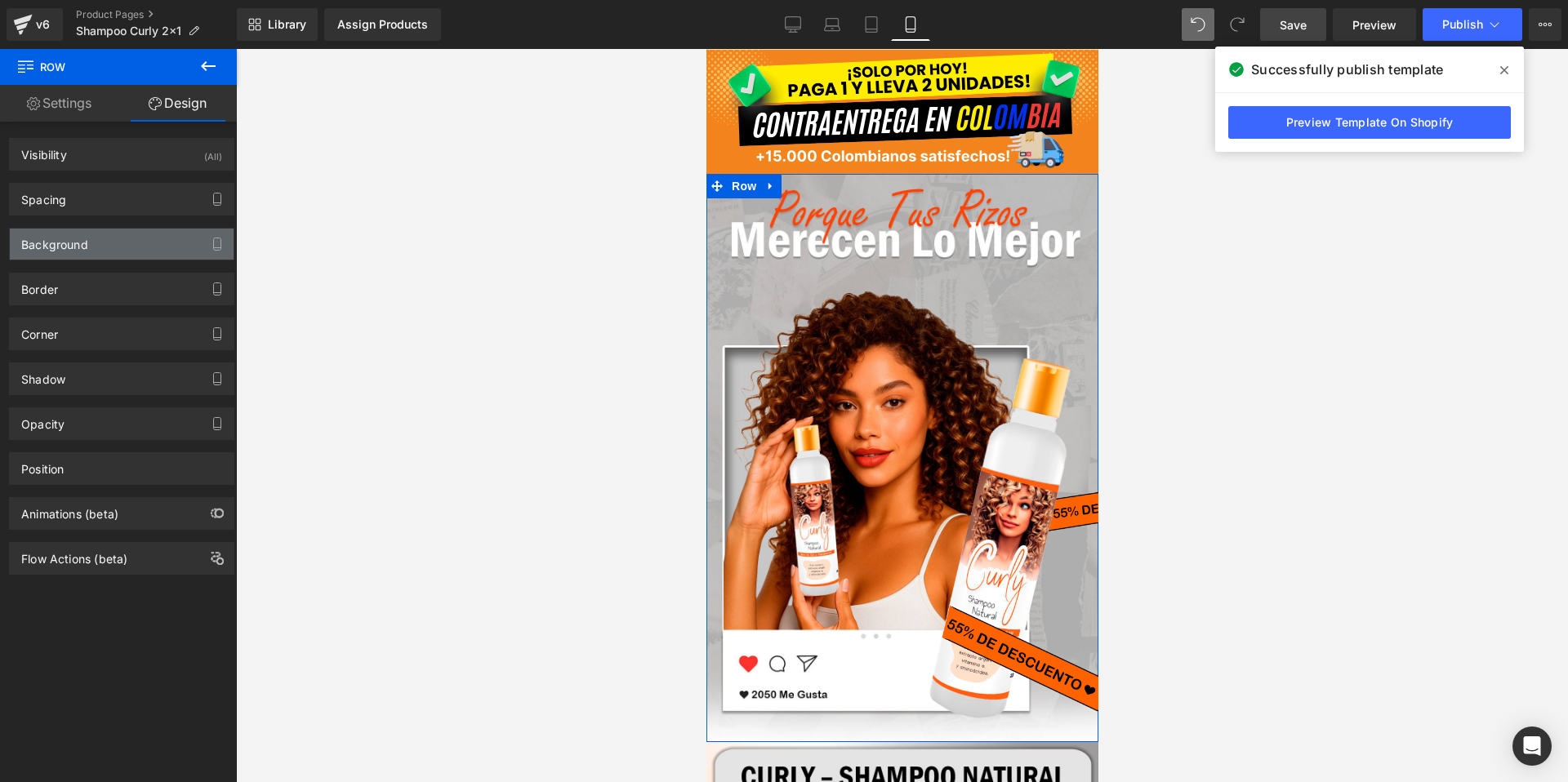
type input "0"
click at [109, 205] on div "Spacing" at bounding box center [121, 199] width 224 height 31
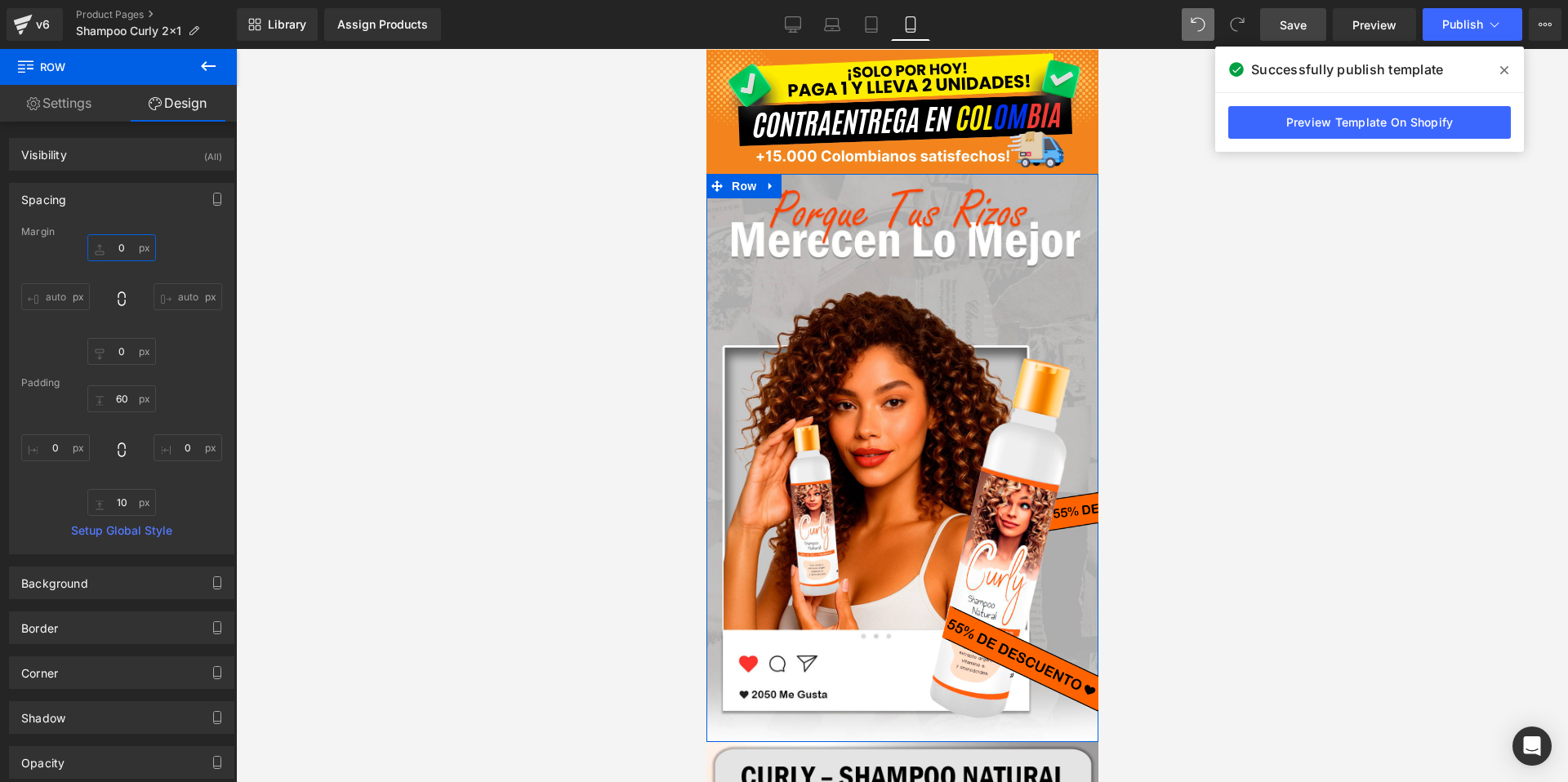
click at [110, 252] on input "0" at bounding box center [121, 248] width 68 height 27
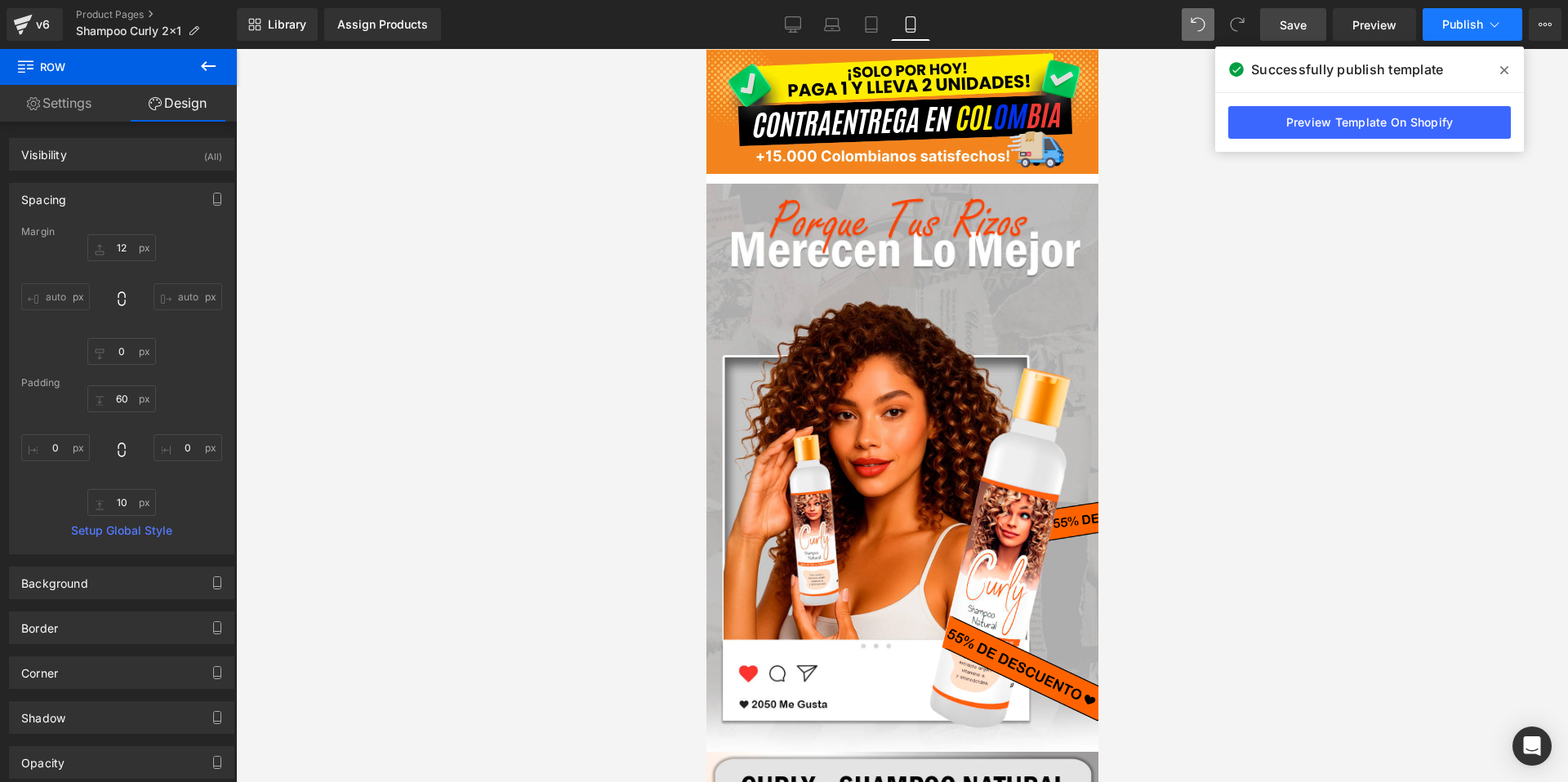
click at [1462, 26] on span "Publish" at bounding box center [1462, 25] width 41 height 13
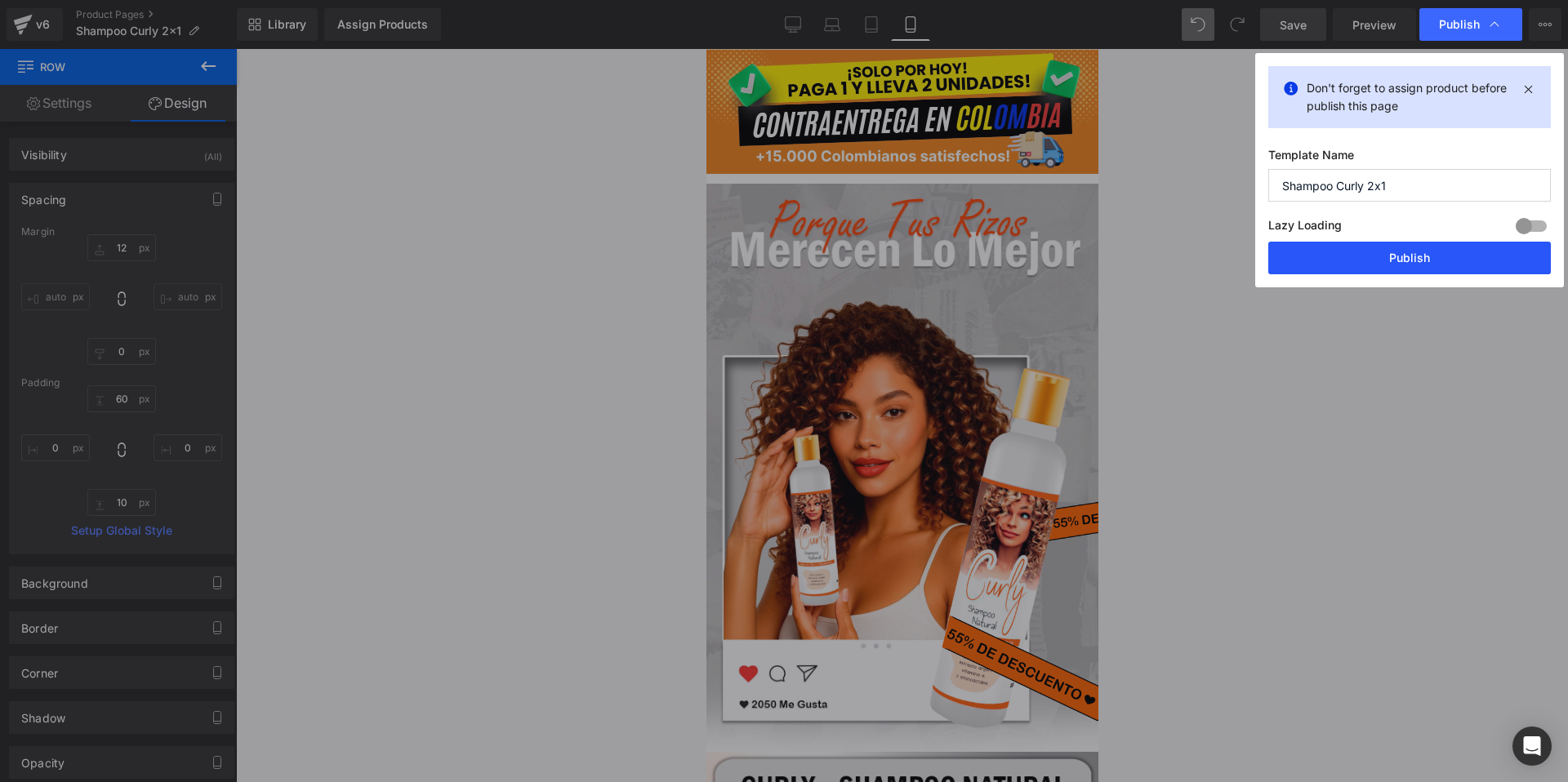
drag, startPoint x: 1350, startPoint y: 258, endPoint x: 1296, endPoint y: 280, distance: 58.3
click at [1350, 257] on button "Publish" at bounding box center [1409, 258] width 282 height 33
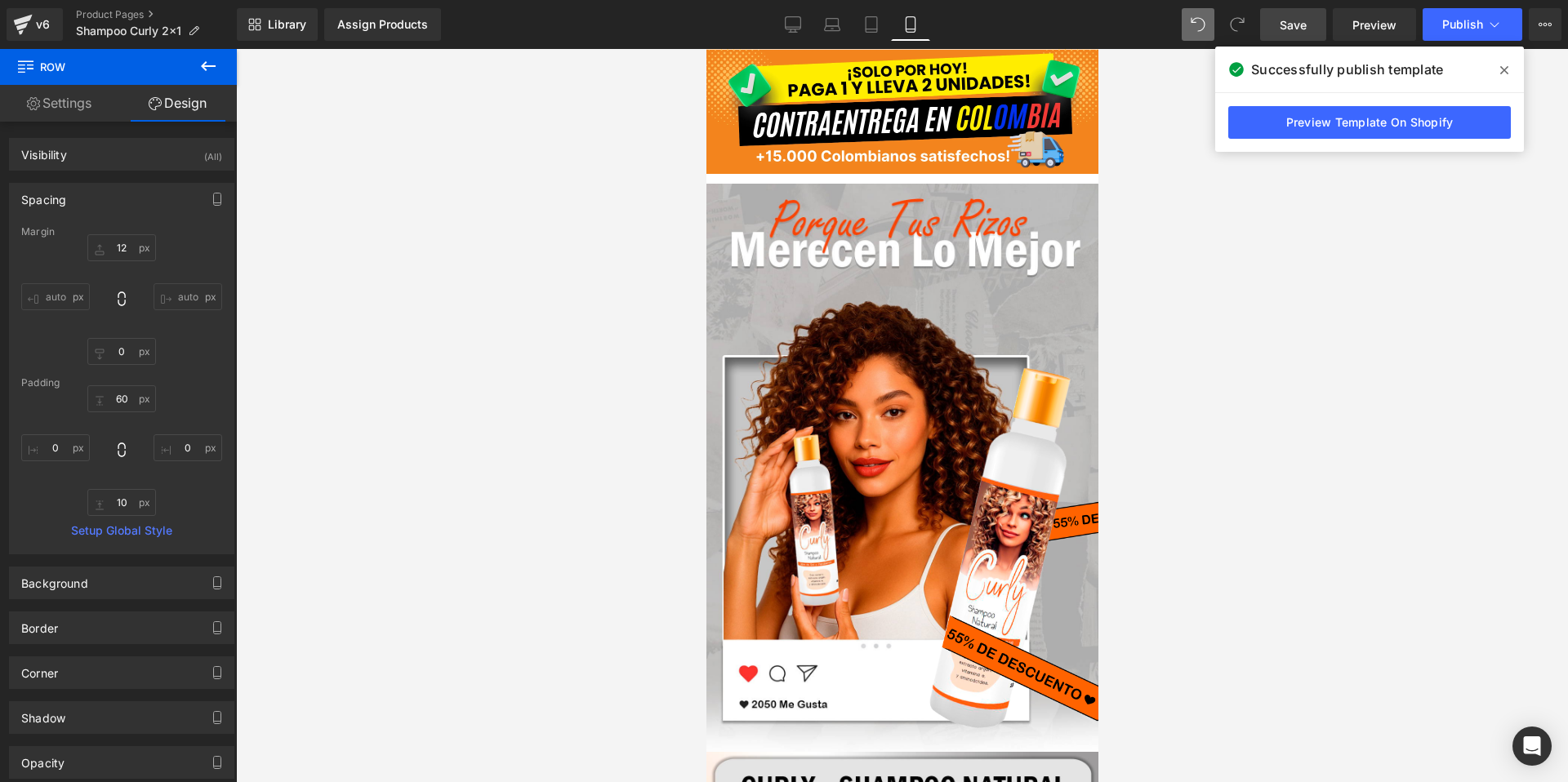
type input "0"
type input "60"
type input "0"
type input "10"
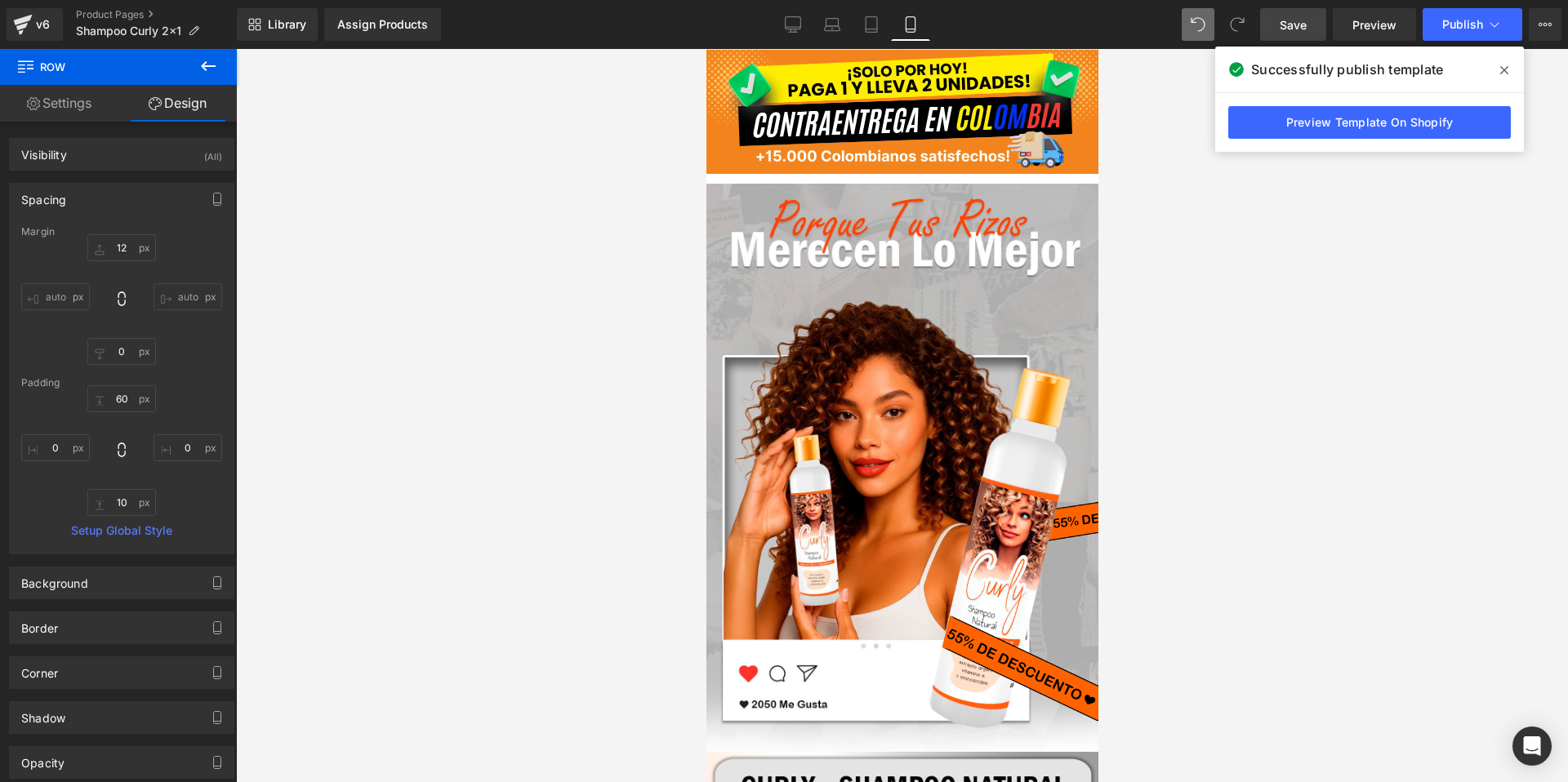
type input "0"
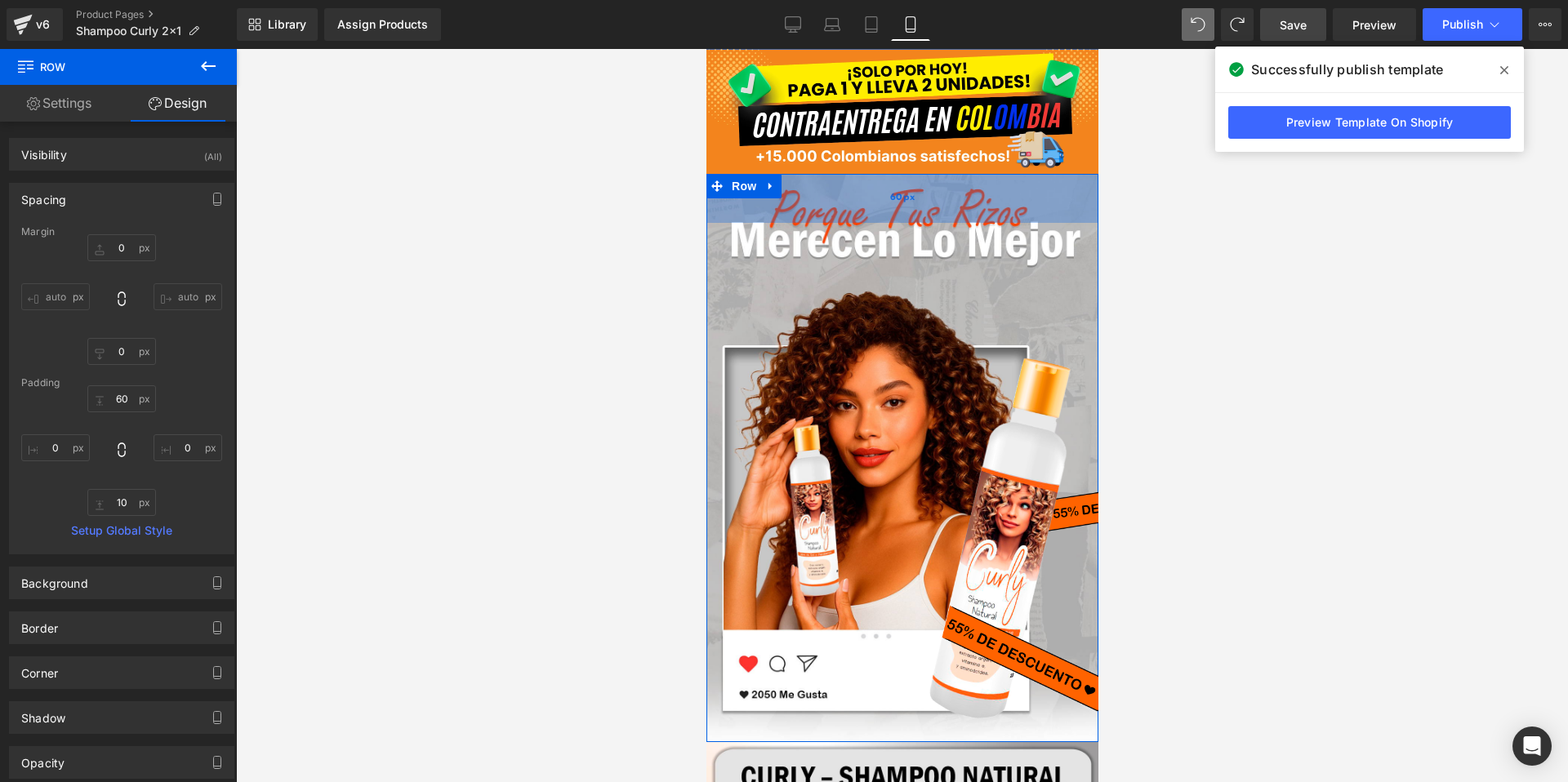
click at [936, 212] on div "60px" at bounding box center [901, 198] width 392 height 49
click at [880, 198] on div "60px" at bounding box center [901, 198] width 392 height 49
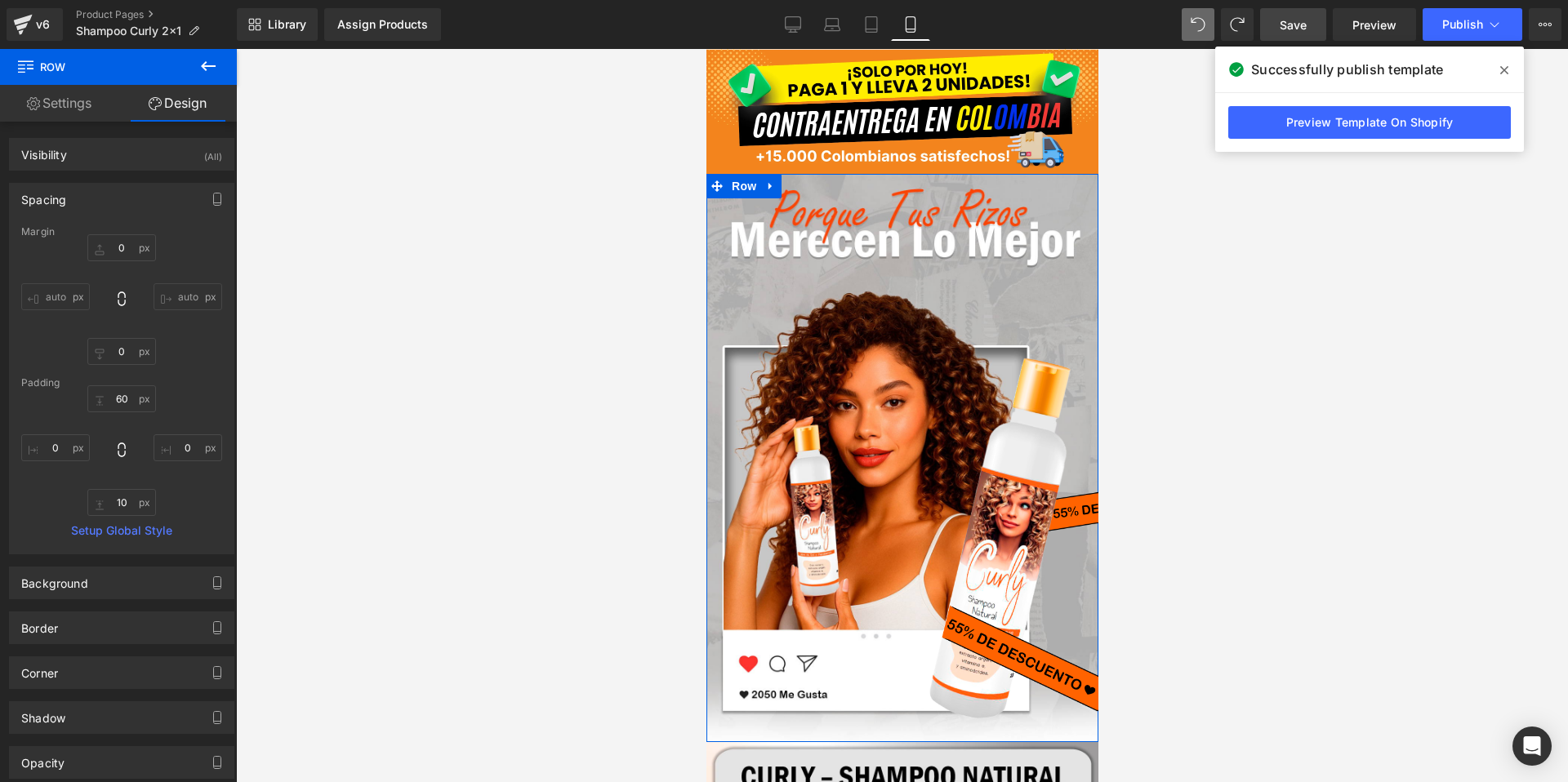
click at [75, 92] on link "Settings" at bounding box center [59, 103] width 118 height 37
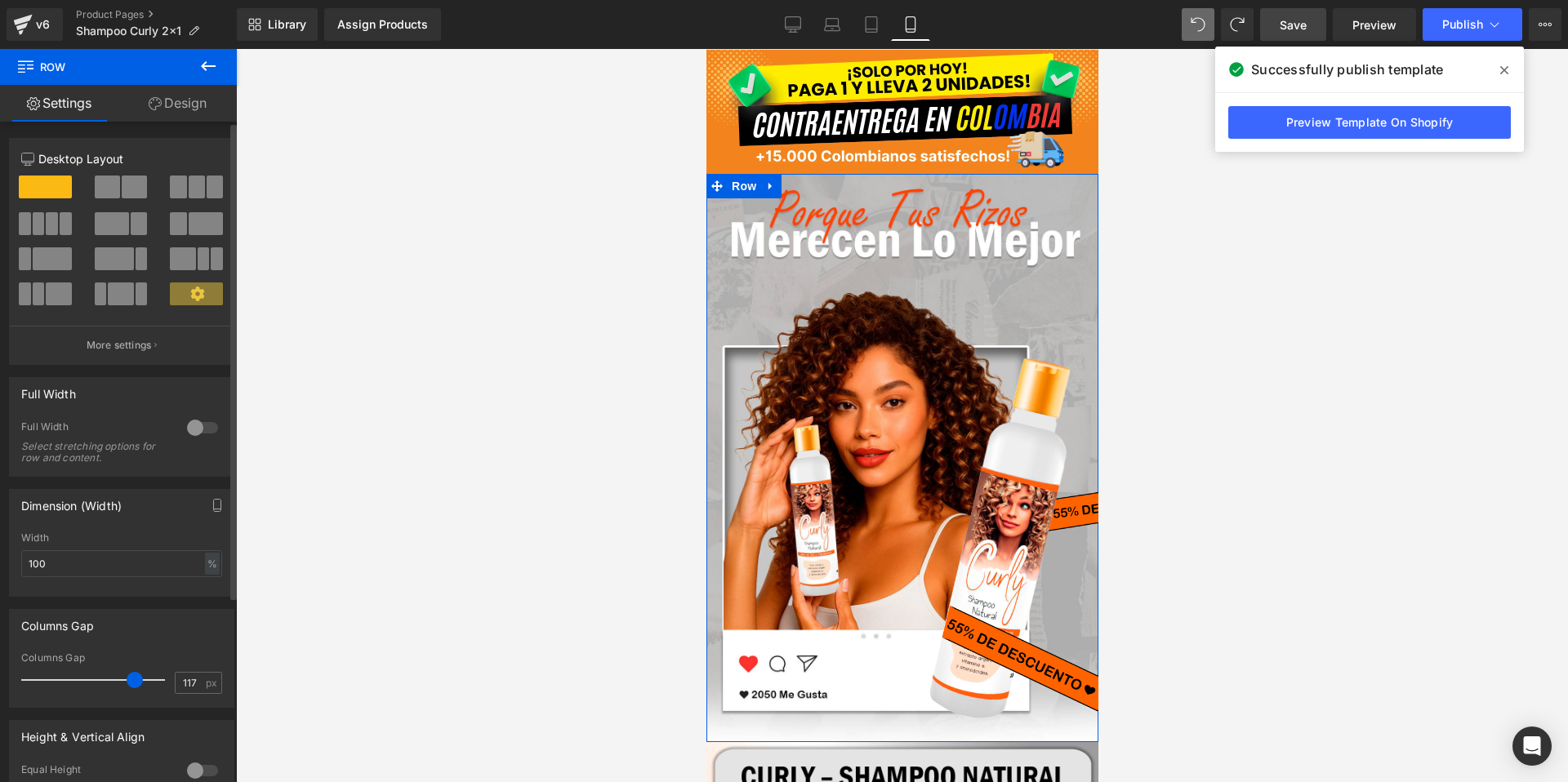
click at [197, 291] on icon at bounding box center [197, 293] width 13 height 13
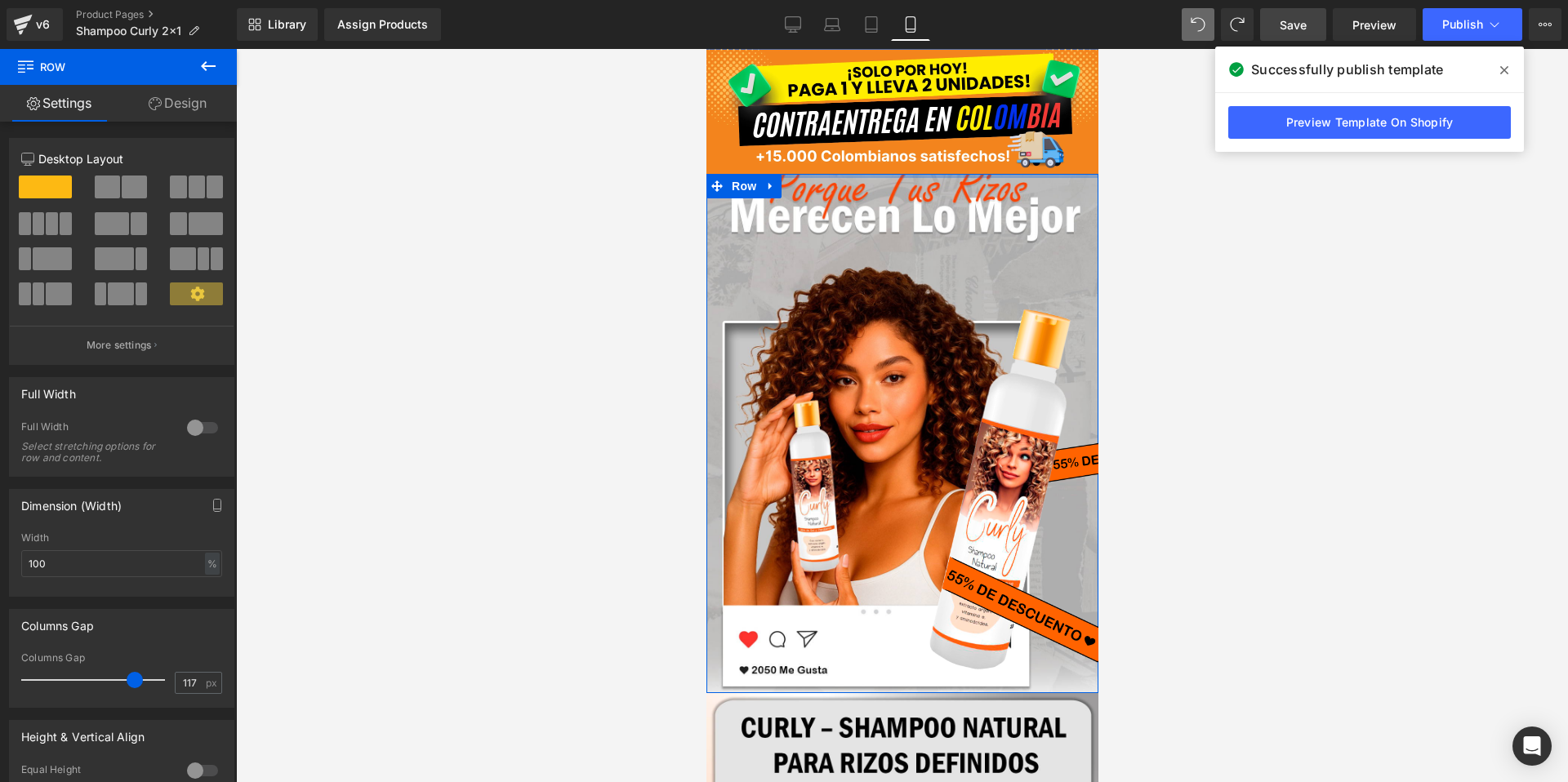
drag, startPoint x: 852, startPoint y: 220, endPoint x: 883, endPoint y: 208, distance: 33.2
click at [878, 270] on div "Image Row" at bounding box center [901, 433] width 392 height 520
click at [865, 190] on div "Image" at bounding box center [901, 429] width 392 height 511
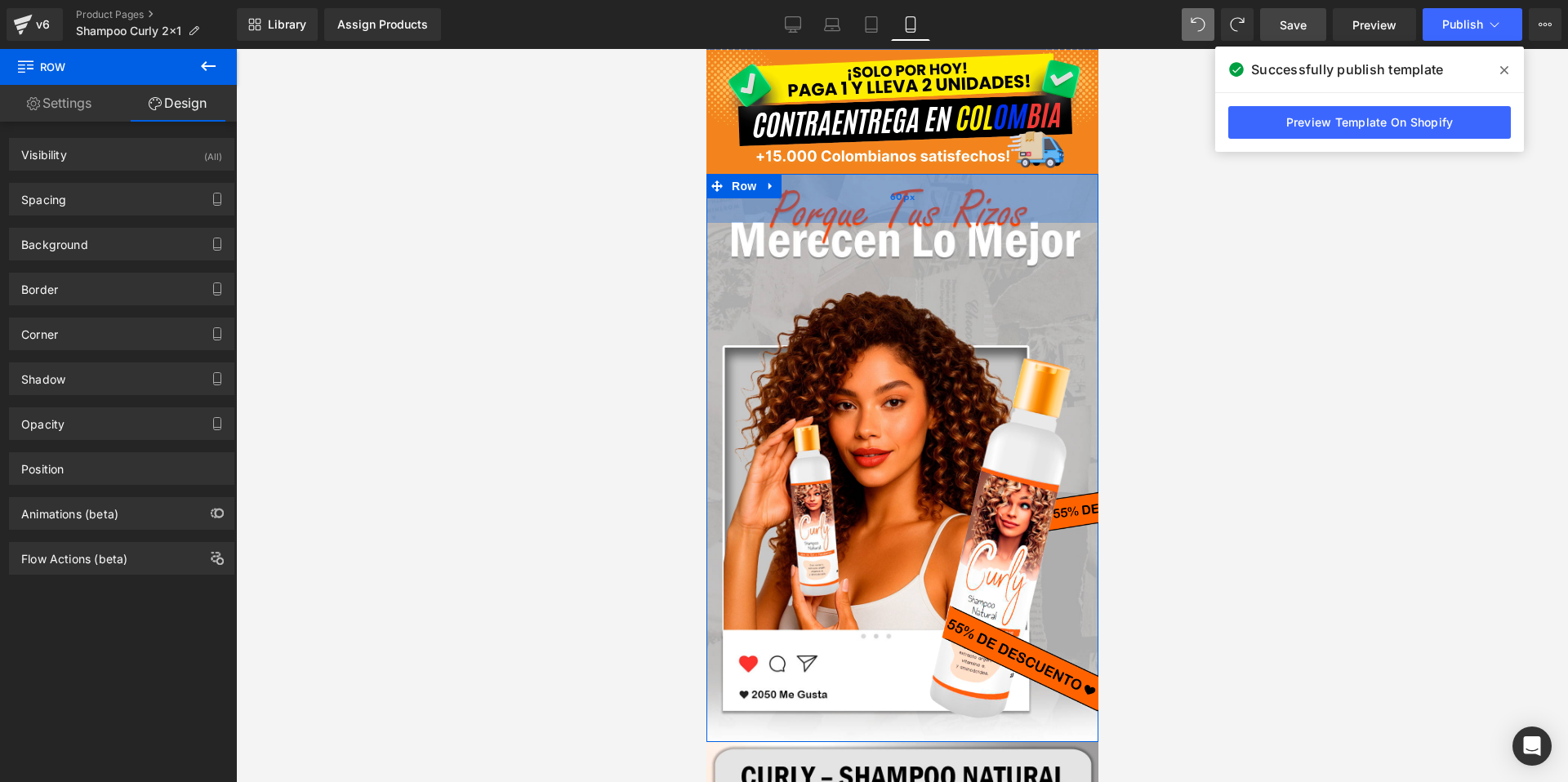
click at [820, 194] on div "60px" at bounding box center [901, 198] width 392 height 49
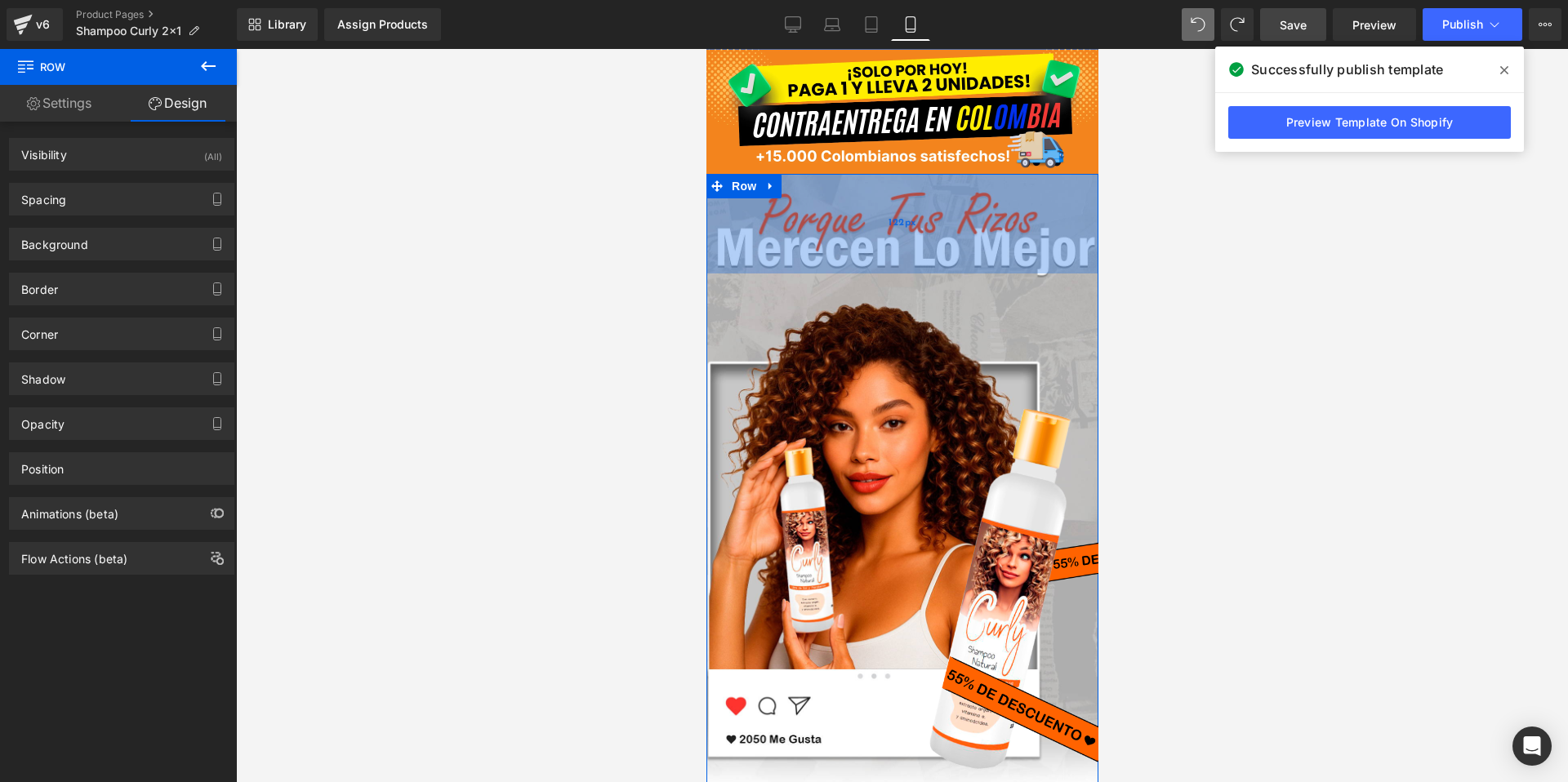
drag, startPoint x: 895, startPoint y: 217, endPoint x: 923, endPoint y: 269, distance: 59.1
click at [928, 269] on div "122px" at bounding box center [901, 224] width 392 height 100
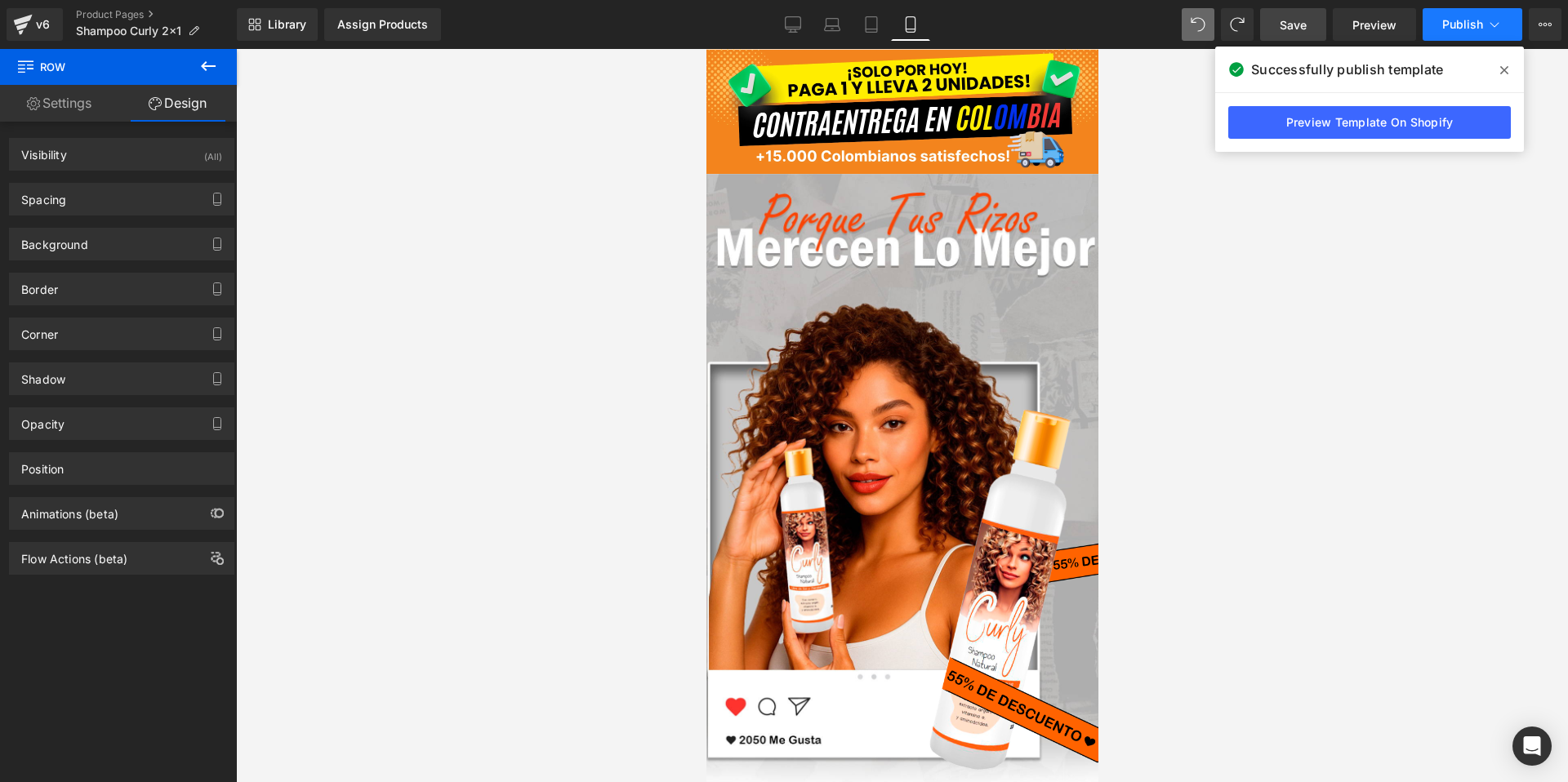
click at [1460, 23] on span "Publish" at bounding box center [1462, 25] width 41 height 13
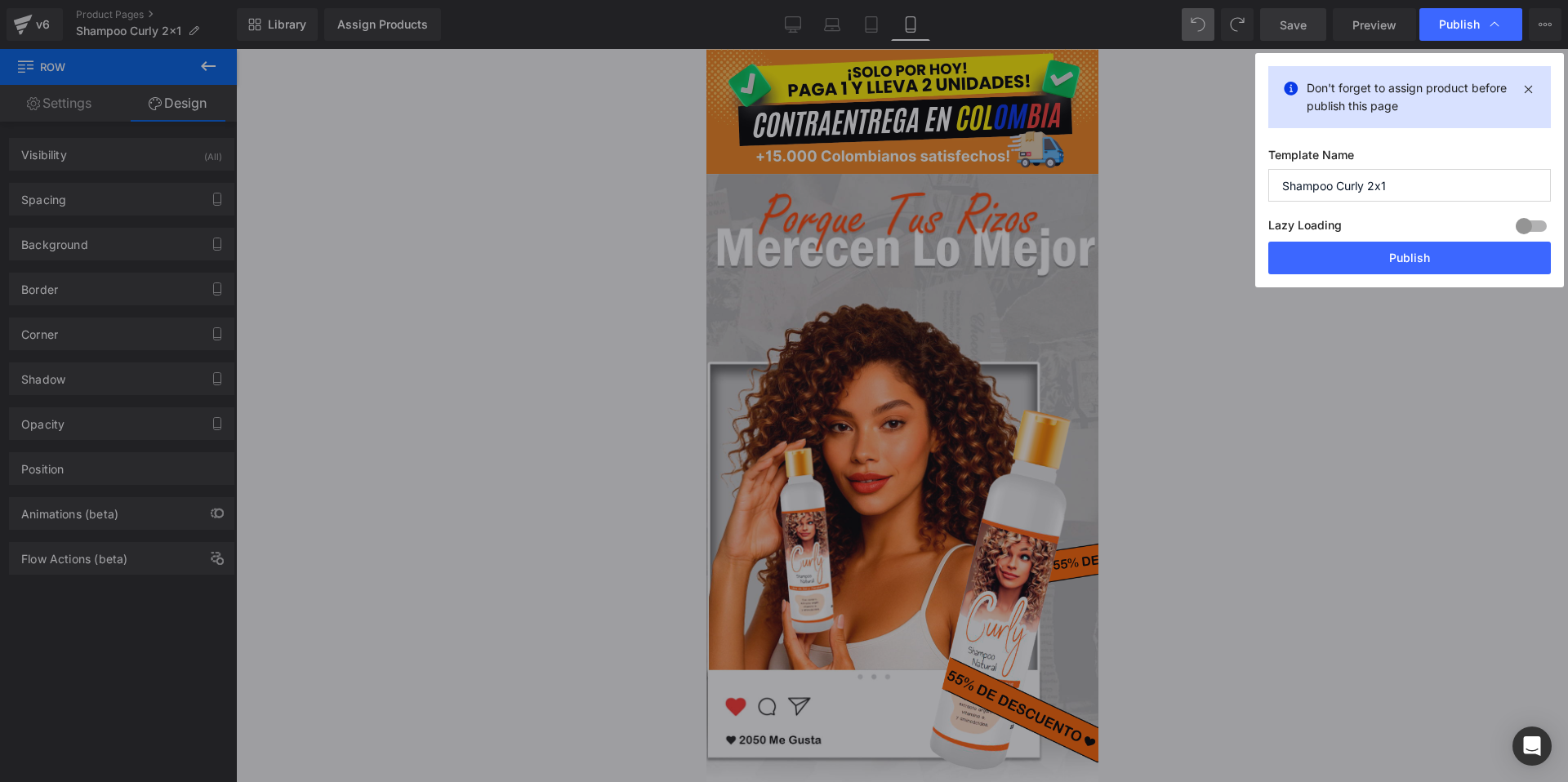
click at [1373, 265] on button "Publish" at bounding box center [1409, 258] width 282 height 33
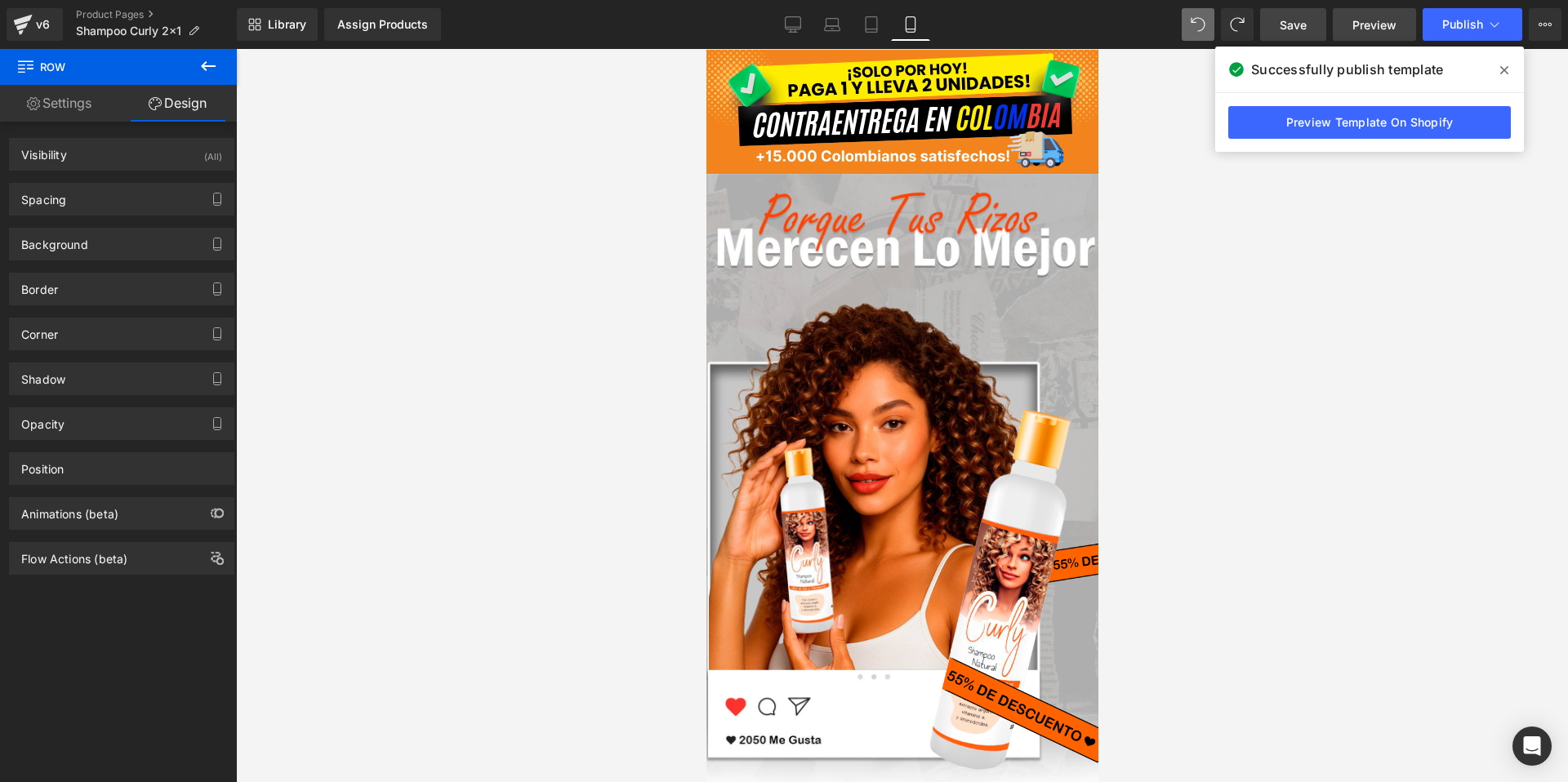
click at [1380, 28] on span "Preview" at bounding box center [1375, 25] width 44 height 17
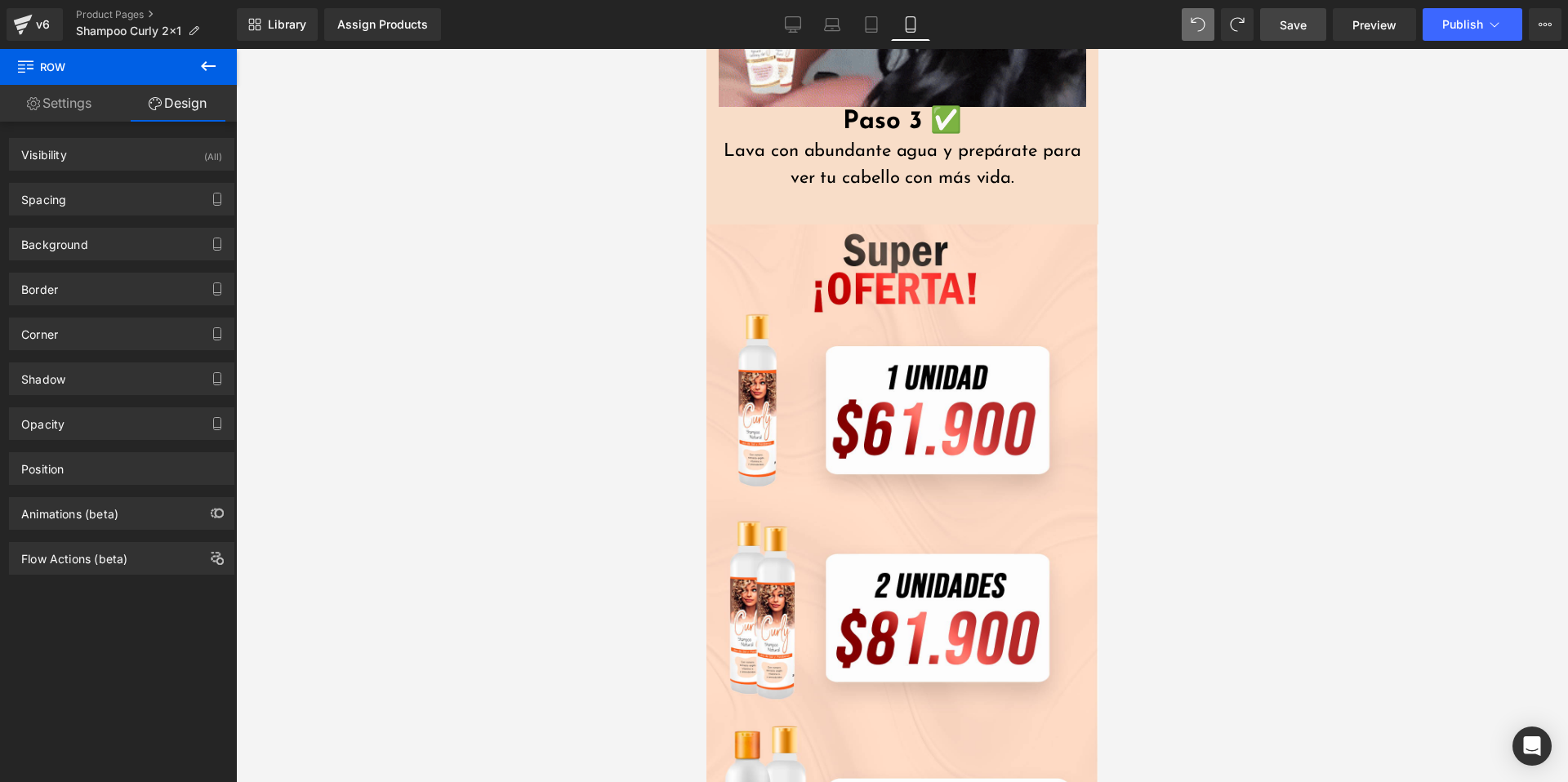
scroll to position [5925, 0]
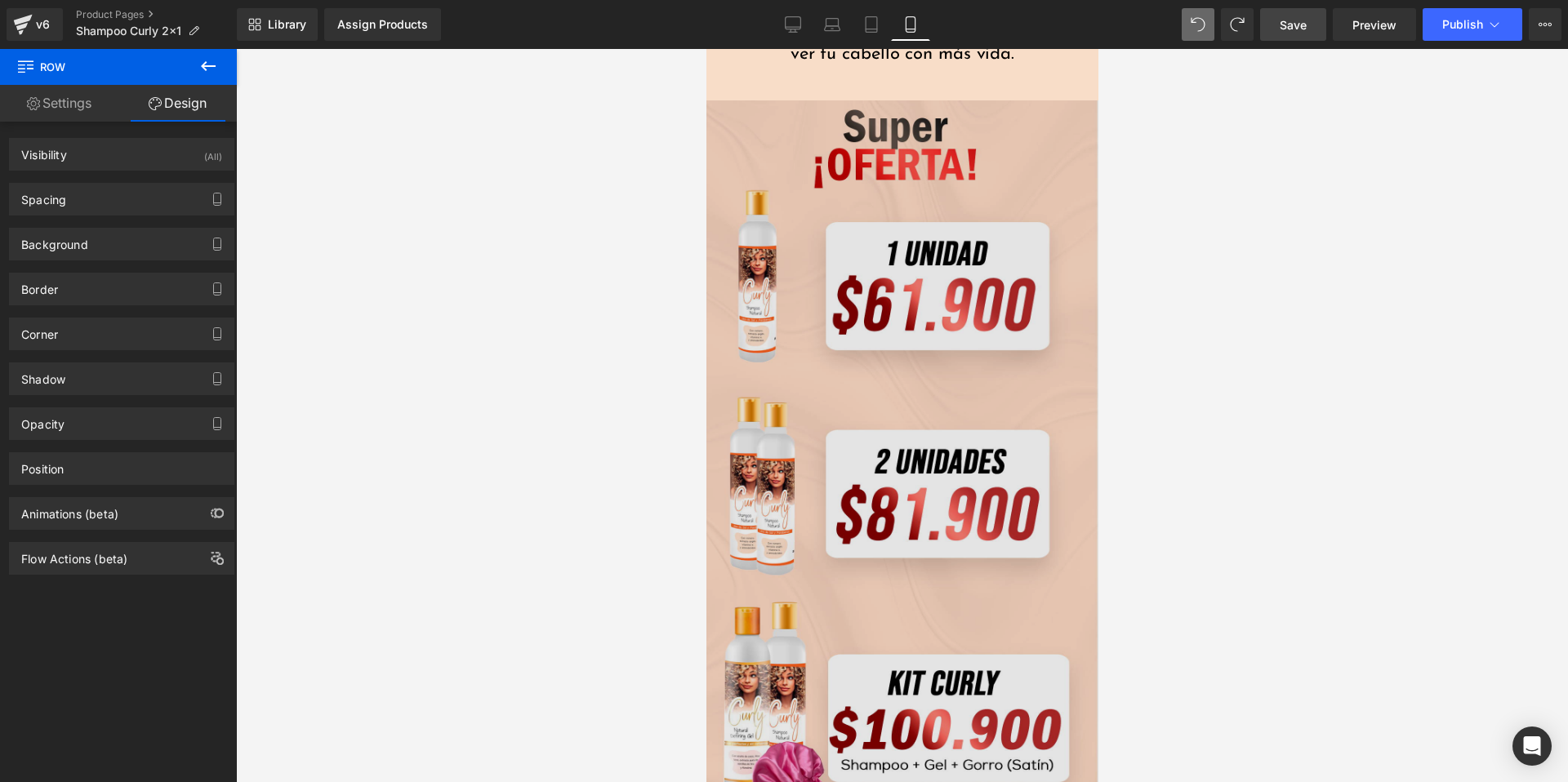
click at [896, 439] on img at bounding box center [901, 456] width 392 height 711
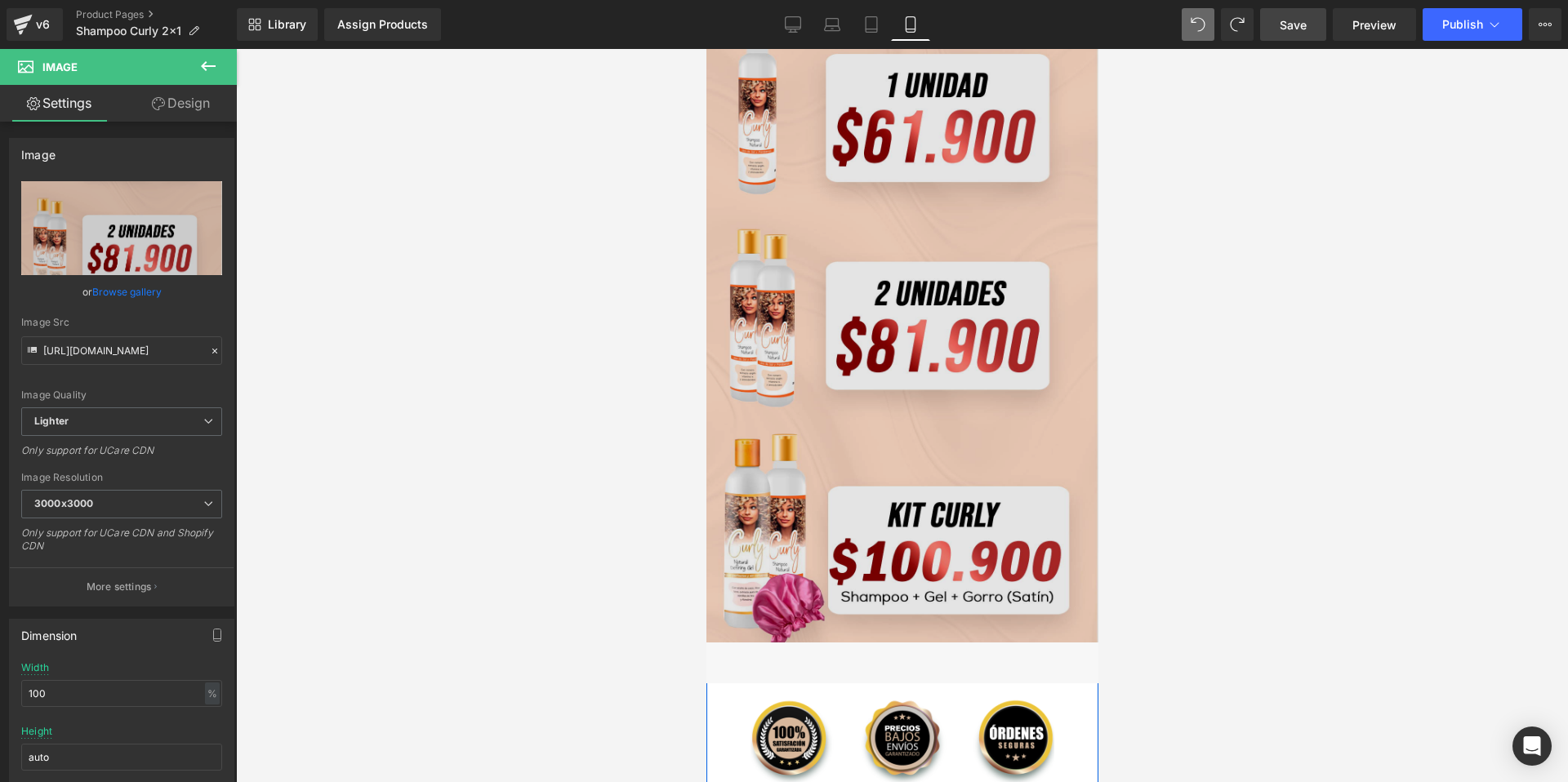
scroll to position [6124, 0]
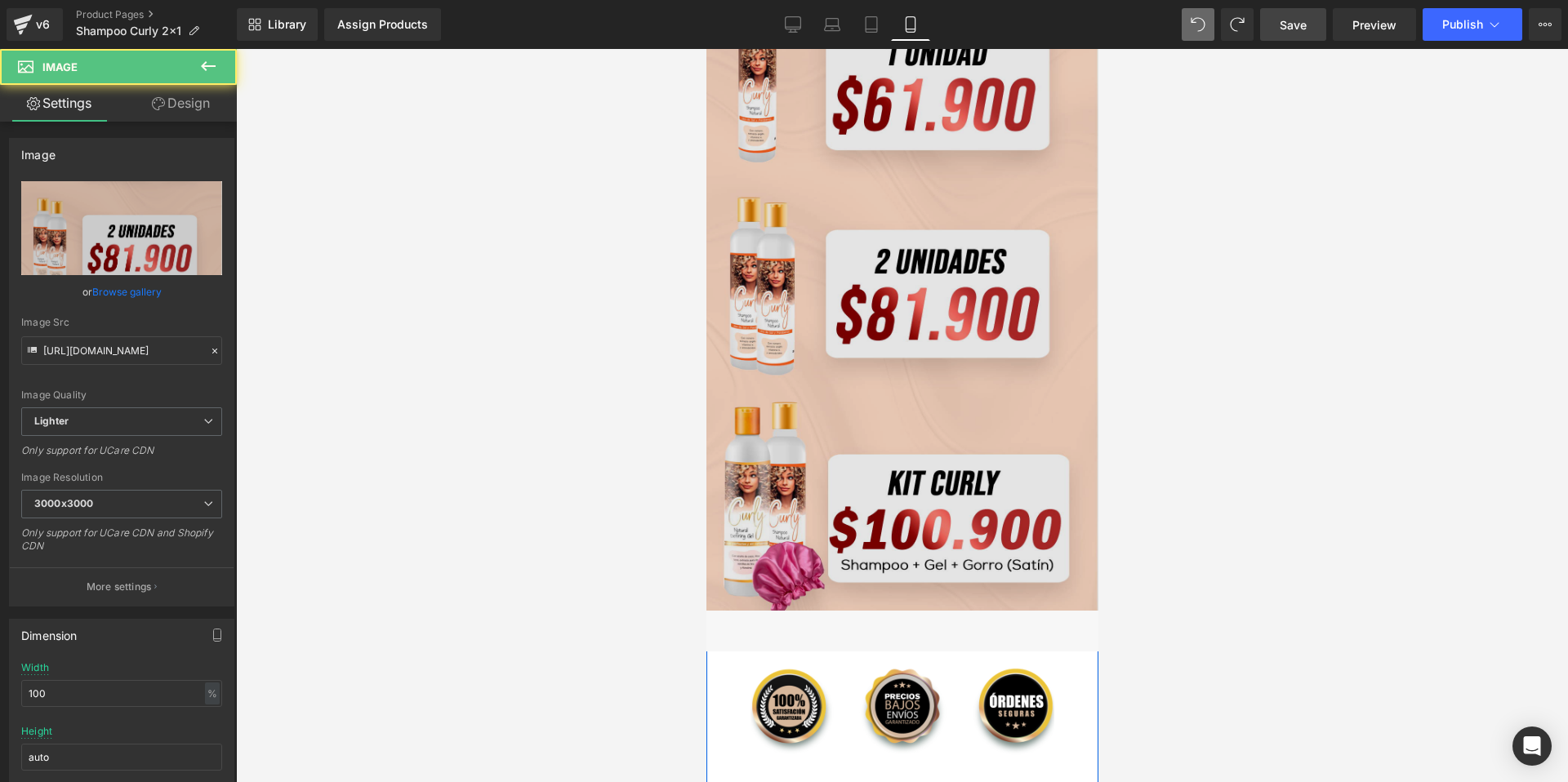
click at [935, 355] on img at bounding box center [901, 256] width 392 height 711
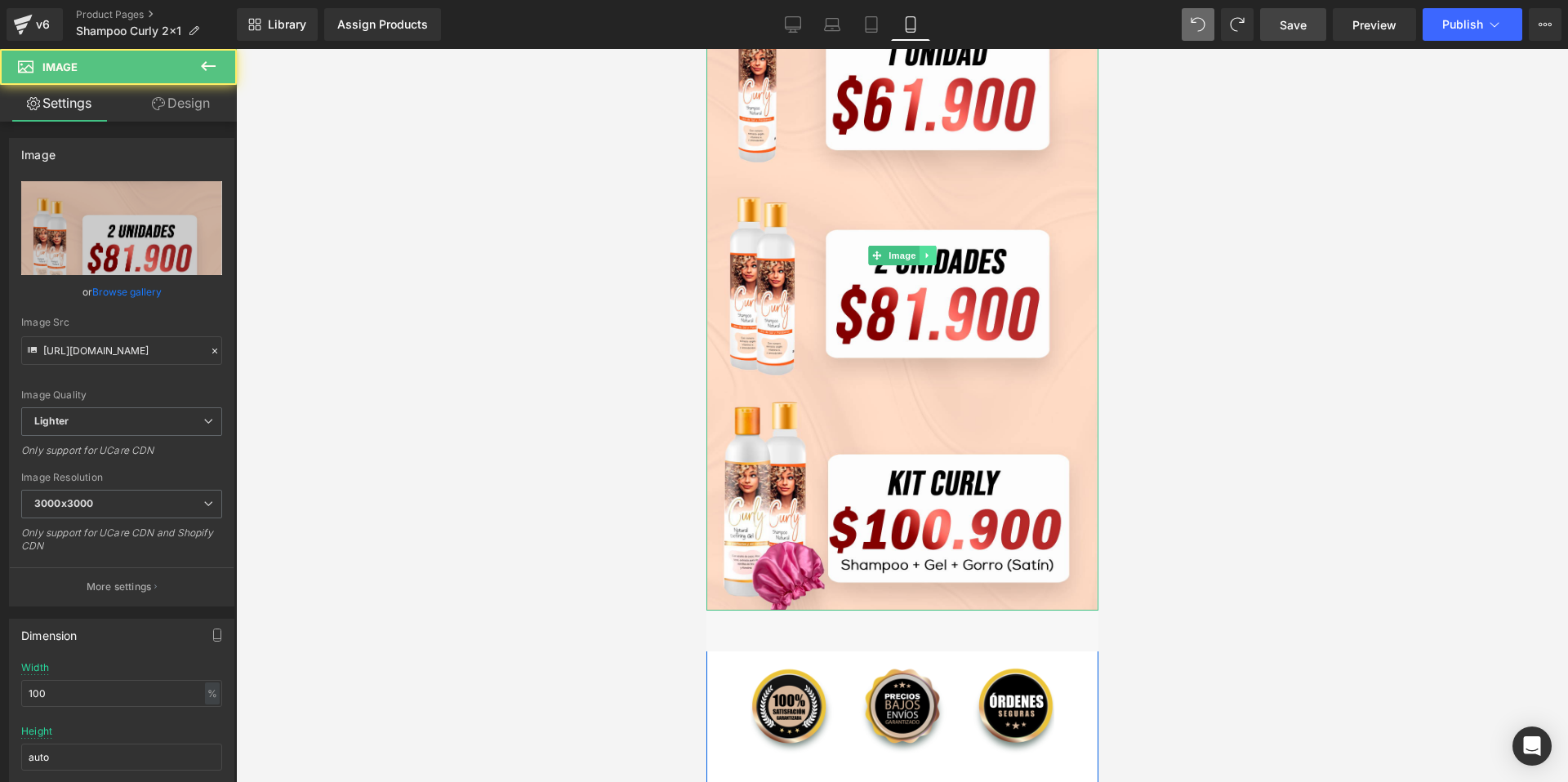
click at [931, 255] on icon at bounding box center [927, 256] width 9 height 10
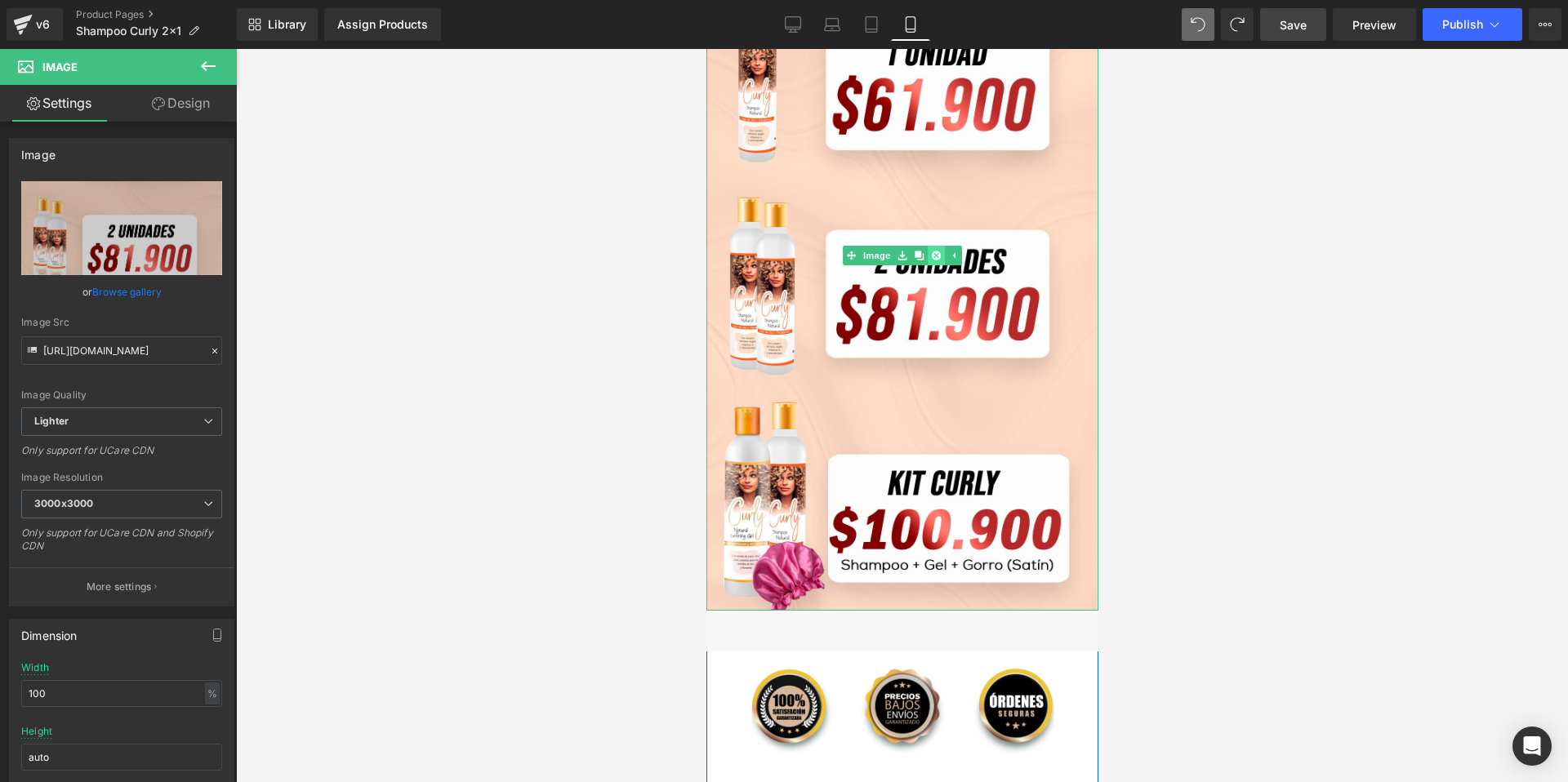
click at [937, 260] on link at bounding box center [936, 256] width 17 height 19
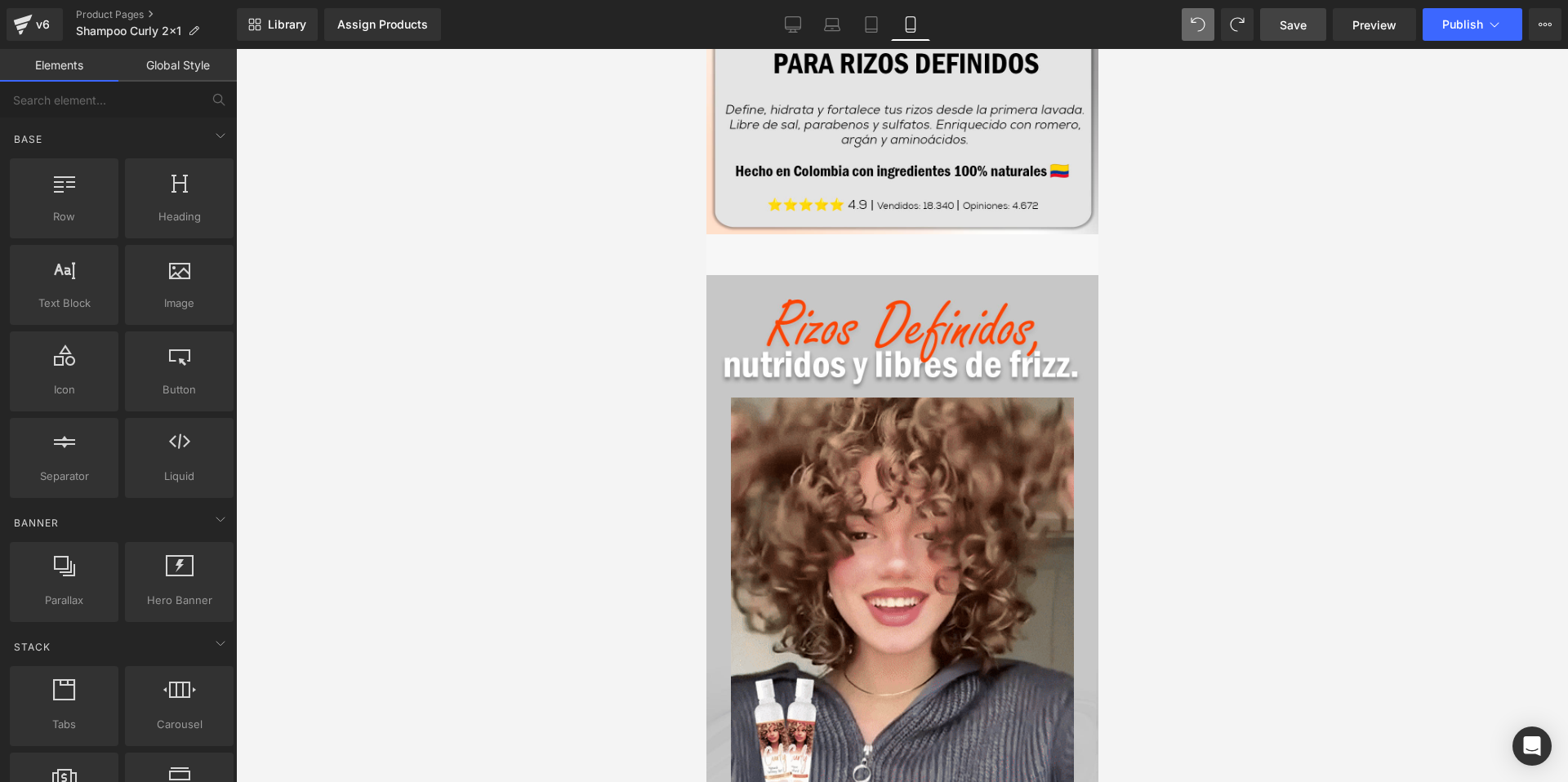
scroll to position [0, 0]
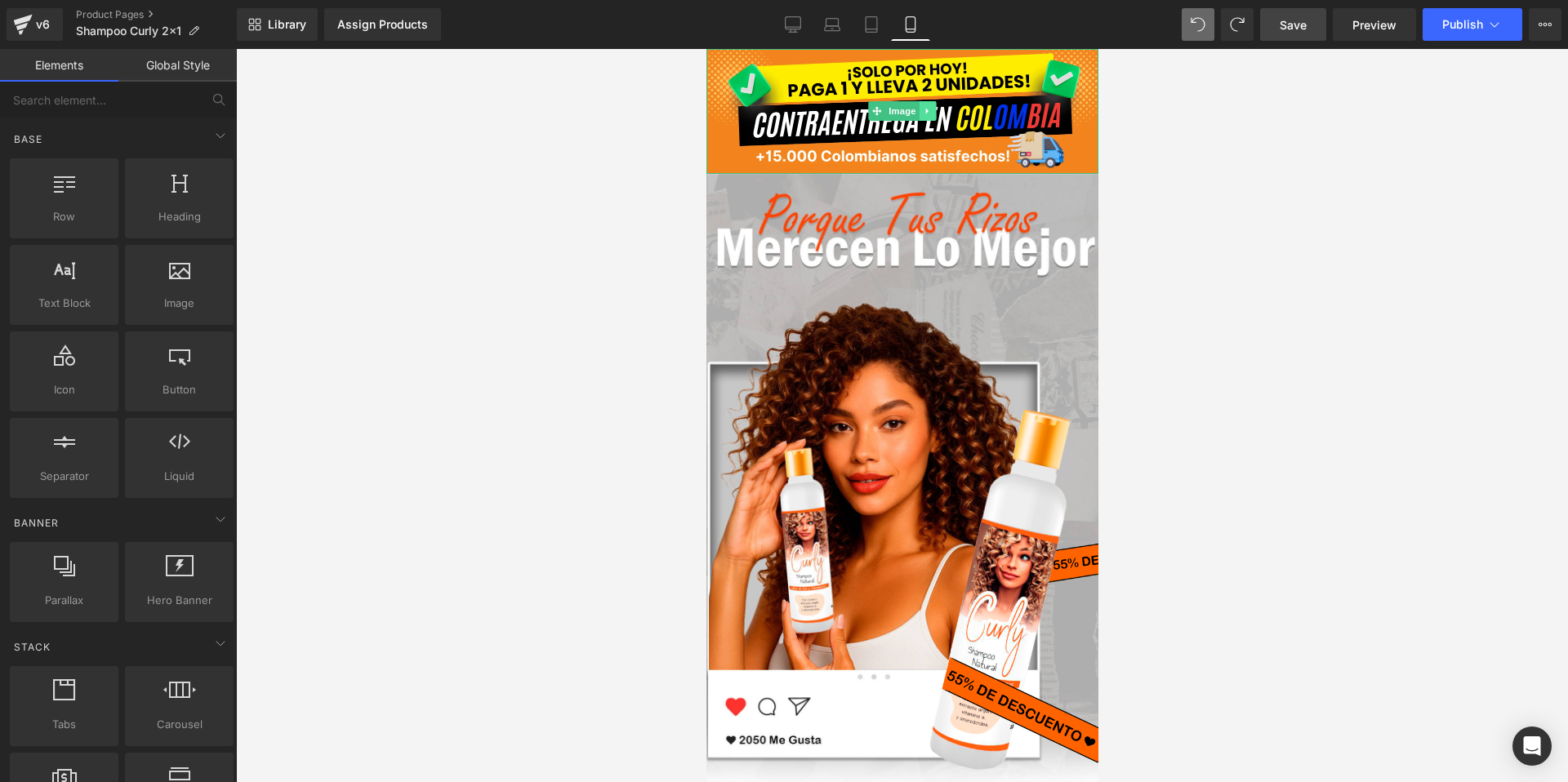
click at [925, 110] on icon at bounding box center [926, 111] width 3 height 6
click at [918, 111] on icon at bounding box center [918, 110] width 9 height 9
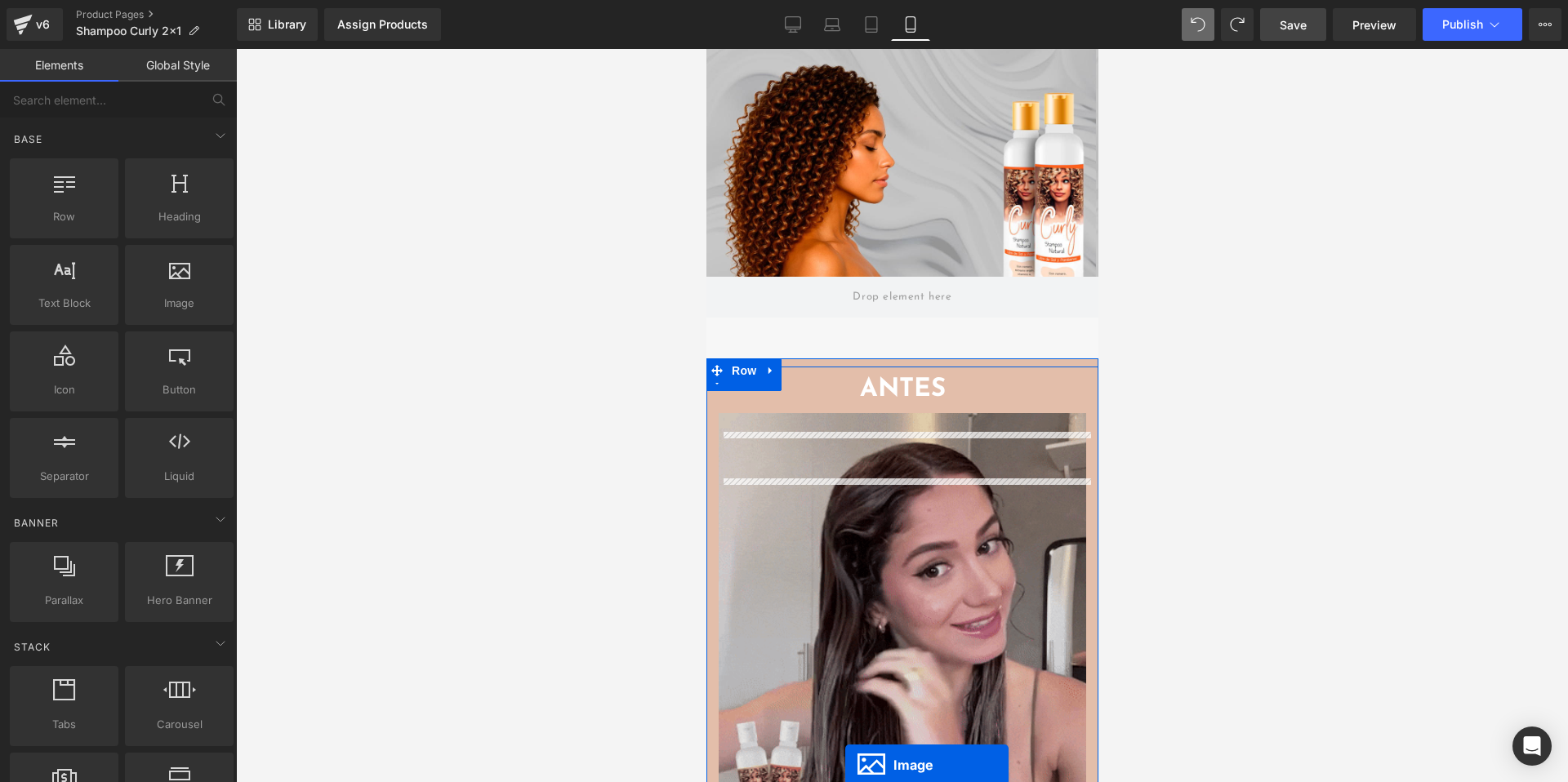
scroll to position [1636, 0]
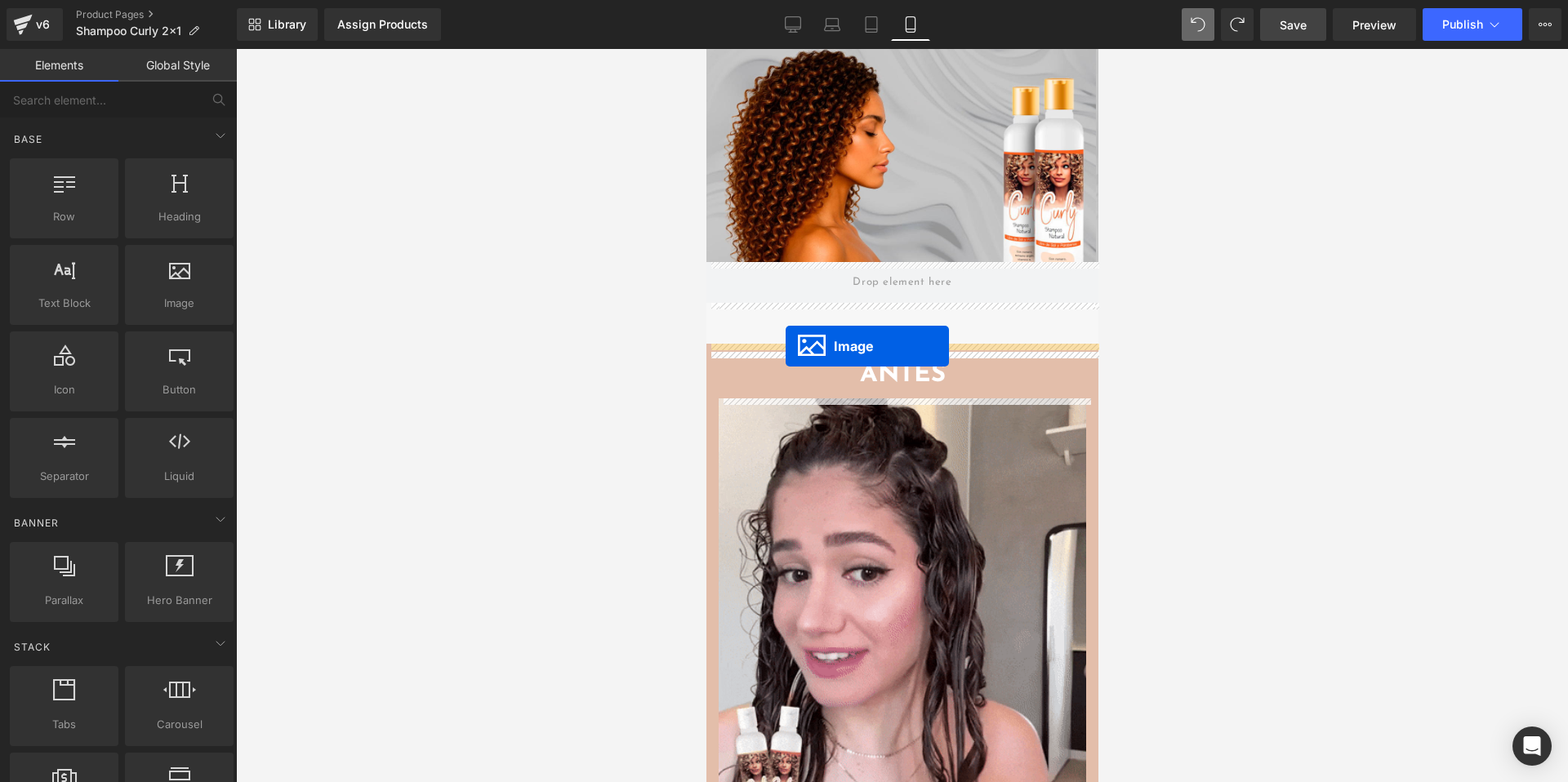
drag, startPoint x: 877, startPoint y: 236, endPoint x: 785, endPoint y: 345, distance: 142.6
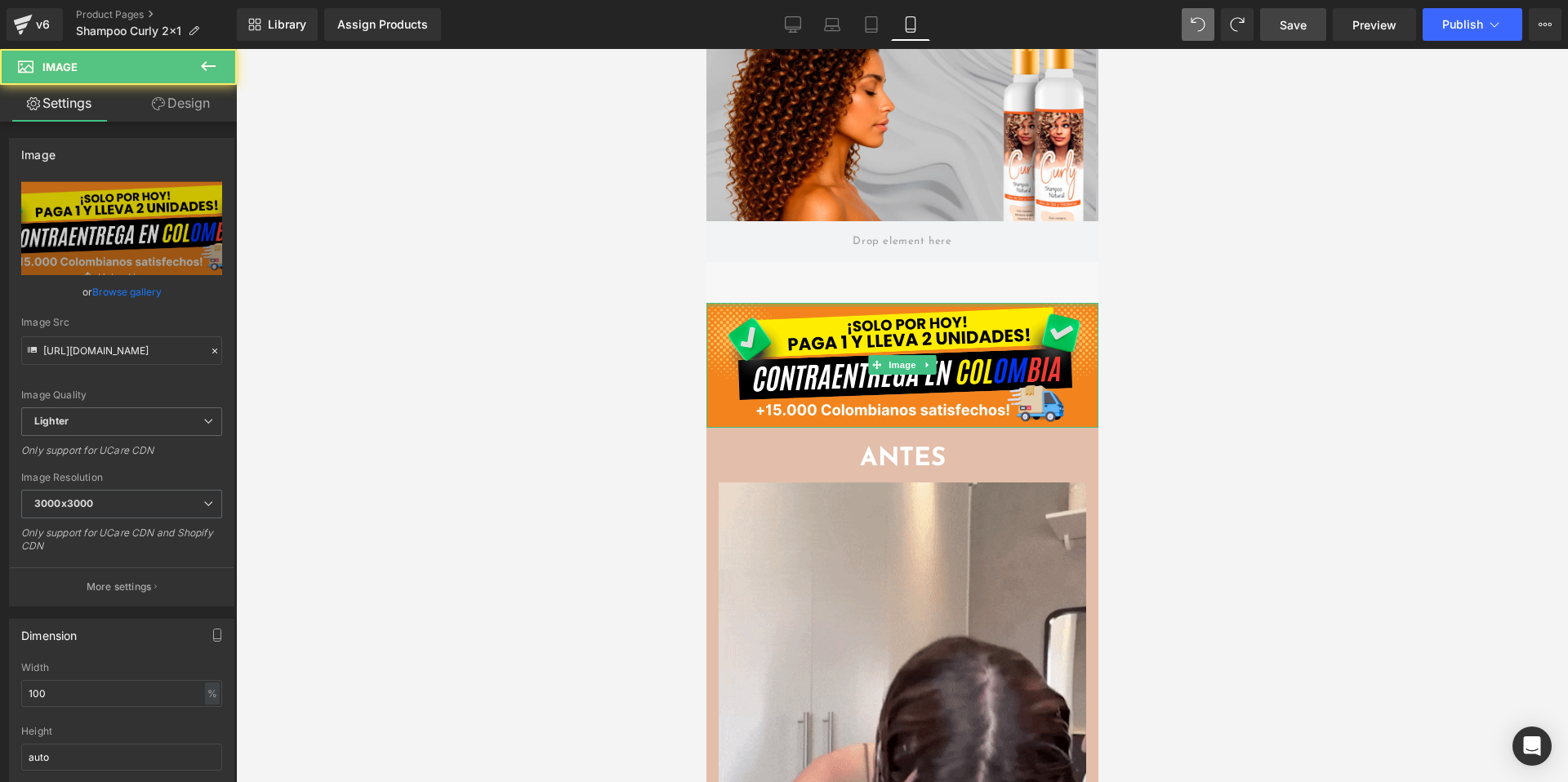
scroll to position [1593, 0]
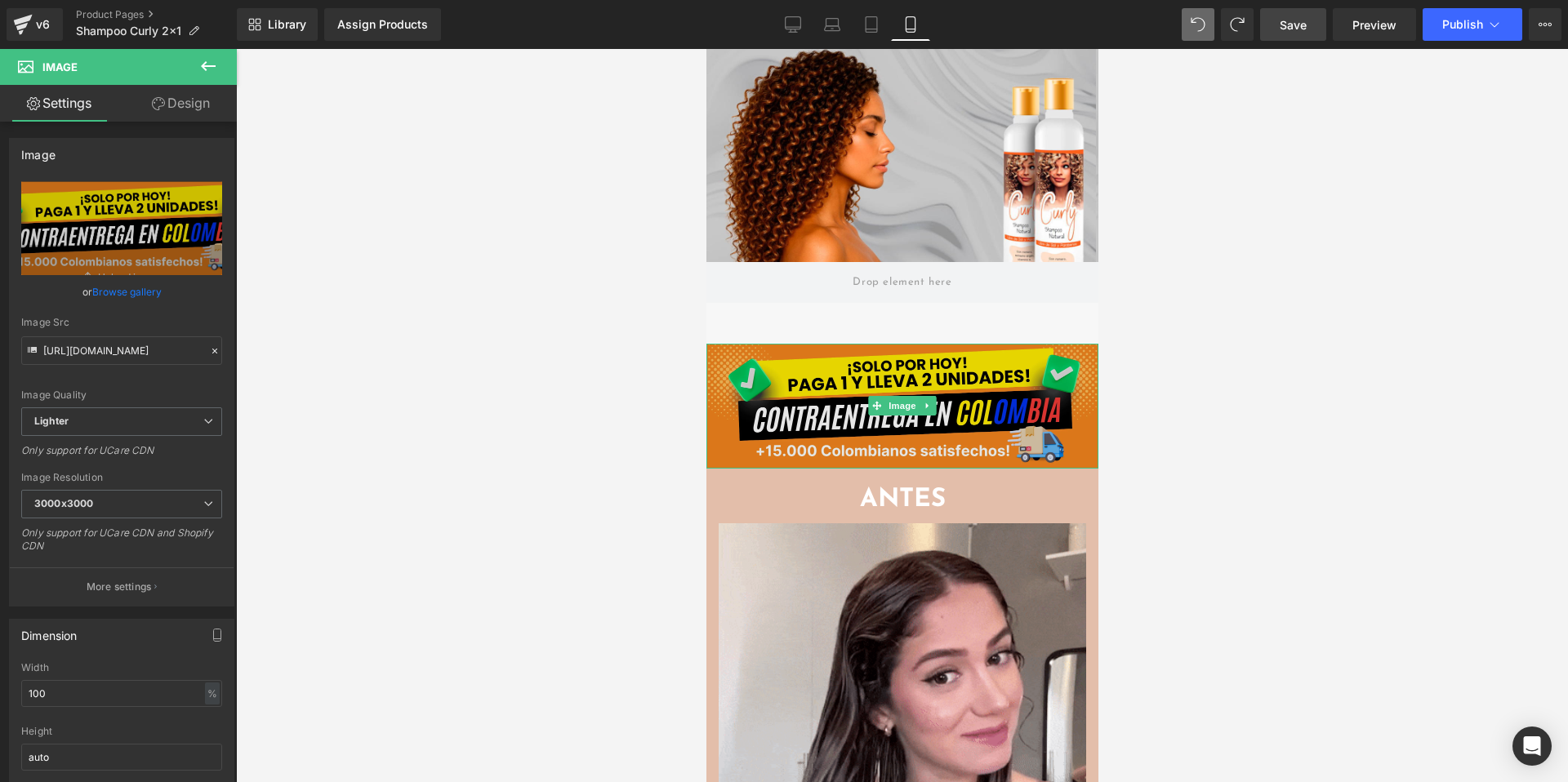
drag, startPoint x: 840, startPoint y: 406, endPoint x: 849, endPoint y: 406, distance: 9.0
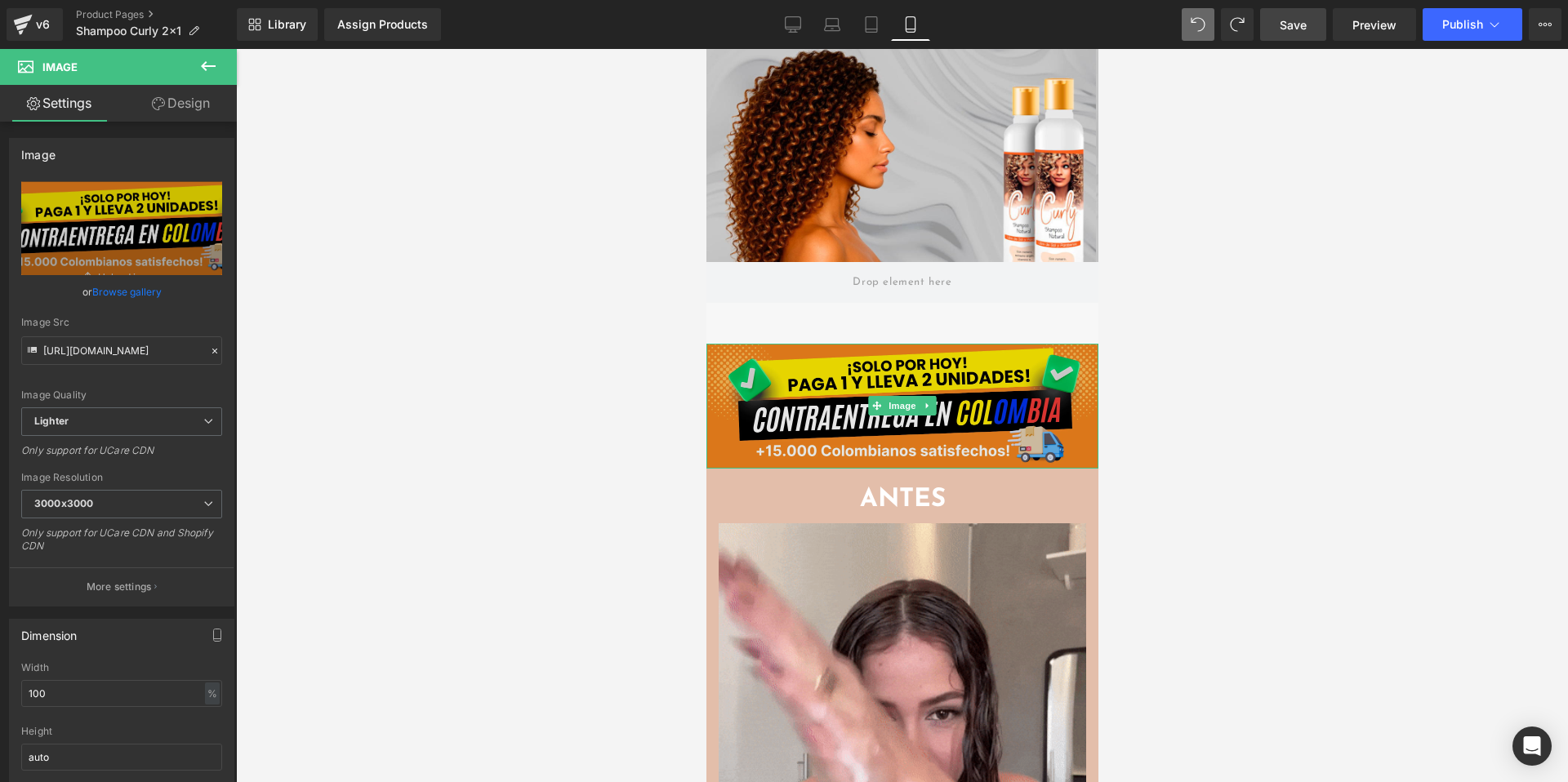
click at [840, 406] on img at bounding box center [901, 406] width 392 height 125
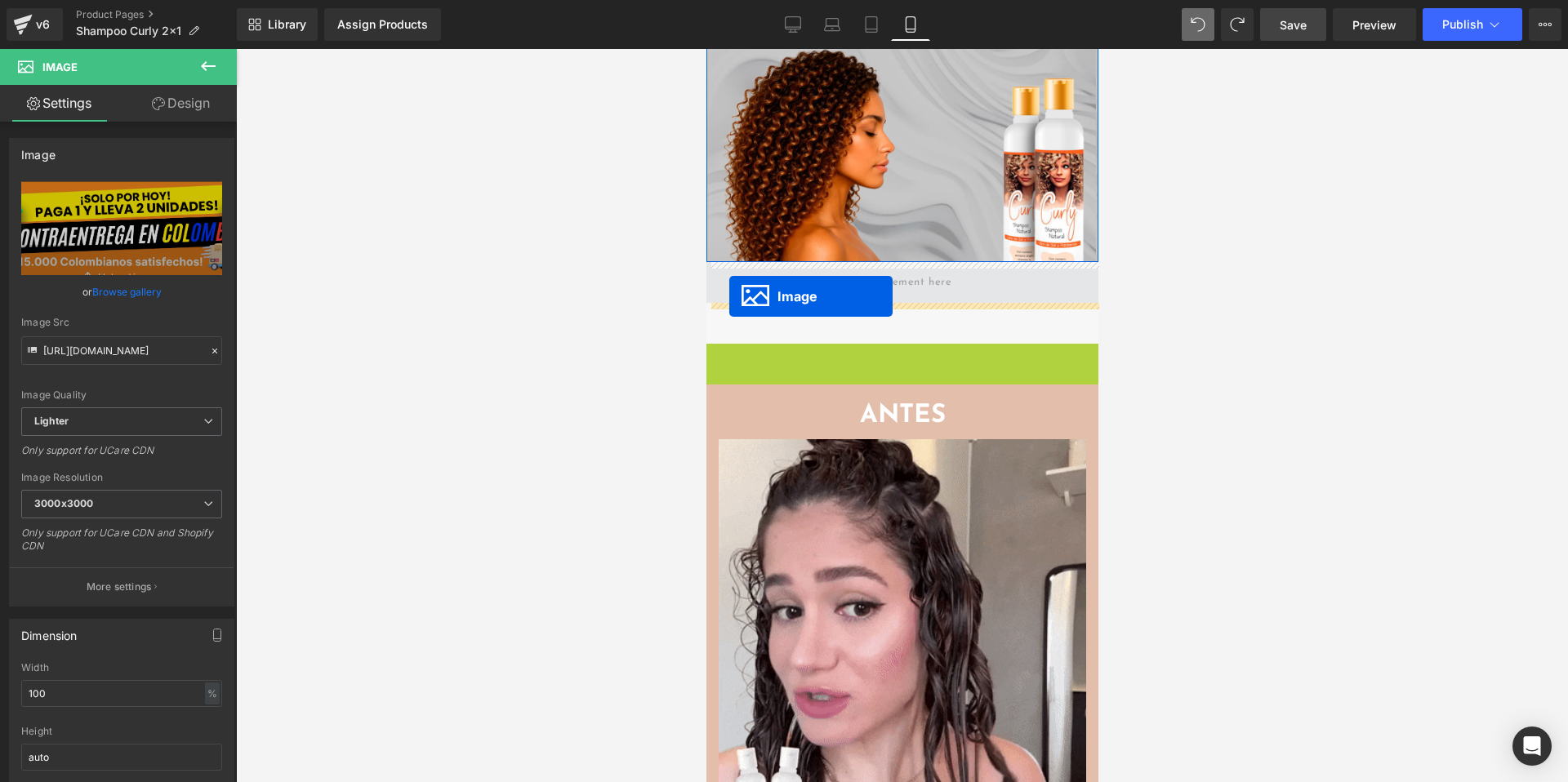
drag, startPoint x: 872, startPoint y: 403, endPoint x: 728, endPoint y: 297, distance: 178.8
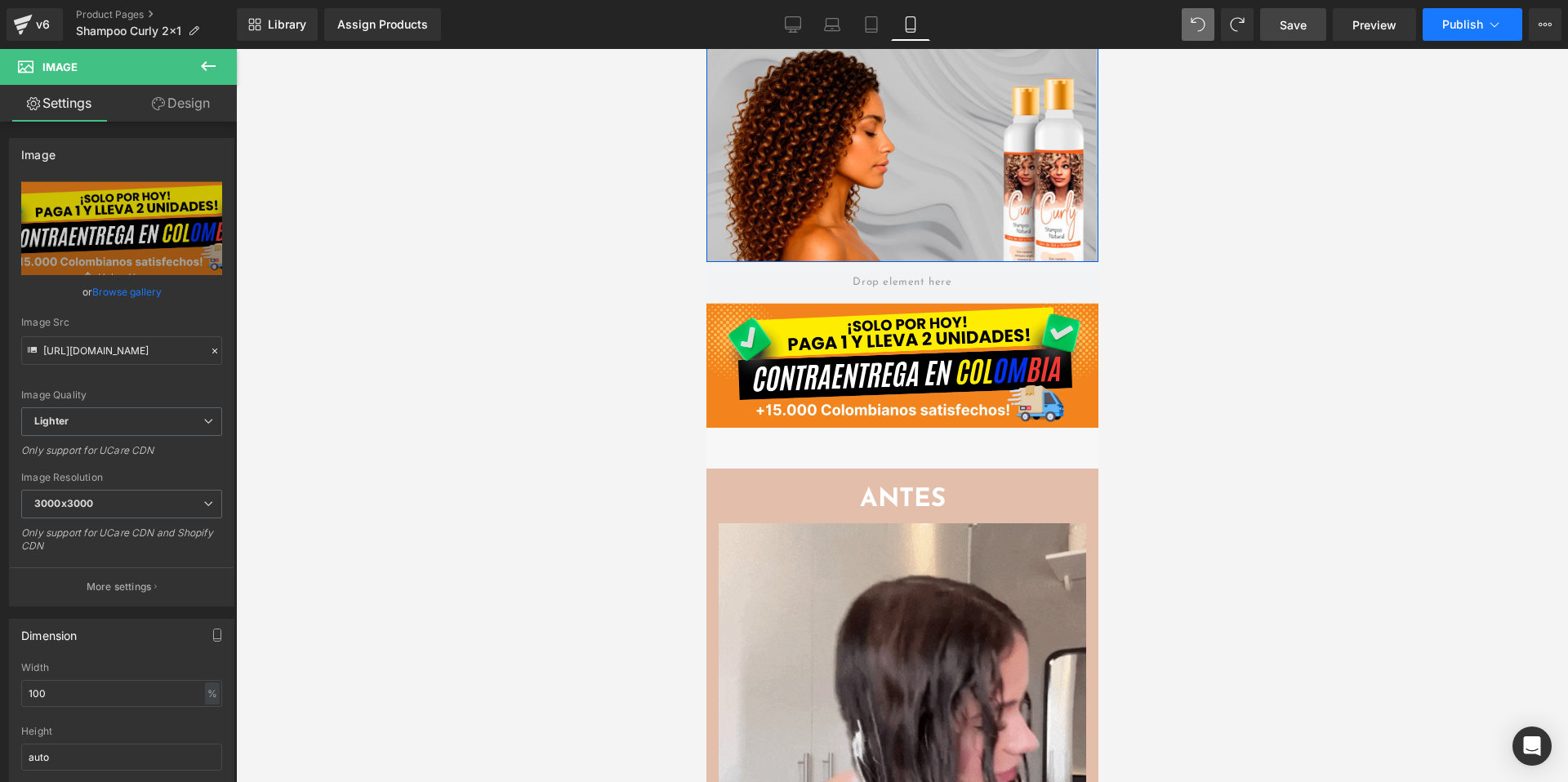
click at [1442, 28] on span "Publish" at bounding box center [1462, 25] width 41 height 13
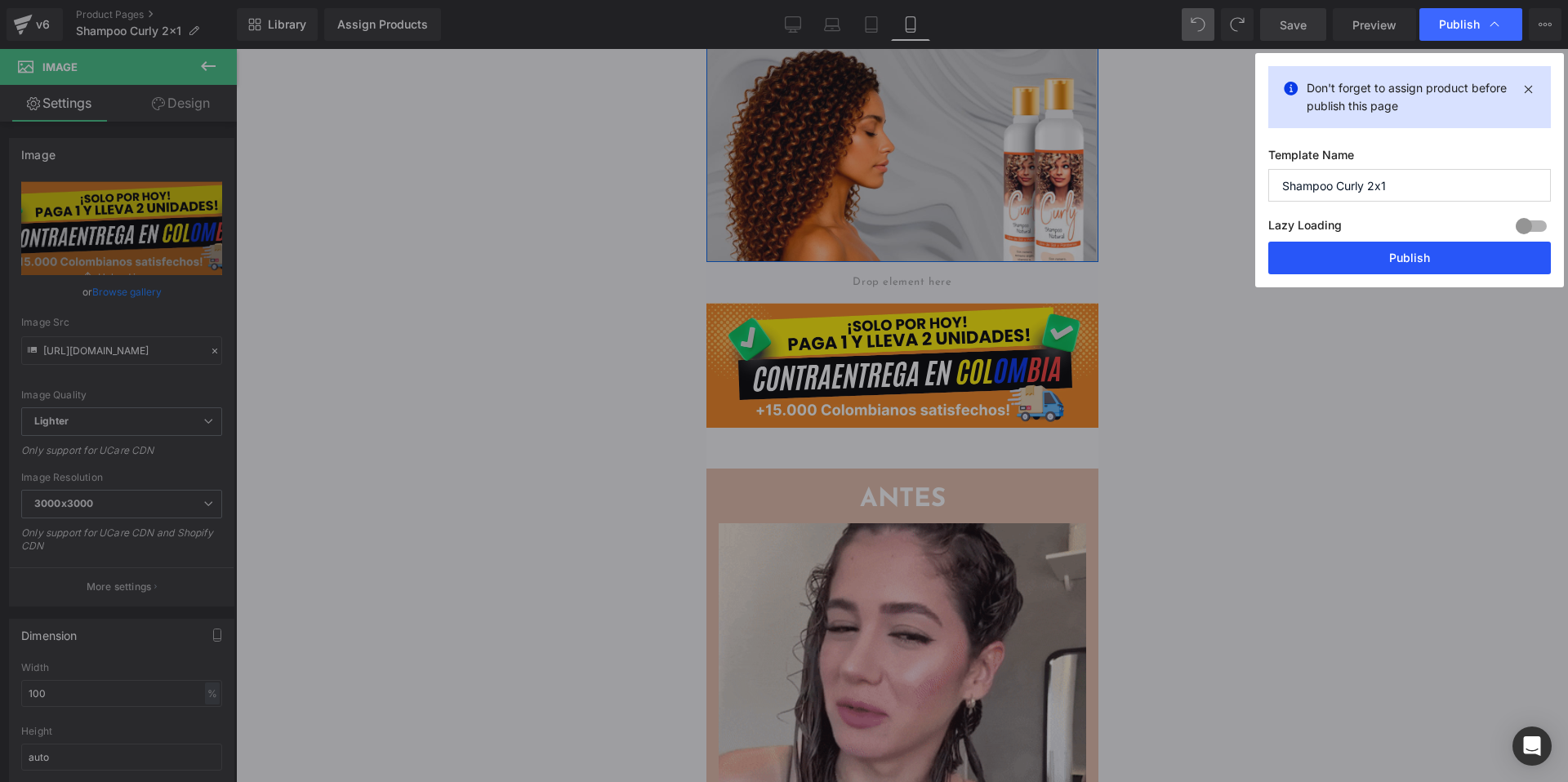
click at [1357, 261] on button "Publish" at bounding box center [1409, 258] width 282 height 33
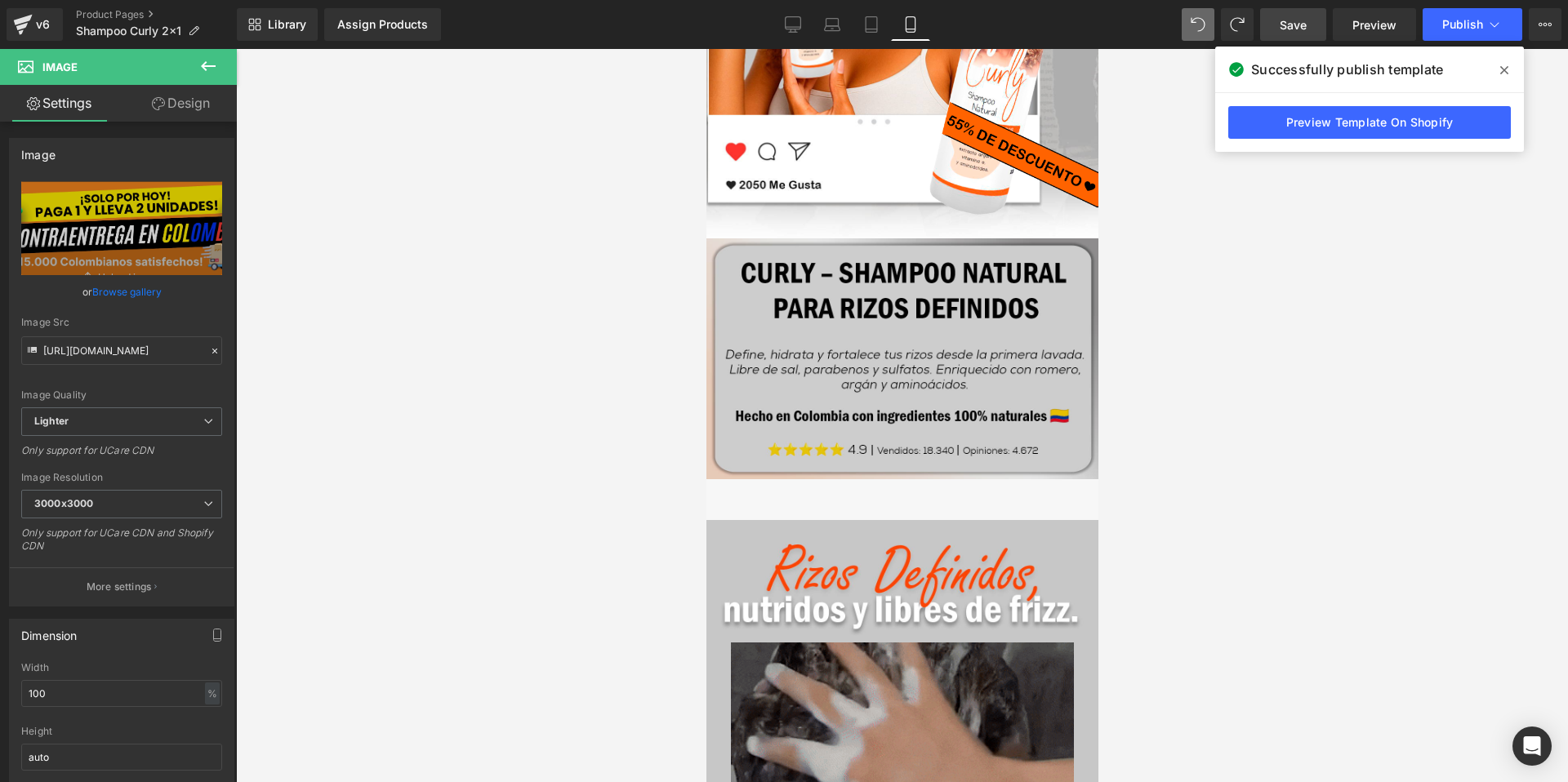
scroll to position [790, 0]
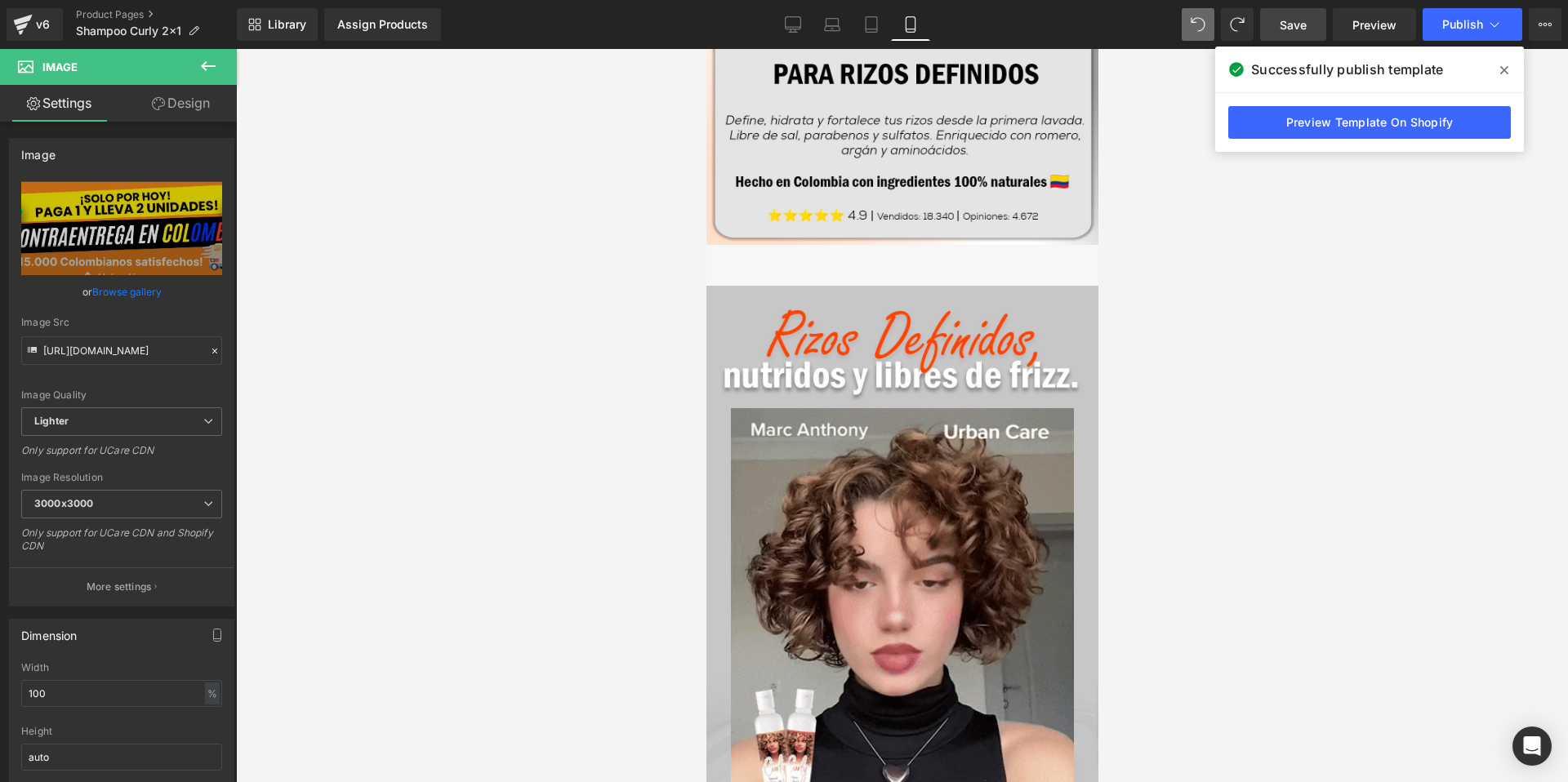
click at [894, 330] on div "Image" at bounding box center [901, 676] width 392 height 780
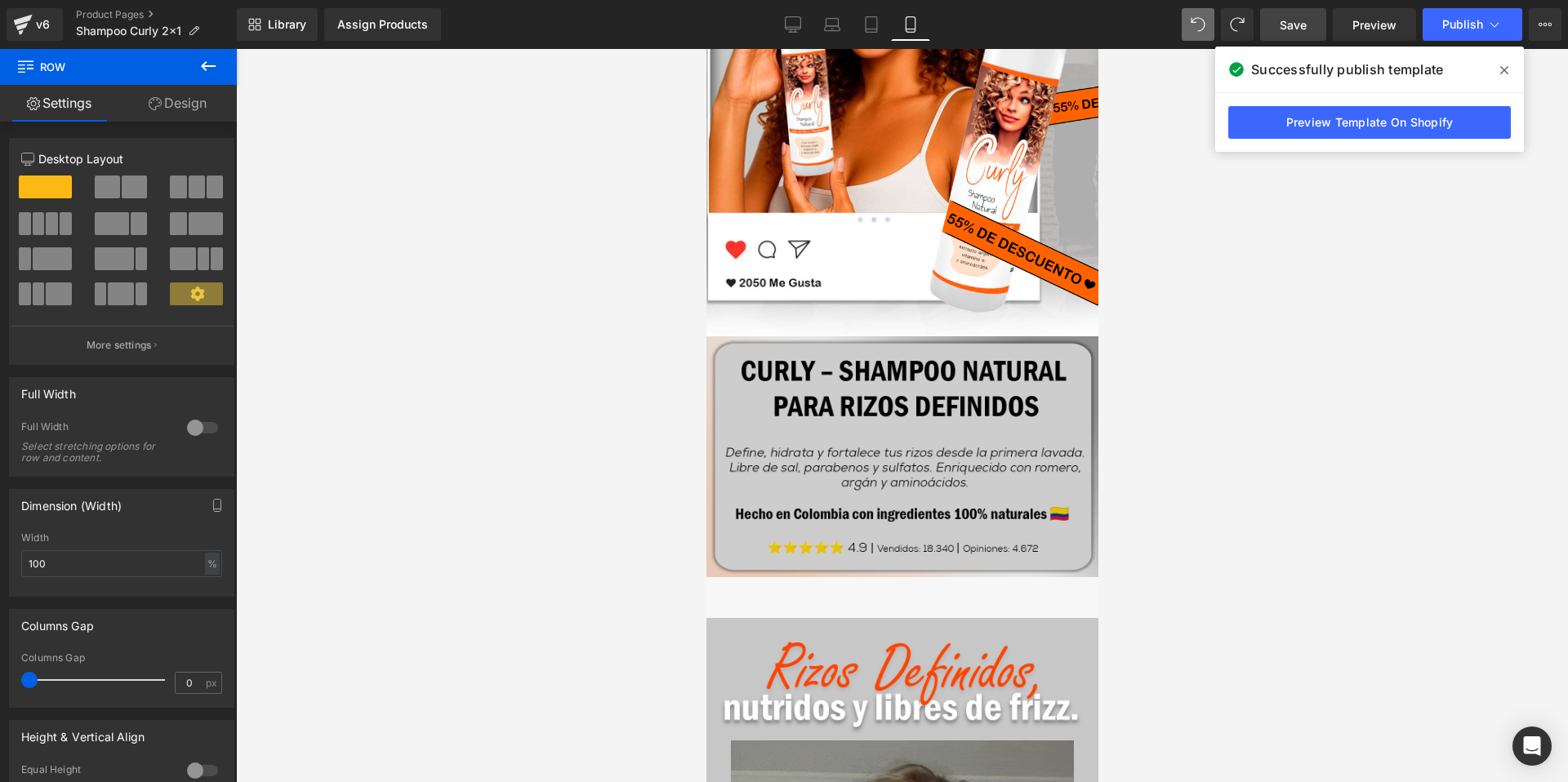
scroll to position [0, 0]
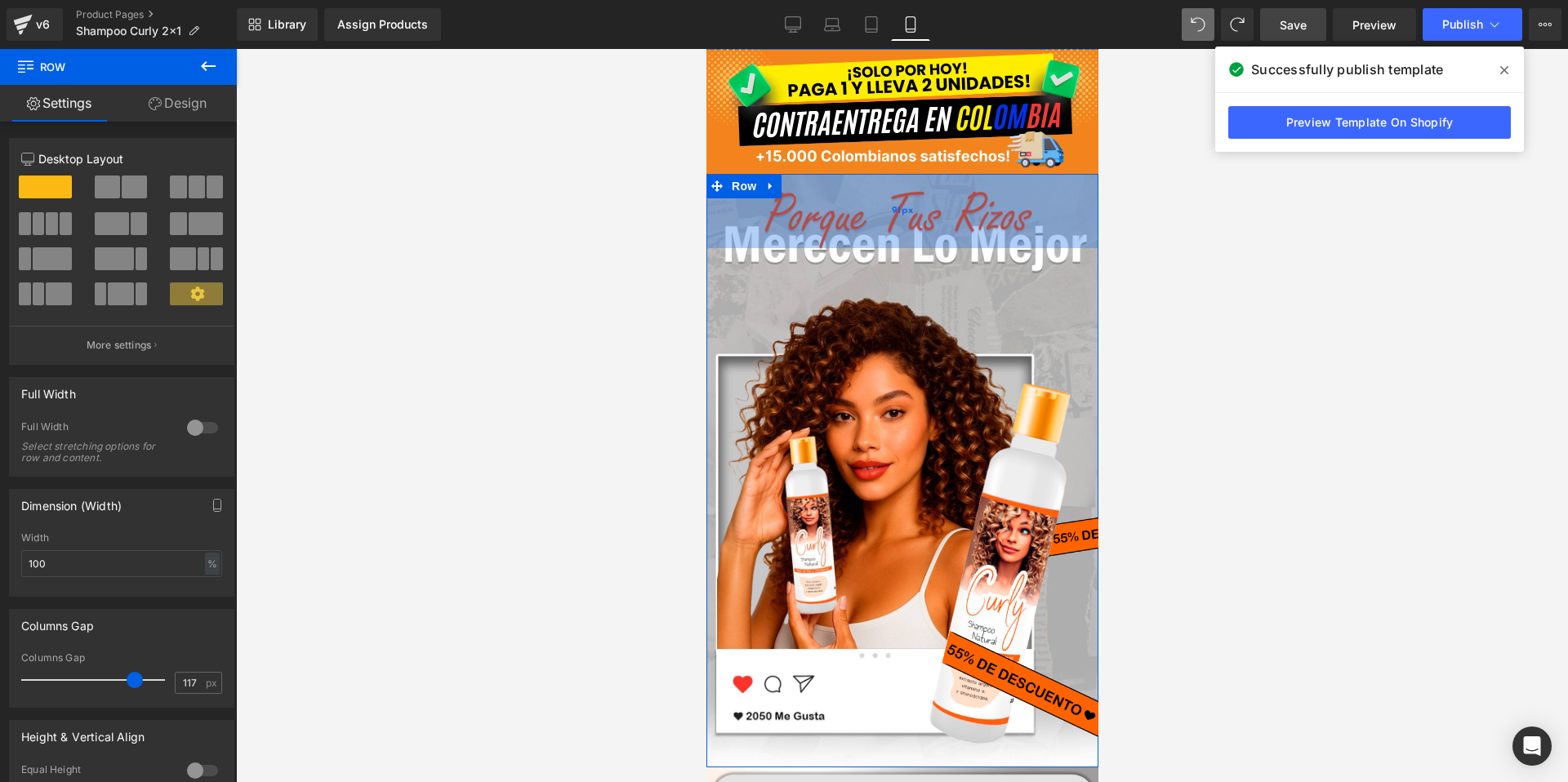
drag, startPoint x: 900, startPoint y: 258, endPoint x: 906, endPoint y: 232, distance: 26.7
click at [906, 232] on div "91px" at bounding box center [901, 210] width 392 height 74
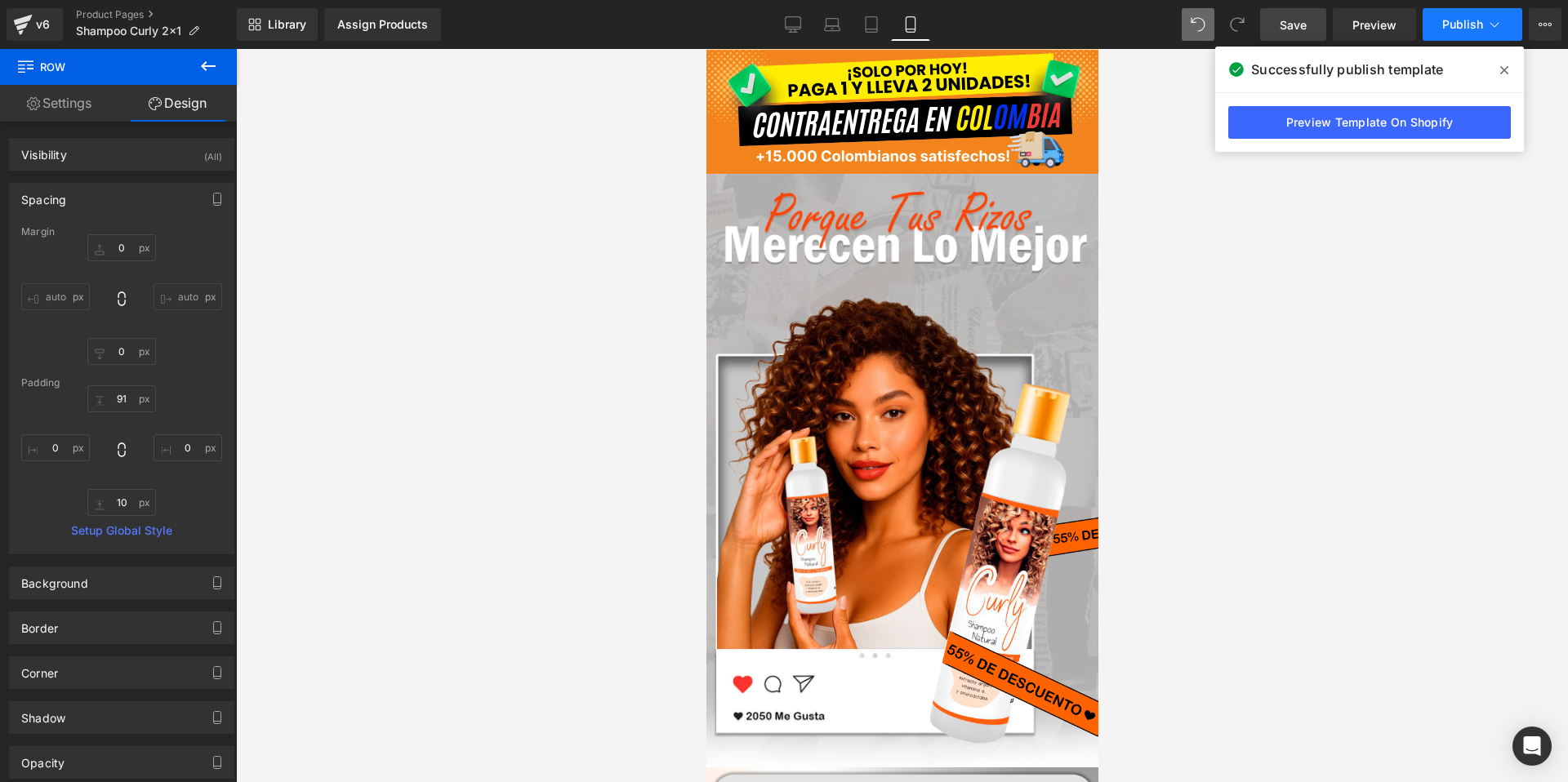
click at [1442, 30] on span "Publish" at bounding box center [1462, 25] width 41 height 13
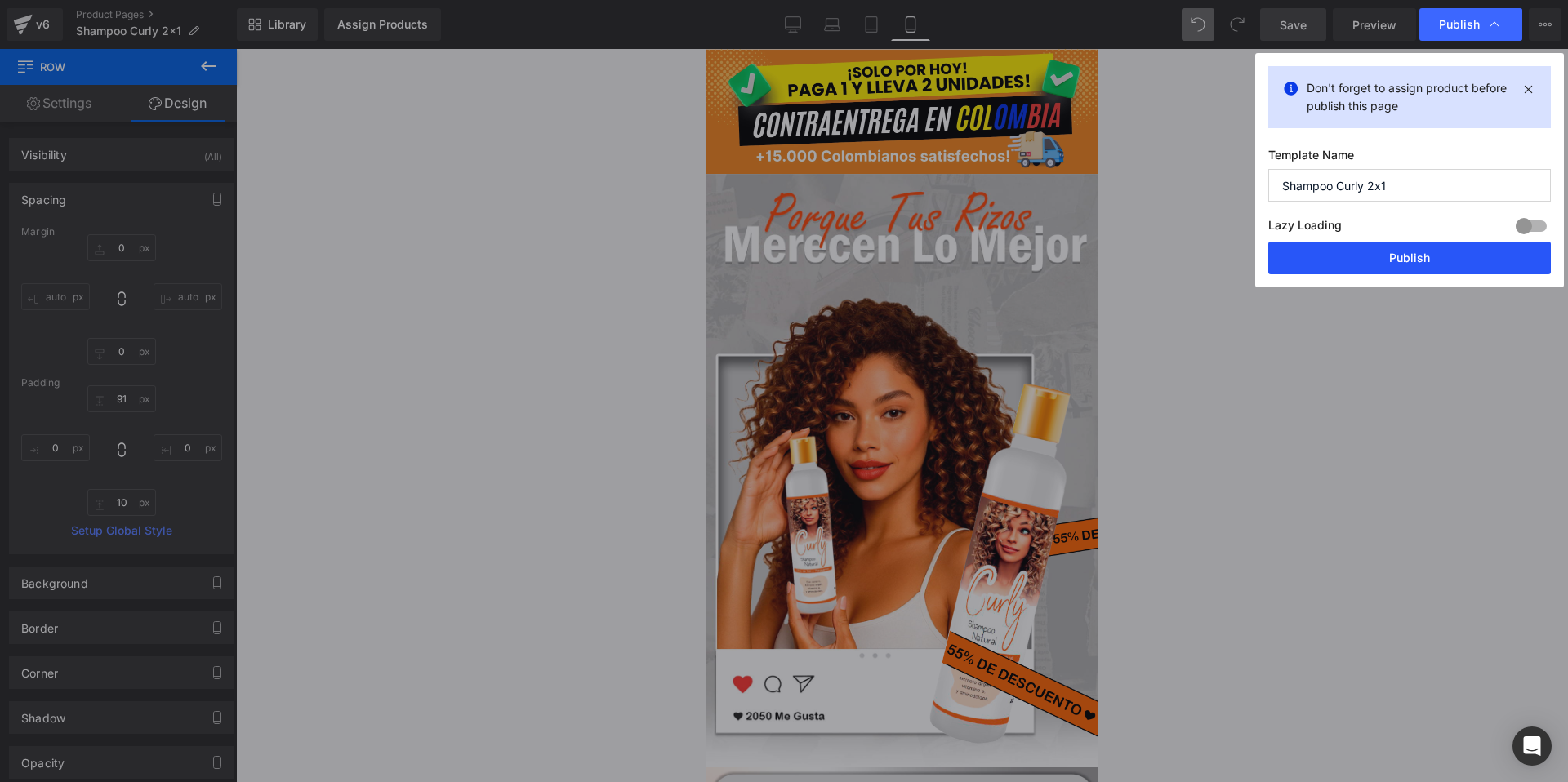
click at [1379, 263] on button "Publish" at bounding box center [1409, 258] width 282 height 33
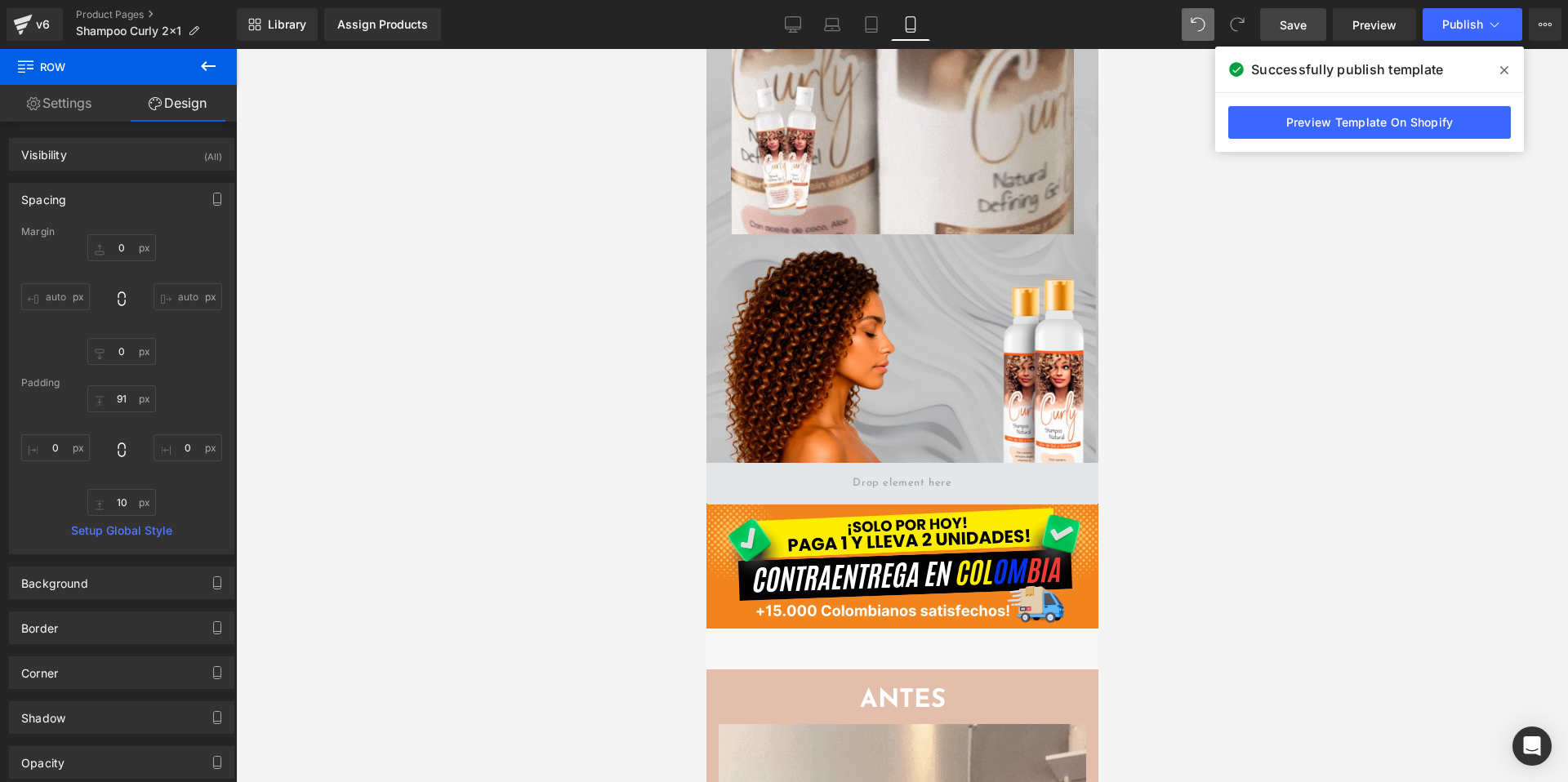
scroll to position [1467, 0]
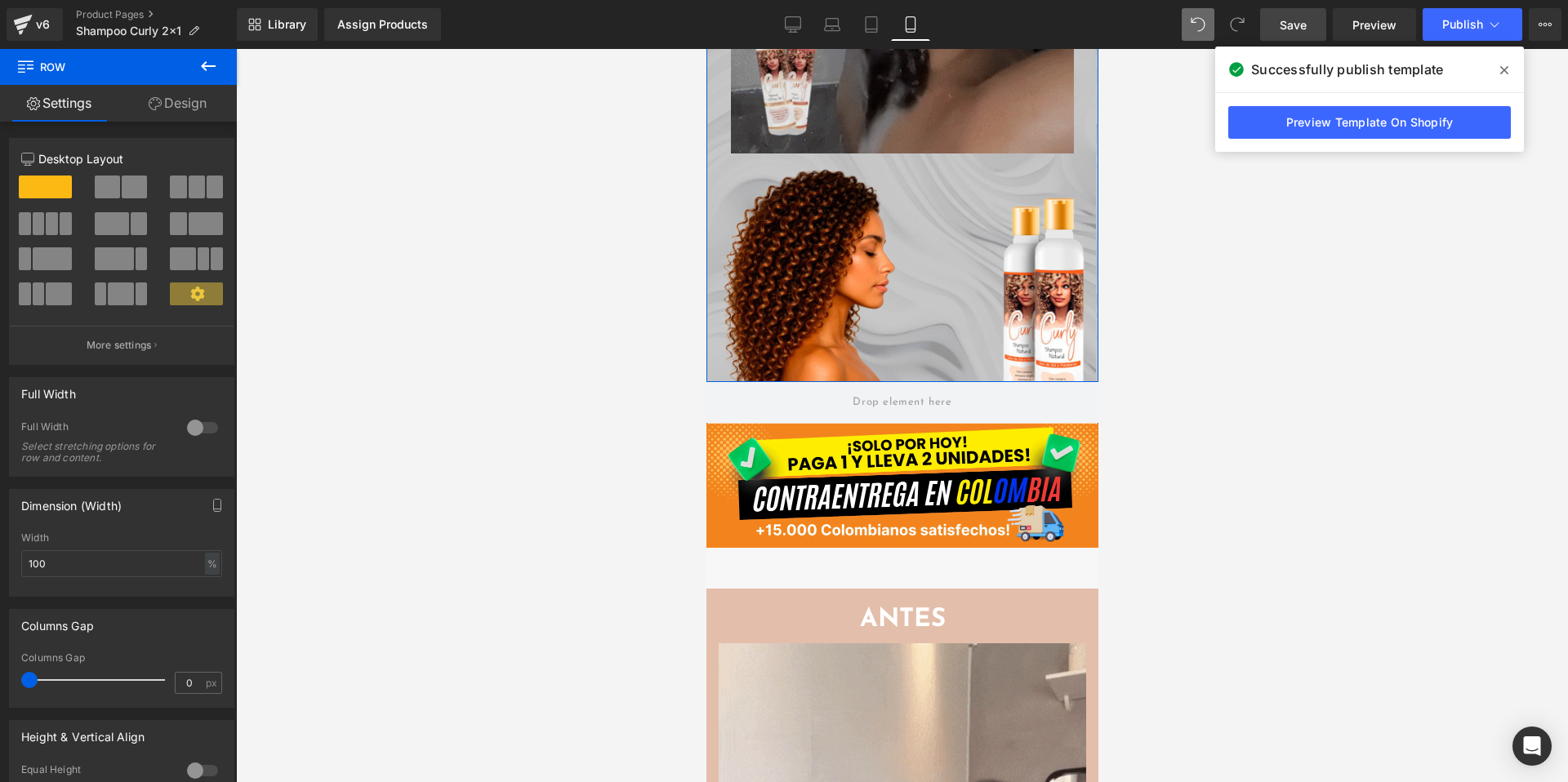
scroll to position [1489, 0]
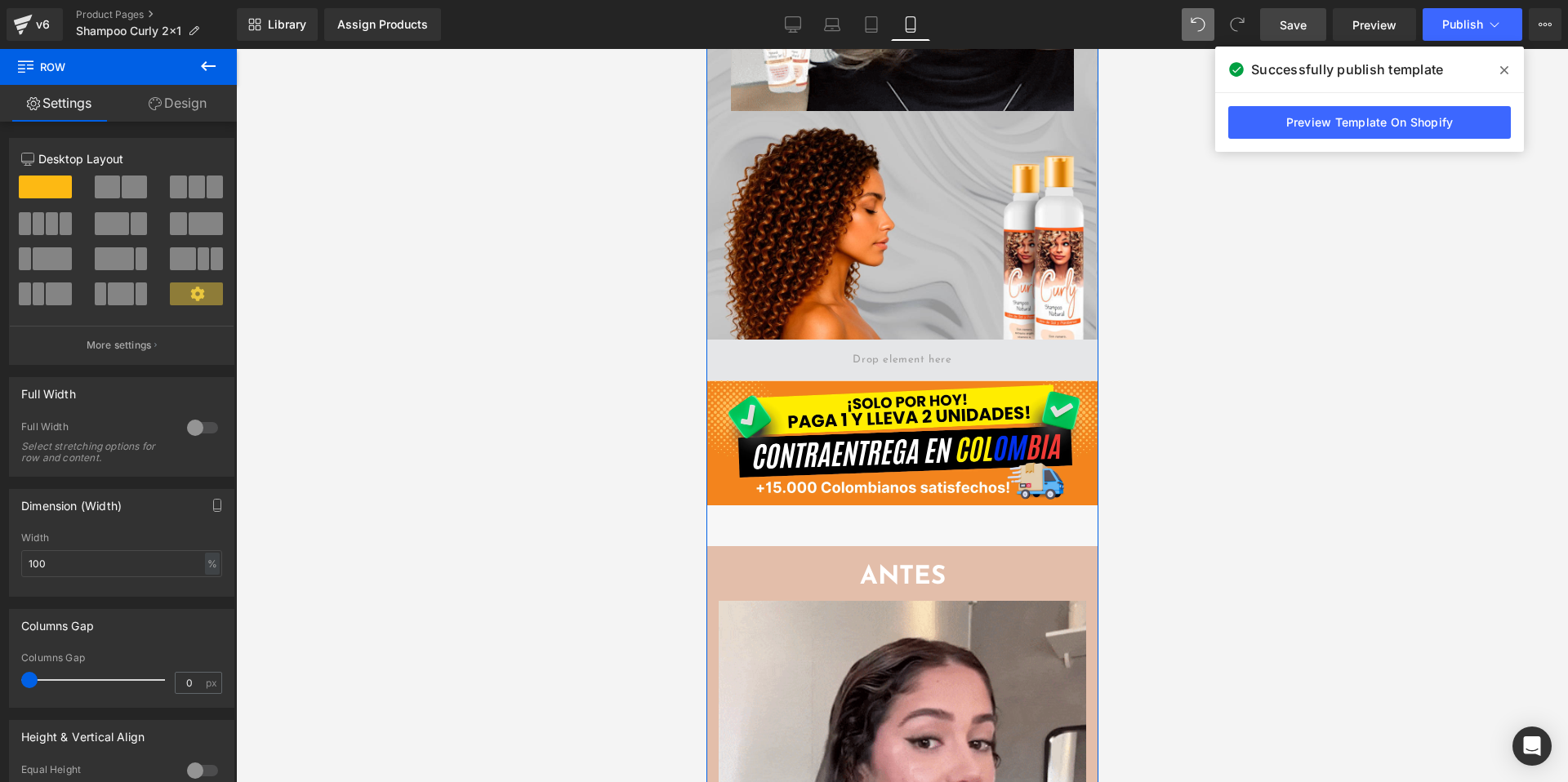
click at [836, 361] on span at bounding box center [901, 360] width 392 height 41
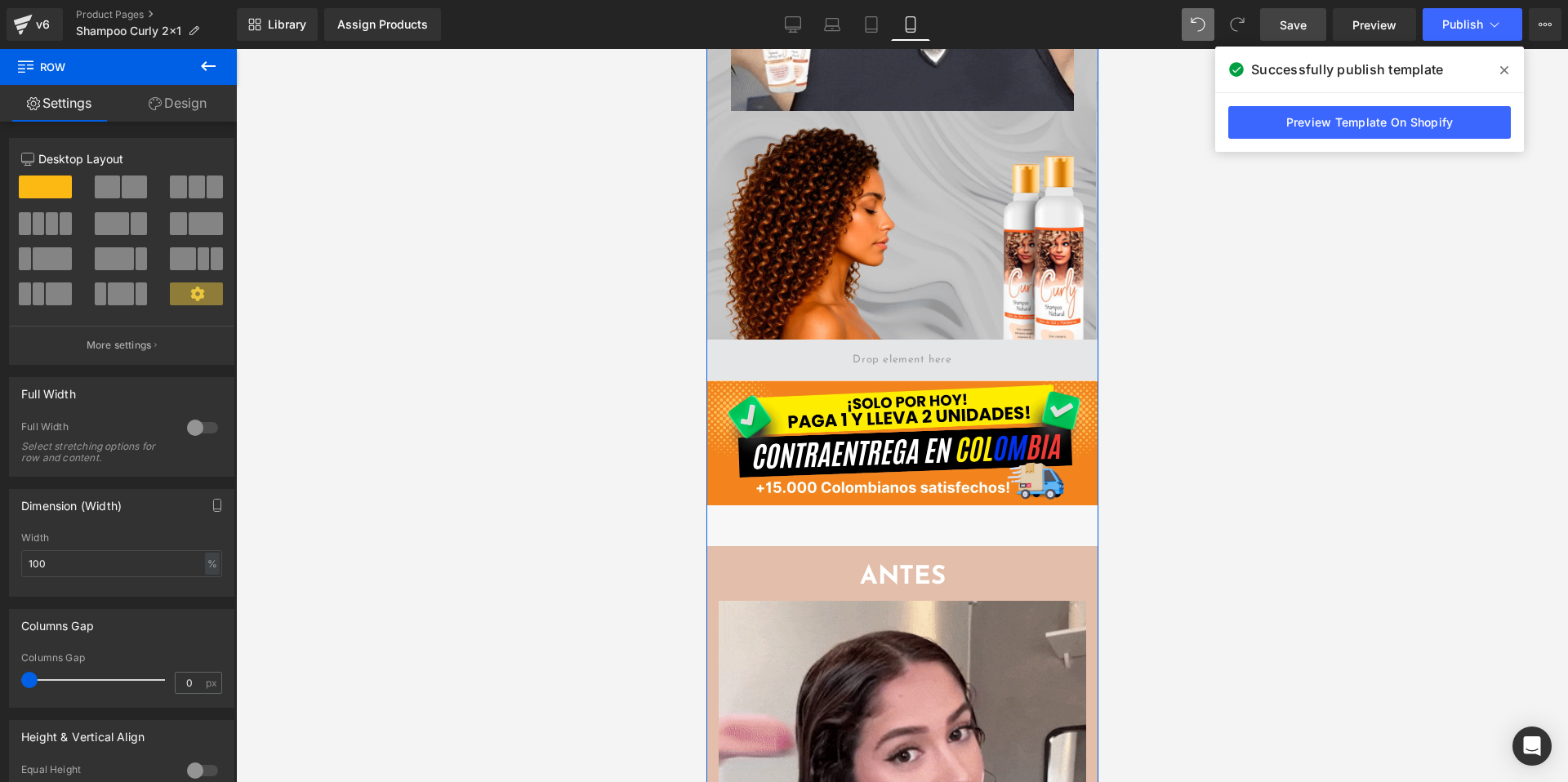
click at [858, 362] on span at bounding box center [901, 359] width 110 height 27
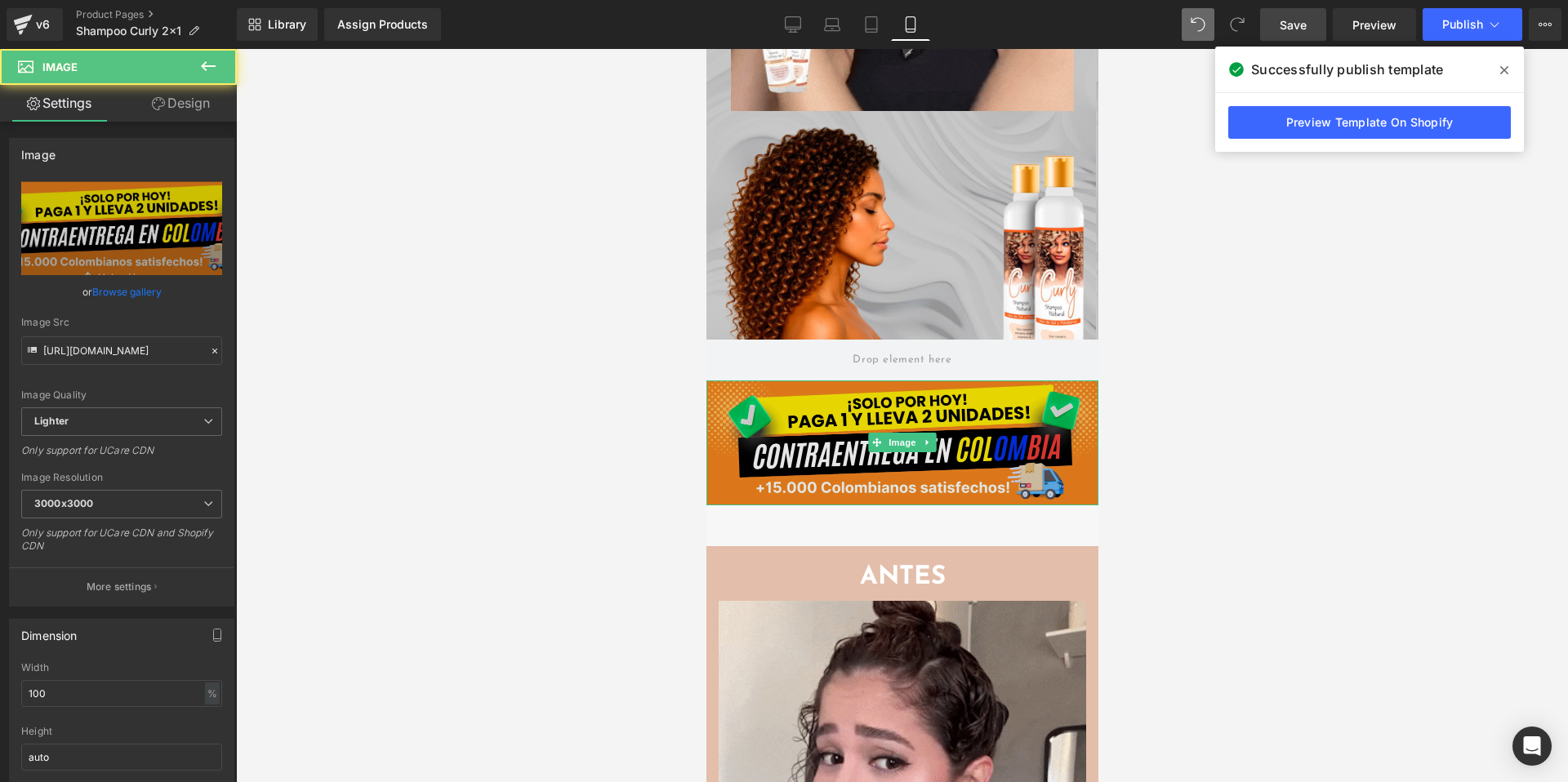
click at [847, 471] on img at bounding box center [901, 443] width 392 height 125
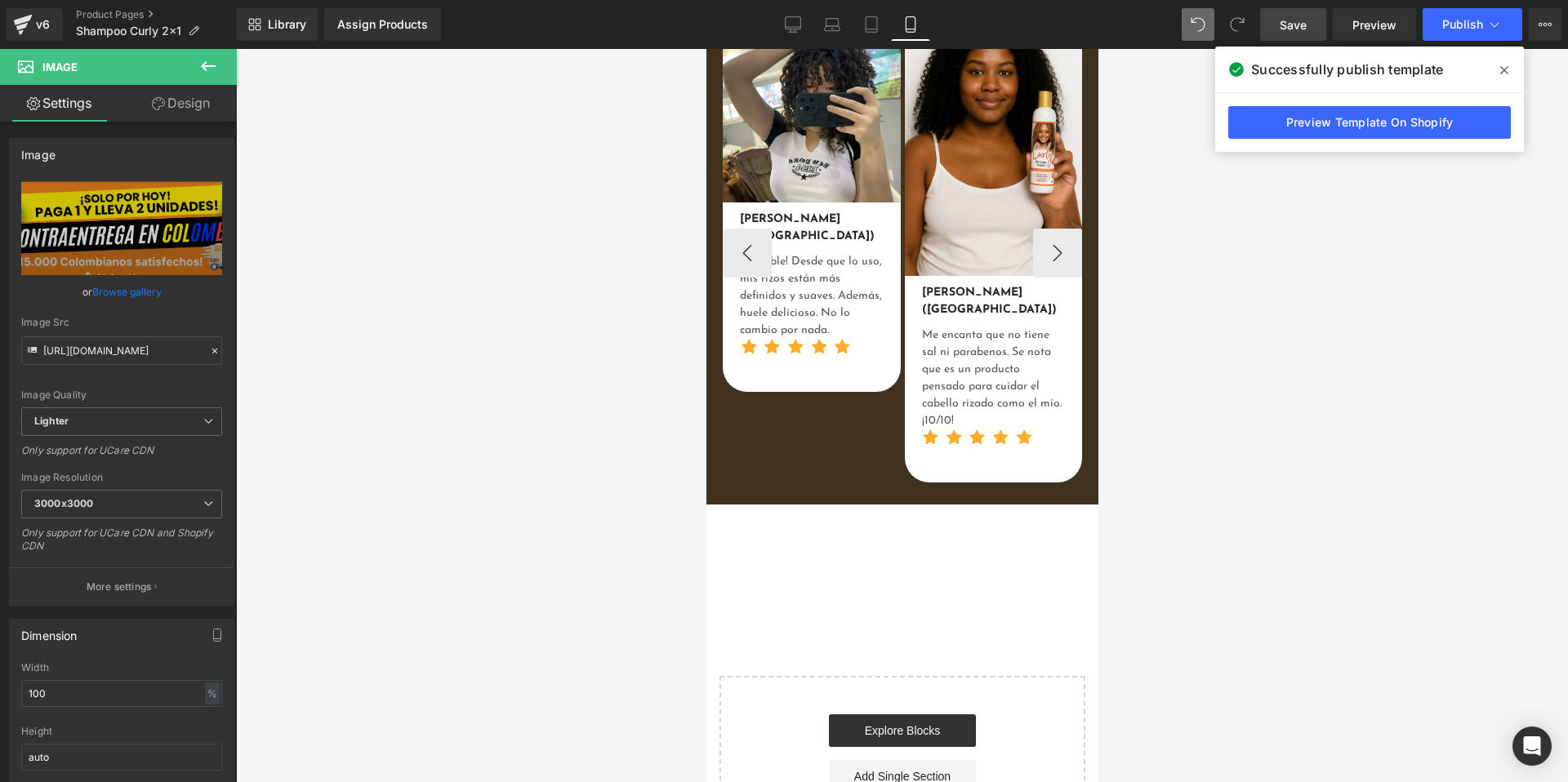
scroll to position [6483, 0]
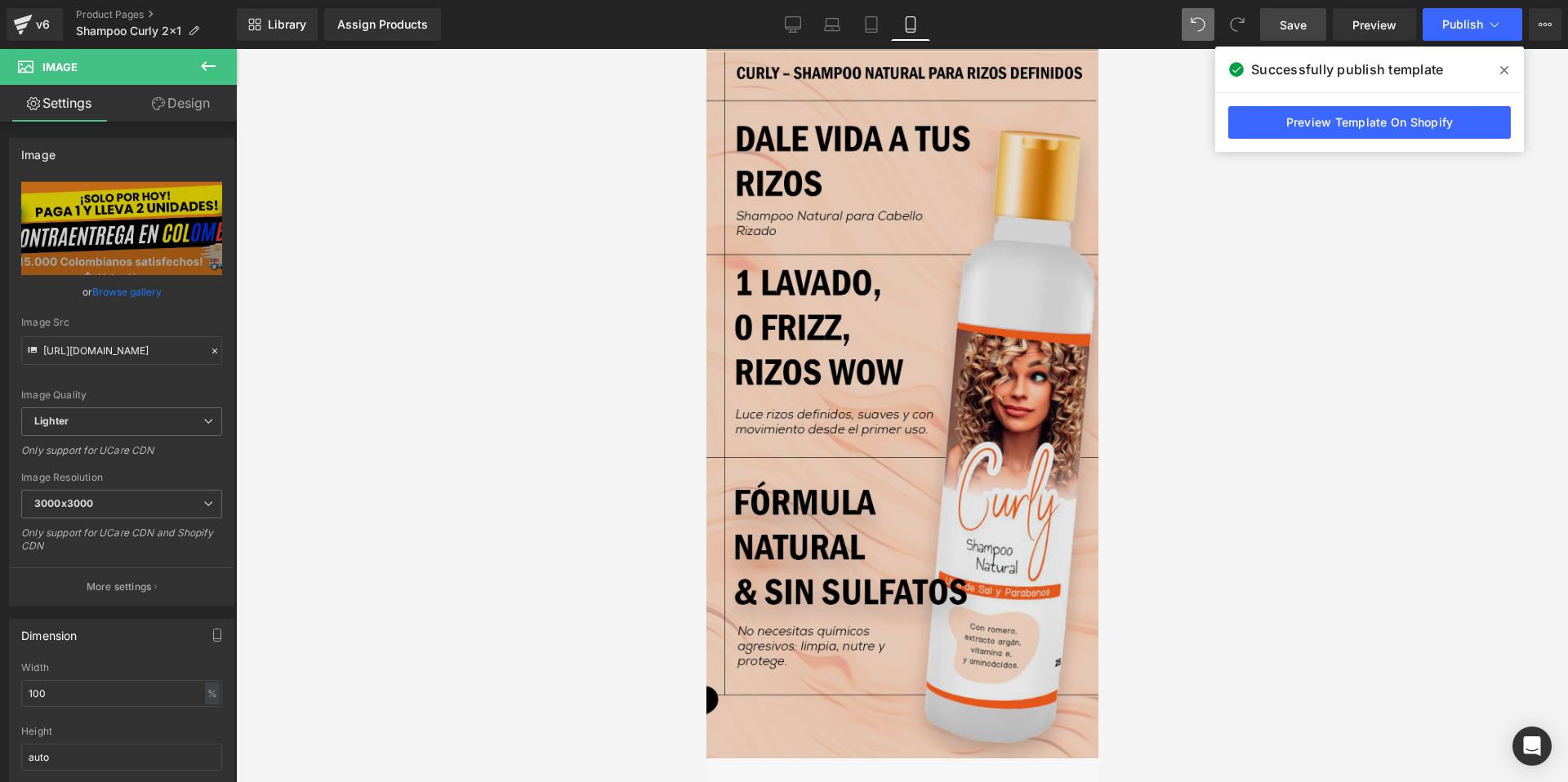
click at [825, 480] on img at bounding box center [901, 404] width 392 height 706
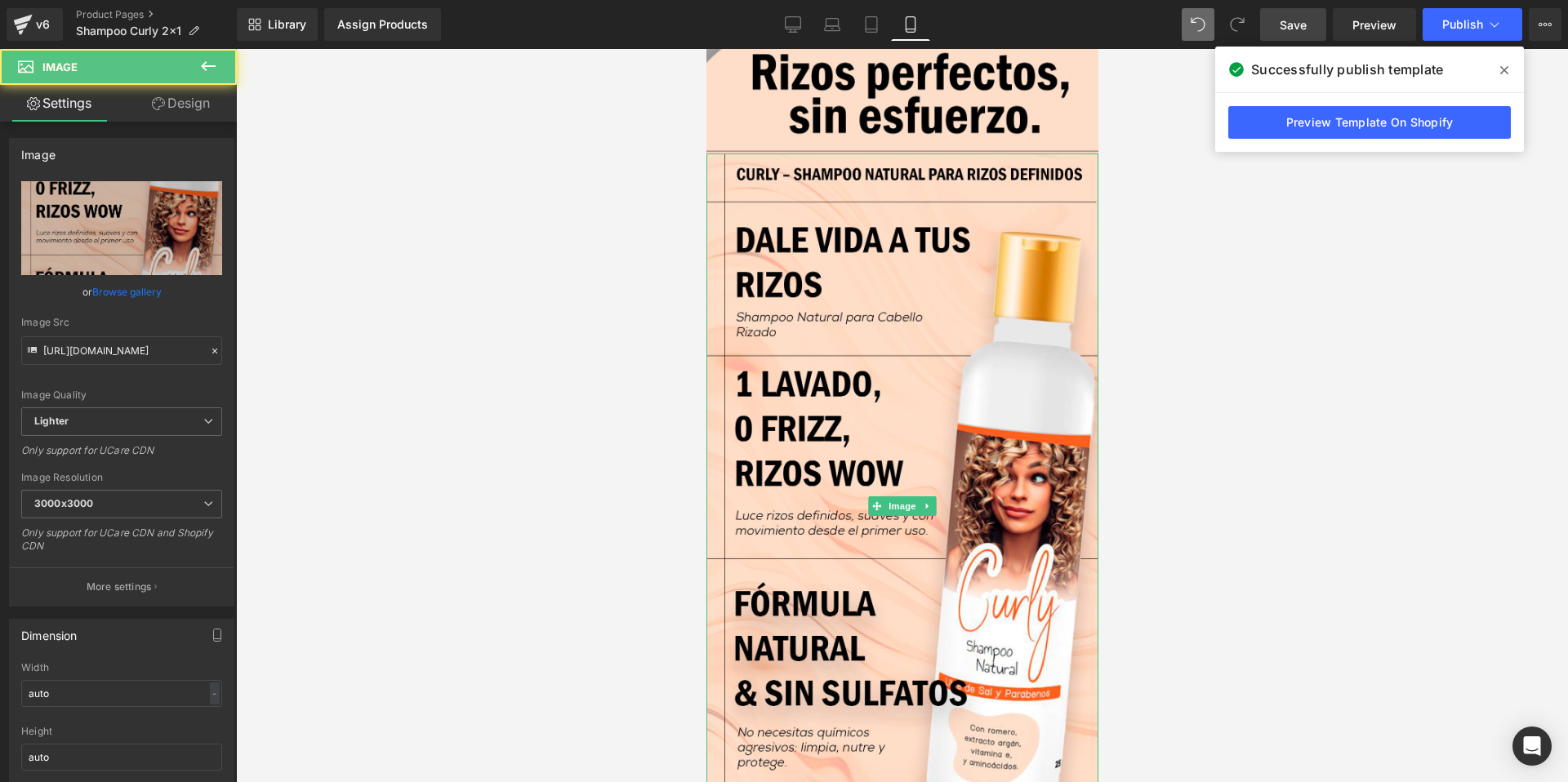
scroll to position [3398, 0]
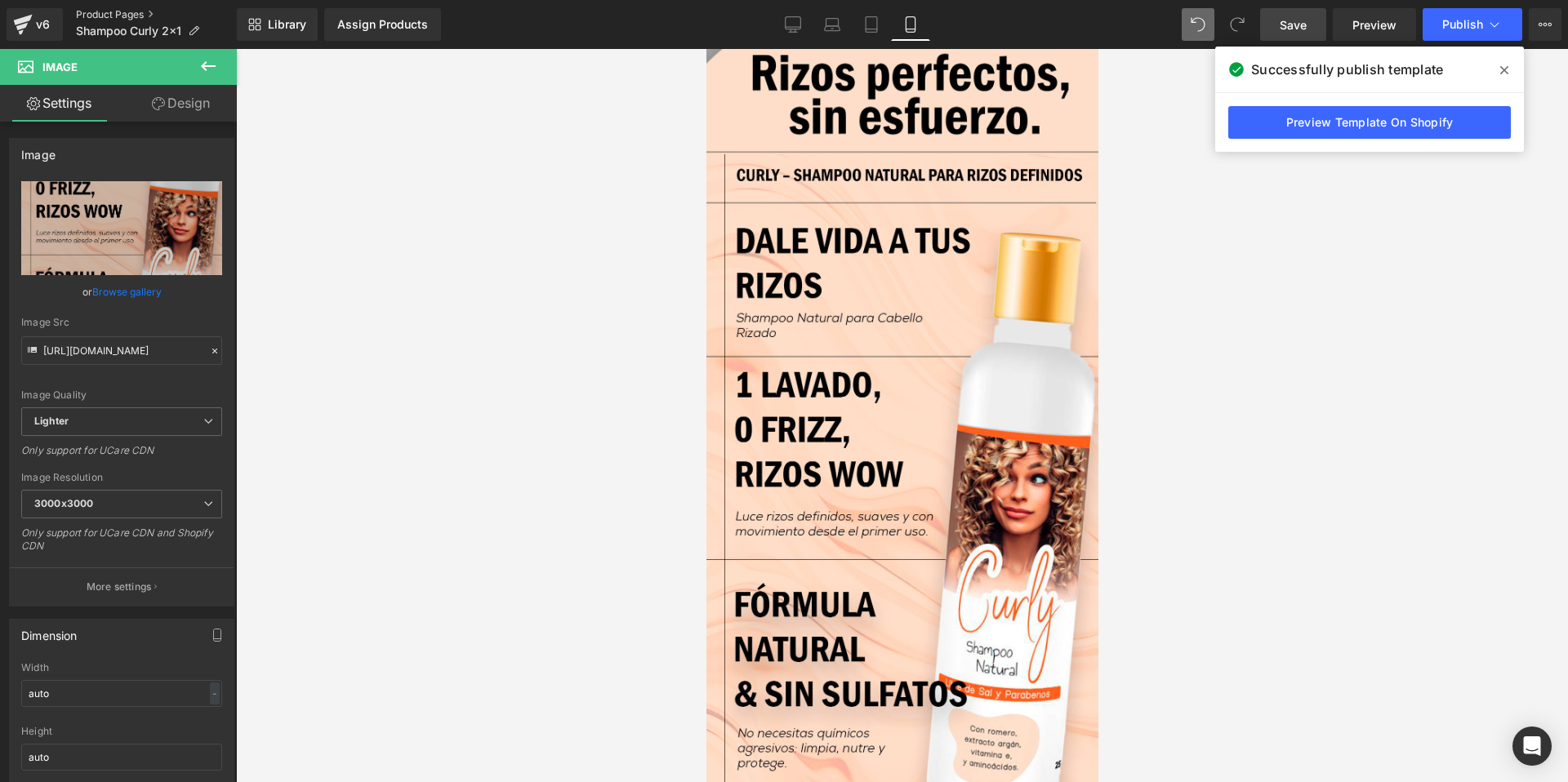
click at [90, 16] on link "Product Pages" at bounding box center [156, 15] width 160 height 13
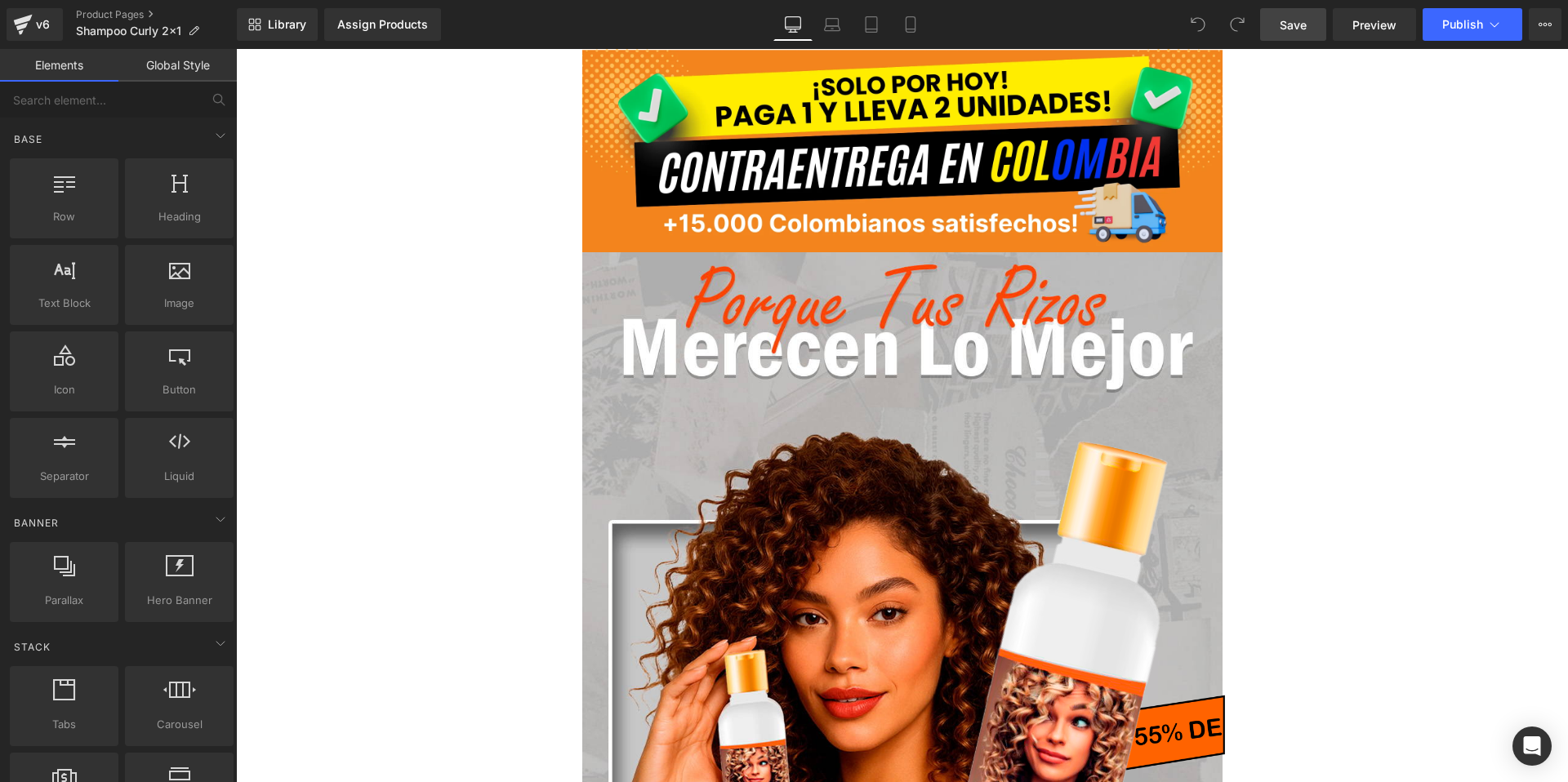
click at [1298, 29] on span "Save" at bounding box center [1293, 25] width 27 height 17
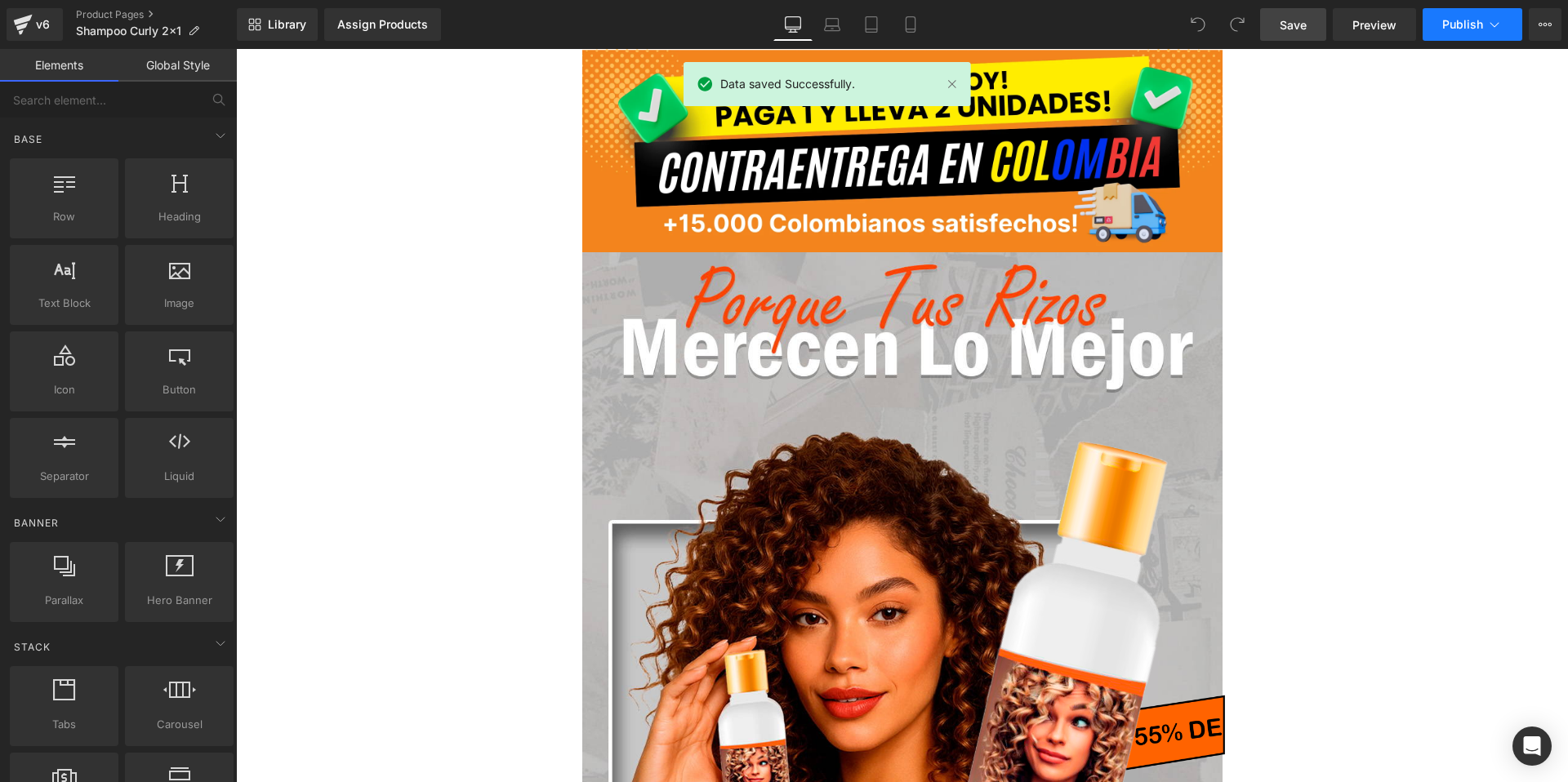
click at [1480, 26] on span "Publish" at bounding box center [1462, 25] width 41 height 13
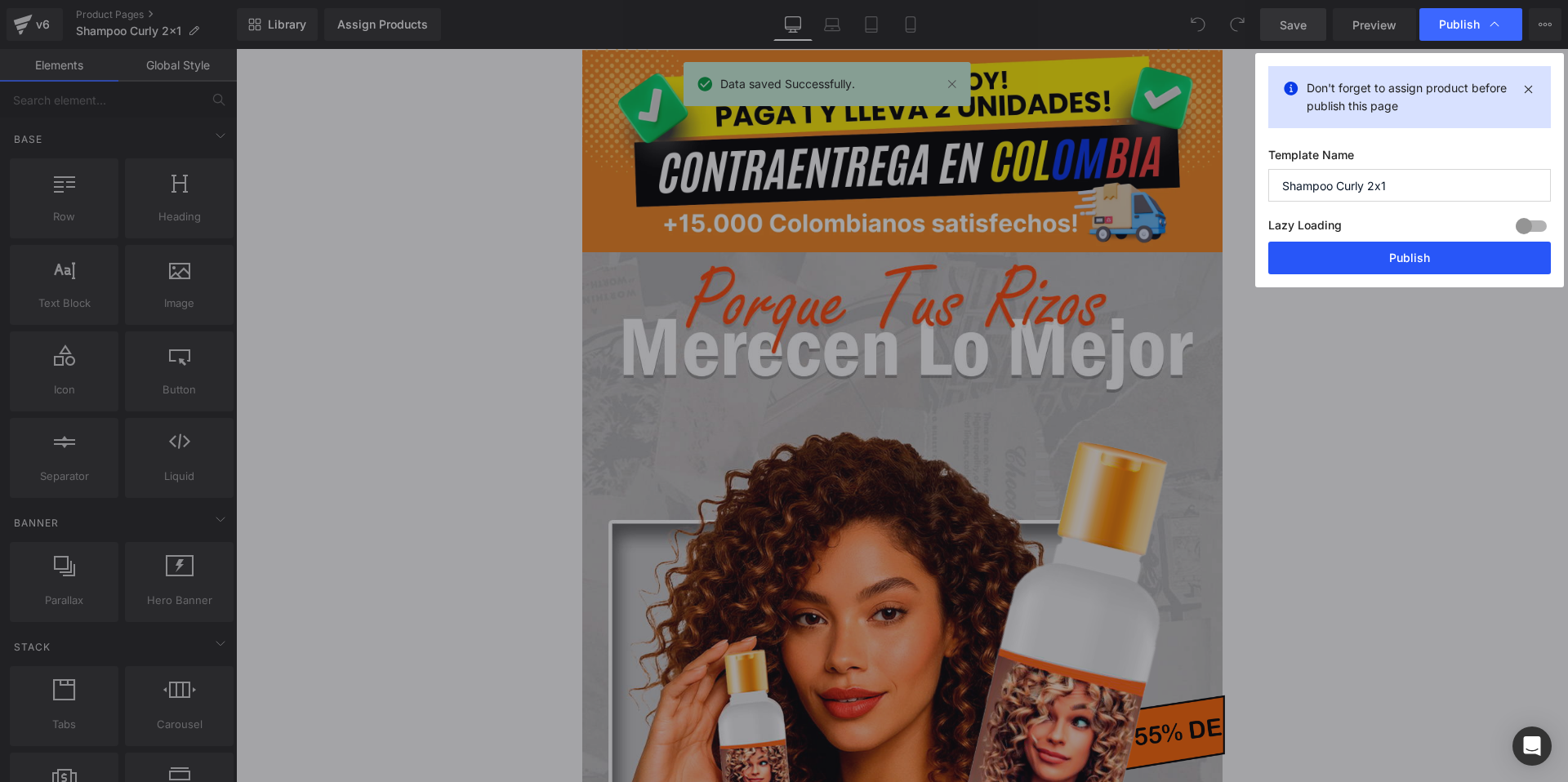
click at [1392, 250] on button "Publish" at bounding box center [1409, 258] width 282 height 33
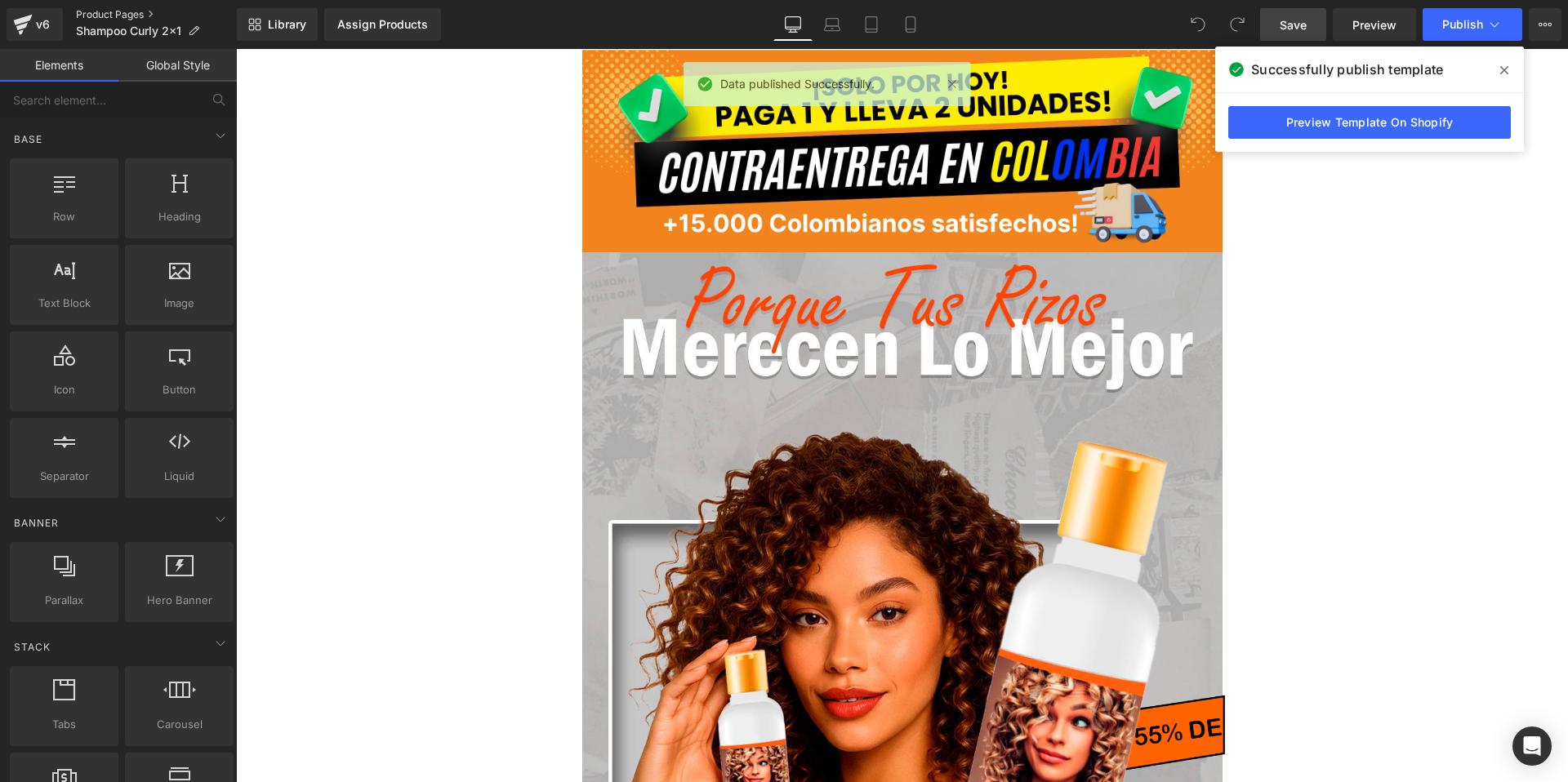
click at [107, 11] on link "Product Pages" at bounding box center [156, 15] width 160 height 13
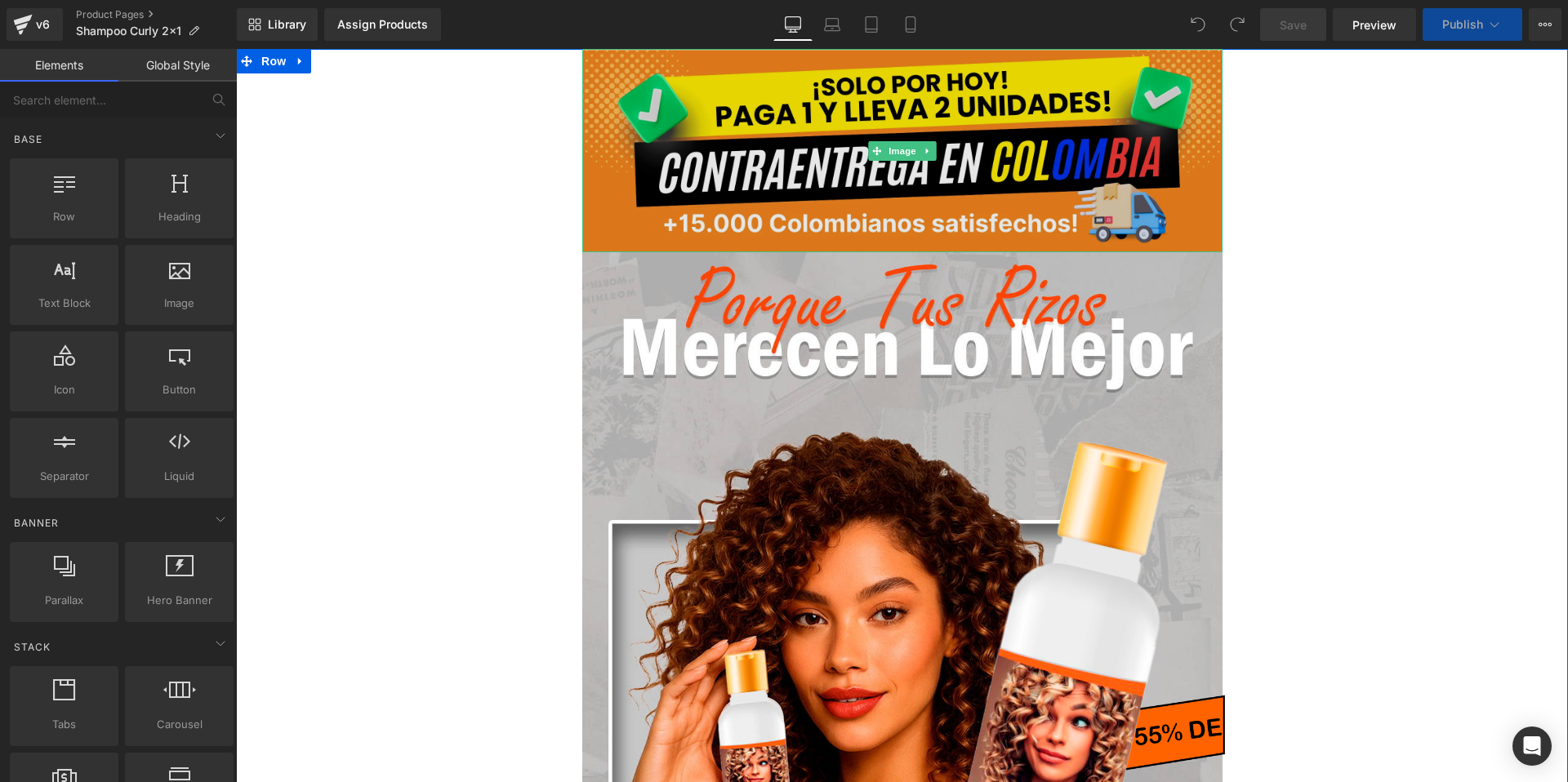
click at [789, 184] on img at bounding box center [902, 151] width 640 height 204
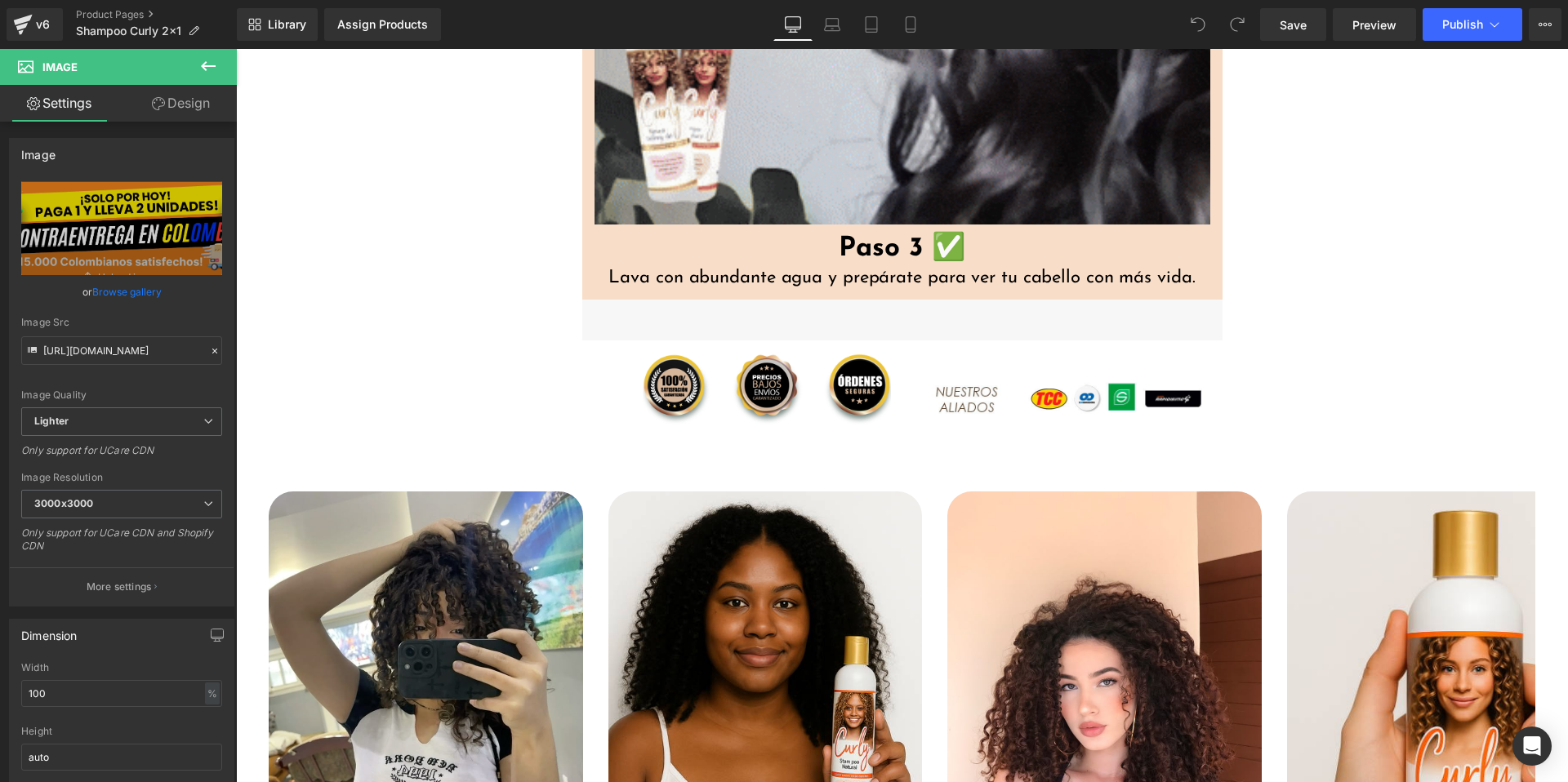
scroll to position [7968, 0]
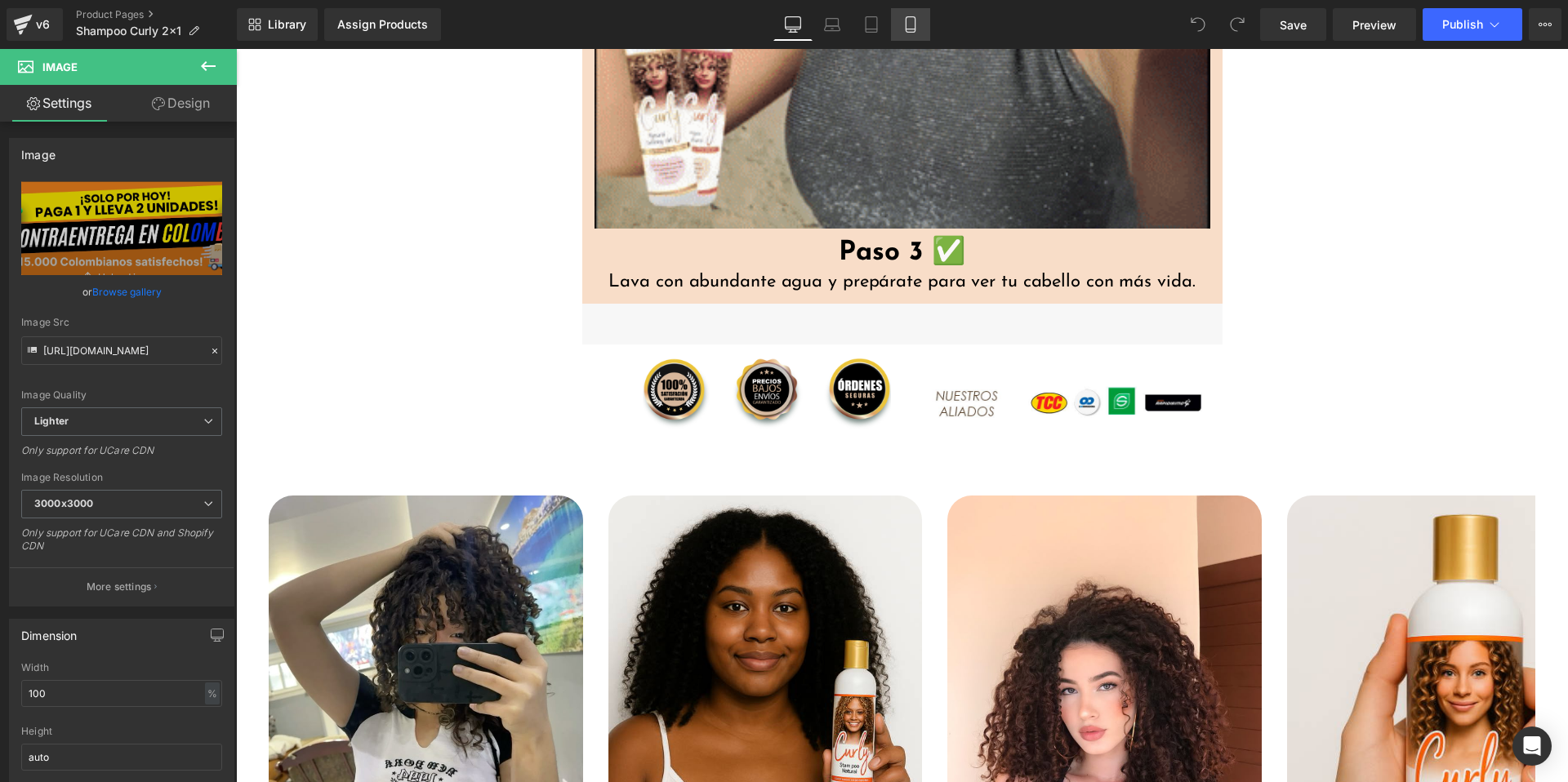
click at [915, 34] on link "Mobile" at bounding box center [910, 25] width 39 height 33
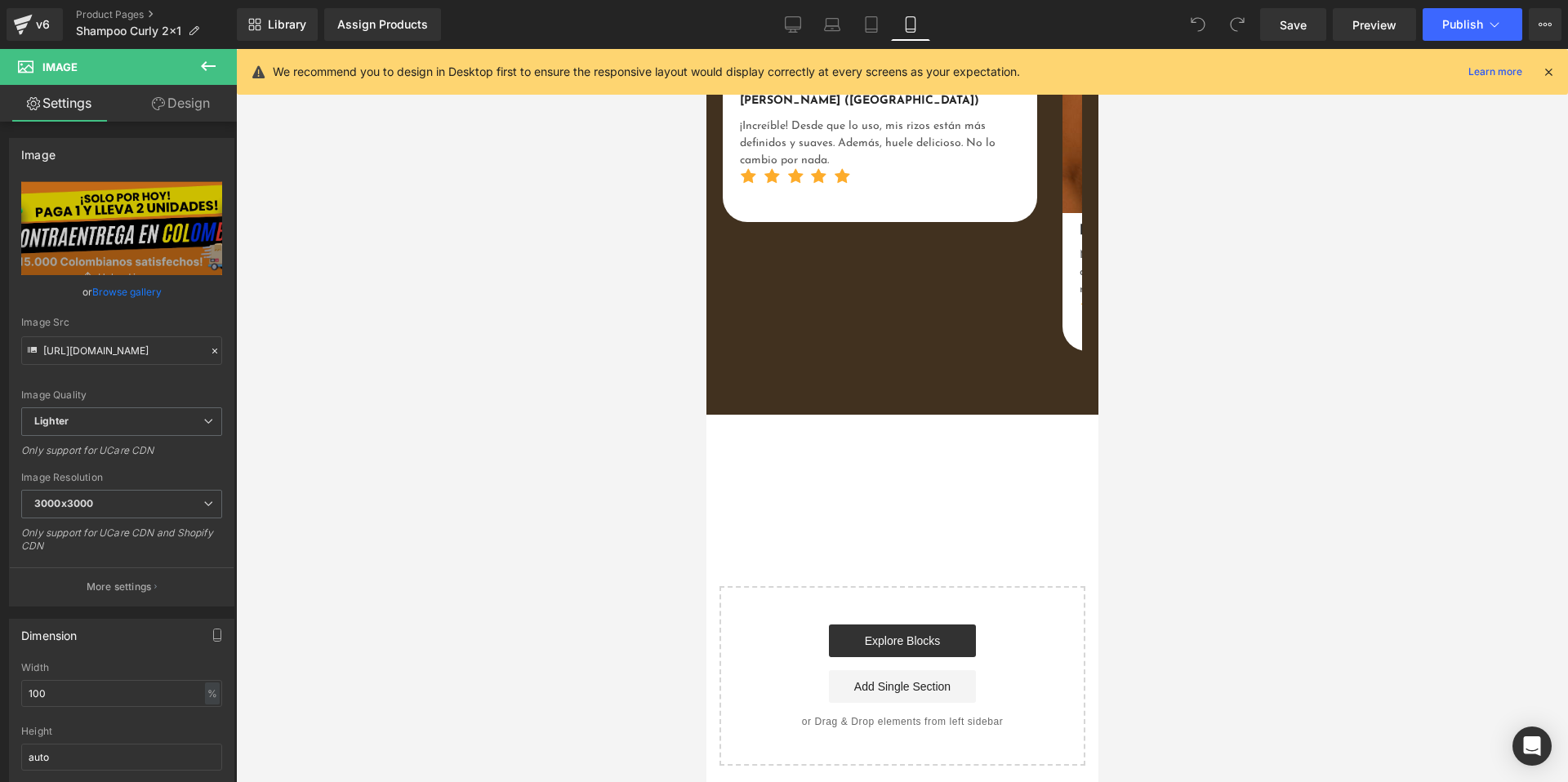
scroll to position [0, 0]
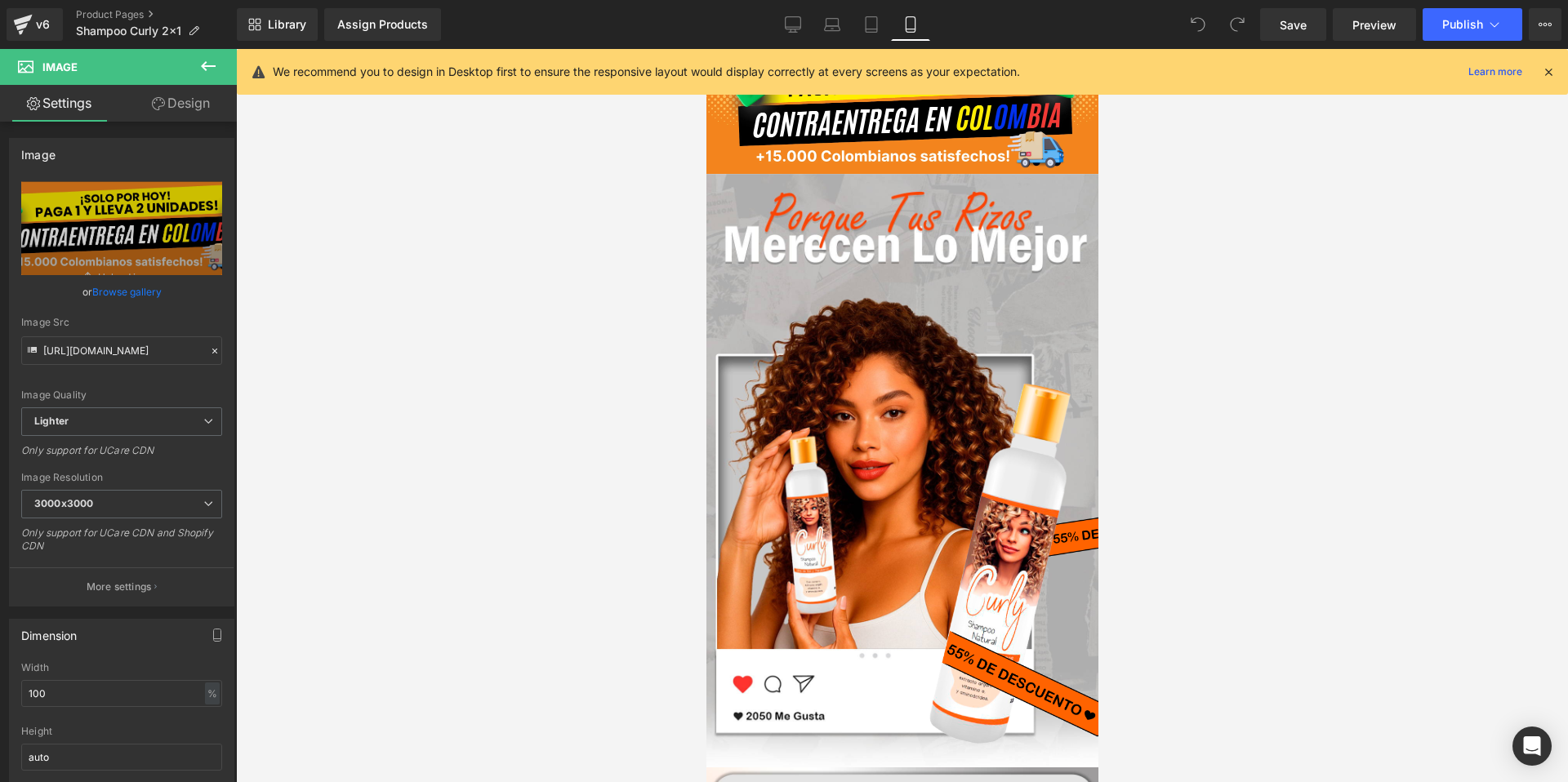
click at [1544, 73] on icon at bounding box center [1548, 71] width 14 height 14
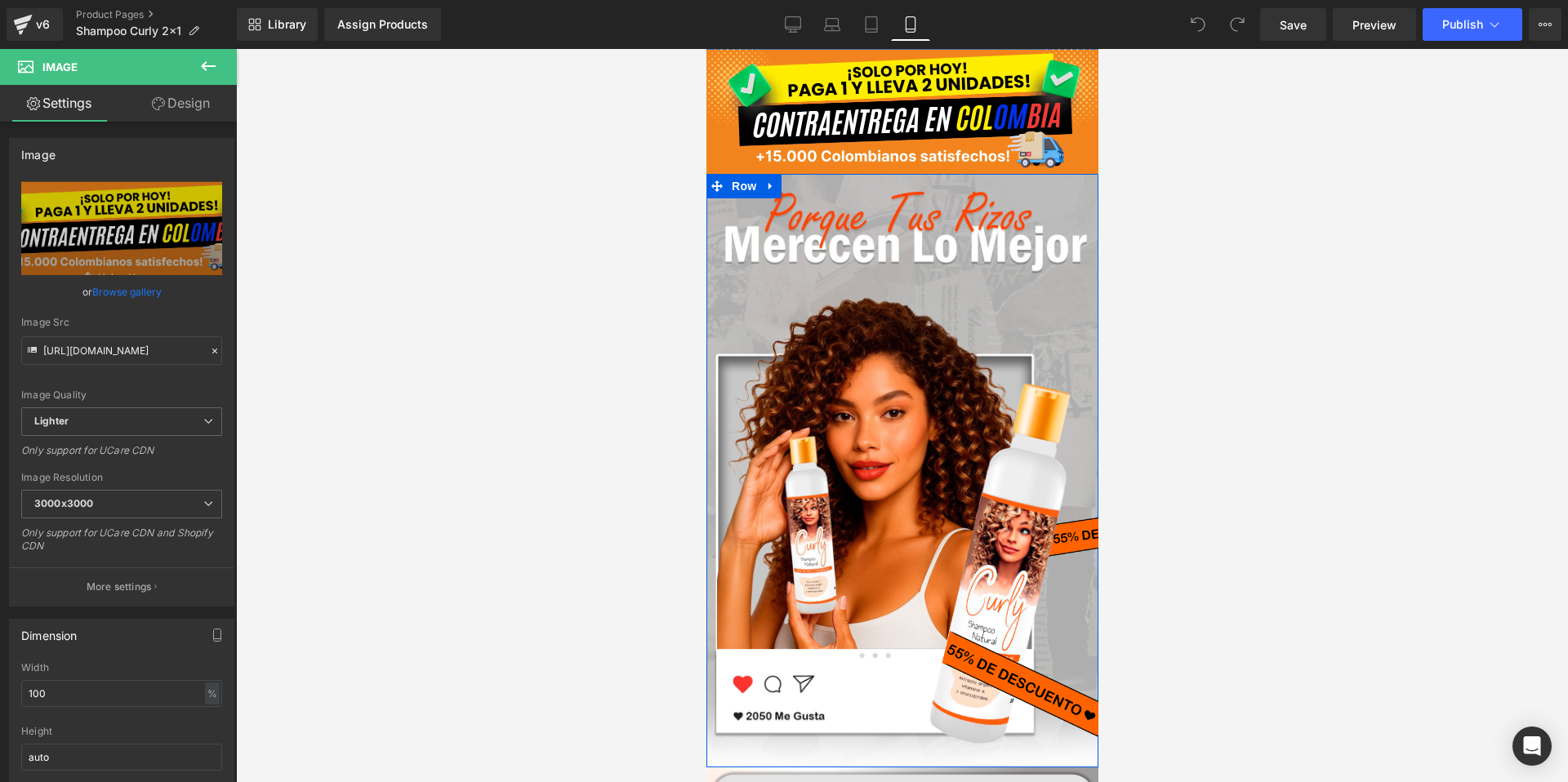
click at [875, 204] on div "Image Row" at bounding box center [901, 471] width 392 height 594
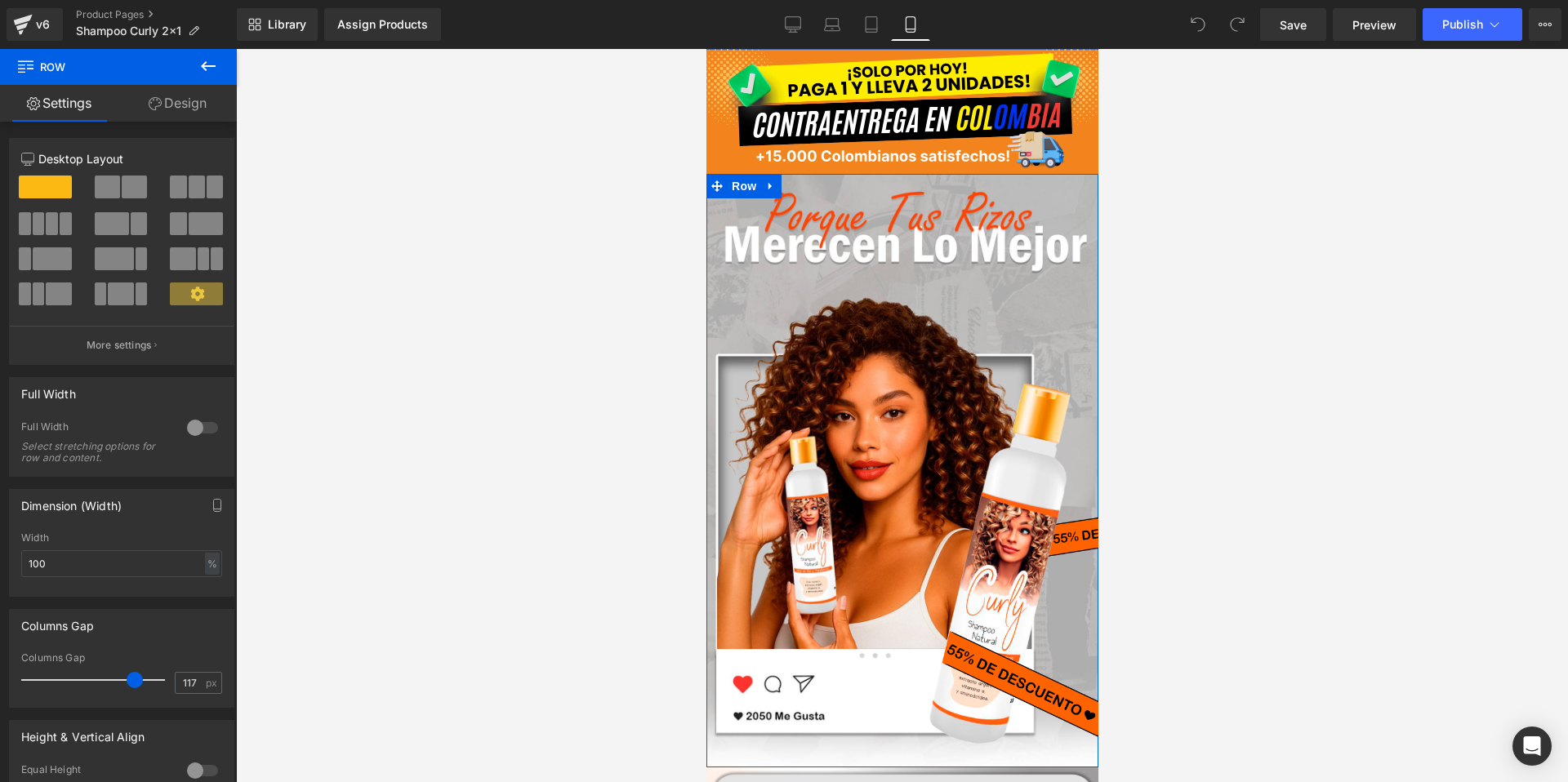
click at [968, 244] on div "Image Row" at bounding box center [901, 471] width 392 height 594
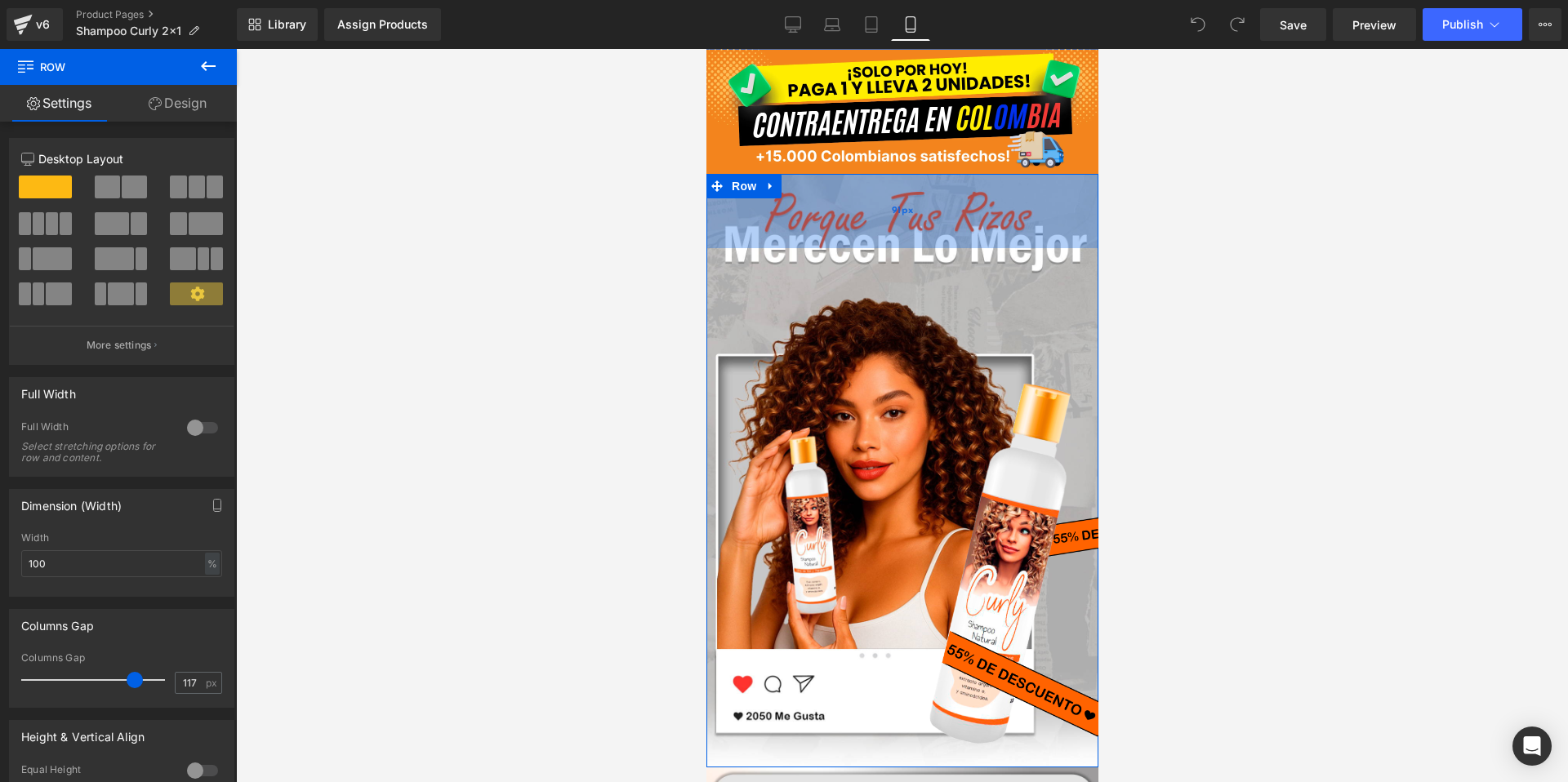
click at [901, 222] on div "91px" at bounding box center [901, 210] width 392 height 74
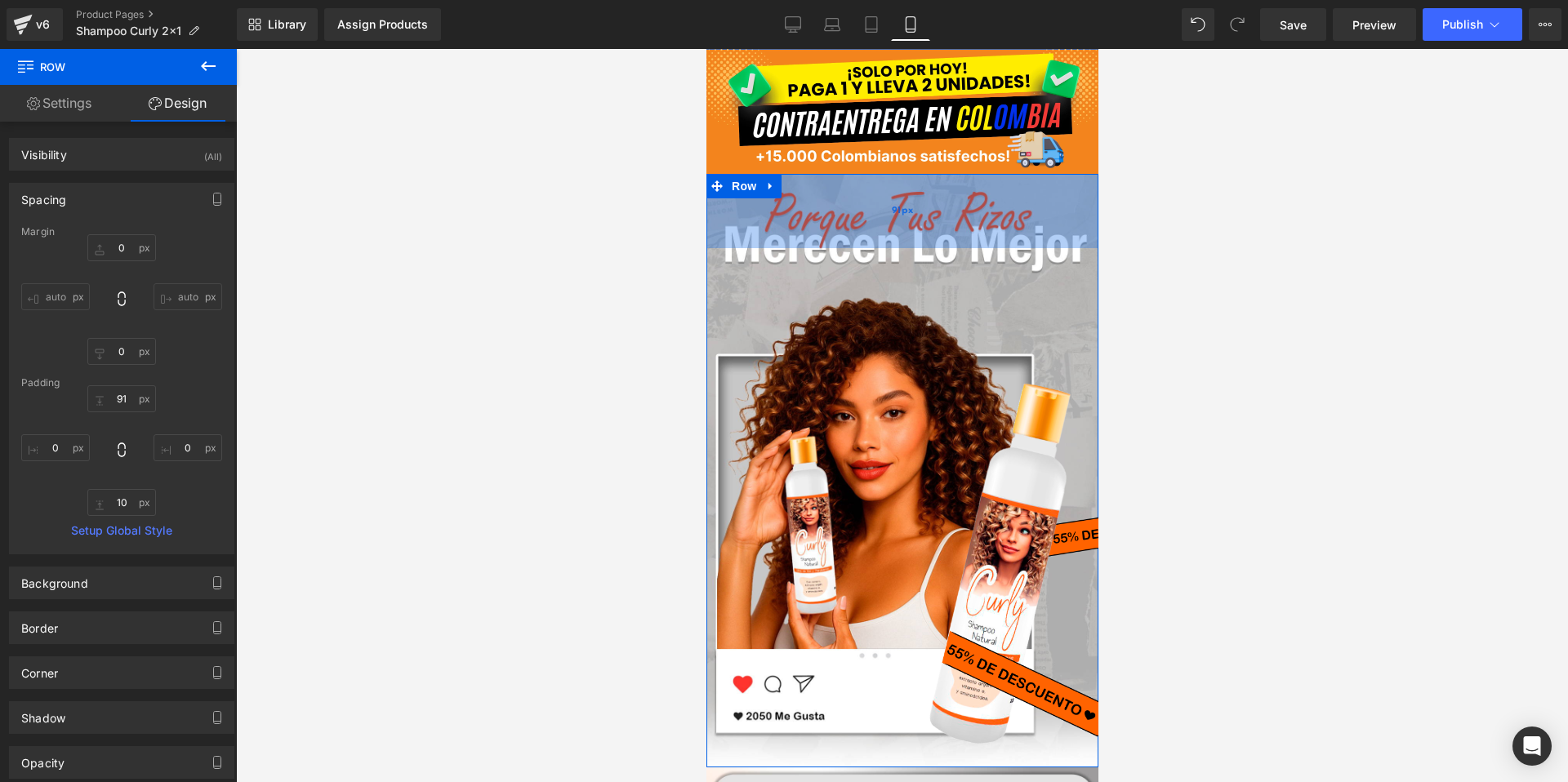
click at [903, 219] on span "91px" at bounding box center [901, 211] width 21 height 18
click at [899, 223] on div "91px" at bounding box center [901, 210] width 392 height 74
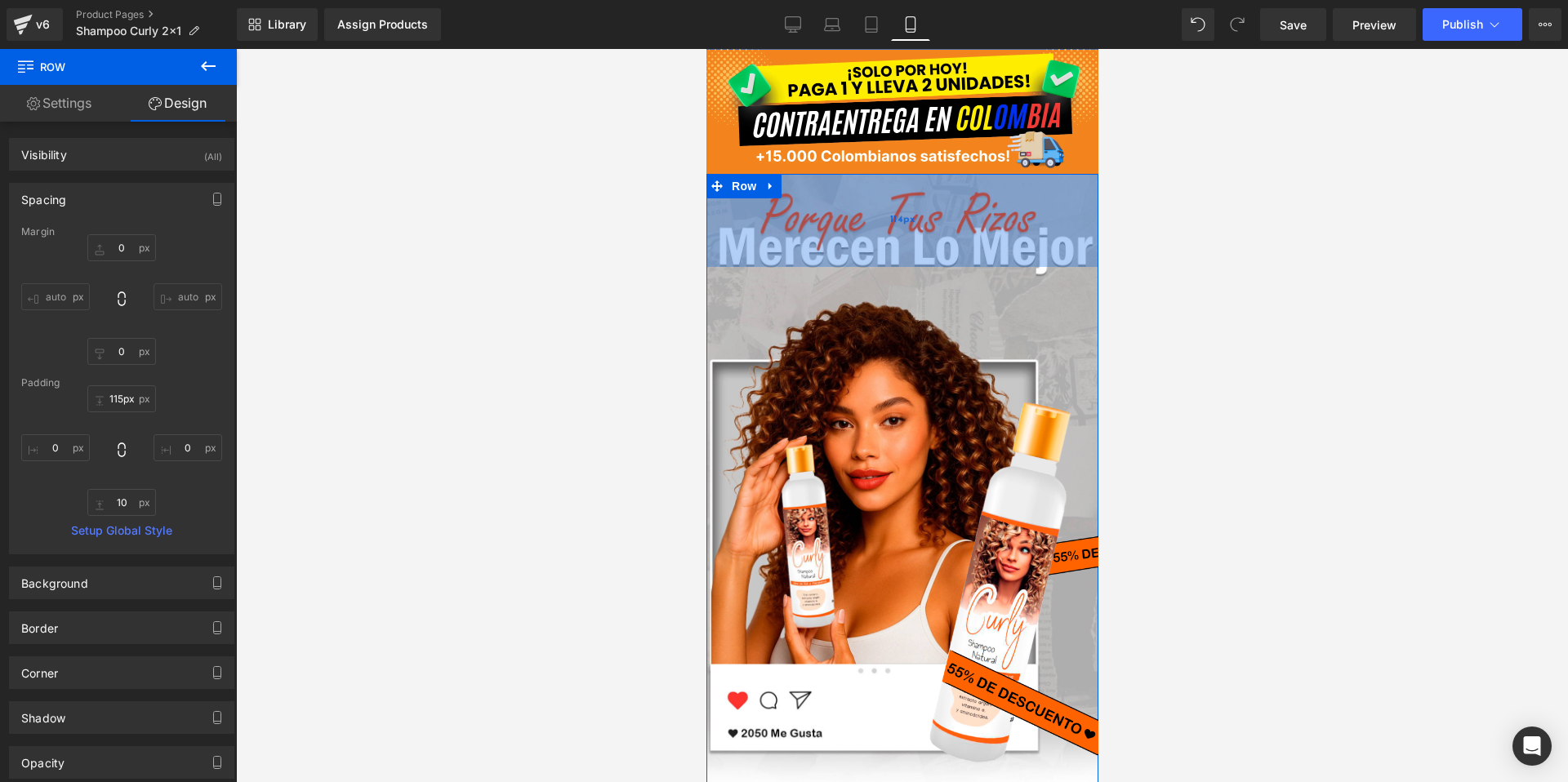
type input "116px"
drag, startPoint x: 899, startPoint y: 223, endPoint x: 916, endPoint y: 243, distance: 26.2
click at [916, 243] on div "116px" at bounding box center [901, 221] width 392 height 95
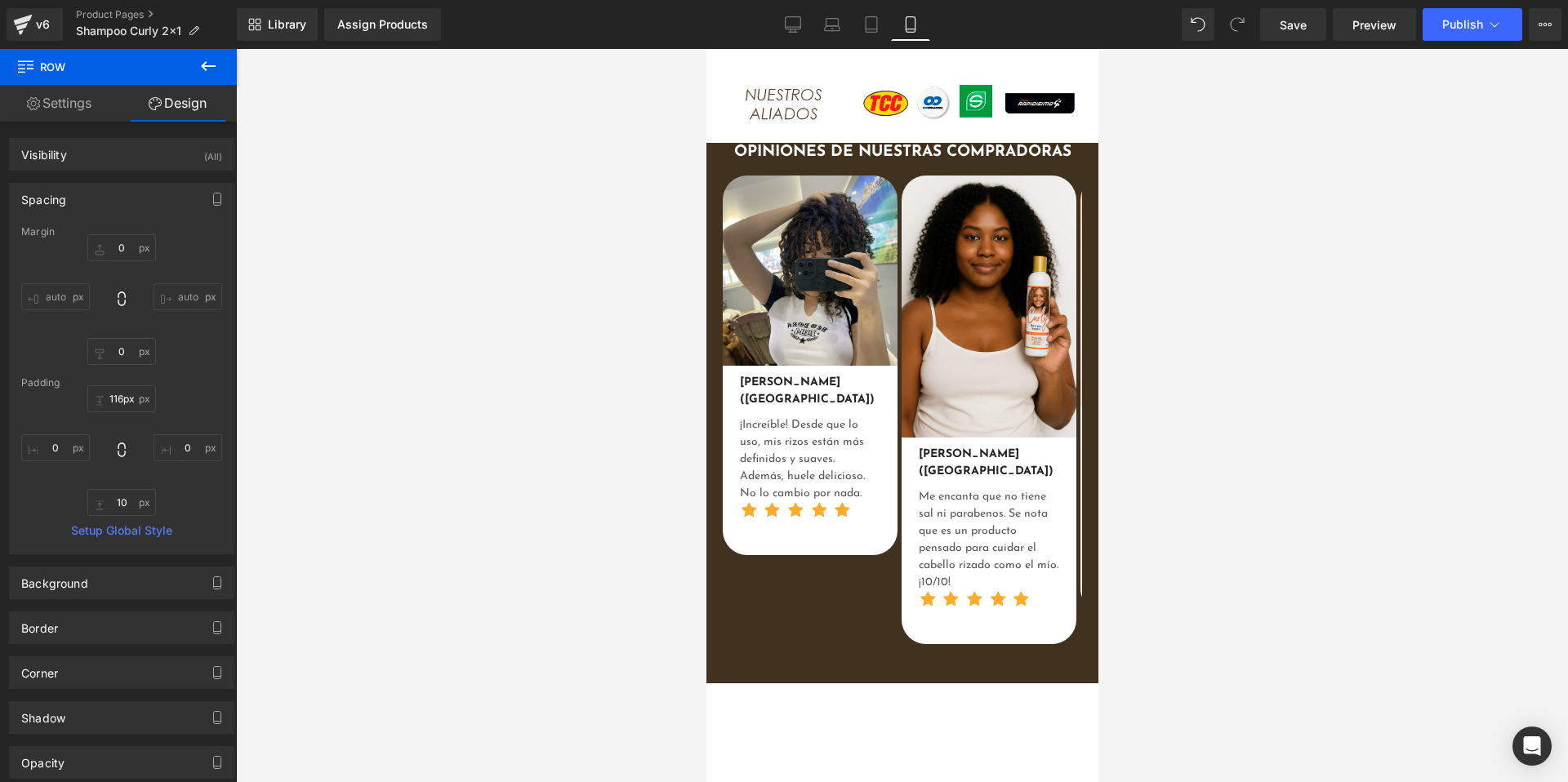
scroll to position [6498, 0]
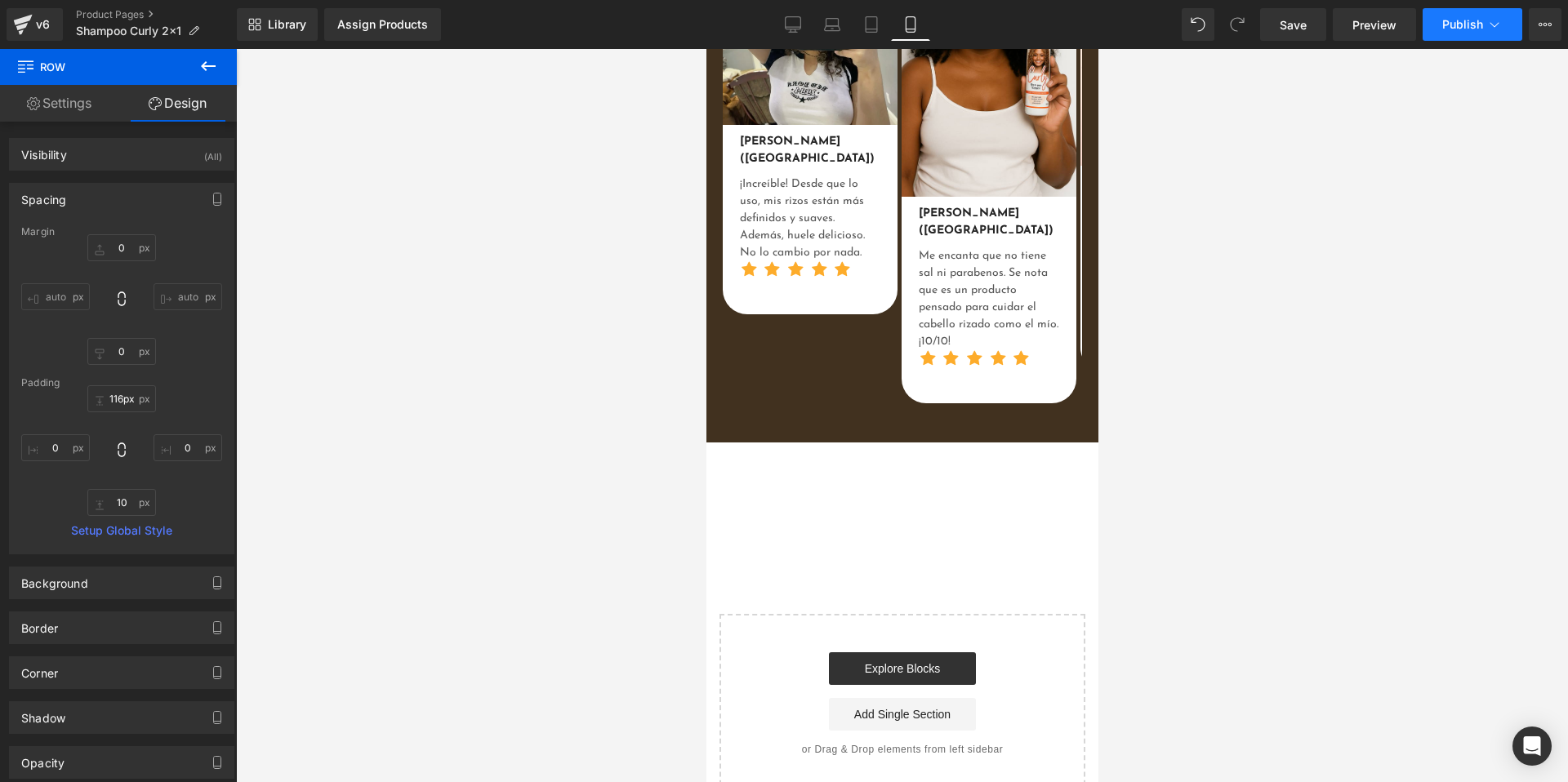
click at [1450, 36] on button "Publish" at bounding box center [1473, 25] width 100 height 33
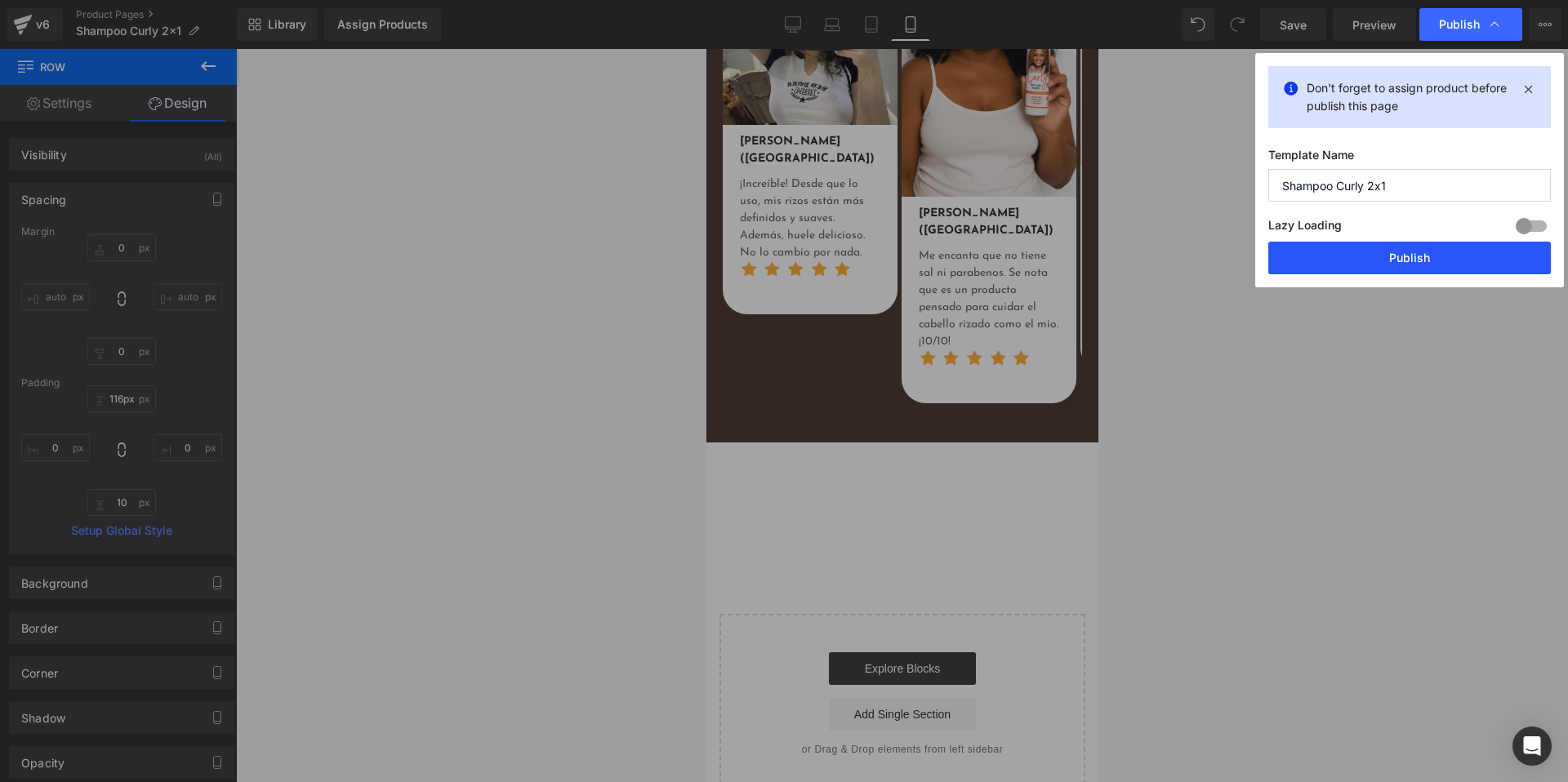
click at [1391, 255] on button "Publish" at bounding box center [1409, 258] width 282 height 33
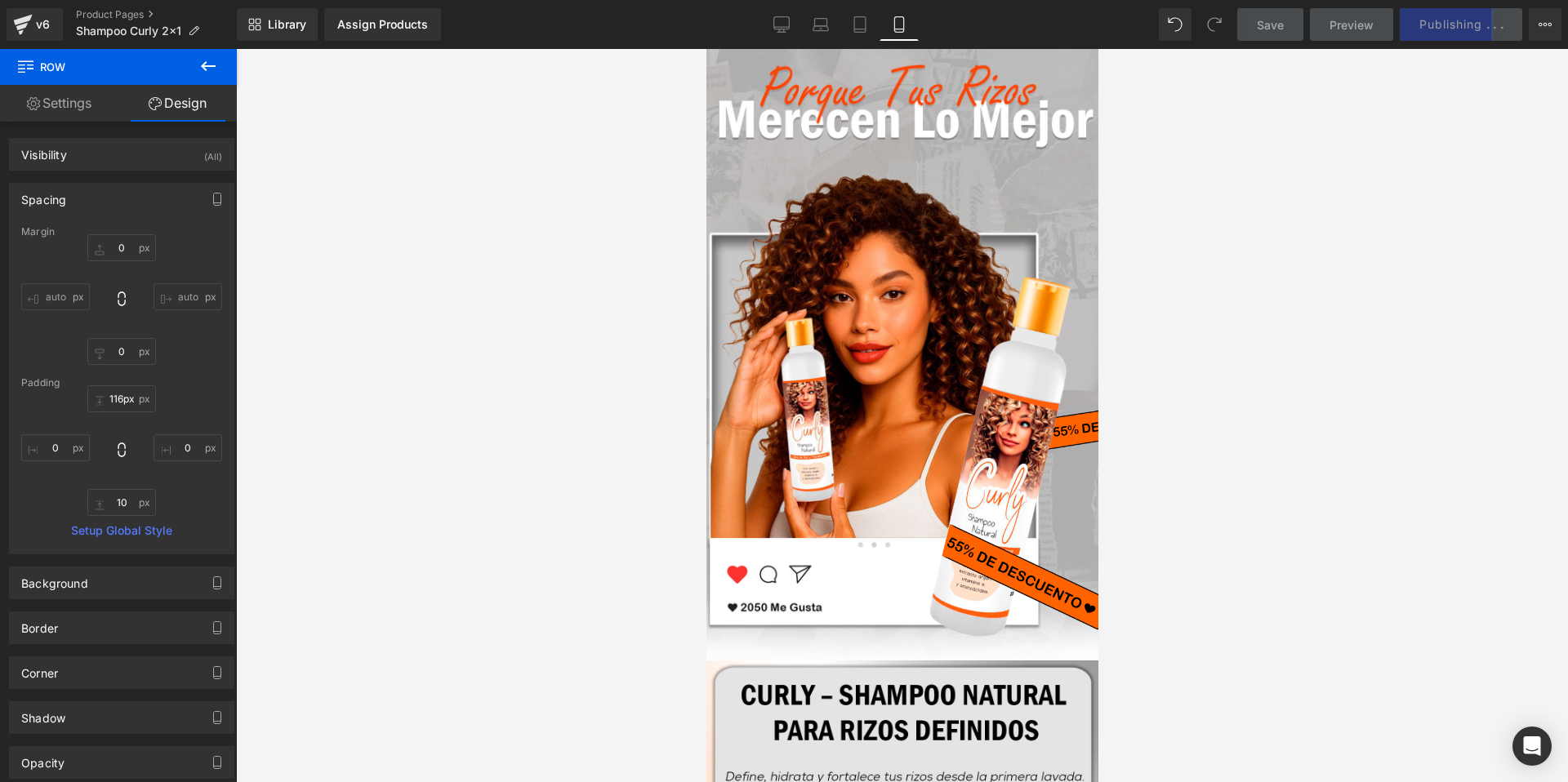
scroll to position [0, 0]
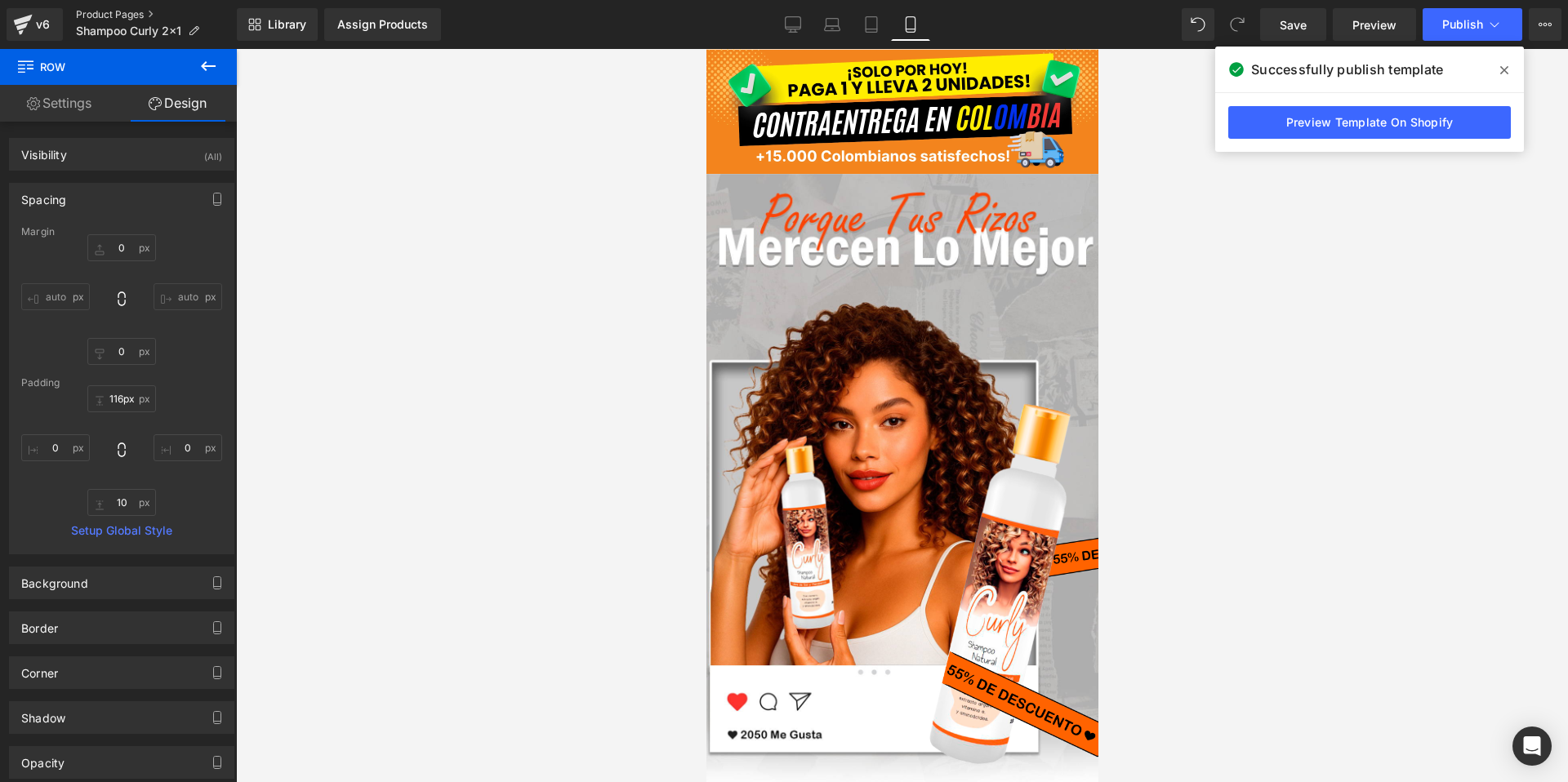
click at [116, 9] on link "Product Pages" at bounding box center [156, 15] width 160 height 13
